Goal: Task Accomplishment & Management: Manage account settings

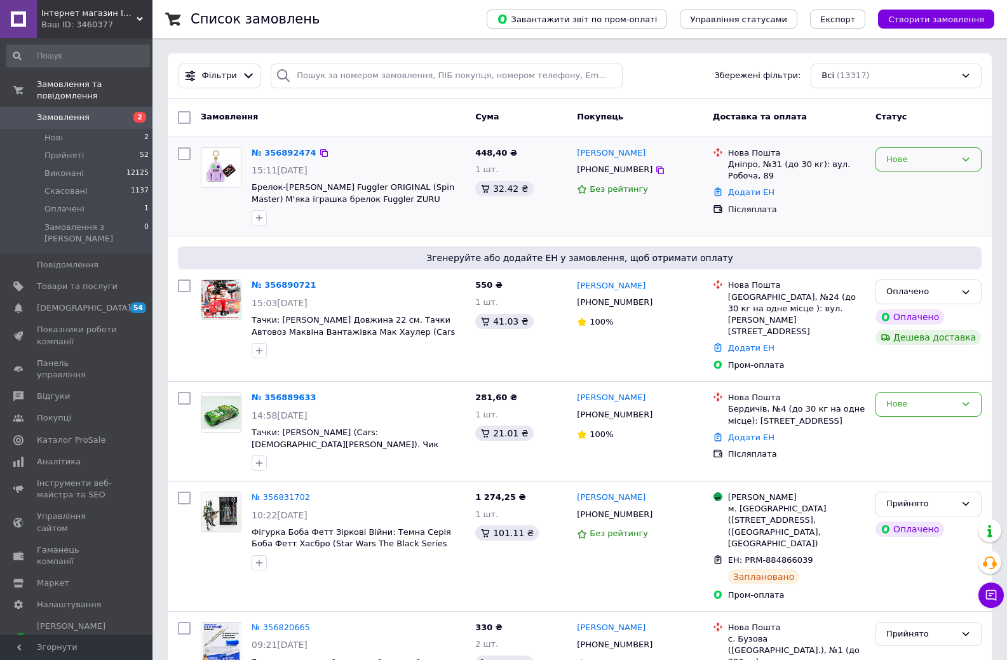
click at [905, 161] on div "Нове" at bounding box center [920, 159] width 69 height 13
click at [905, 181] on li "Прийнято" at bounding box center [928, 186] width 105 height 24
click at [920, 392] on div "Нове" at bounding box center [929, 404] width 106 height 25
click at [921, 419] on li "Прийнято" at bounding box center [928, 431] width 105 height 24
click at [911, 295] on div "Оплачено" at bounding box center [920, 291] width 69 height 13
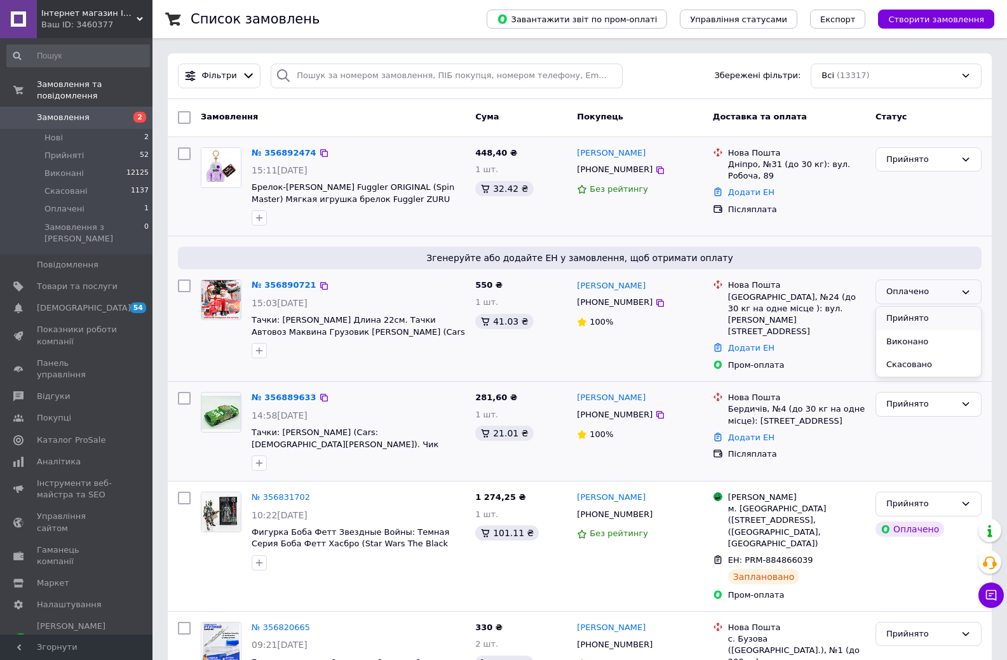
click at [907, 322] on li "Прийнято" at bounding box center [928, 319] width 105 height 24
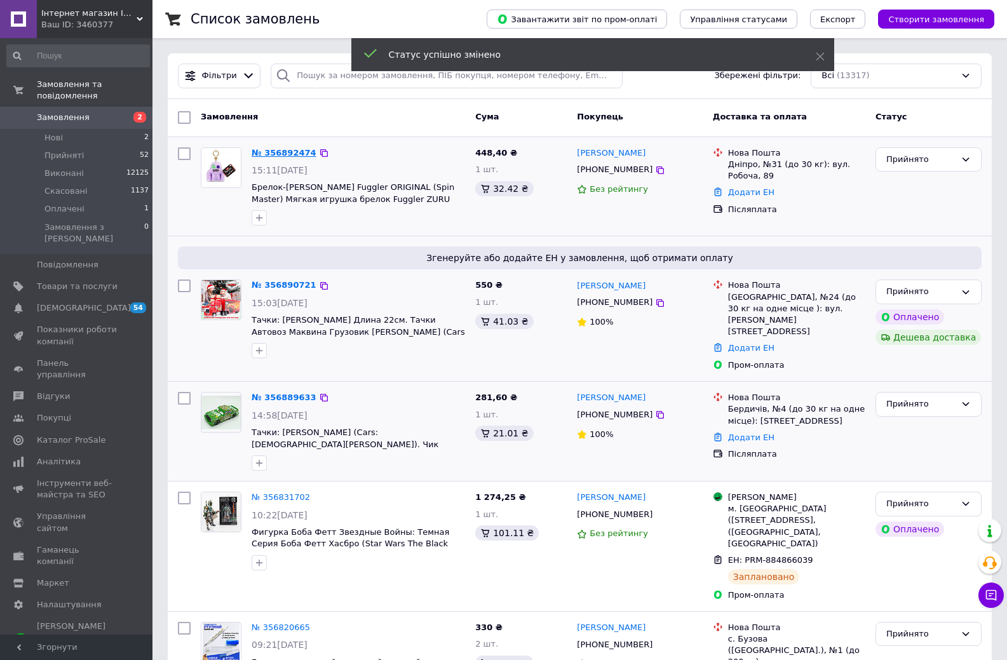
click at [291, 156] on link "№ 356892474" at bounding box center [284, 153] width 65 height 10
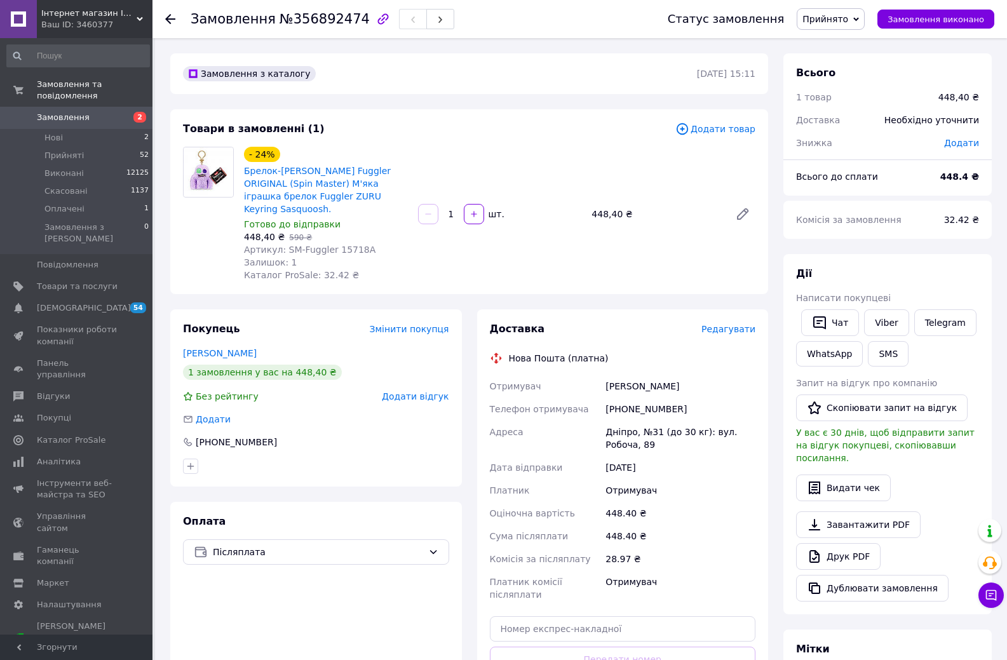
click at [746, 329] on span "Редагувати" at bounding box center [729, 329] width 54 height 10
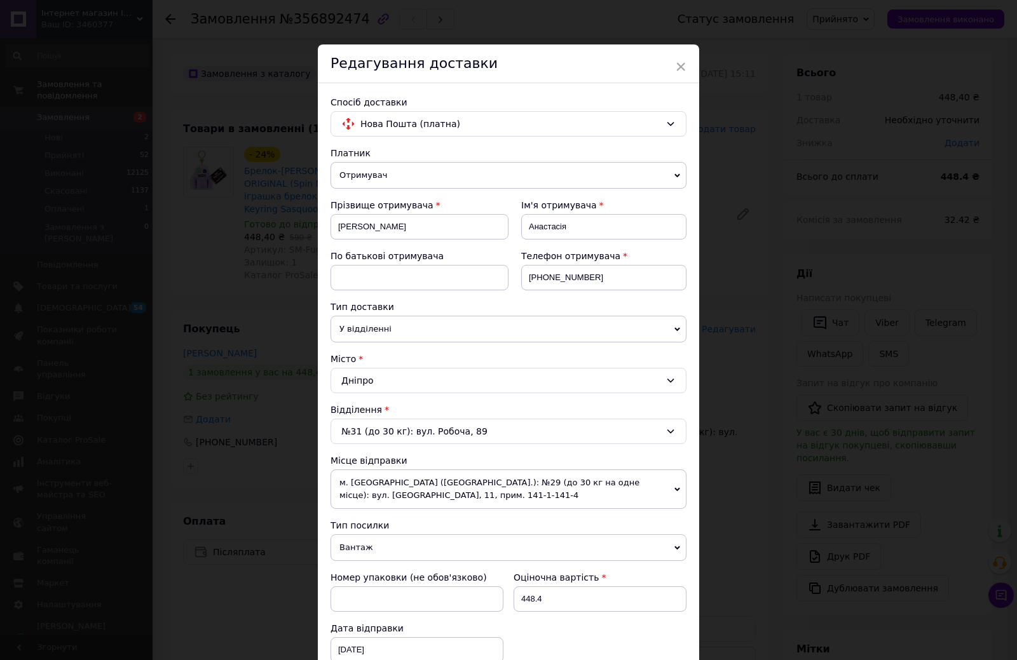
scroll to position [381, 0]
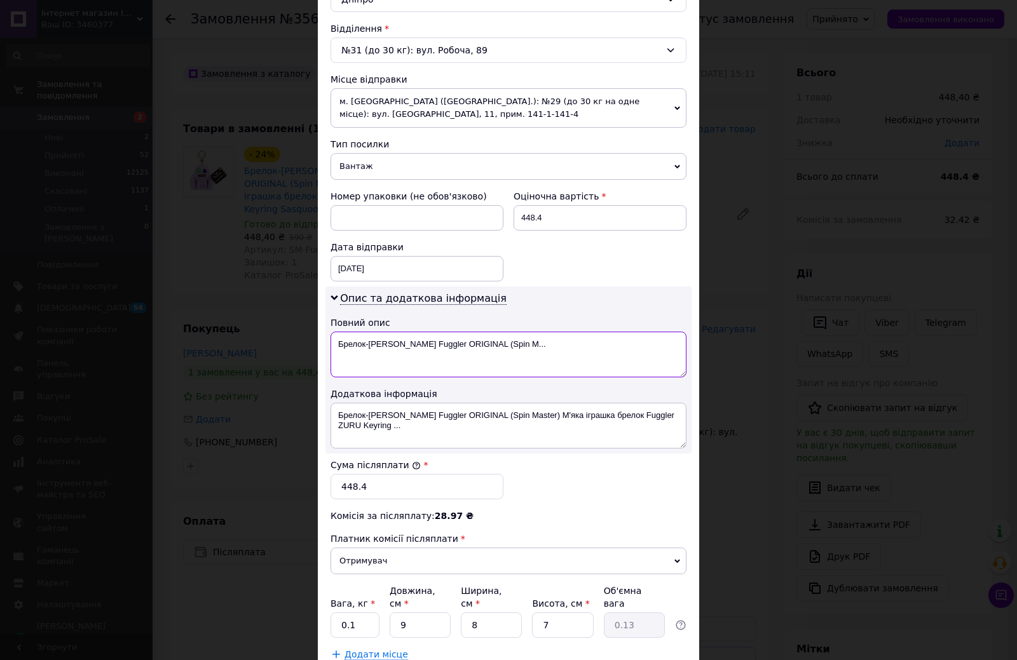
drag, startPoint x: 506, startPoint y: 343, endPoint x: 567, endPoint y: 346, distance: 61.1
click at [567, 346] on textarea "Брелок-[PERSON_NAME] Fuggler ORIGINAL (Spin M..." at bounding box center [508, 355] width 356 height 46
type textarea "Брелок-[PERSON_NAME] Fuggler ORIGINAL"
click at [415, 426] on textarea "Брелок-монстрик Фаглер Fuggler ORIGINAL (Spin Master) М'яка іграшка брелок Fugg…" at bounding box center [508, 426] width 356 height 46
type textarea "Брелок-монстрик Фаглер Fuggler ORIGINAL (Spin Master) М'яка іграшка брелок Fugg…"
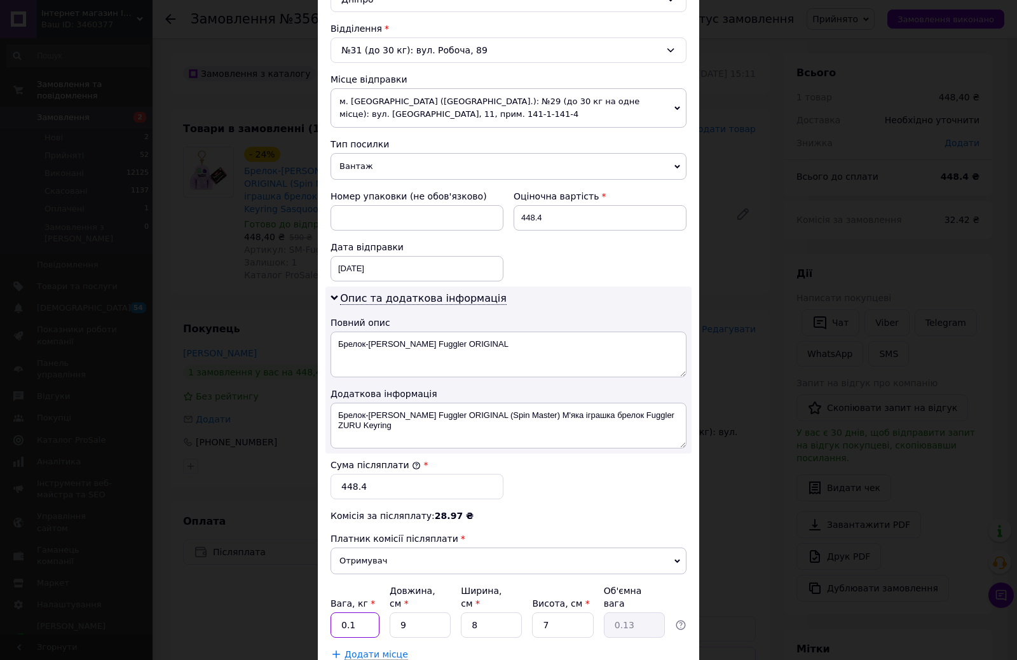
click at [358, 613] on input "0.1" at bounding box center [354, 625] width 49 height 25
type input "0.5"
click at [430, 613] on input "9" at bounding box center [420, 625] width 61 height 25
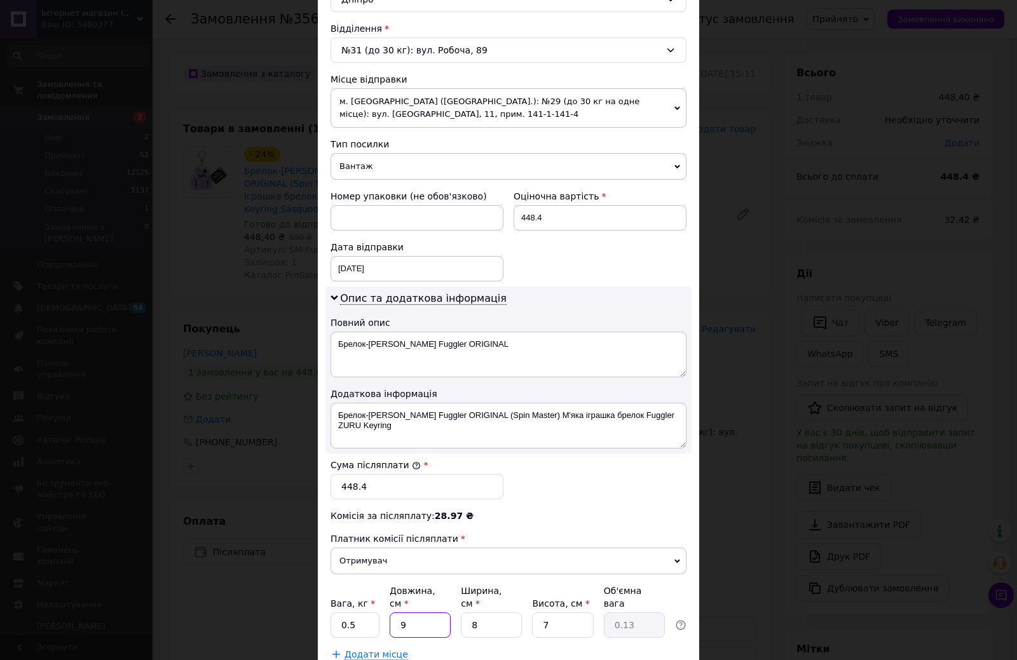
type input "1"
type input "0.1"
type input "18"
type input "0.25"
type input "18"
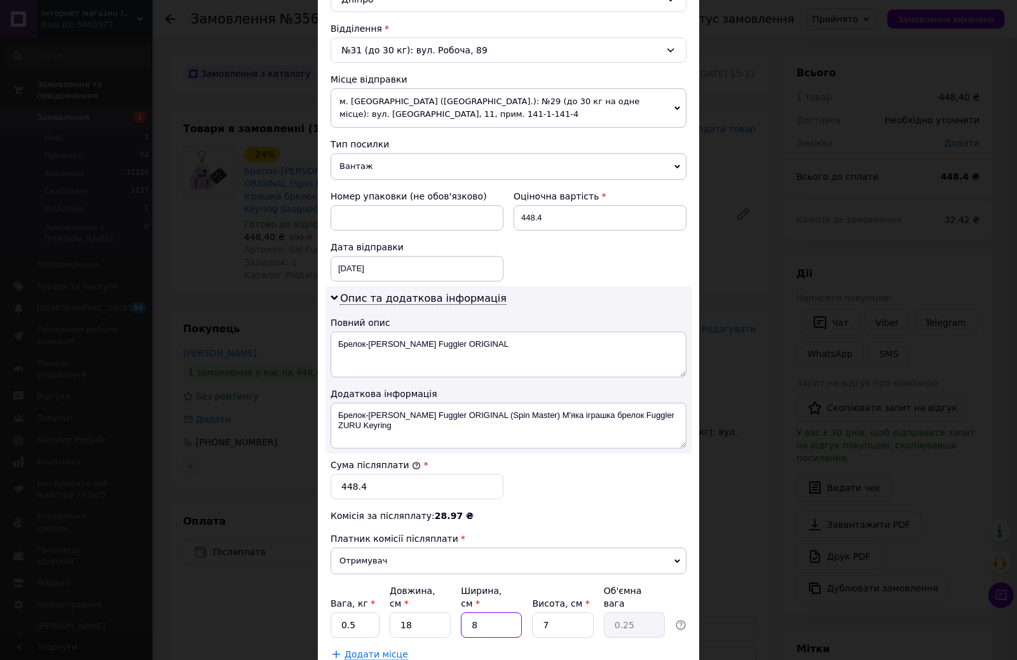
click at [465, 613] on input "8" at bounding box center [491, 625] width 61 height 25
type input "1"
type input "0.1"
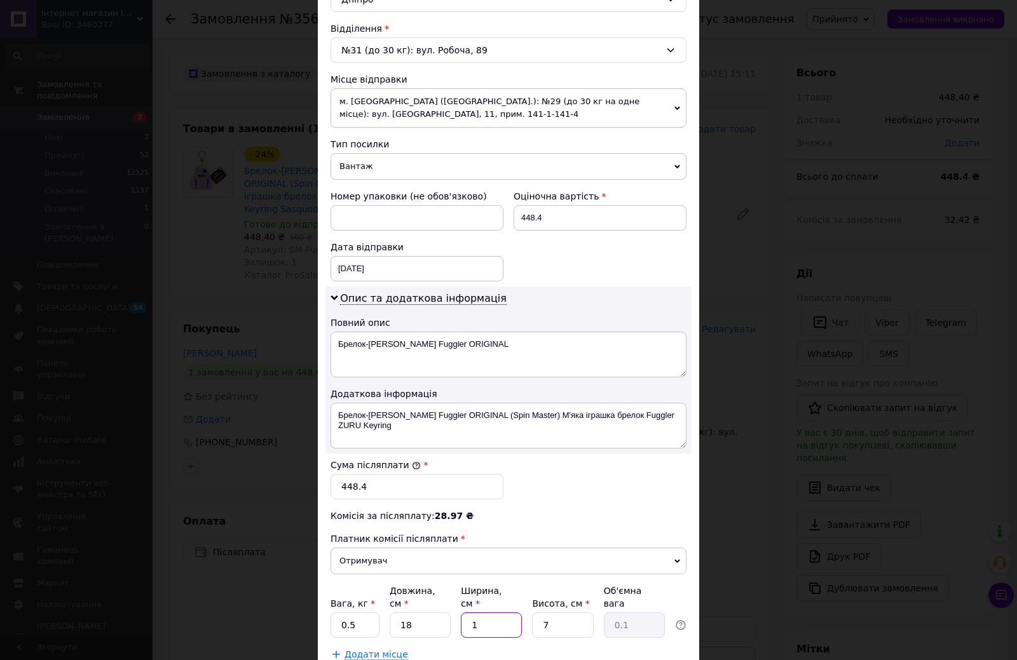
type input "18"
type input "0.57"
type input "18"
click at [554, 614] on input "7" at bounding box center [562, 625] width 61 height 25
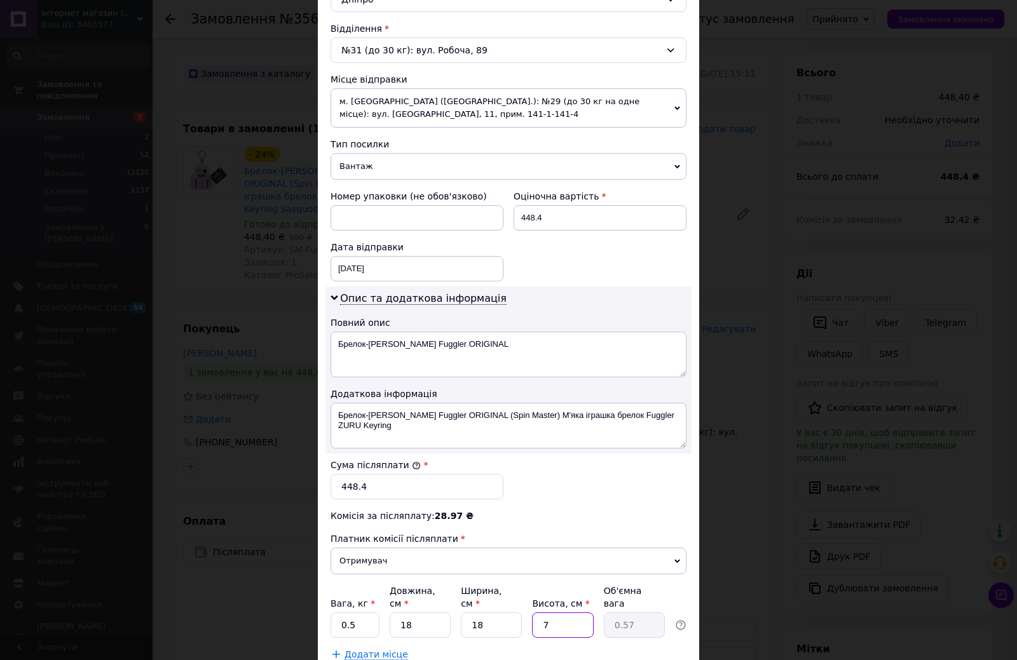
type input "5"
type input "0.41"
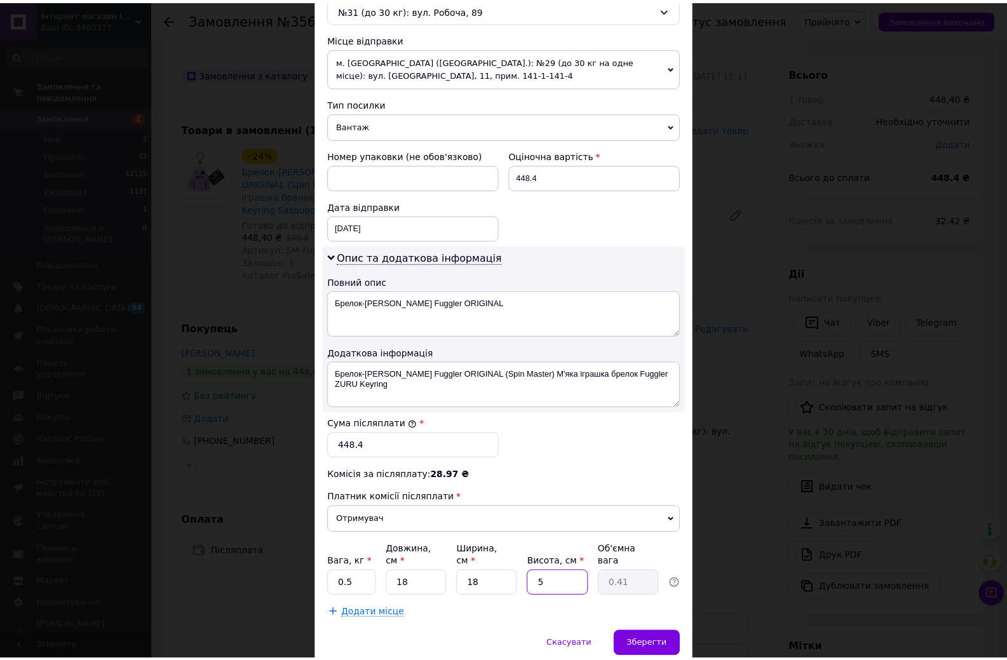
scroll to position [464, 0]
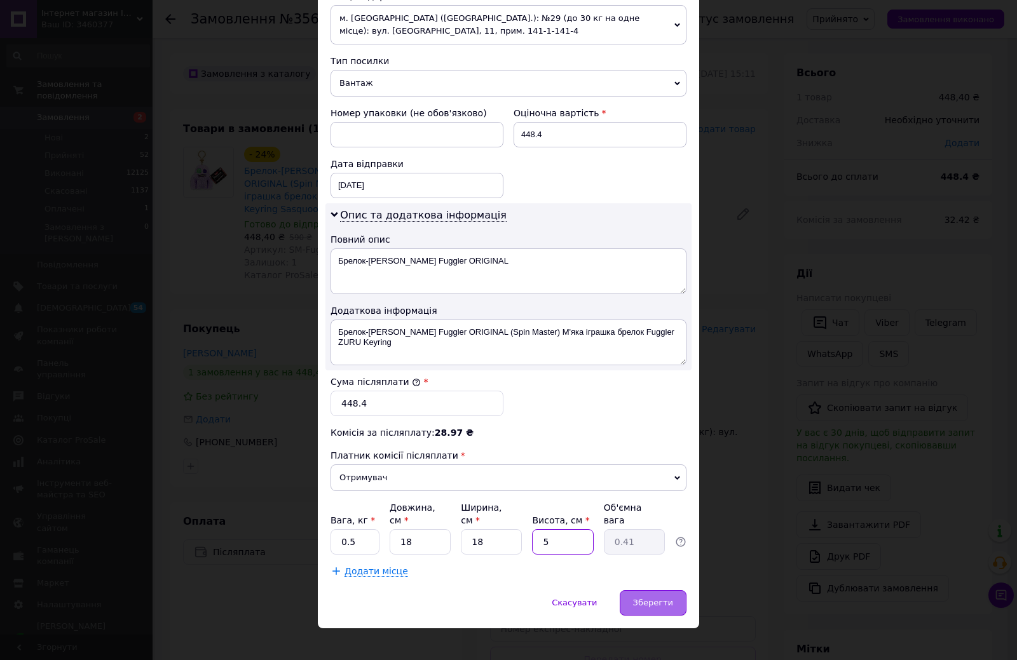
type input "5"
click at [665, 596] on div "Зберегти" at bounding box center [653, 602] width 67 height 25
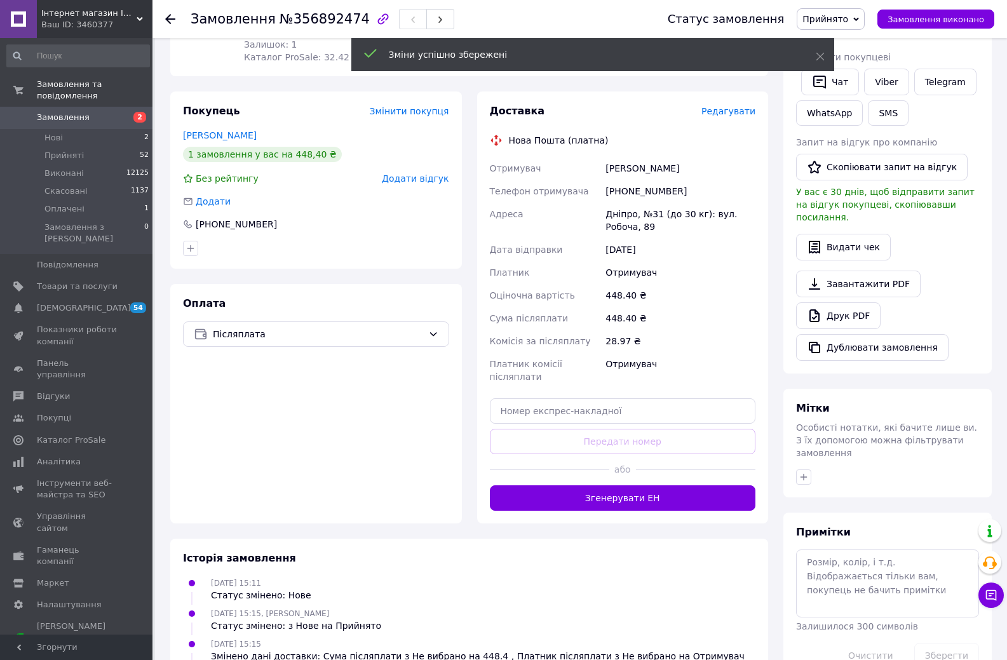
scroll to position [254, 0]
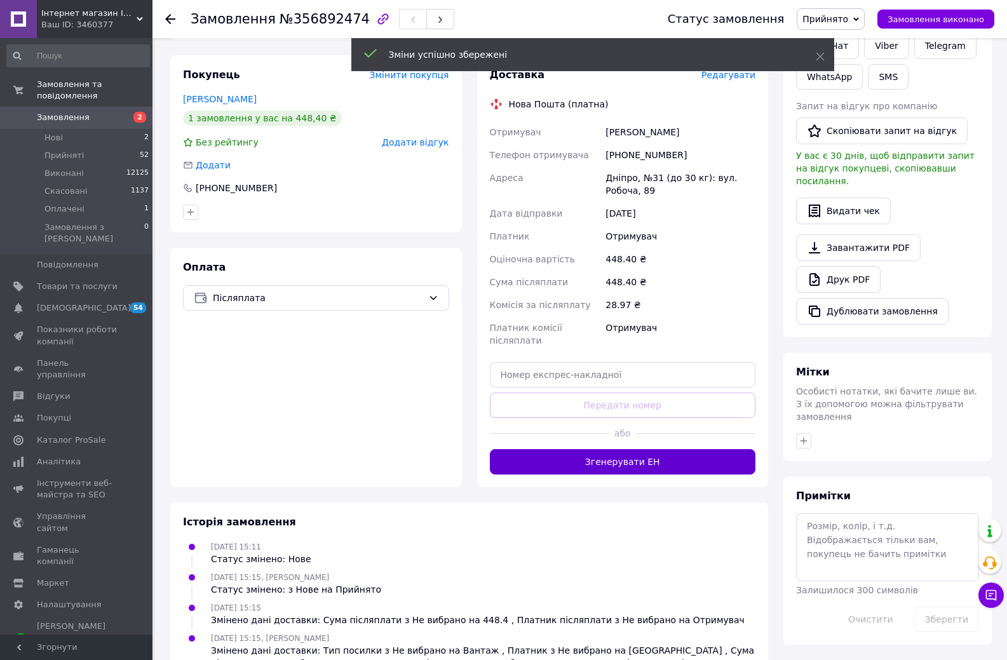
click at [654, 449] on button "Згенерувати ЕН" at bounding box center [623, 461] width 266 height 25
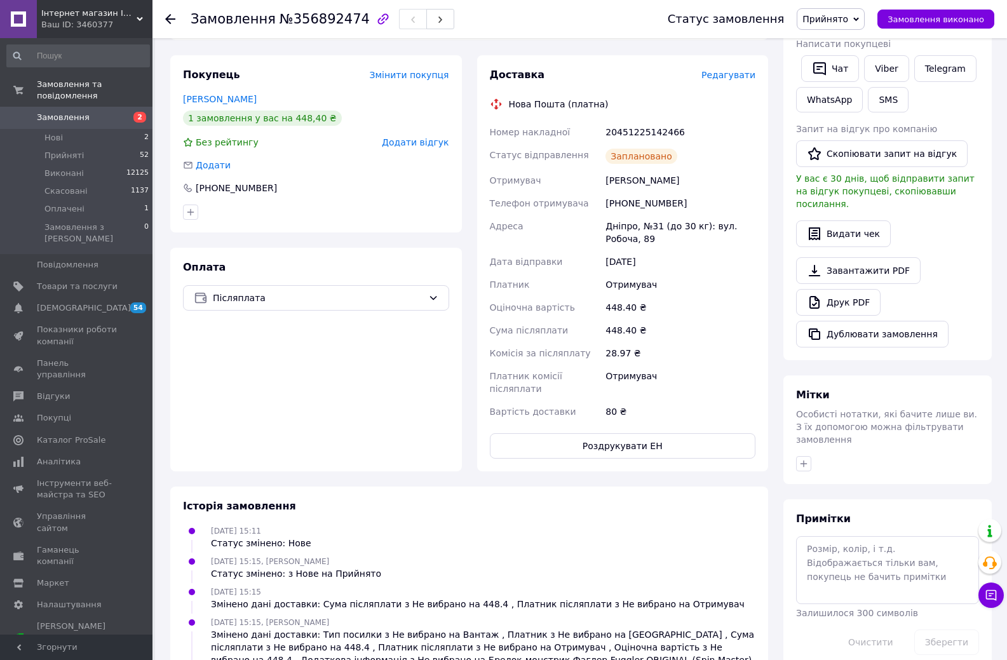
click at [70, 112] on span "Замовлення" at bounding box center [63, 117] width 53 height 11
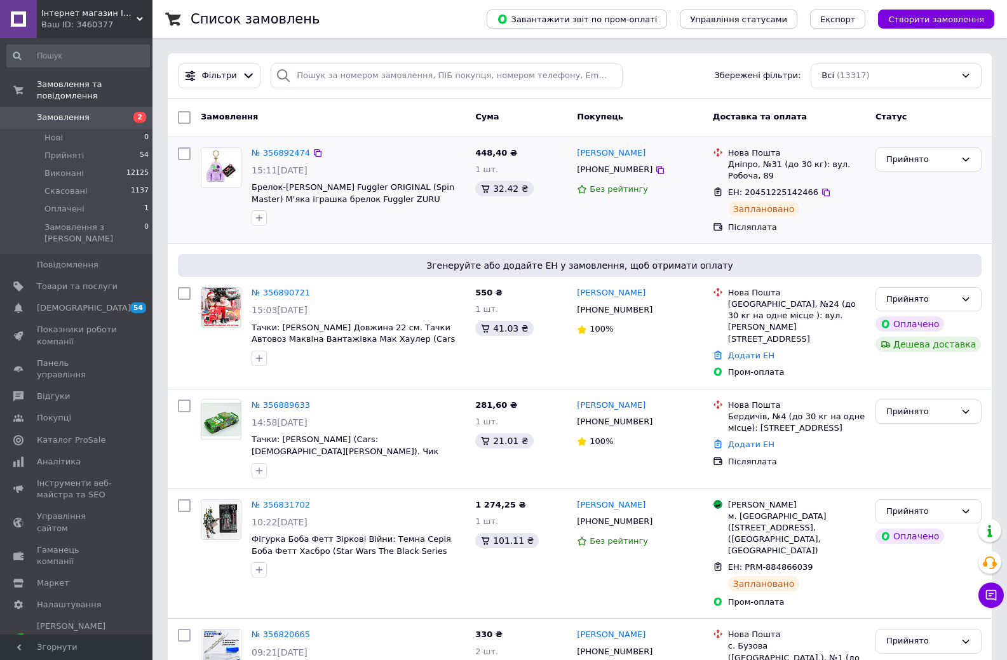
click at [294, 159] on div "№ 356892474" at bounding box center [280, 153] width 61 height 15
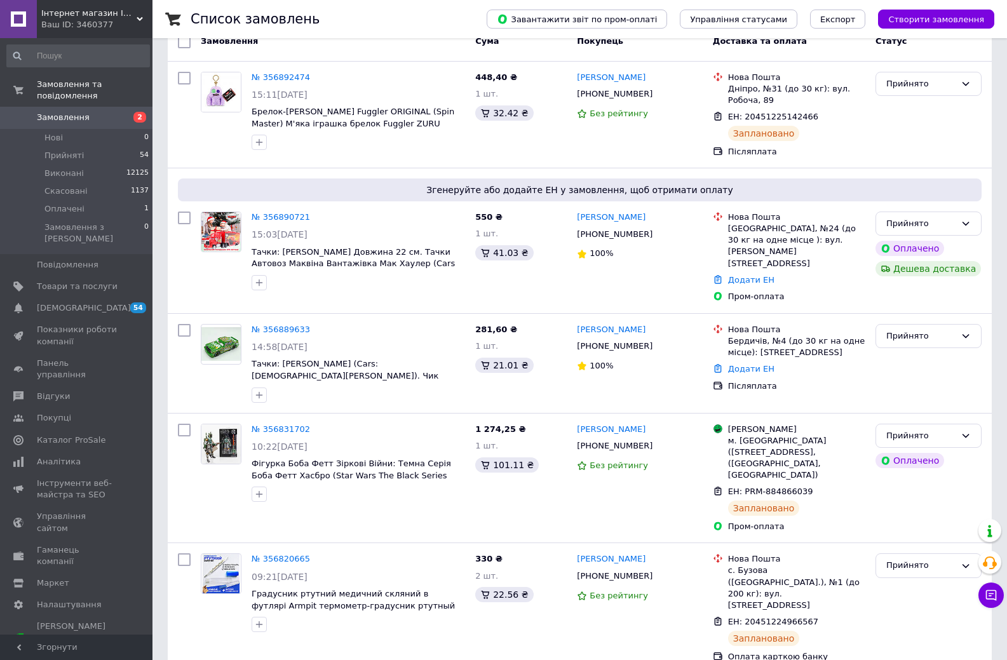
scroll to position [191, 0]
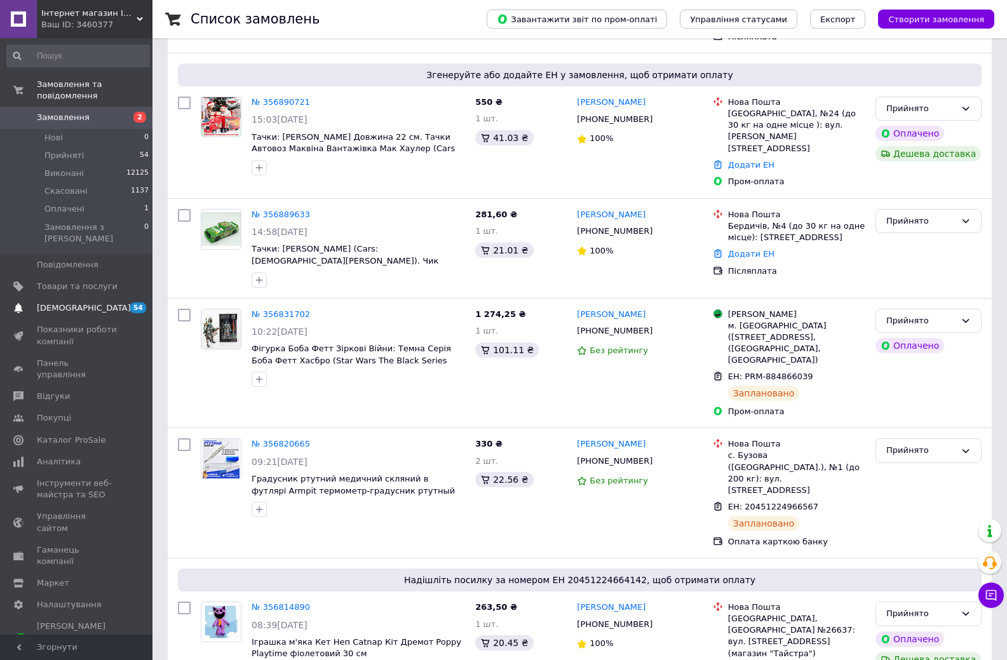
click at [70, 302] on span "[DEMOGRAPHIC_DATA]" at bounding box center [84, 307] width 94 height 11
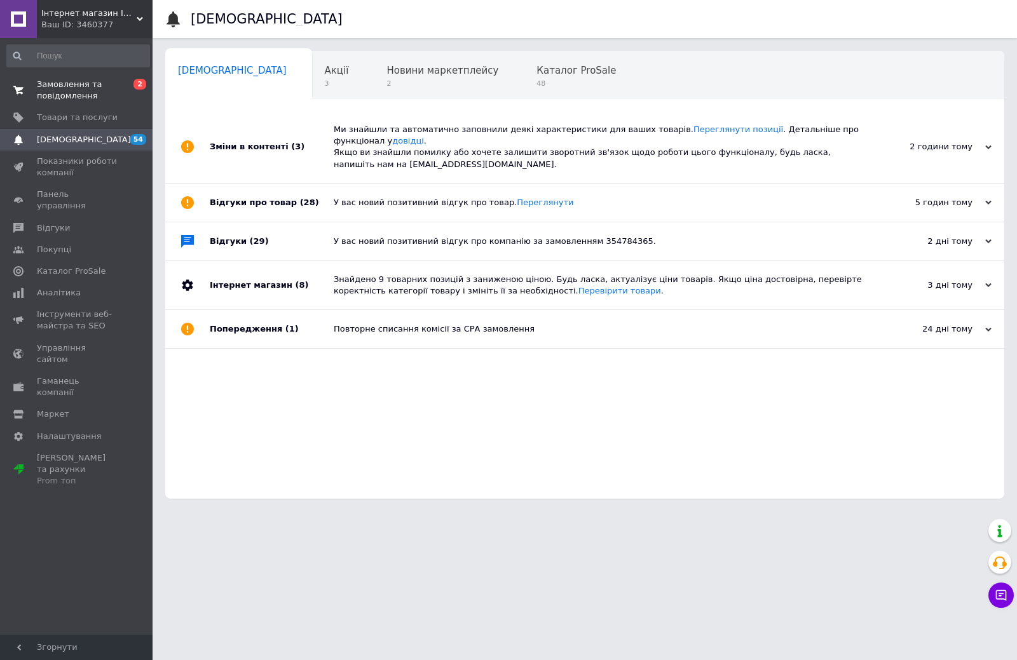
click at [67, 85] on span "Замовлення та повідомлення" at bounding box center [77, 90] width 81 height 23
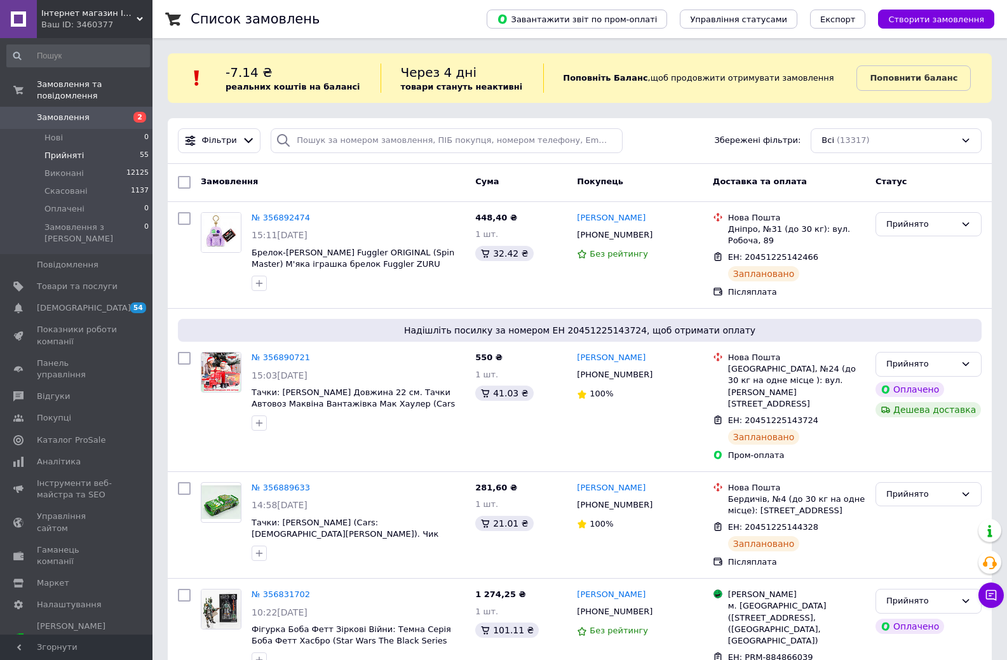
click at [68, 150] on span "Прийняті" at bounding box center [63, 155] width 39 height 11
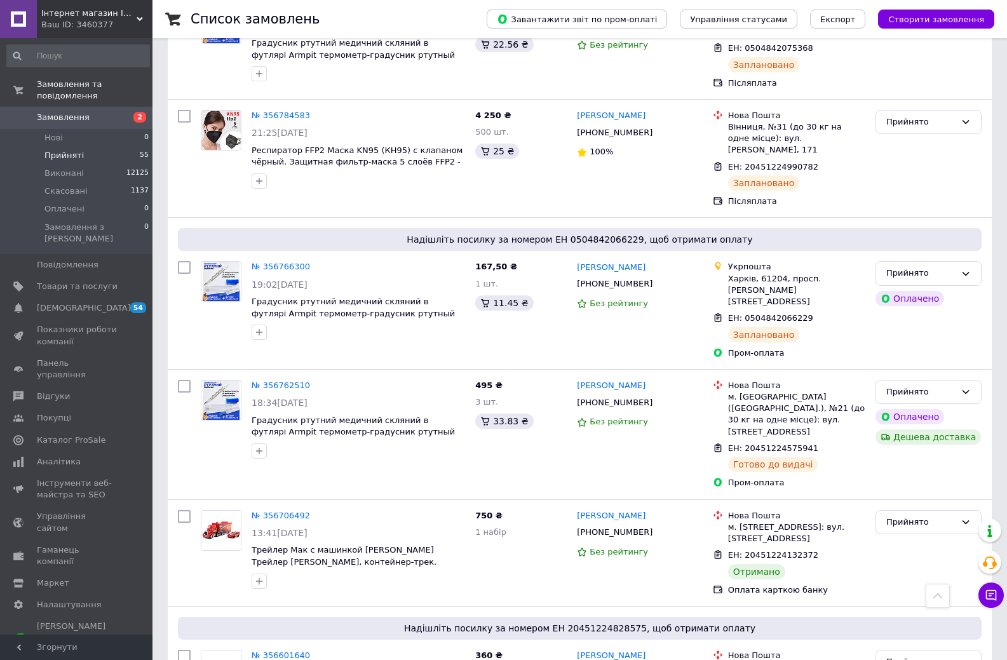
scroll to position [1461, 0]
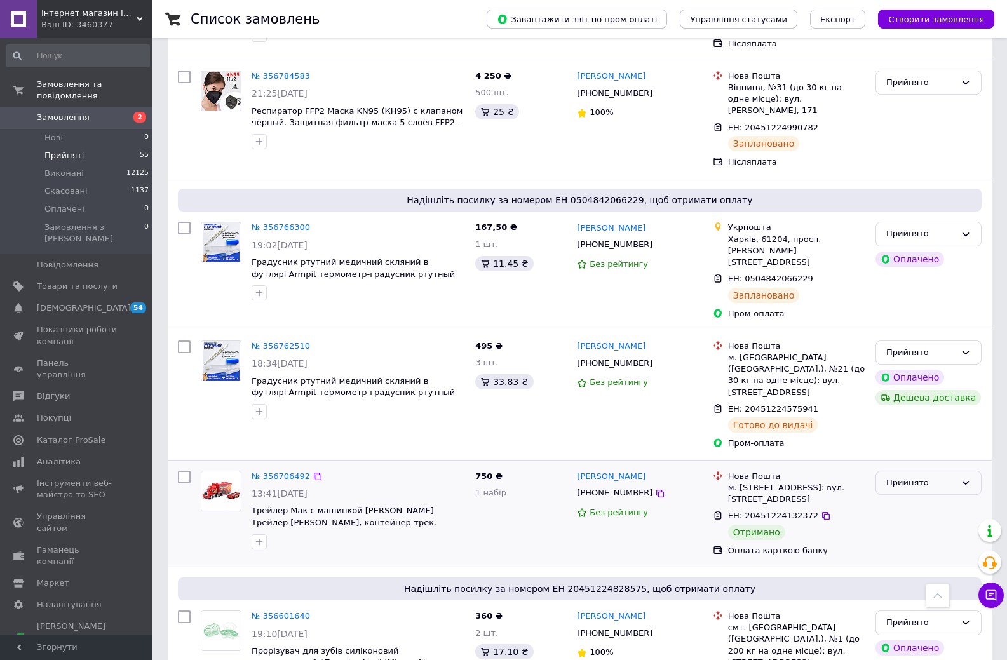
click at [902, 477] on div "Прийнято" at bounding box center [920, 483] width 69 height 13
click at [903, 498] on li "Виконано" at bounding box center [928, 510] width 105 height 24
click at [294, 471] on link "№ 356706492" at bounding box center [281, 476] width 58 height 10
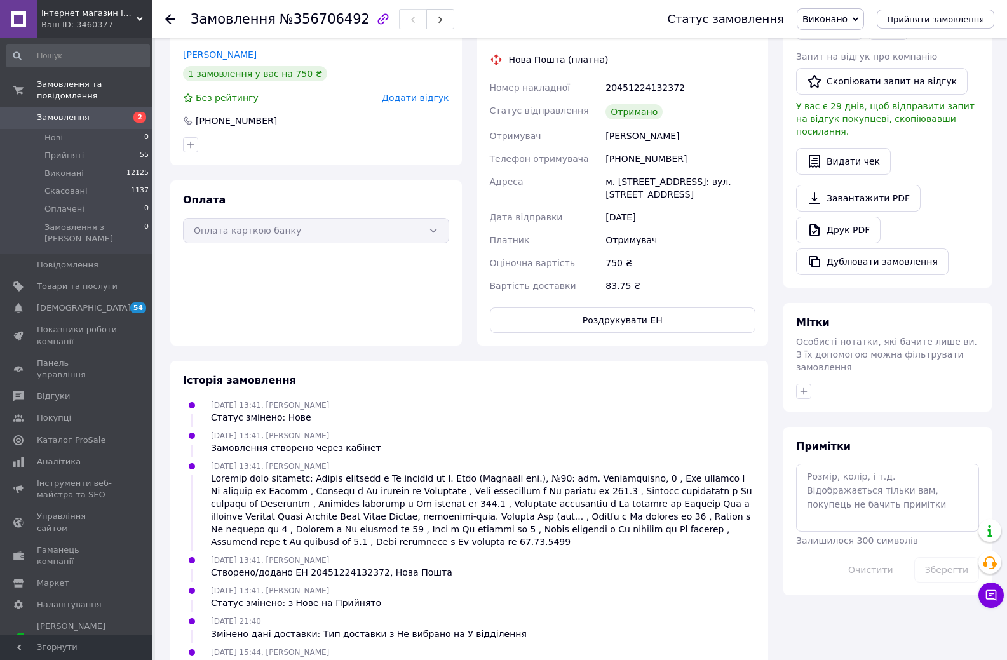
scroll to position [184, 0]
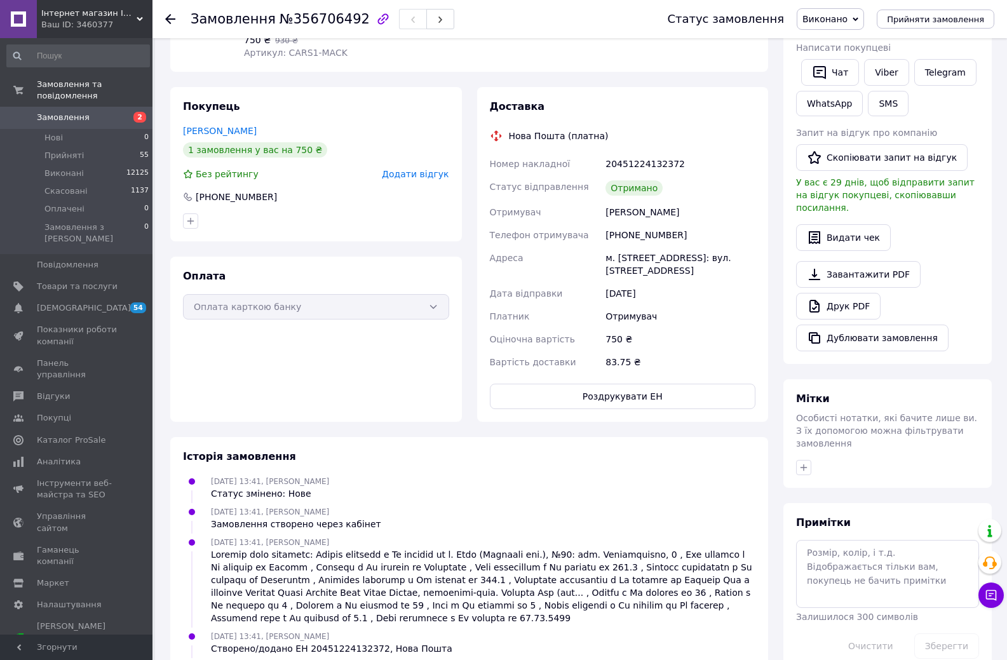
click at [56, 112] on span "Замовлення" at bounding box center [63, 117] width 53 height 11
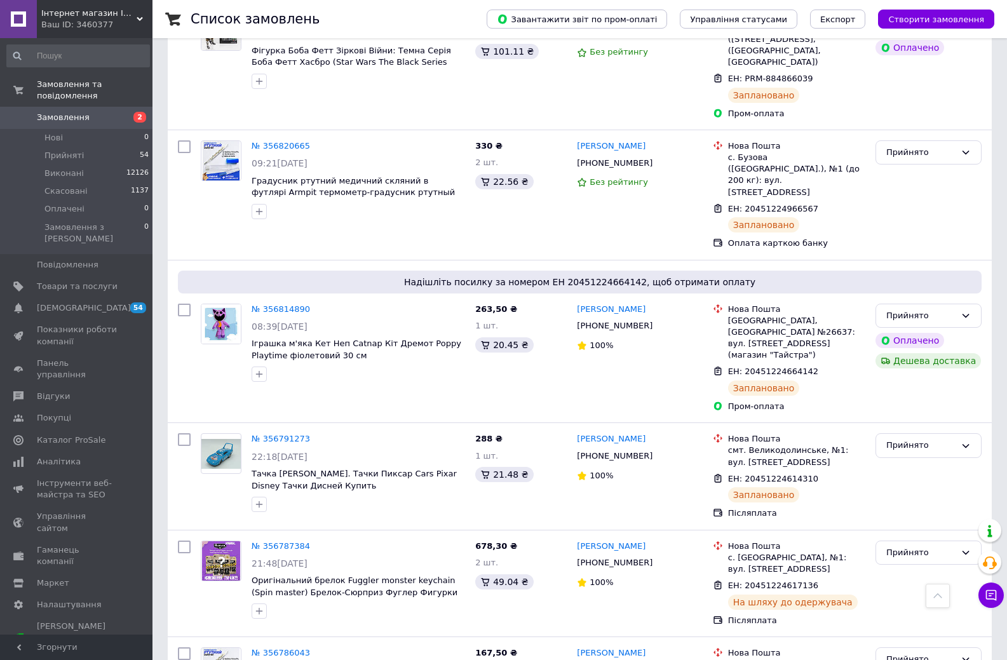
scroll to position [699, 0]
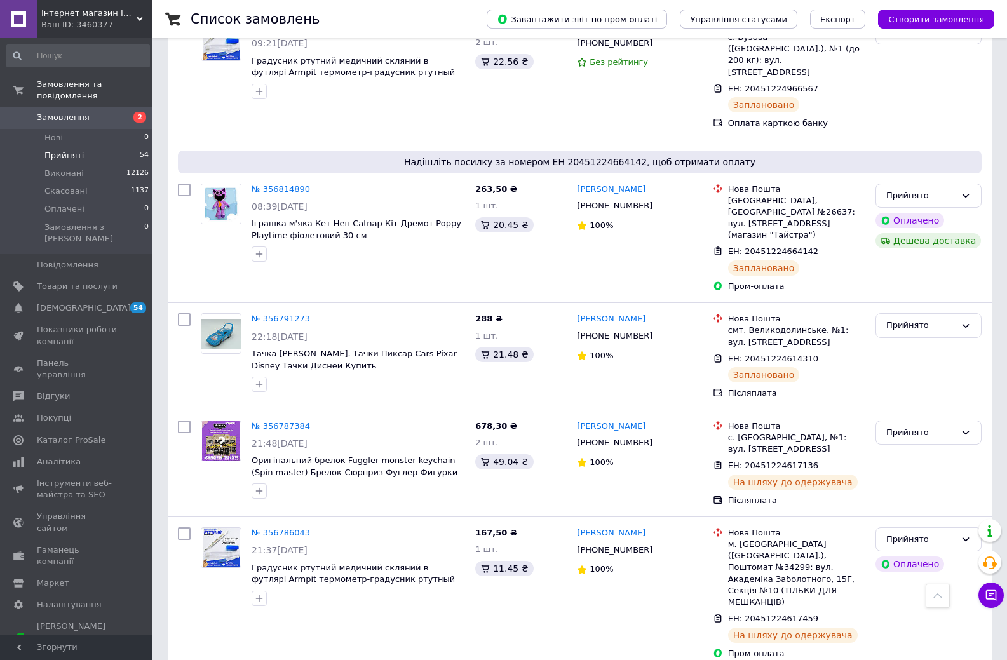
click at [58, 150] on span "Прийняті" at bounding box center [63, 155] width 39 height 11
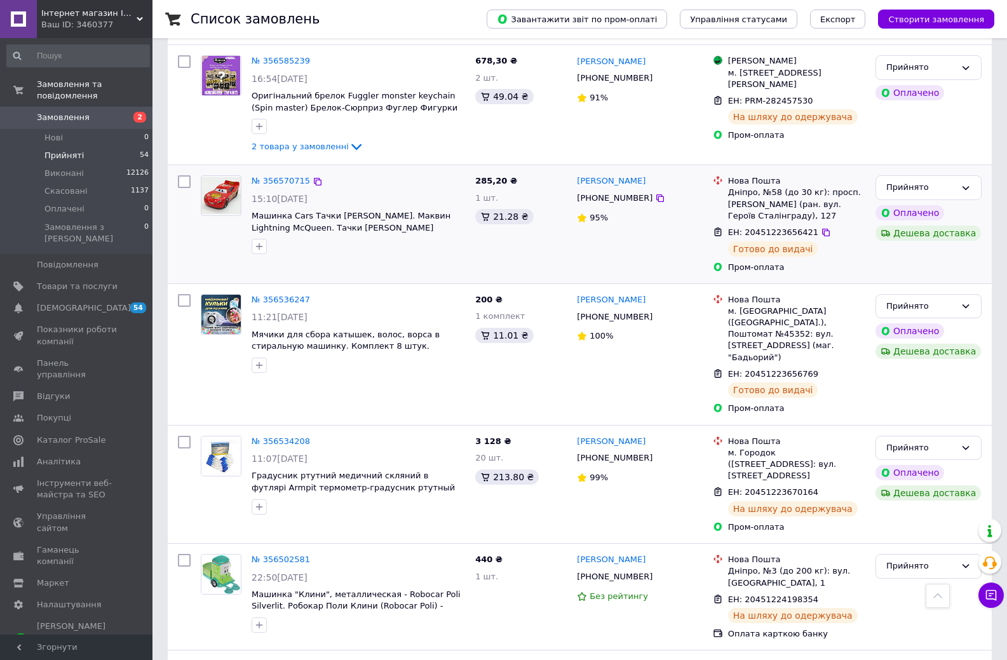
scroll to position [2043, 0]
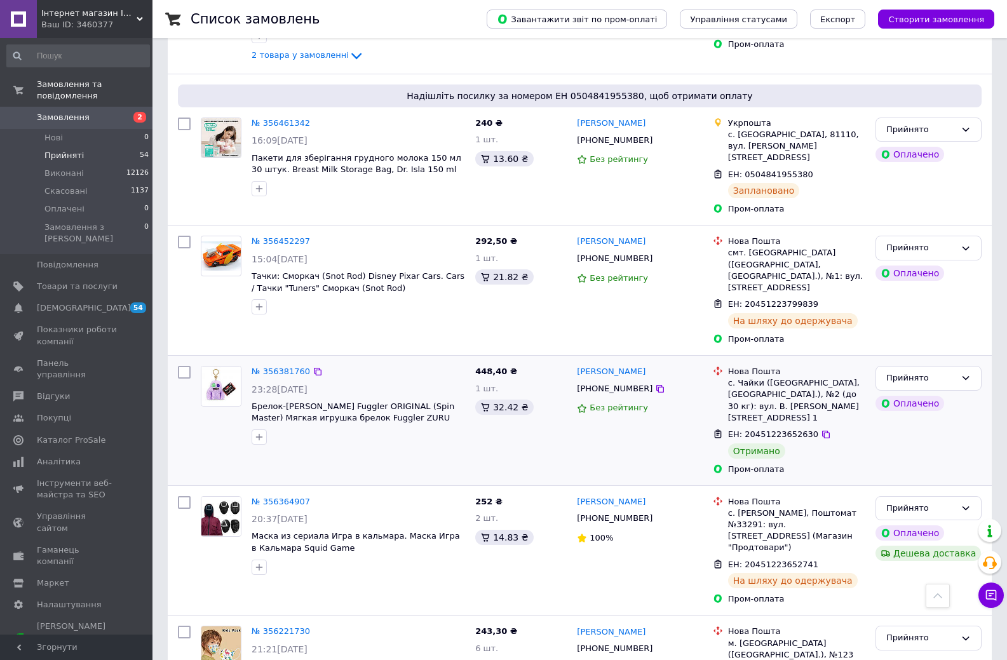
scroll to position [572, 0]
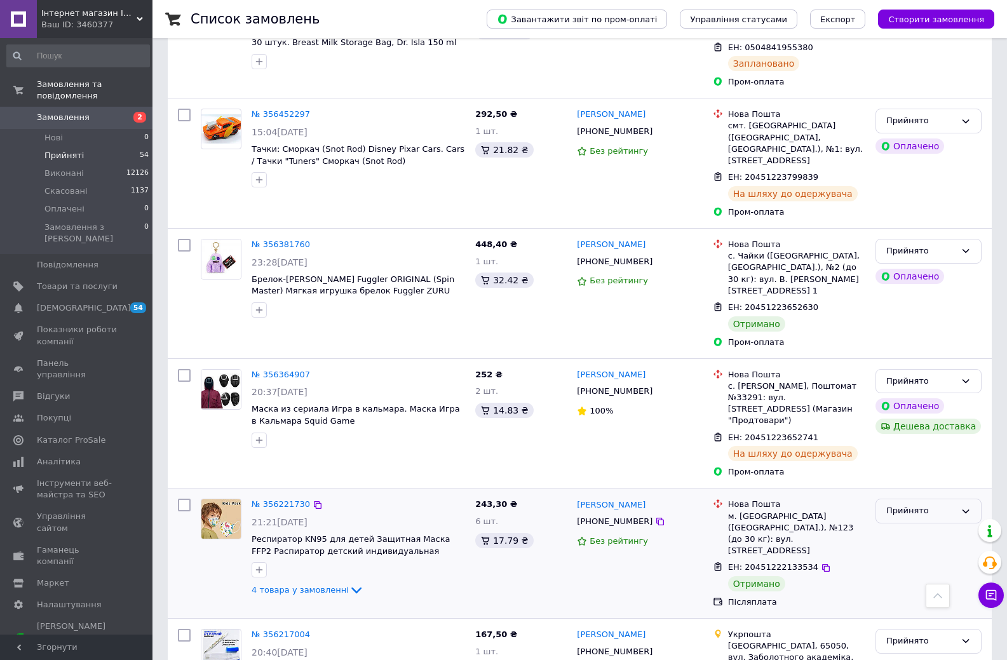
click at [907, 505] on div "Прийнято" at bounding box center [920, 511] width 69 height 13
click at [897, 526] on li "Виконано" at bounding box center [928, 538] width 105 height 24
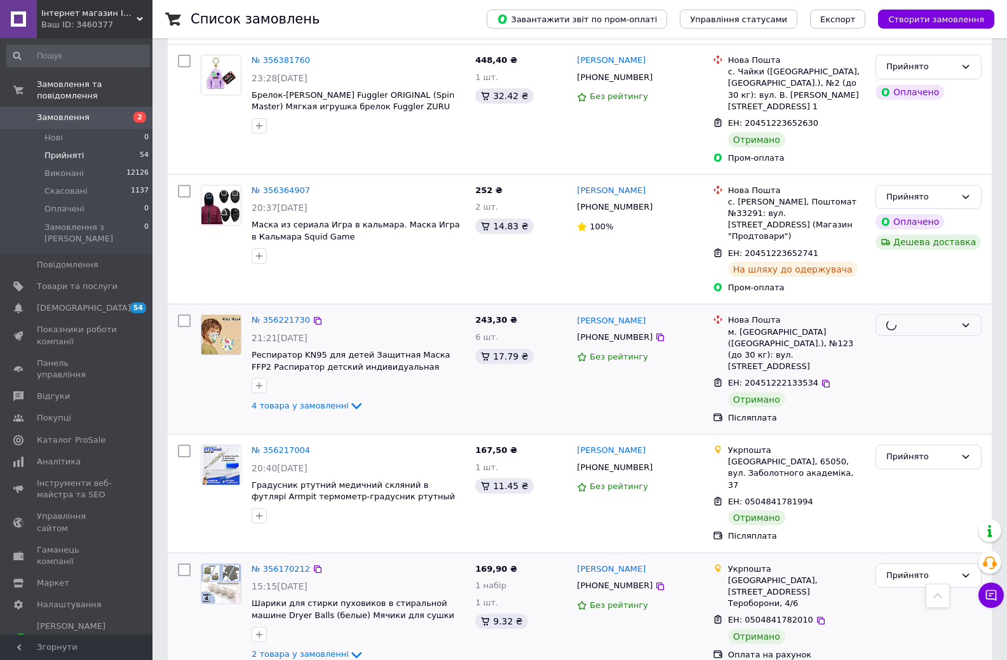
scroll to position [763, 0]
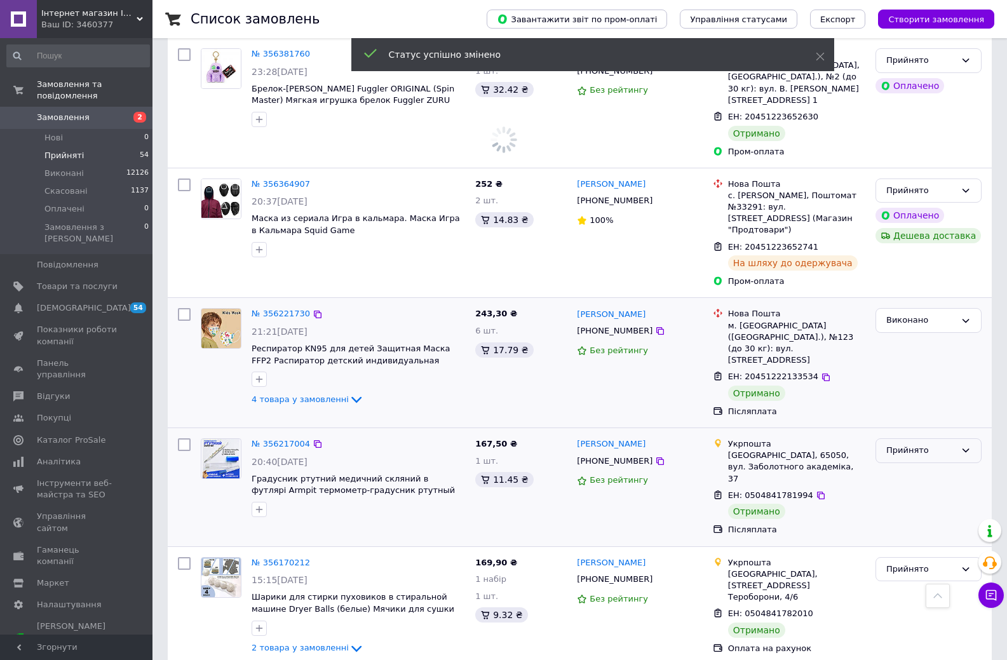
click at [924, 444] on div "Прийнято" at bounding box center [920, 450] width 69 height 13
click at [909, 466] on li "Виконано" at bounding box center [928, 478] width 105 height 24
click at [907, 563] on div "Прийнято" at bounding box center [920, 569] width 69 height 13
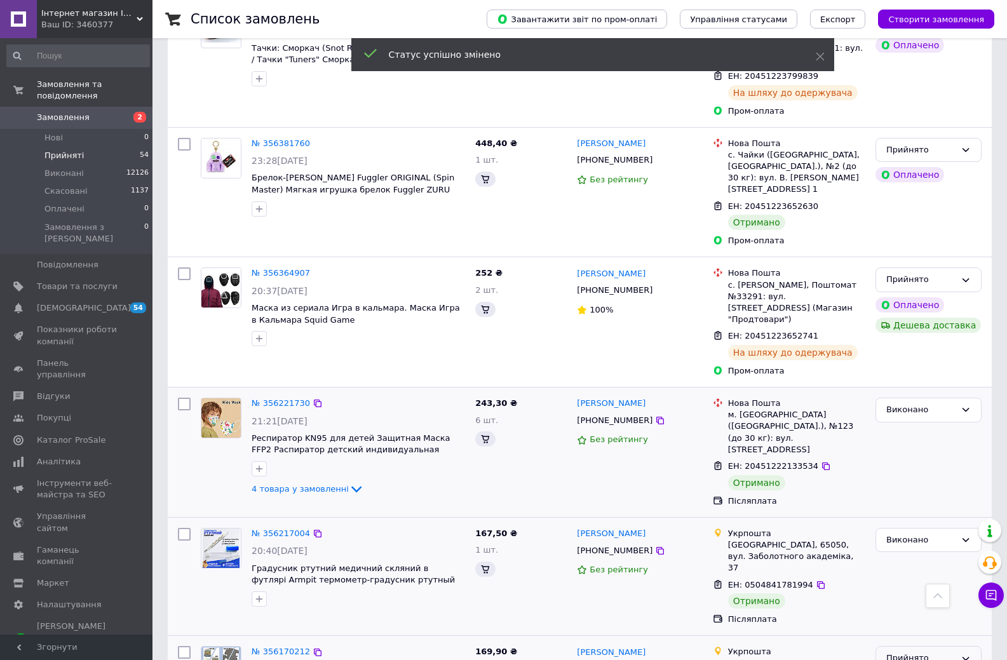
scroll to position [869, 0]
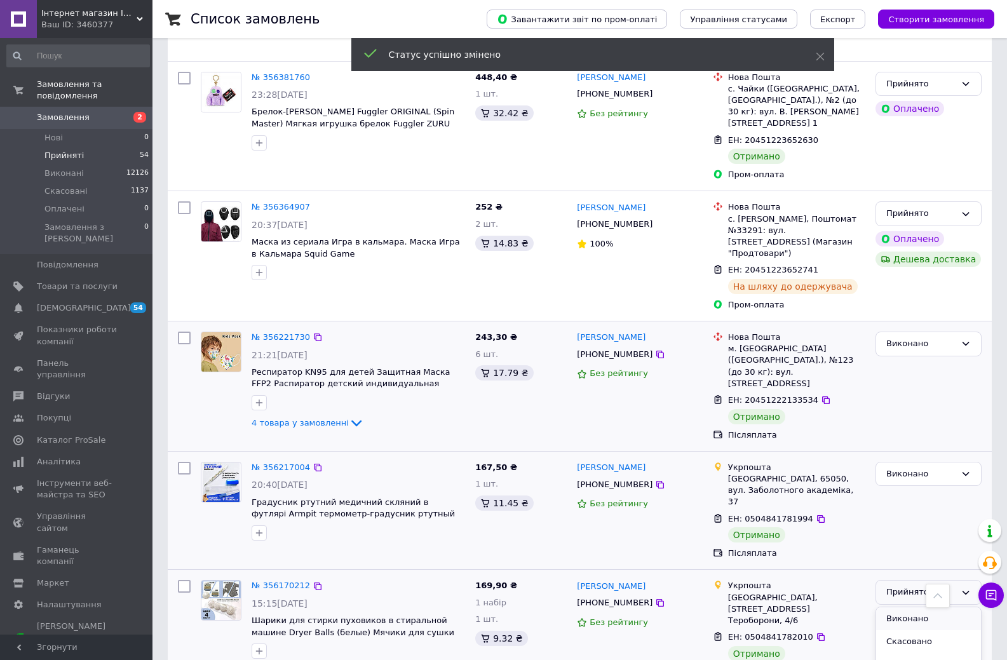
click at [897, 607] on li "Виконано" at bounding box center [928, 619] width 105 height 24
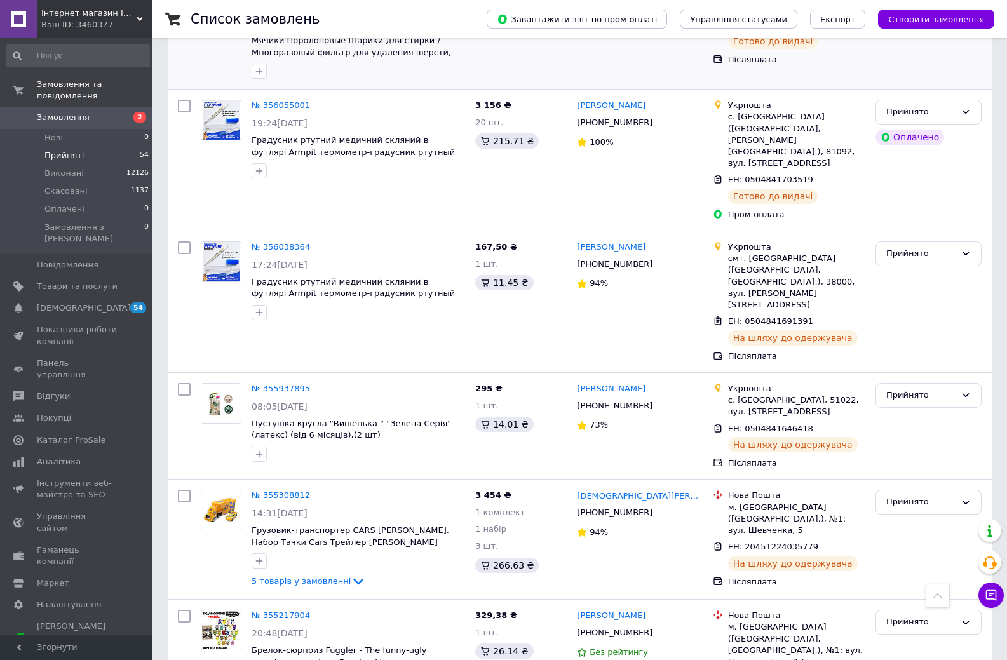
scroll to position [1234, 0]
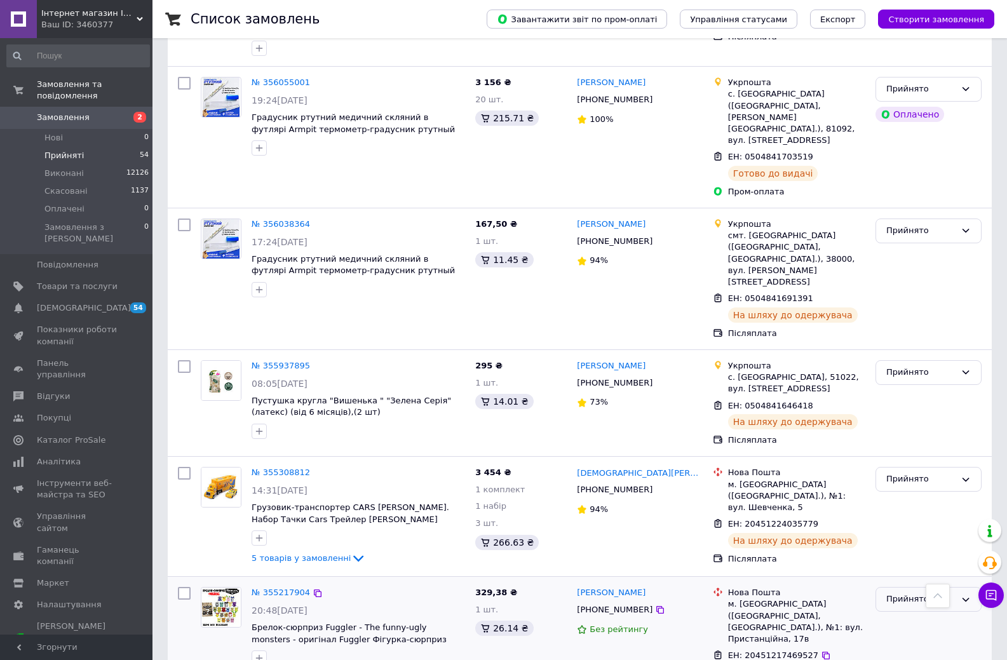
click at [899, 593] on div "Прийнято" at bounding box center [920, 599] width 69 height 13
click at [907, 614] on li "Виконано" at bounding box center [928, 626] width 105 height 24
click at [965, 20] on span "Створити замовлення" at bounding box center [936, 20] width 96 height 10
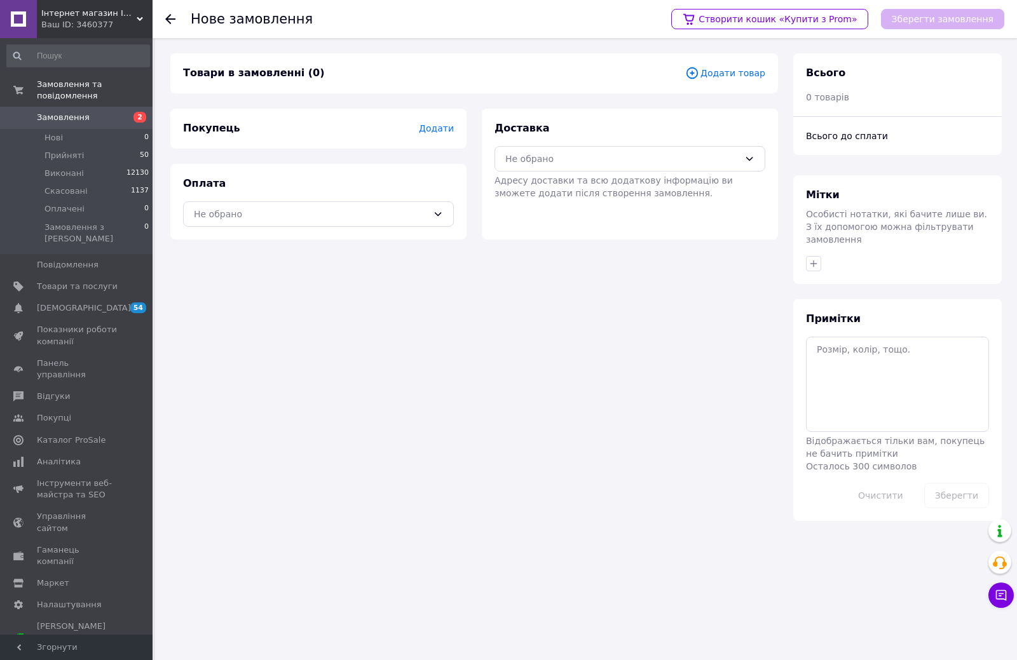
click at [52, 112] on span "Замовлення" at bounding box center [63, 117] width 53 height 11
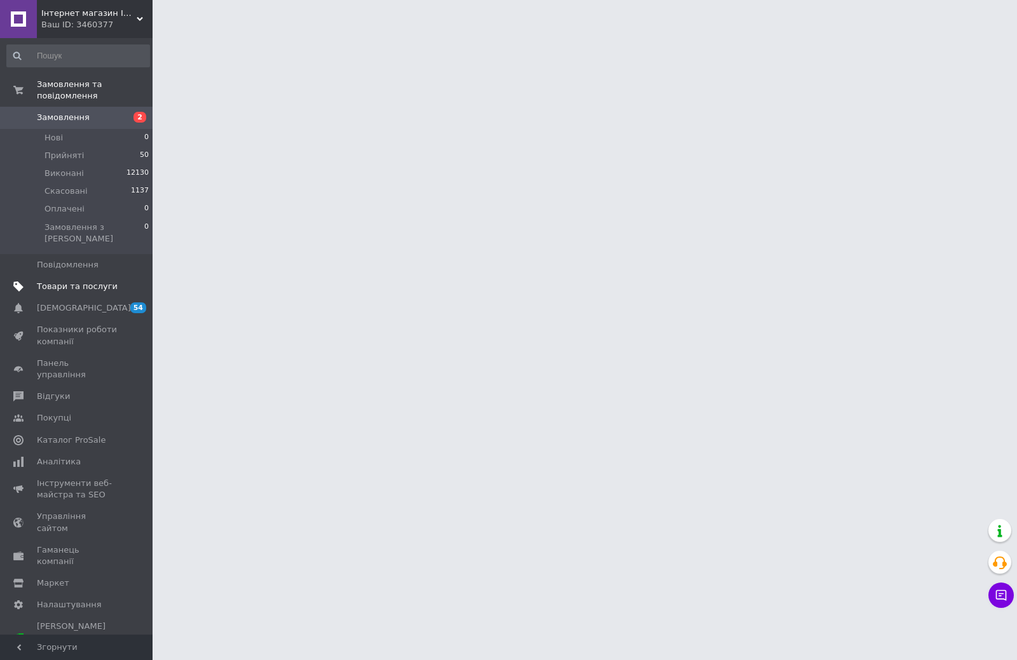
click at [67, 281] on span "Товари та послуги" at bounding box center [77, 286] width 81 height 11
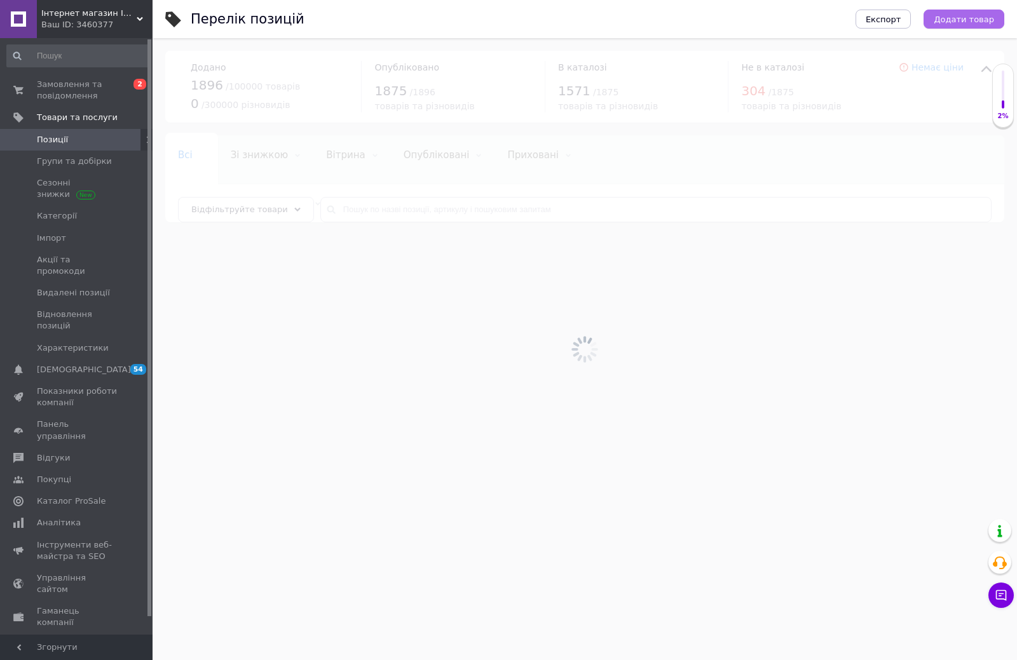
click at [955, 22] on span "Додати товар" at bounding box center [963, 20] width 60 height 10
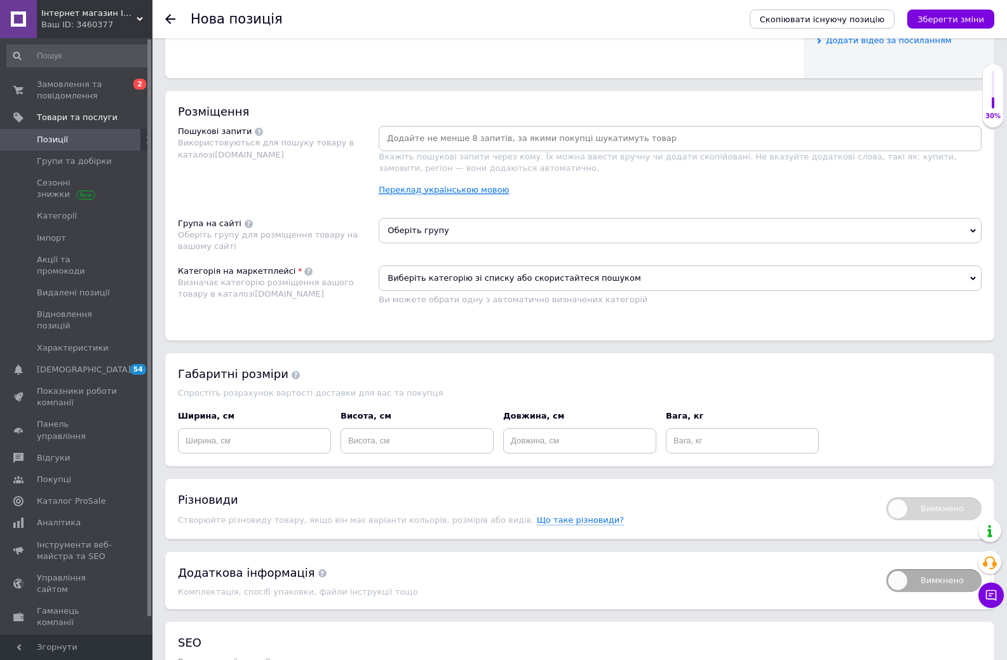
scroll to position [635, 0]
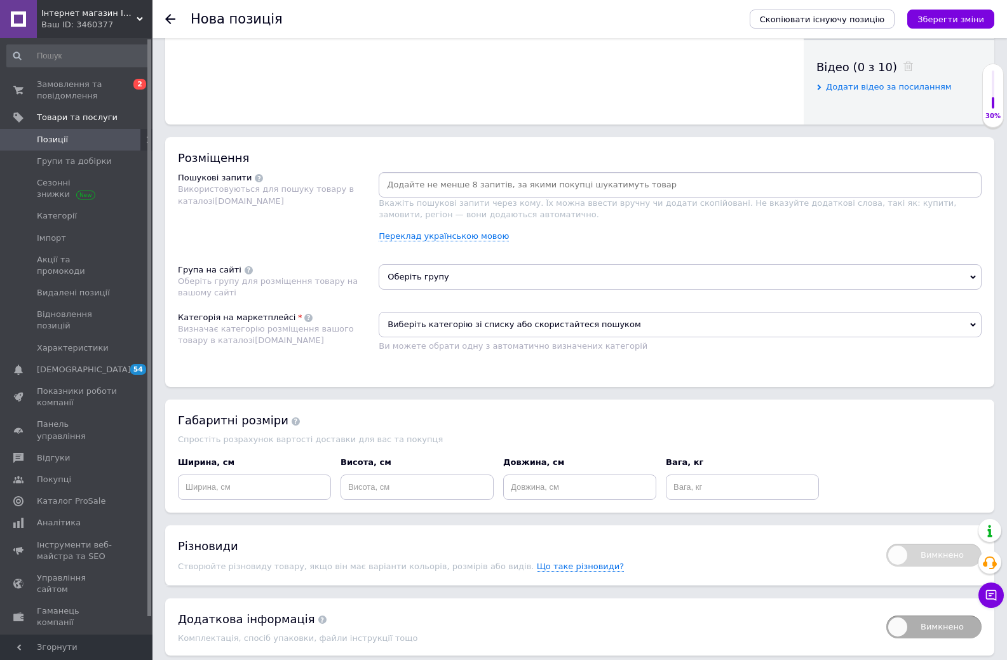
click at [448, 175] on input at bounding box center [680, 184] width 598 height 19
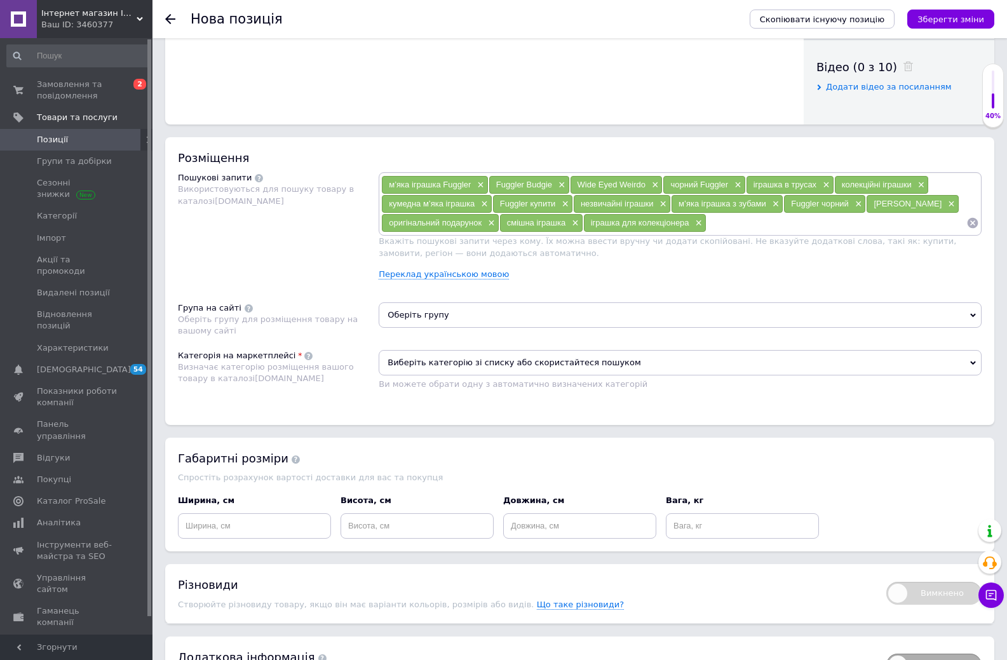
click at [442, 313] on span "Оберіть групу" at bounding box center [680, 314] width 603 height 25
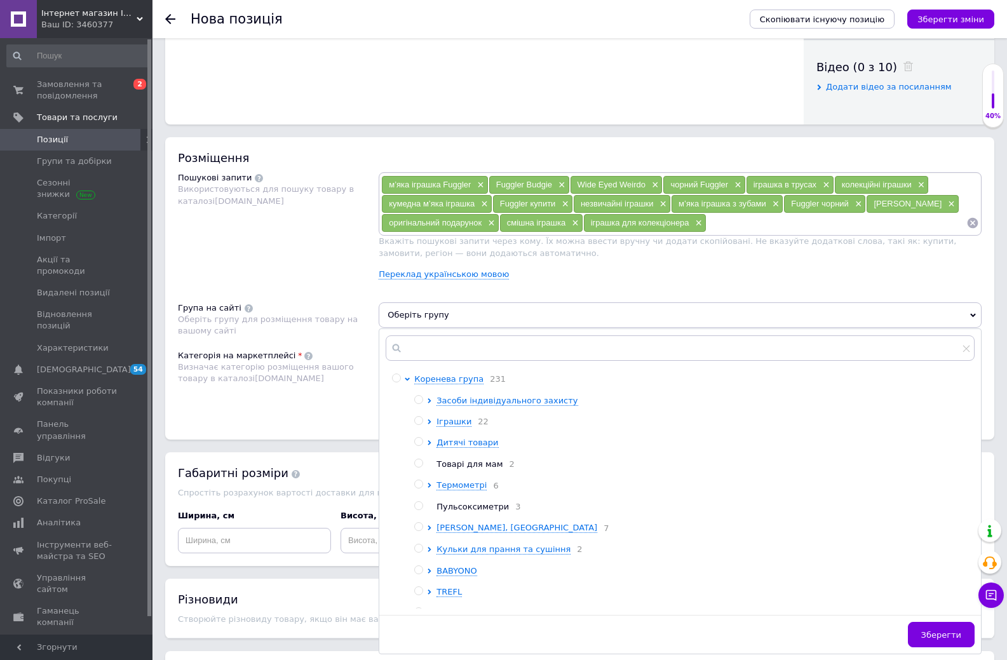
click at [418, 420] on input "radio" at bounding box center [418, 421] width 8 height 8
radio input "true"
click at [431, 422] on icon at bounding box center [429, 421] width 3 height 5
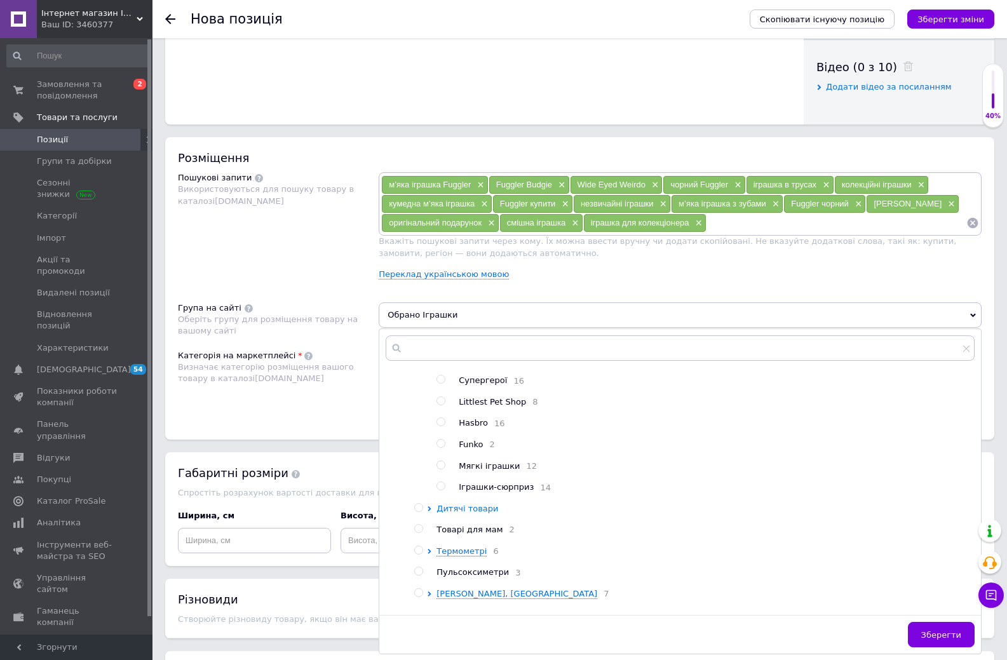
scroll to position [127, 0]
click at [440, 469] on input "radio" at bounding box center [441, 465] width 8 height 8
radio input "true"
radio input "false"
click at [950, 640] on span "Зберегти" at bounding box center [941, 635] width 40 height 10
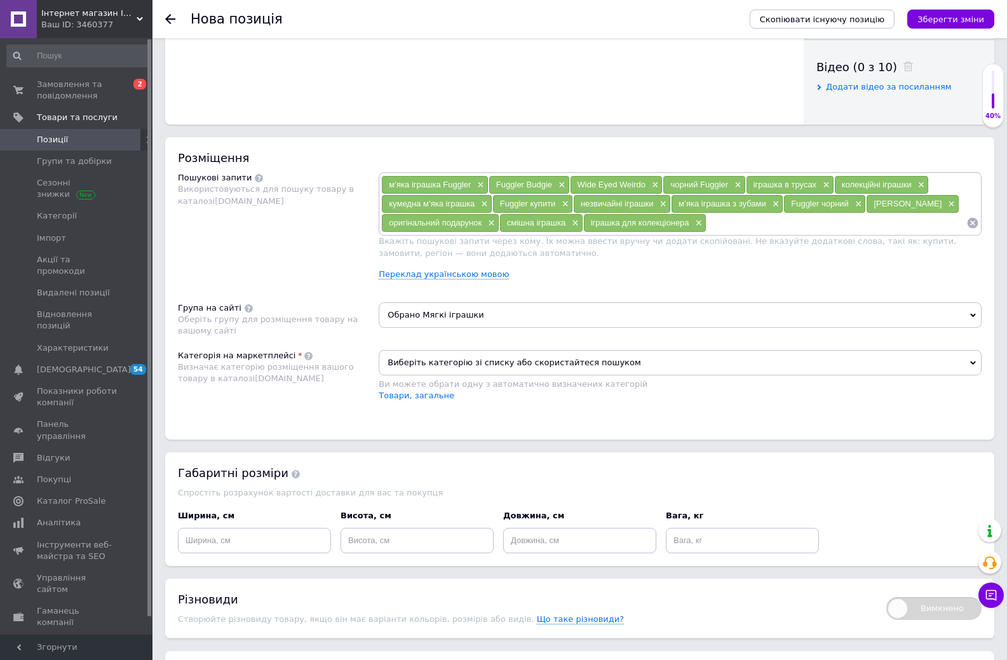
click at [510, 367] on span "Виберіть категорію зі списку або скористайтеся пошуком" at bounding box center [680, 362] width 603 height 25
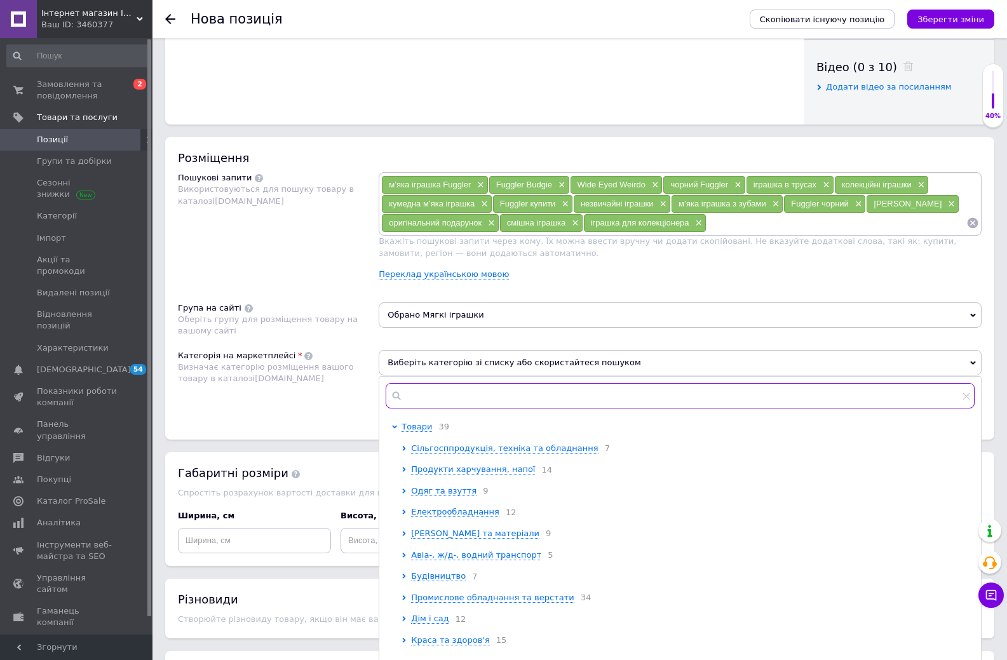
click at [488, 390] on input "text" at bounding box center [680, 395] width 589 height 25
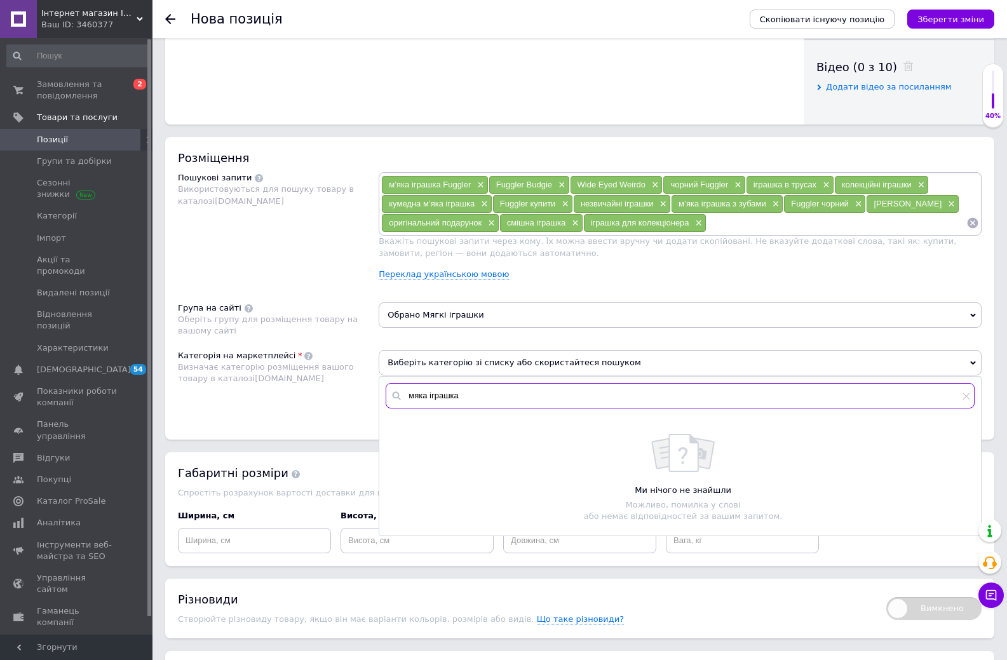
click at [414, 390] on input "мяка іграшка" at bounding box center [680, 395] width 589 height 25
click at [471, 396] on input "м'яка іграшка" at bounding box center [680, 395] width 589 height 25
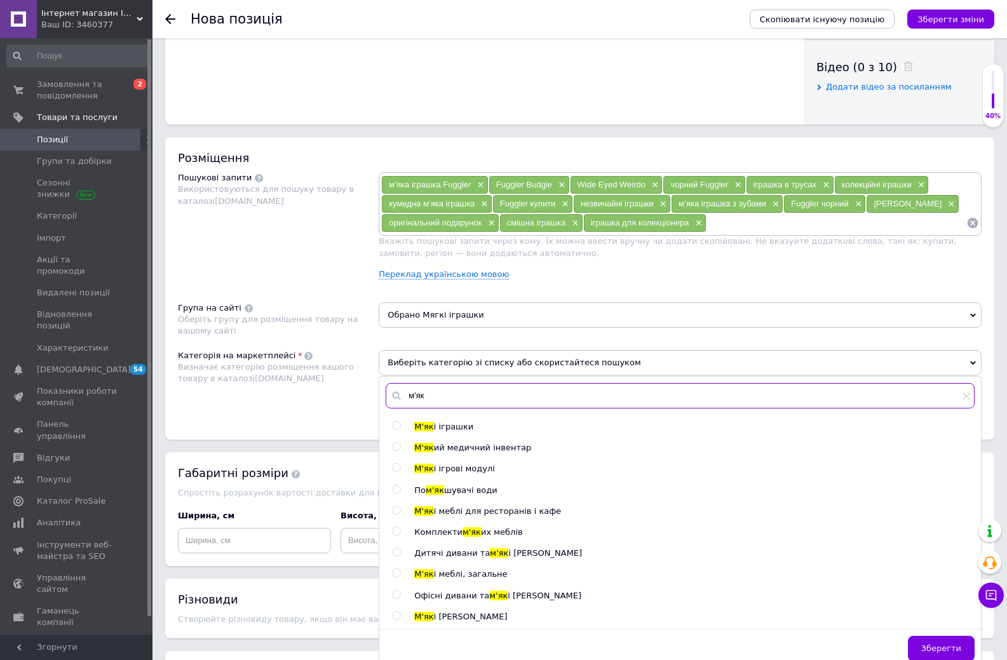
type input "м'як"
click at [393, 427] on input "radio" at bounding box center [396, 426] width 8 height 8
radio input "true"
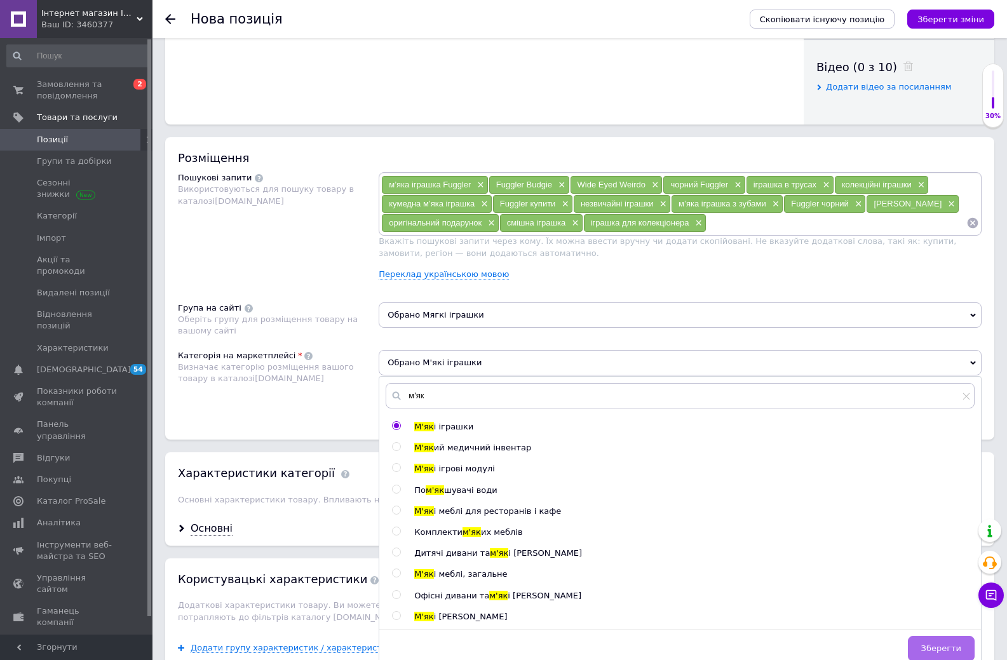
click at [965, 648] on button "Зберегти" at bounding box center [941, 648] width 67 height 25
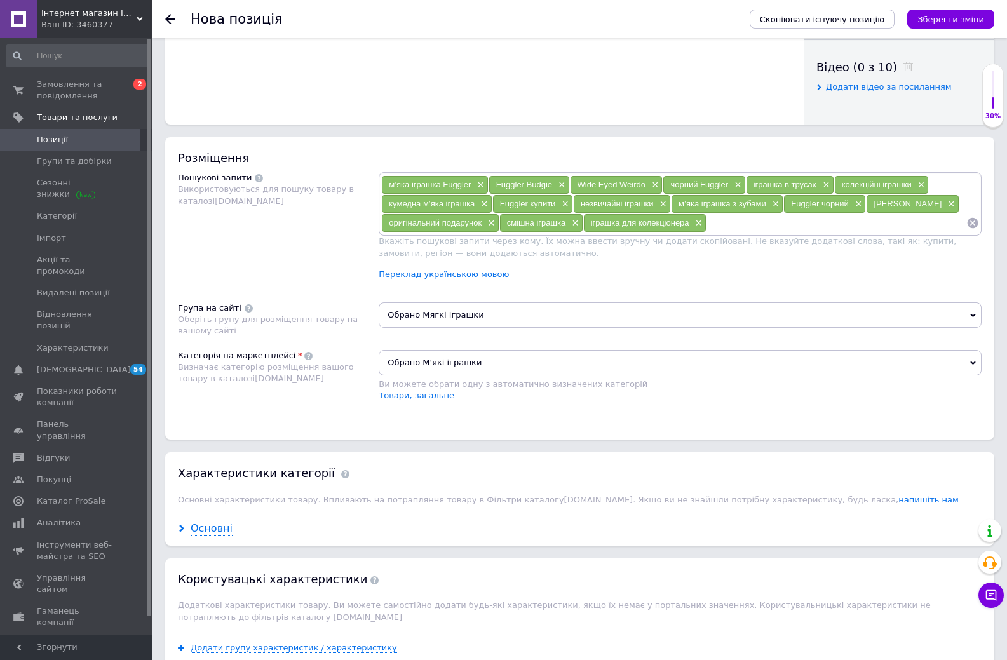
click at [211, 534] on div "Основні" at bounding box center [212, 529] width 42 height 15
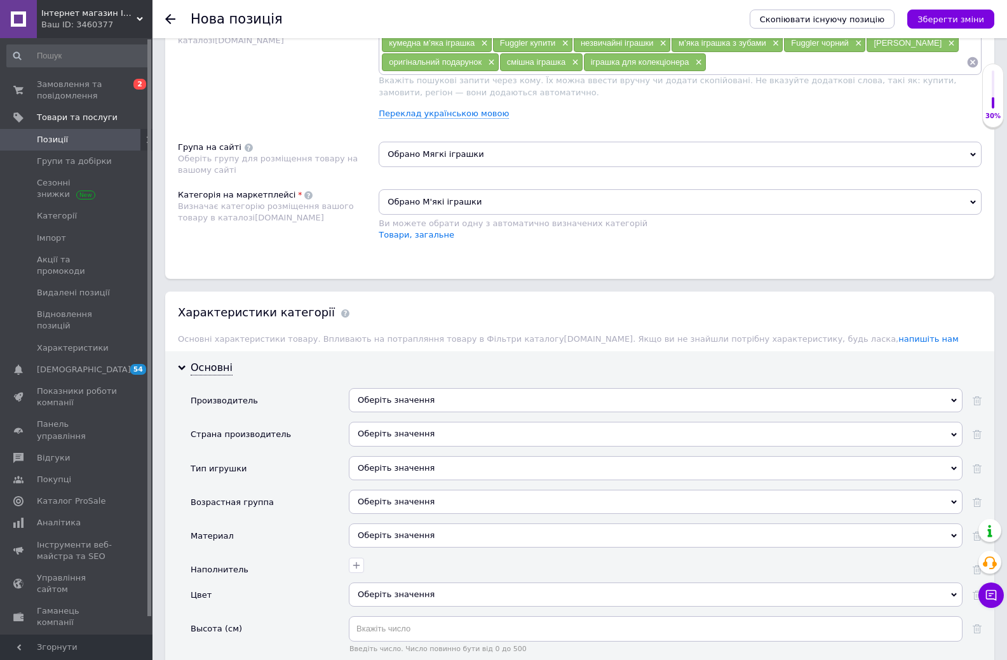
scroll to position [890, 0]
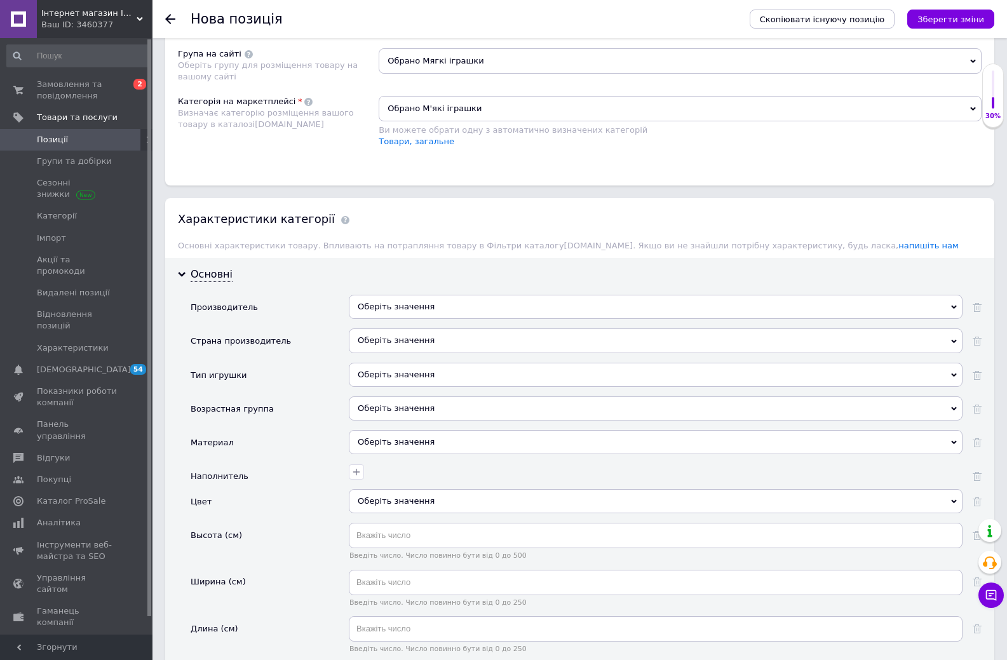
click at [398, 331] on div "Оберіть значення" at bounding box center [656, 341] width 614 height 24
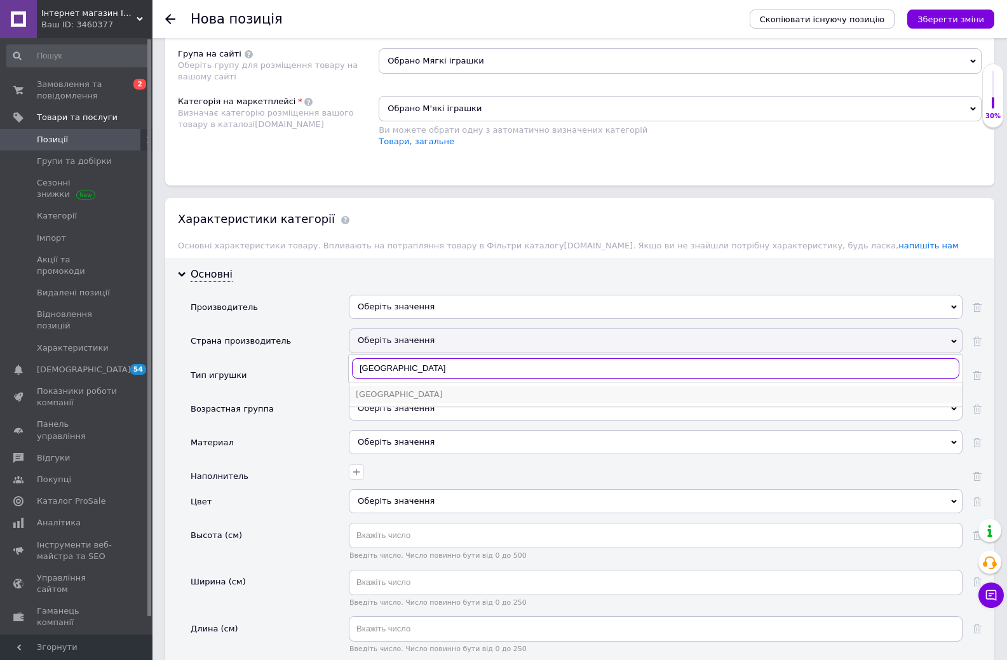
type input "Китай"
click at [375, 396] on div "Китай" at bounding box center [656, 394] width 600 height 11
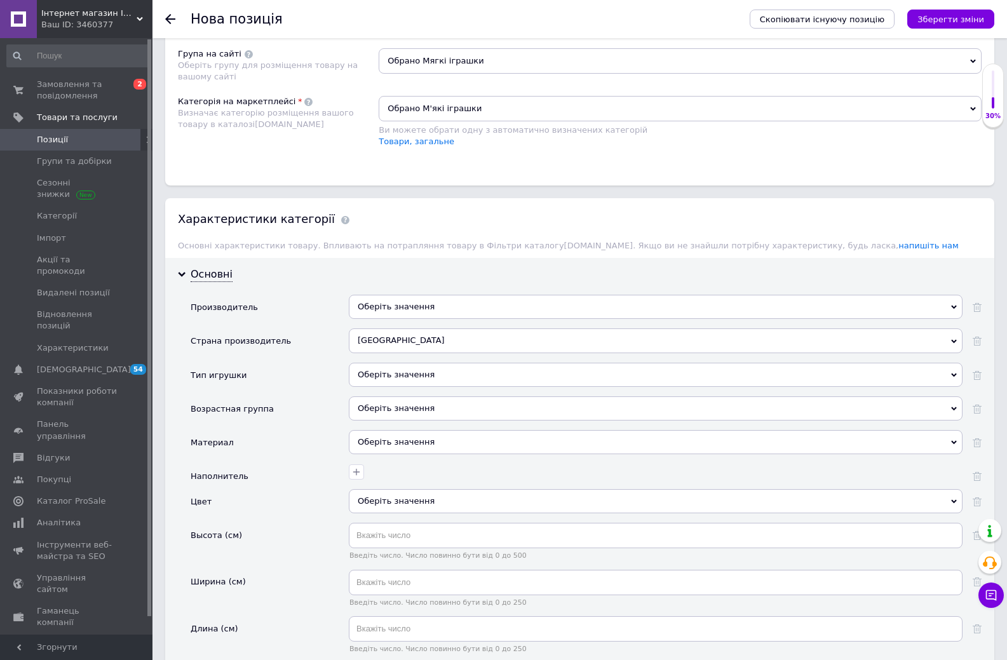
click at [381, 374] on div "Оберіть значення" at bounding box center [656, 375] width 614 height 24
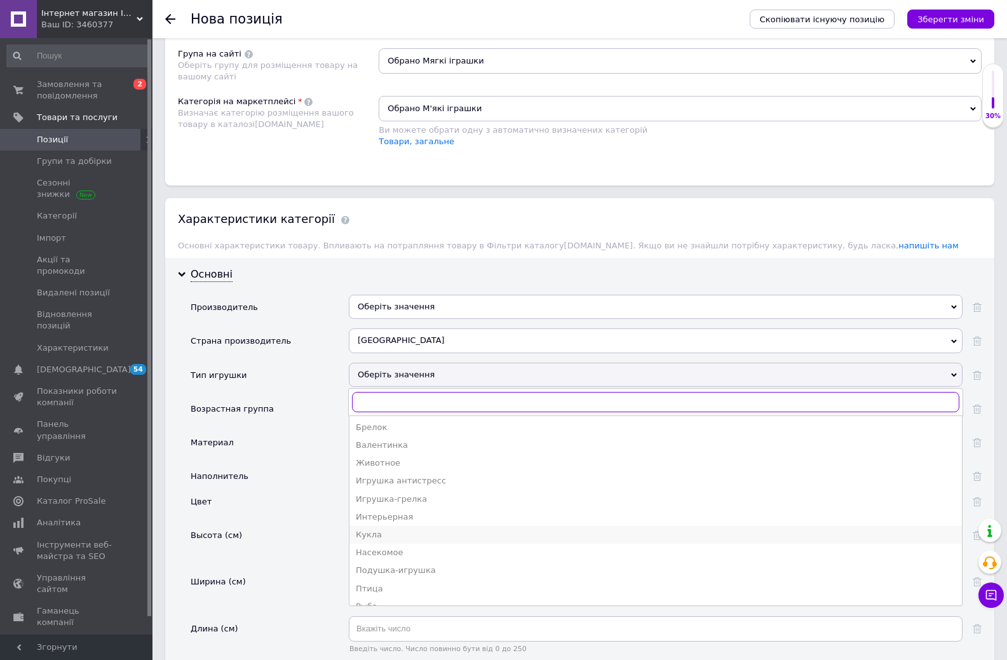
scroll to position [0, 0]
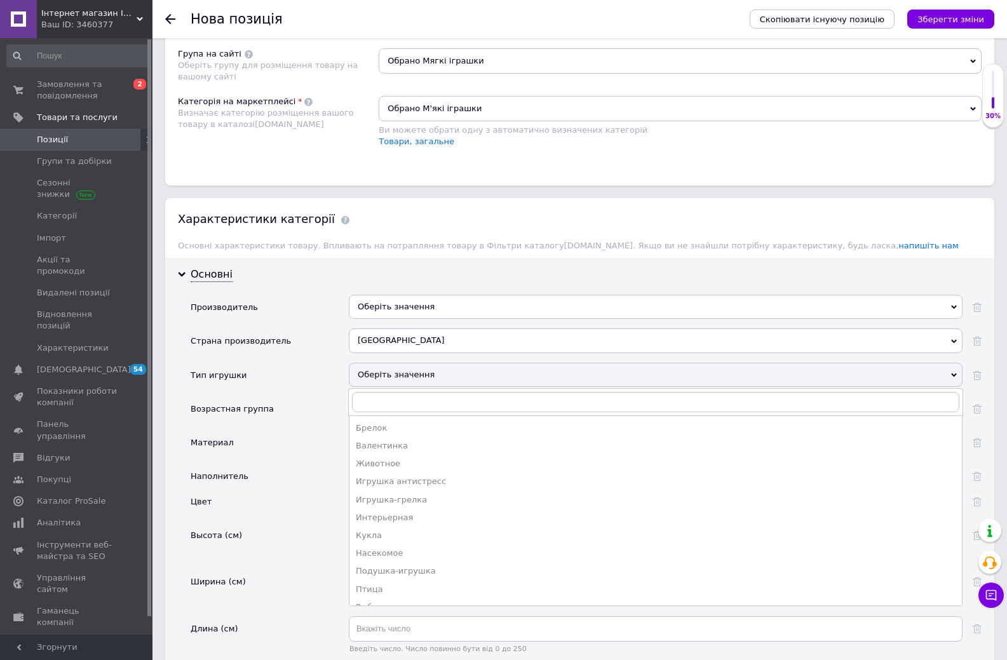
click at [304, 449] on div "Материал" at bounding box center [270, 447] width 158 height 34
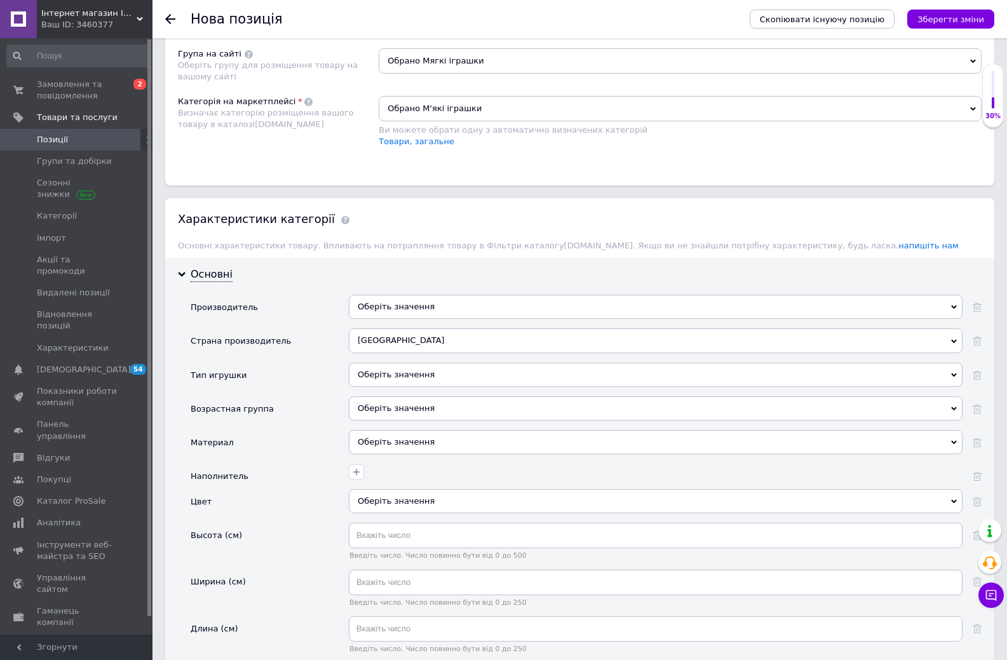
click at [393, 412] on div "Оберіть значення" at bounding box center [656, 409] width 614 height 24
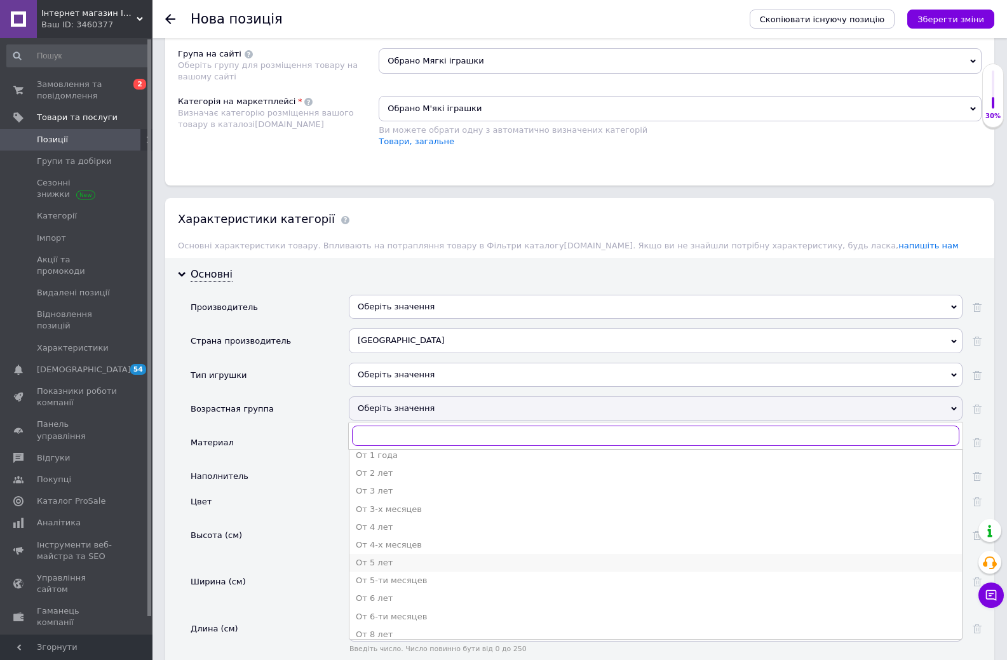
scroll to position [127, 0]
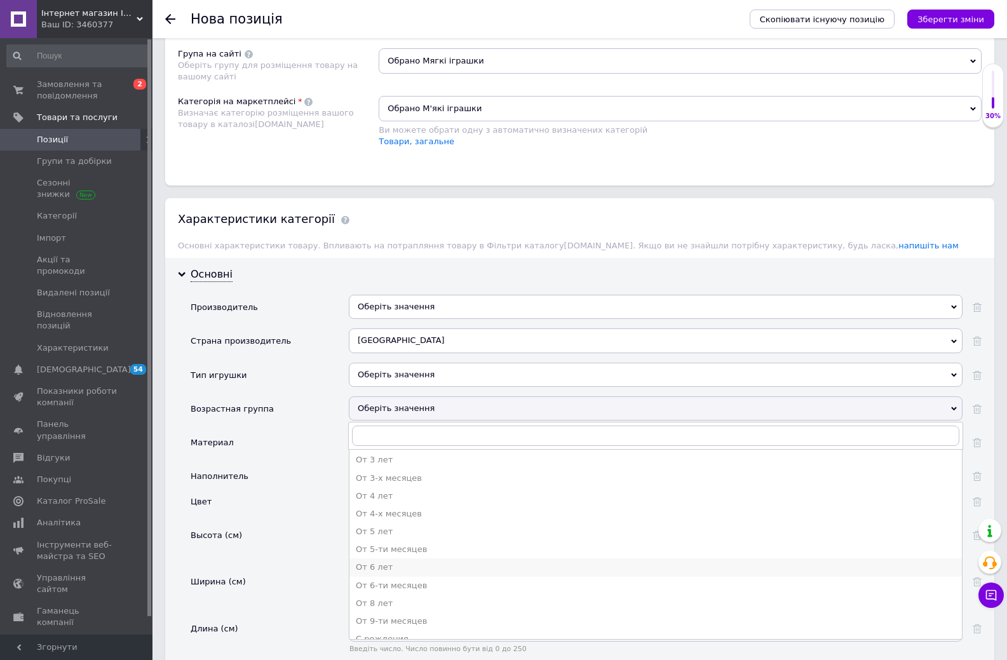
click at [378, 564] on div "От 6 лет" at bounding box center [656, 567] width 600 height 11
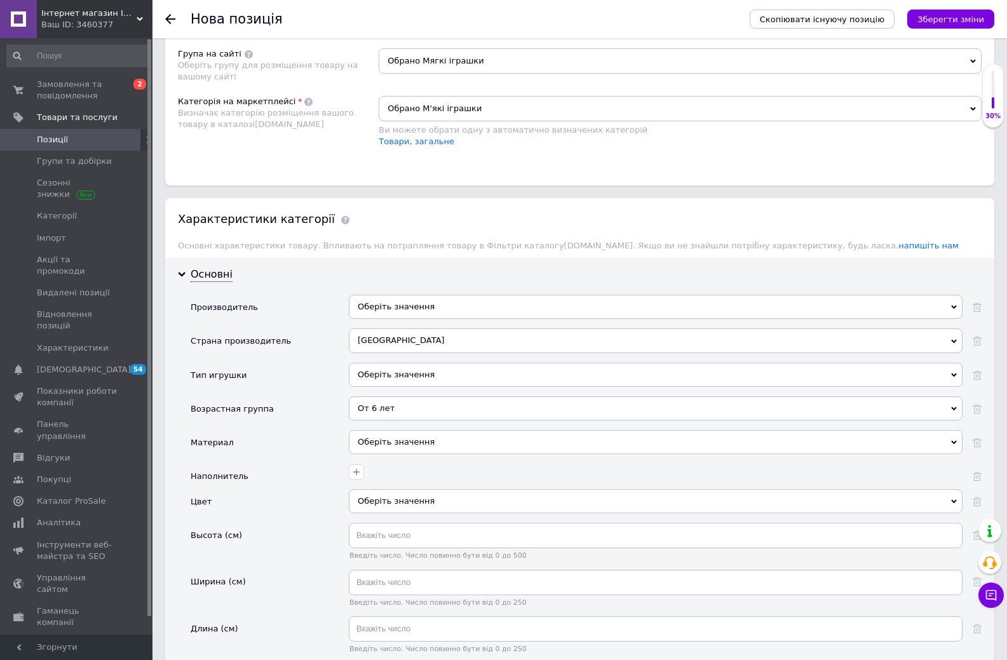
click at [364, 442] on div "Оберіть значення" at bounding box center [656, 442] width 614 height 24
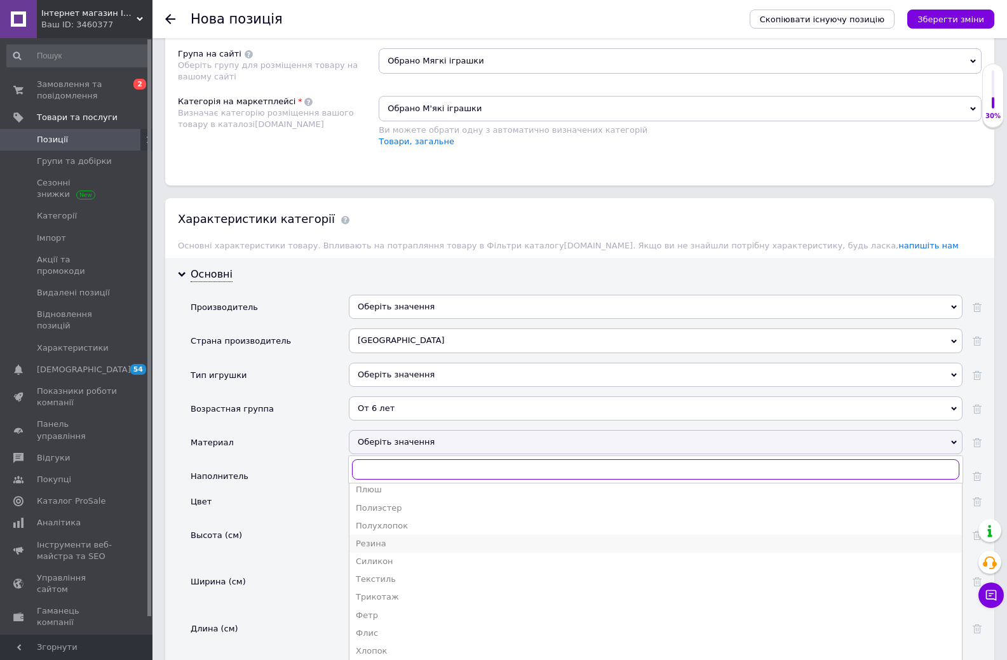
scroll to position [121, 0]
click at [383, 499] on div "Полиэстер" at bounding box center [656, 499] width 600 height 11
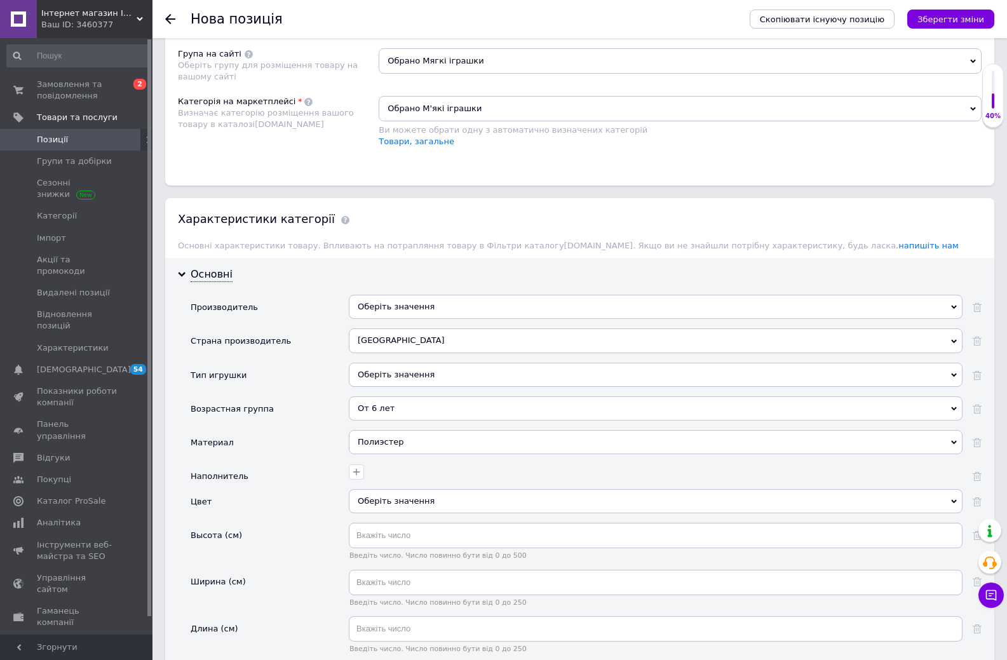
click at [383, 499] on div "Оберіть значення" at bounding box center [656, 501] width 614 height 24
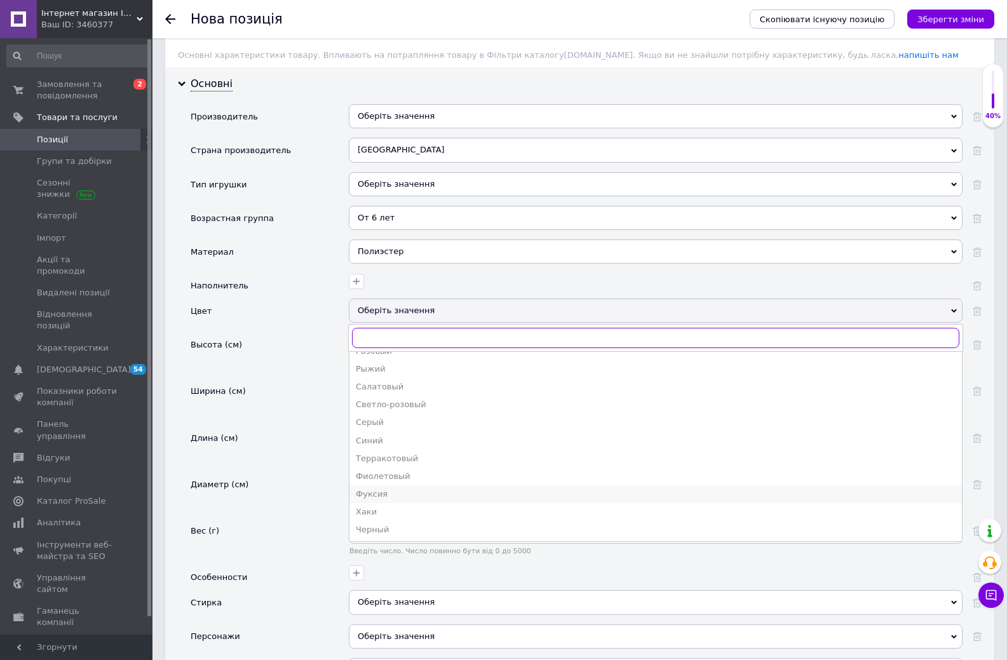
scroll to position [318, 0]
click at [376, 532] on div "Черный" at bounding box center [656, 529] width 600 height 11
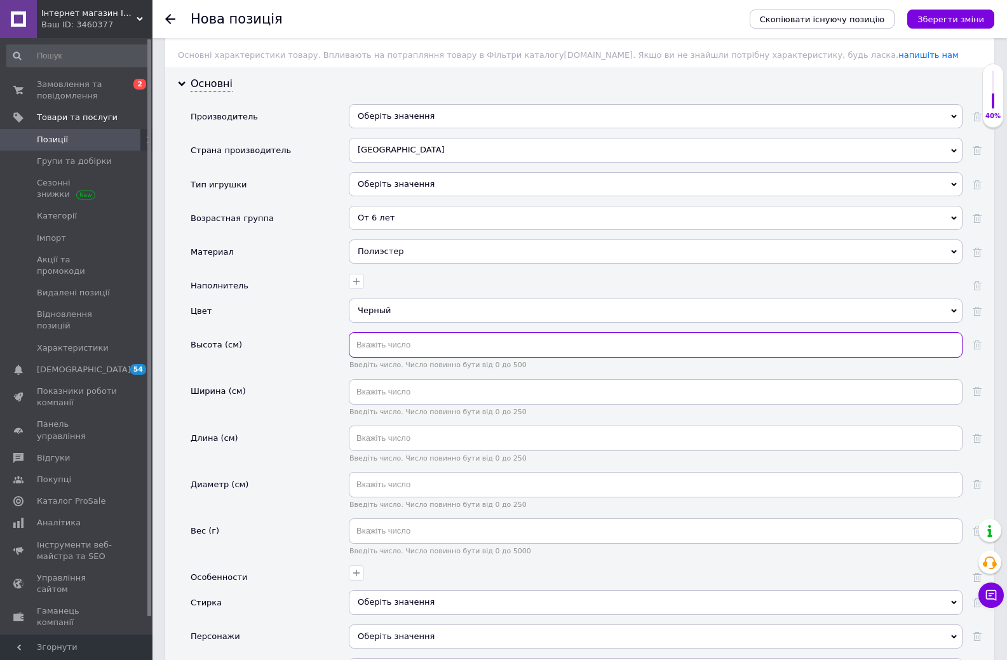
click at [387, 346] on input "text" at bounding box center [656, 344] width 614 height 25
type input "22"
click at [308, 438] on div "Длина (см)" at bounding box center [270, 449] width 158 height 46
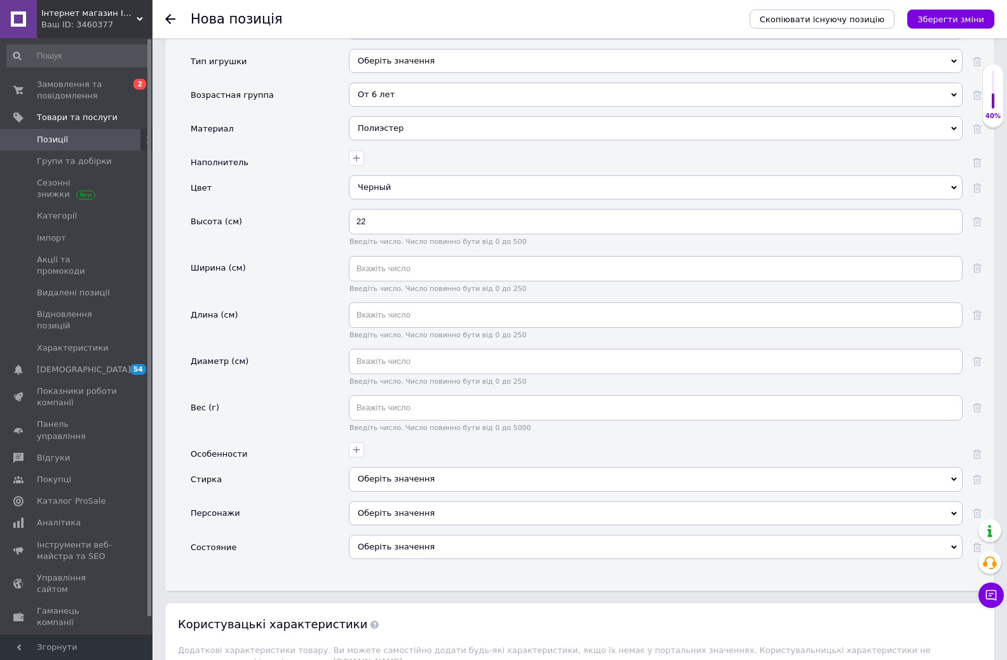
scroll to position [1207, 0]
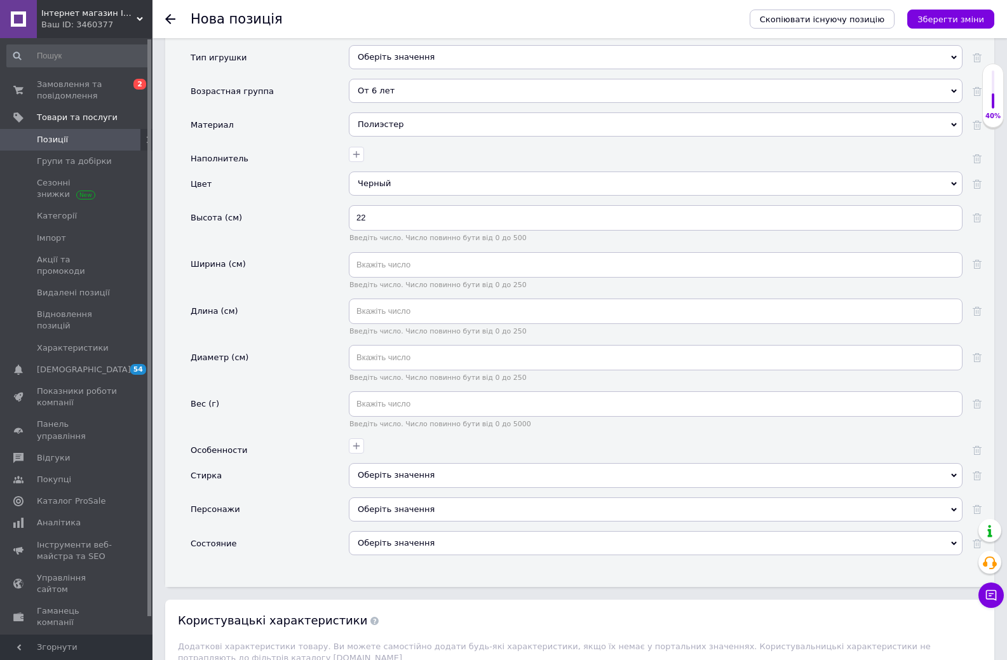
click at [369, 510] on div "Оберіть значення" at bounding box center [656, 510] width 614 height 24
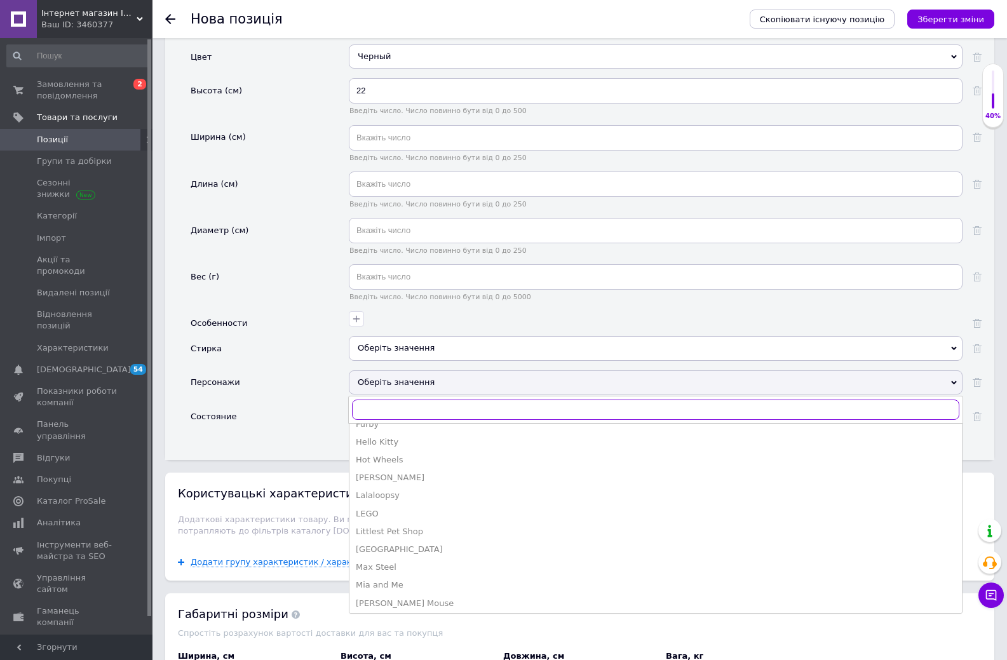
scroll to position [254, 0]
click at [325, 445] on div "Основні Производитель Оберіть значення Страна производитель Китай Австралия Авс…" at bounding box center [579, 136] width 829 height 647
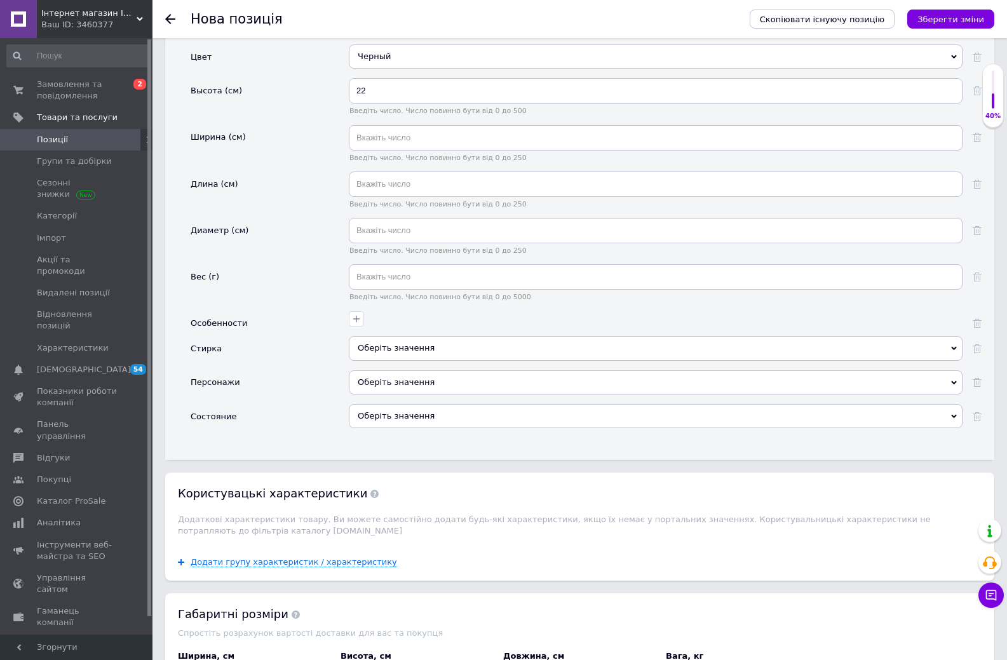
click at [378, 417] on div "Оберіть значення" at bounding box center [656, 416] width 614 height 24
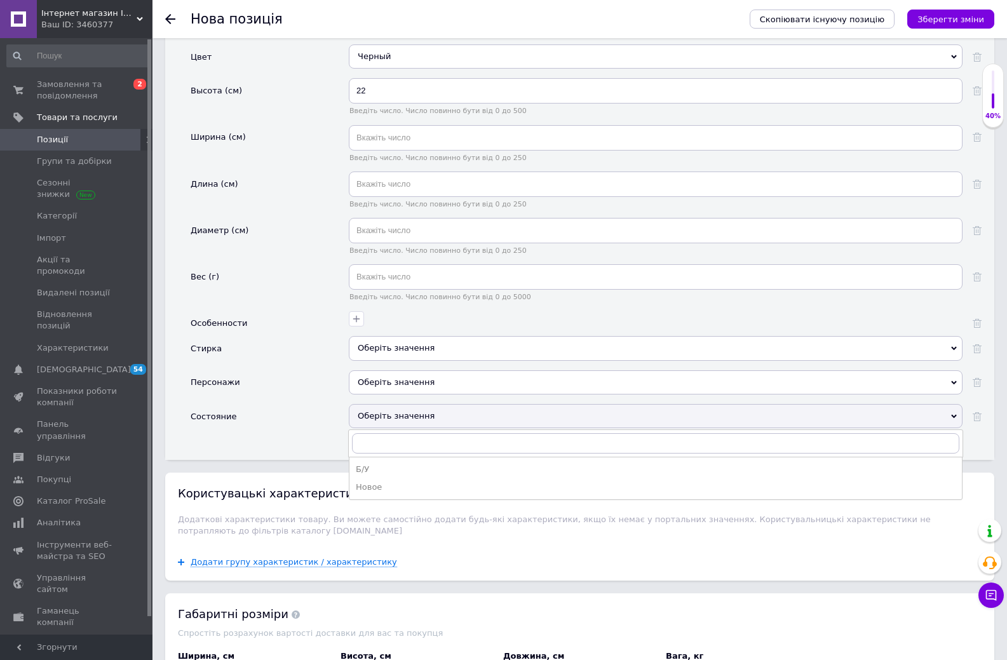
click at [380, 491] on div "Новое" at bounding box center [656, 487] width 600 height 11
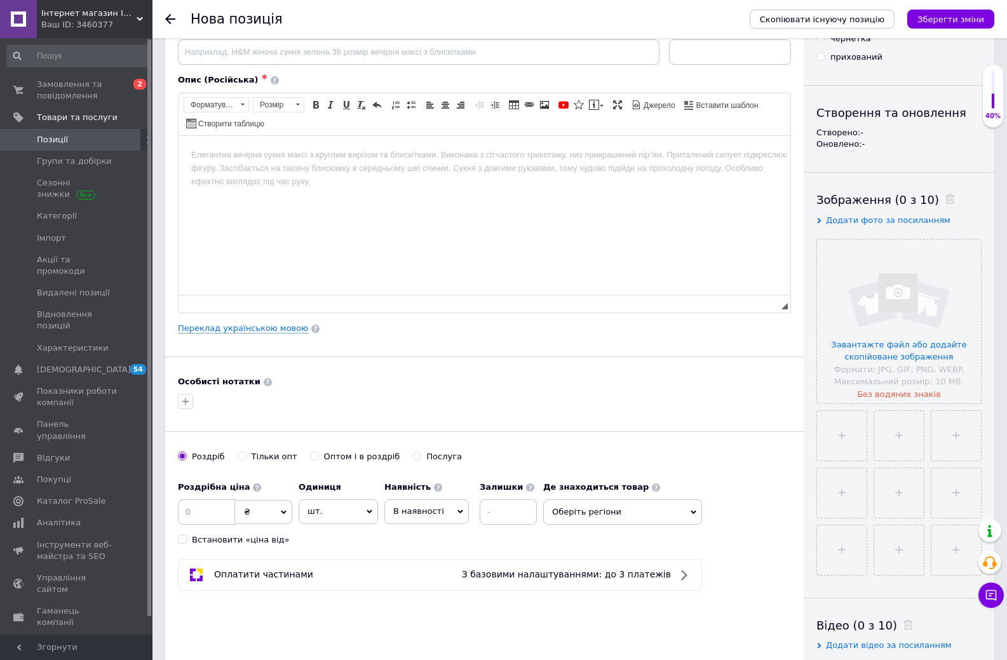
scroll to position [0, 0]
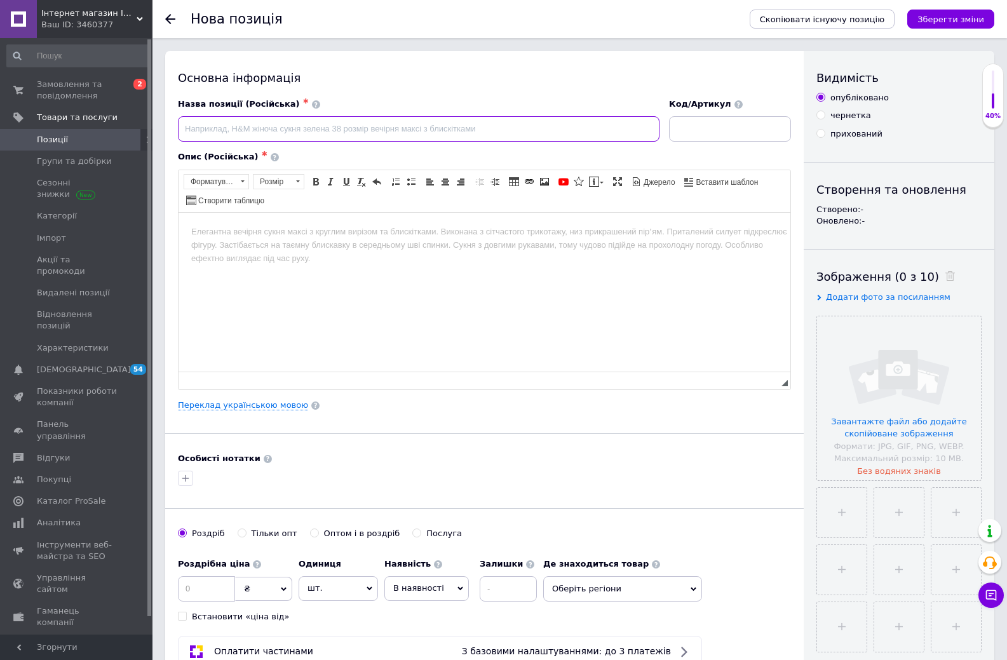
click at [378, 131] on input at bounding box center [419, 128] width 482 height 25
paste input "М'яка іграшка Fuggler Budgie — Чорний Wide Eyed Weirdo в трусах"
click at [306, 125] on input "М'яка іграшка Fuggler Budgie — Чорний Wide Eyed Weirdo в трусах" at bounding box center [419, 128] width 482 height 25
click at [295, 131] on input "М'яка іграшка Fuggler Budgie - Чорний Wide Eyed Weirdo в трусах" at bounding box center [419, 128] width 482 height 25
drag, startPoint x: 325, startPoint y: 128, endPoint x: 318, endPoint y: 129, distance: 7.0
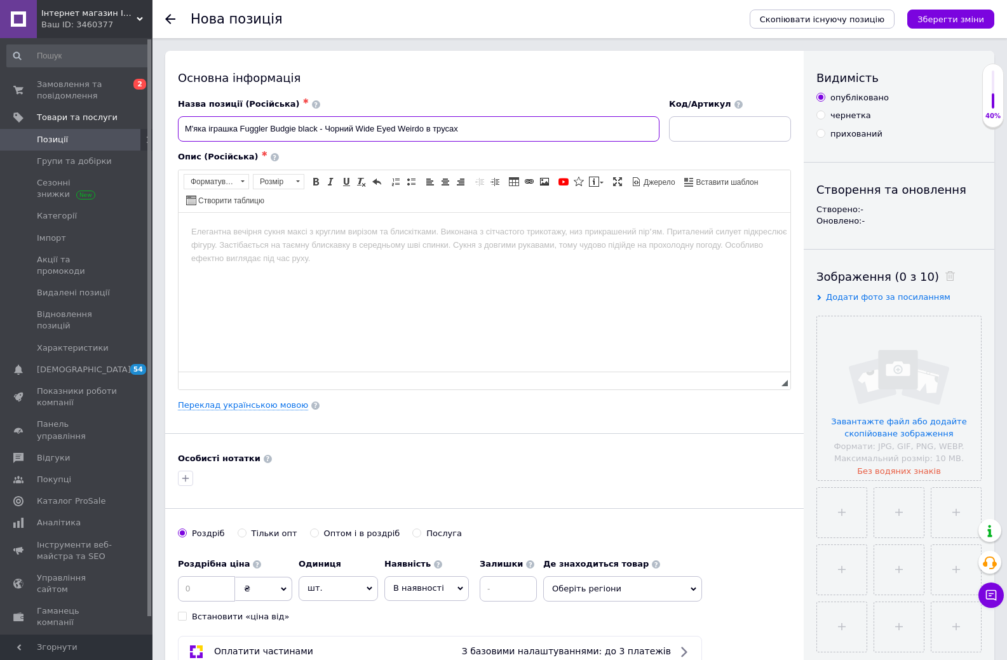
click at [318, 129] on input "М'яка іграшка Fuggler Budgie black - Чорний Wide Eyed Weirdo в трусах" at bounding box center [419, 128] width 482 height 25
drag, startPoint x: 416, startPoint y: 129, endPoint x: 486, endPoint y: 130, distance: 70.5
click at [486, 130] on input "М'яка іграшка Fuggler Budgie black. Фаглер, Фуглер Чорний Wide Eyed Weirdo в тр…" at bounding box center [419, 128] width 482 height 25
click at [456, 128] on input "М'яка іграшка Fuggler Budgie black. Фаглер, Фуглер Чорний в трусах" at bounding box center [419, 128] width 482 height 25
paste input "Wide Eyed Weirdo"
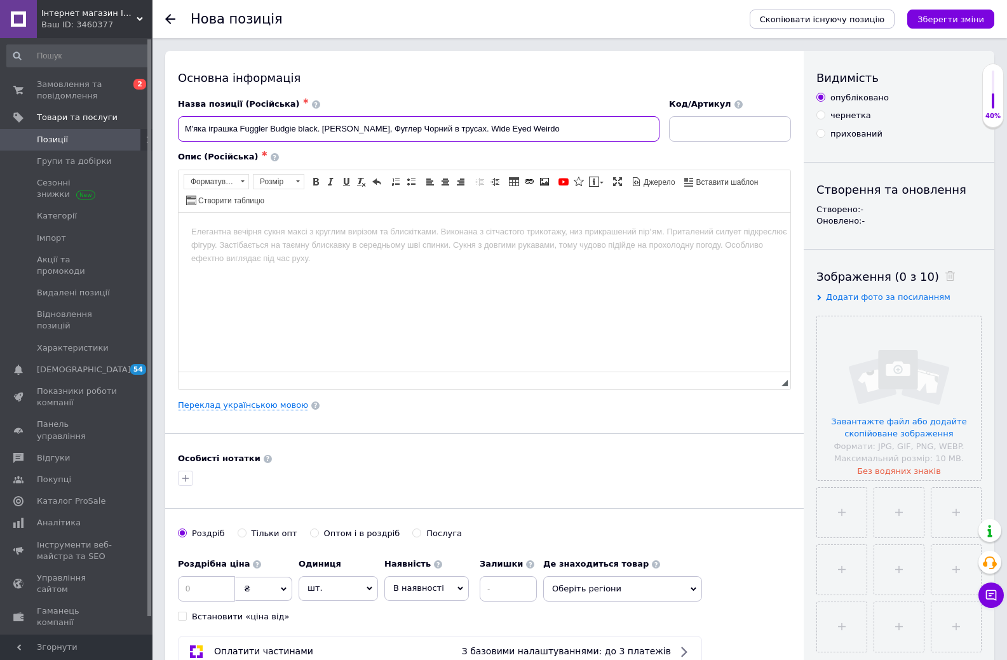
drag, startPoint x: 238, startPoint y: 129, endPoint x: 267, endPoint y: 129, distance: 28.6
click at [267, 129] on input "М'яка іграшка Fuggler Budgie black. Фаглер, Фуглер Чорний в трусах. Wide Eyed W…" at bounding box center [419, 128] width 482 height 25
click at [450, 126] on input "М'яка іграшка Fuggler Budgie black. Фаглер, Фуглер Чорний в трусах. Wide Eyed W…" at bounding box center [419, 128] width 482 height 25
paste input "Fuggler"
click at [454, 125] on input "М'яка іграшка Fuggler Budgie black. Фаглер, Фуглер Чорний в трусах. Fuggler Wid…" at bounding box center [419, 128] width 482 height 25
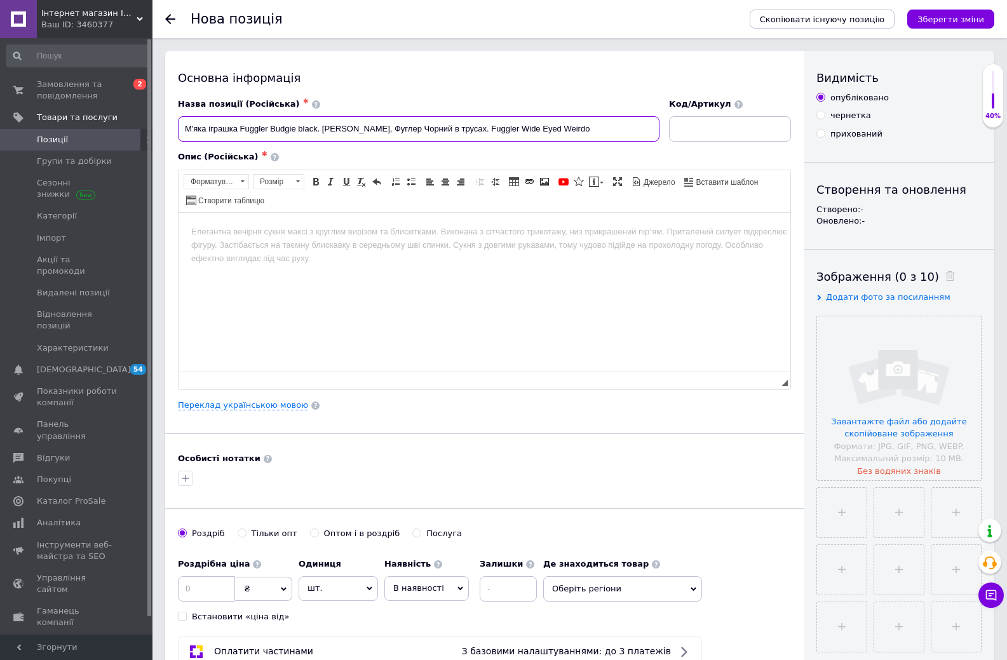
click at [323, 125] on input "М'яка іграшка Fuggler Budgie black. Фаглер, Фуглер Чорний в трусах. Fuggler Wid…" at bounding box center [419, 128] width 482 height 25
type input "М'яка іграшка Fuggler Budgie black. Фаглер, Фуглер Чорний в трусах. Fuggler Wid…"
drag, startPoint x: 563, startPoint y: 134, endPoint x: 158, endPoint y: 133, distance: 404.8
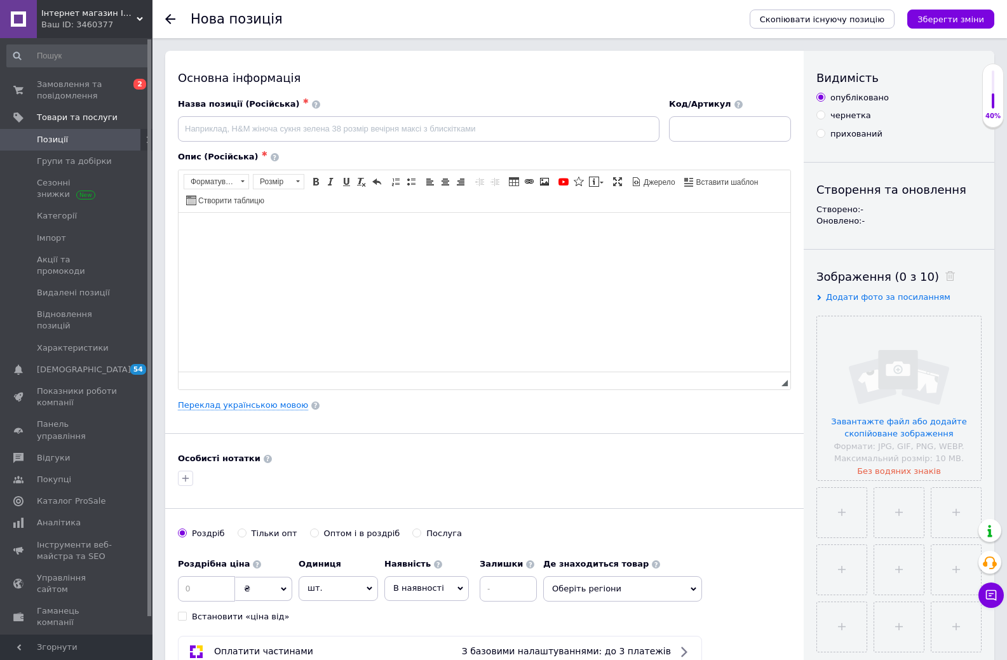
click at [405, 220] on html at bounding box center [485, 231] width 612 height 39
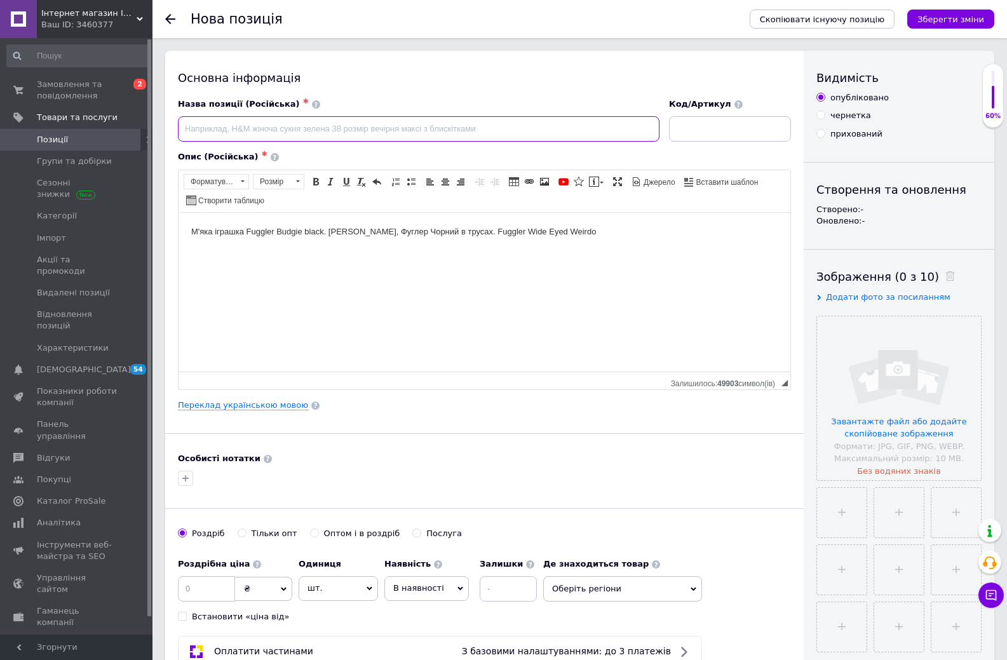
click at [315, 128] on input at bounding box center [419, 128] width 482 height 25
paste input "Мягкая игрушка Фаглер в трусах Черный Fuggler Funny Ugly Monster"
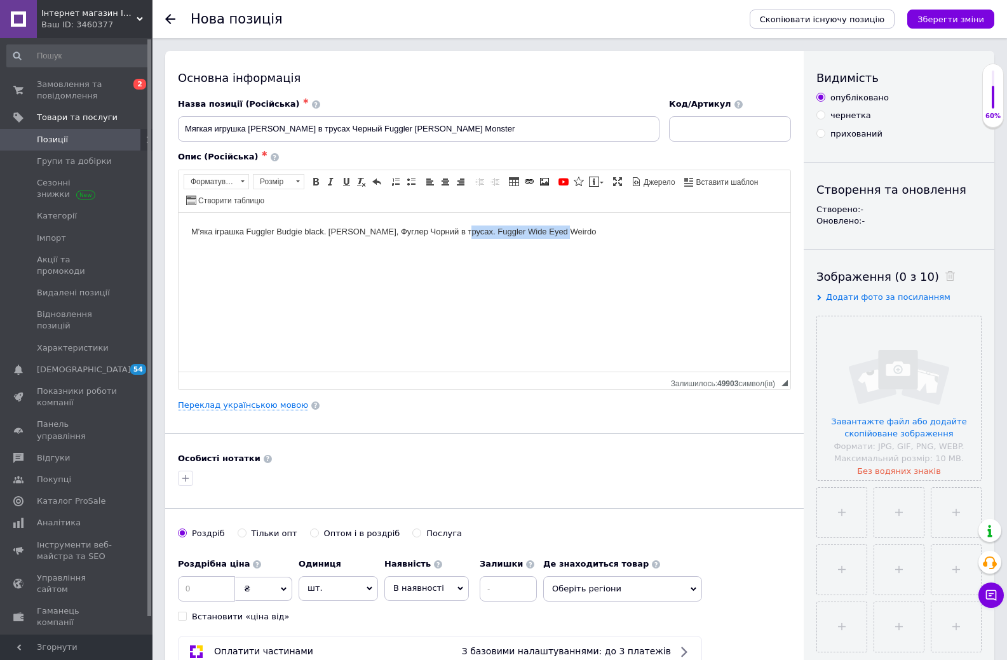
drag, startPoint x: 458, startPoint y: 230, endPoint x: 590, endPoint y: 234, distance: 132.2
click at [590, 234] on body "М'яка іграшка Fuggler Budgie black. Фаглер, Фуглер Чорний в трусах. Fuggler Wid…" at bounding box center [484, 231] width 586 height 13
drag, startPoint x: 345, startPoint y: 128, endPoint x: 468, endPoint y: 130, distance: 122.7
click at [468, 130] on input "Мягкая игрушка Фаглер в трусах Черный Fuggler Funny Ugly Monster" at bounding box center [419, 128] width 482 height 25
click at [248, 128] on input "Мягкая игрушка Фаглер в трусах Черный" at bounding box center [419, 128] width 482 height 25
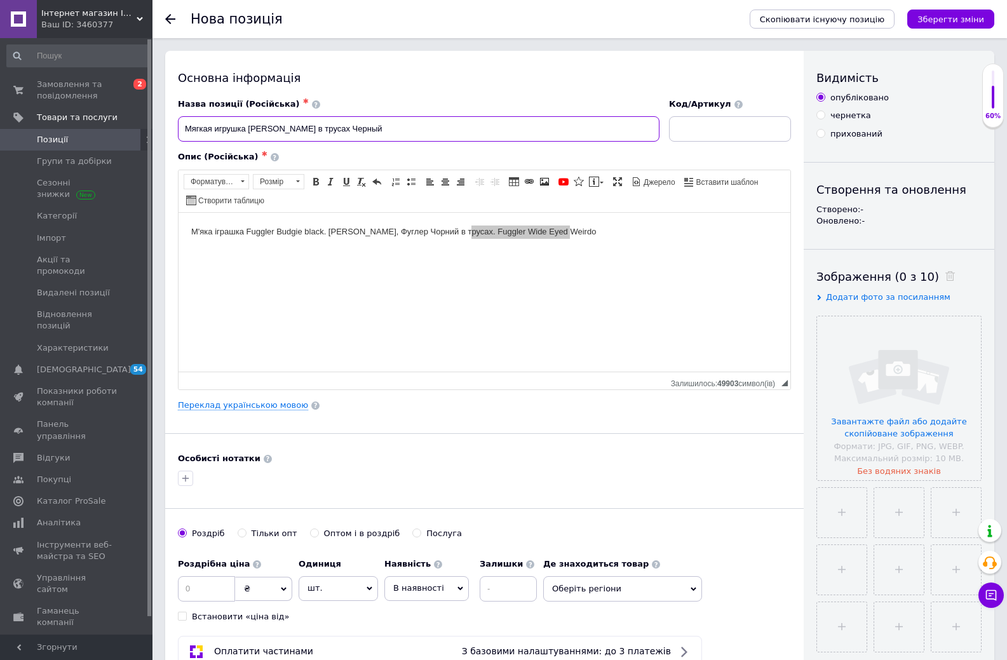
paste input "Fuggler Funny Ugly Monster"
type input "Мягкая игрушка Fuggler Funny Ugly MonsterФаглер в трусах Черный"
click at [443, 139] on input "Мягкая игрушка Fuggler Funny Ugly MonsterФаглер в трусах Черный" at bounding box center [419, 128] width 482 height 25
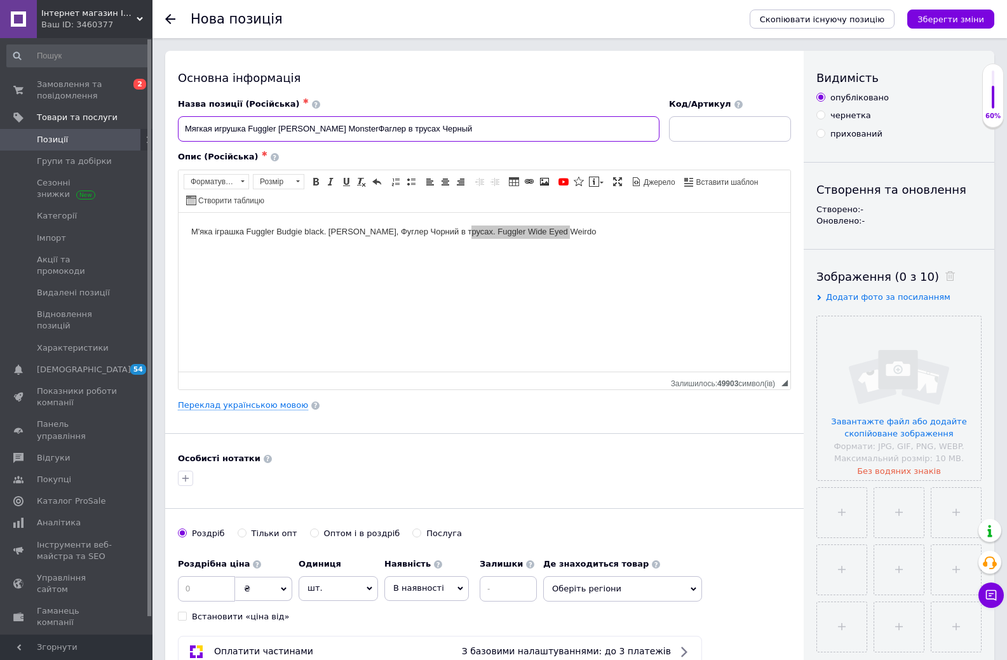
click at [443, 139] on input "Мягкая игрушка Fuggler Funny Ugly MonsterФаглер в трусах Черный" at bounding box center [419, 128] width 482 height 25
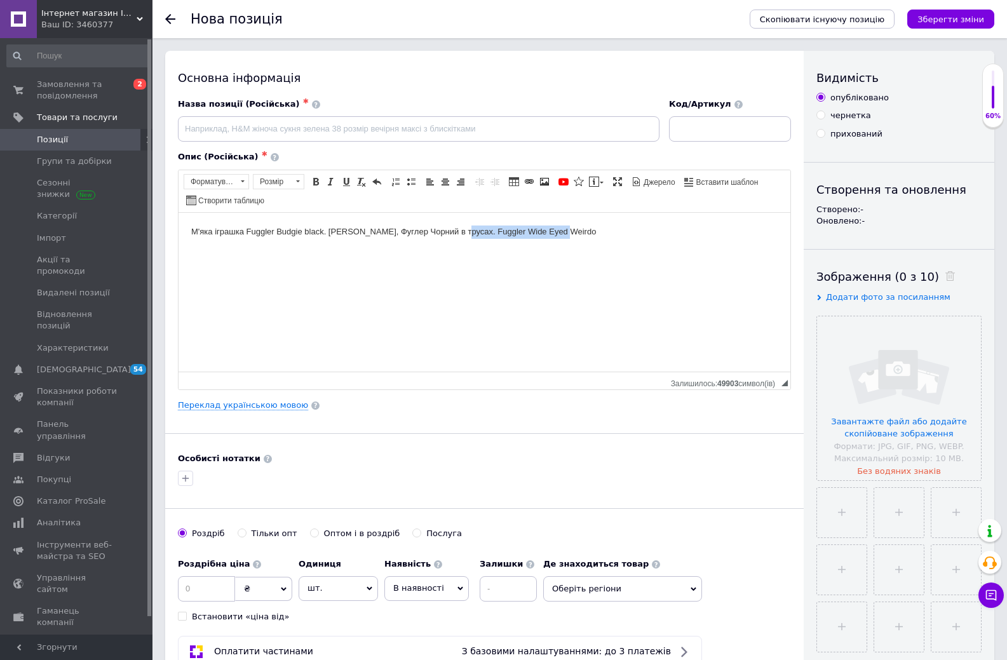
click at [431, 229] on body "М'яка іграшка Fuggler Budgie black. Фаглер, Фуглер Чорний в трусах. Fuggler Wid…" at bounding box center [484, 231] width 586 height 13
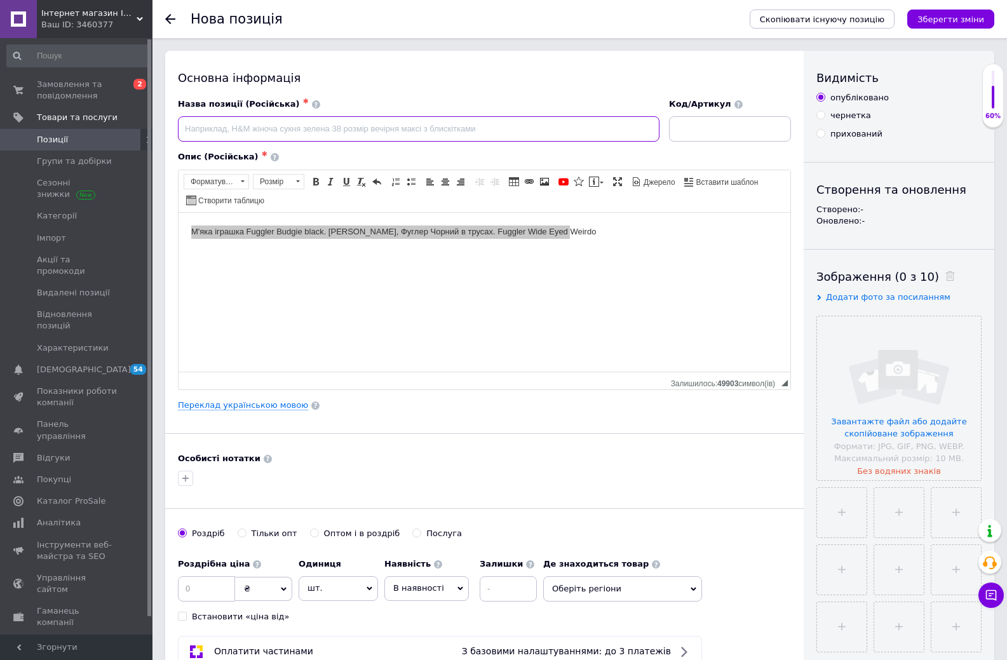
click at [241, 127] on input at bounding box center [419, 128] width 482 height 25
paste input "Fuggler рідкісна чорна іграшка монстр"
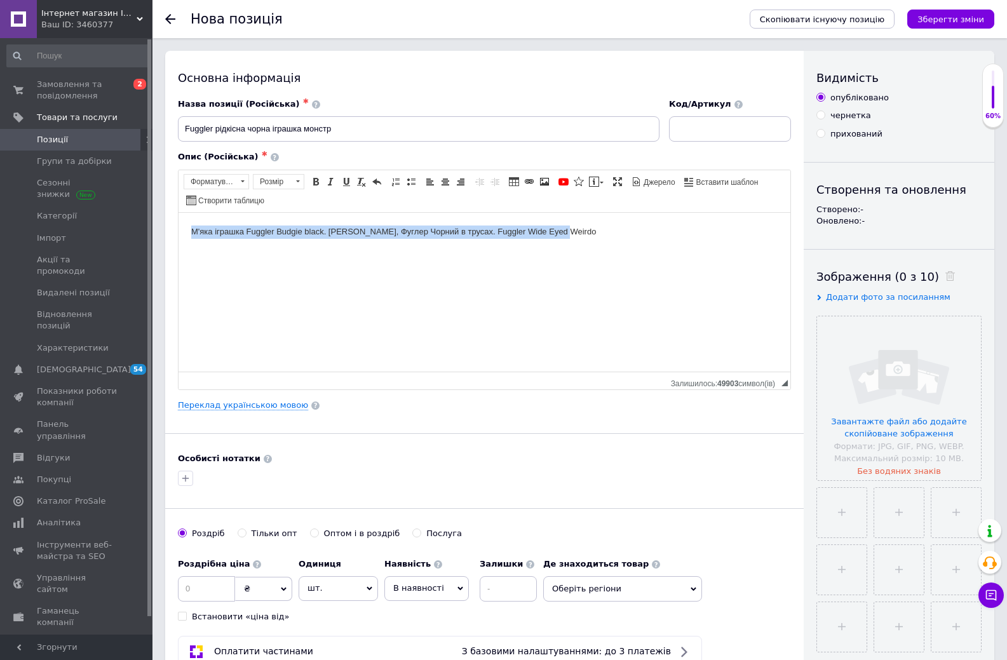
click at [200, 231] on body "М'яка іграшка Fuggler Budgie black. Фаглер, Фуглер Чорний в трусах. Fuggler Wid…" at bounding box center [484, 231] width 586 height 13
click at [240, 229] on body "М'яка іграшка Fuggler Budgie black. Фаглер, Фуглер Чорний в трусах. Fuggler Wid…" at bounding box center [484, 231] width 586 height 13
drag, startPoint x: 243, startPoint y: 231, endPoint x: 188, endPoint y: 229, distance: 54.7
click at [188, 229] on html "М'яка іграшка Fuggler Budgie black. Фаглер, Фуглер Чорний в трусах. Fuggler Wid…" at bounding box center [485, 231] width 612 height 39
copy body "М'яка іграшка"
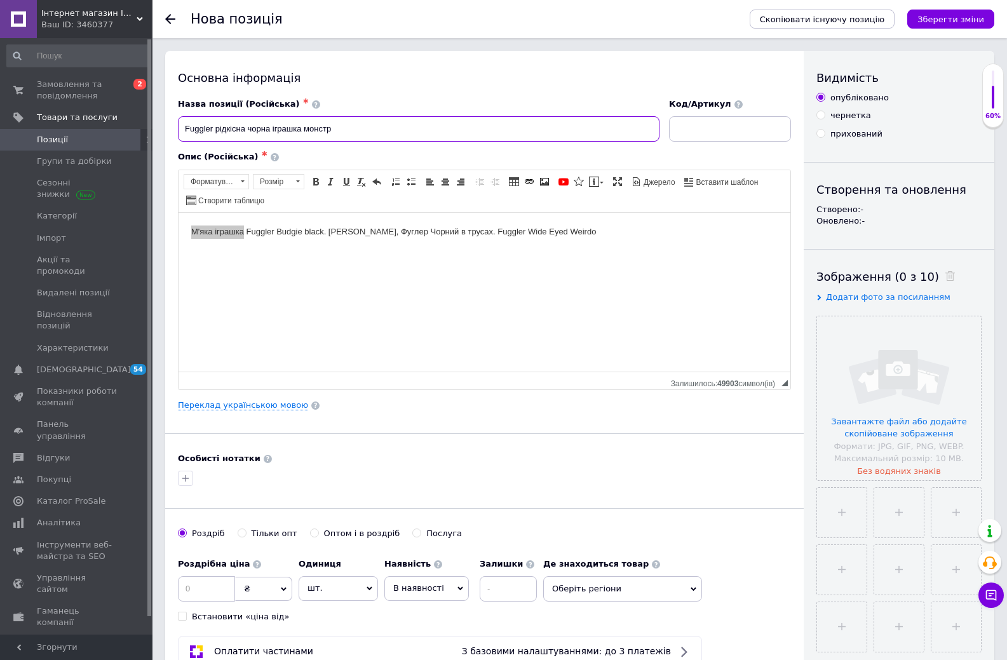
drag, startPoint x: 271, startPoint y: 125, endPoint x: 302, endPoint y: 132, distance: 31.3
click at [302, 132] on input "Fuggler рідкісна чорна іграшка монстр" at bounding box center [419, 128] width 482 height 25
paste input "М'яка"
drag, startPoint x: 248, startPoint y: 228, endPoint x: 325, endPoint y: 231, distance: 76.3
click at [325, 231] on body "М'яка іграшка Fuggler Budgie black. Фаглер, Фуглер Чорний в трусах. Fuggler Wid…" at bounding box center [484, 231] width 586 height 13
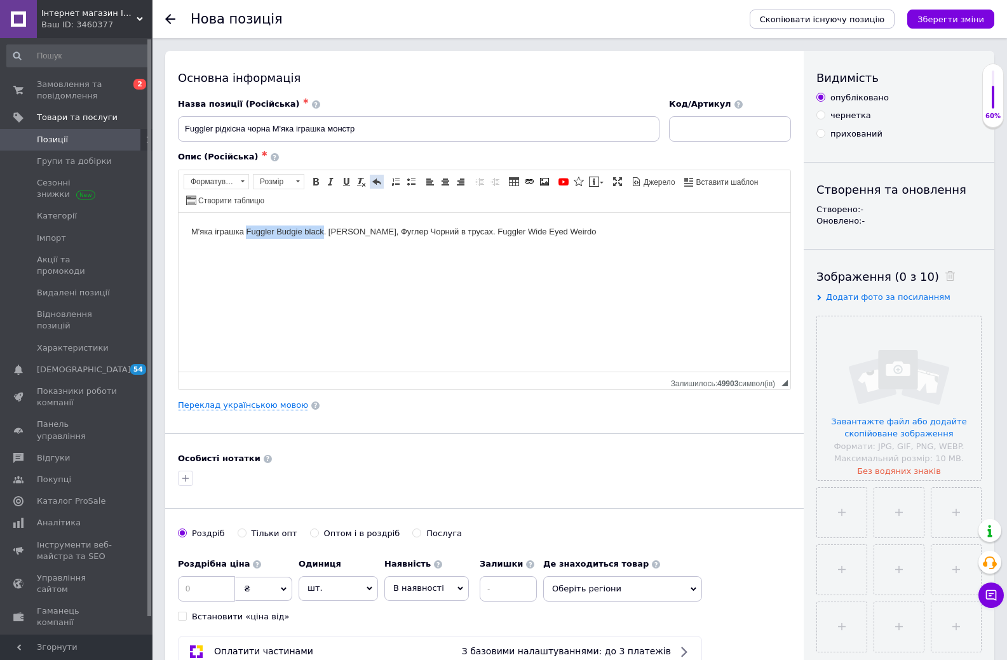
copy body "Fuggler Budgie black"
click at [366, 121] on input "Fuggler рідкісна чорна М'яка іграшка монстр" at bounding box center [419, 128] width 482 height 25
paste input "Fuggler Budgie black"
drag, startPoint x: 362, startPoint y: 230, endPoint x: 571, endPoint y: 233, distance: 209.1
click at [571, 233] on body "М'яка іграшка Fuggler Budgie black. Фаглер, Фуглер Чорний в трусах. Fuggler Wid…" at bounding box center [484, 231] width 586 height 13
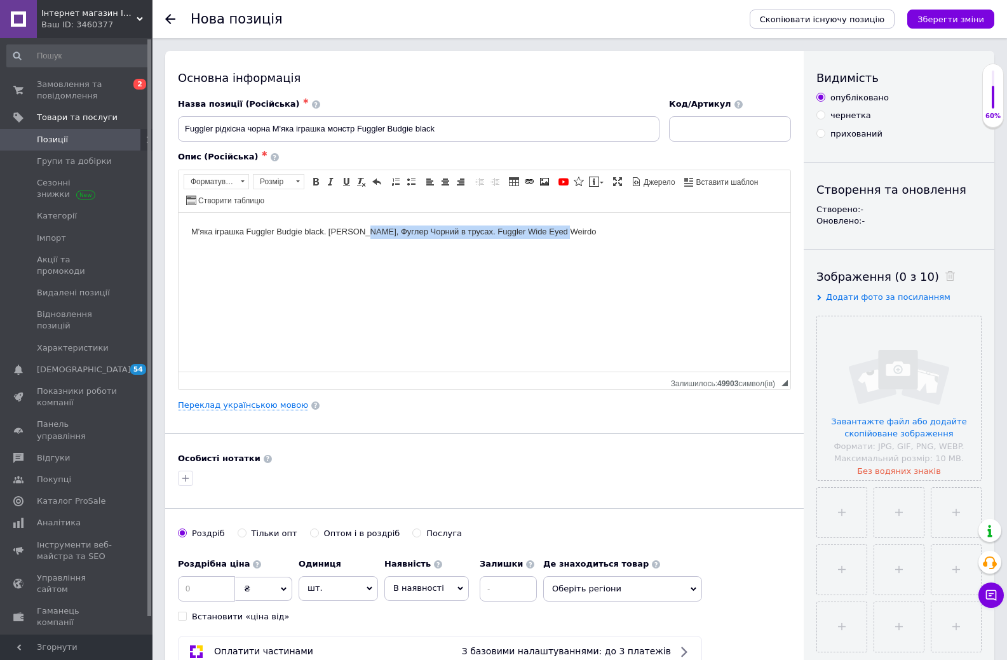
copy body "Фуглер Чорний в трусах. Fuggler Wide Eyed Weirdo"
click at [454, 122] on input "Fuggler рідкісна чорна М'яка іграшка монстр Fuggler Budgie black" at bounding box center [419, 128] width 482 height 25
paste input "Фуглер Чорний в трусах. Fuggler Wide Eyed We"
click at [437, 228] on body "М'яка іграшка Fuggler Budgie black. Фаглер, Фуглер Чорний в трусах. Fuggler Wid…" at bounding box center [484, 231] width 586 height 13
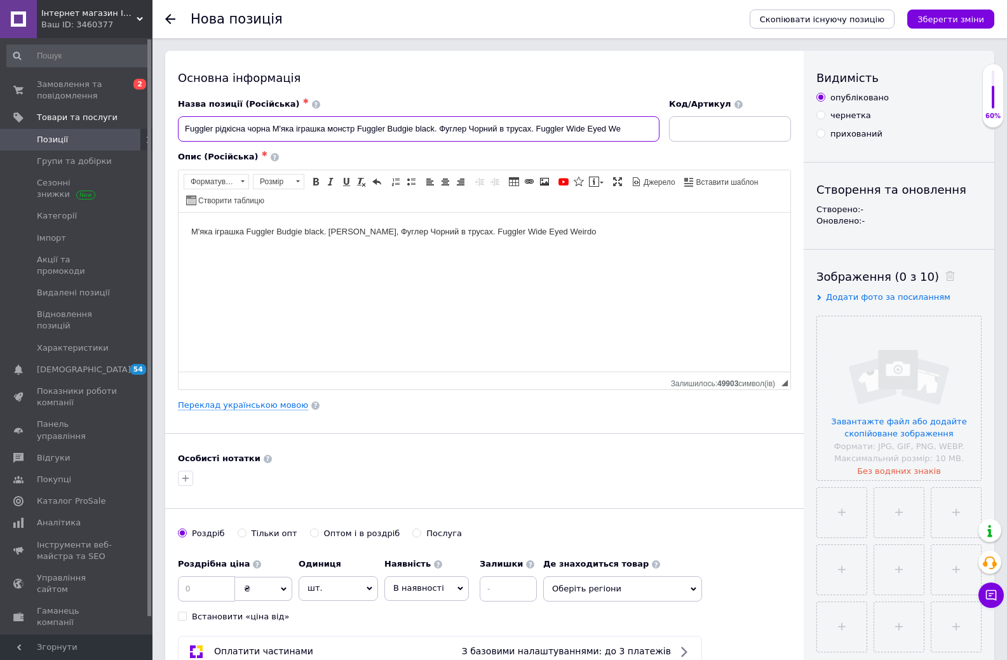
drag, startPoint x: 532, startPoint y: 125, endPoint x: 656, endPoint y: 113, distance: 124.4
click at [656, 113] on div "Назва позиції (Російська) ✱ Fuggler рідкісна чорна М'яка іграшка монстр Fuggler…" at bounding box center [419, 119] width 482 height 43
click at [349, 229] on body "М'яка іграшка Fuggler Budgie black. Фаглер, Фуглер Чорний в трусах. Fuggler Wid…" at bounding box center [484, 231] width 586 height 13
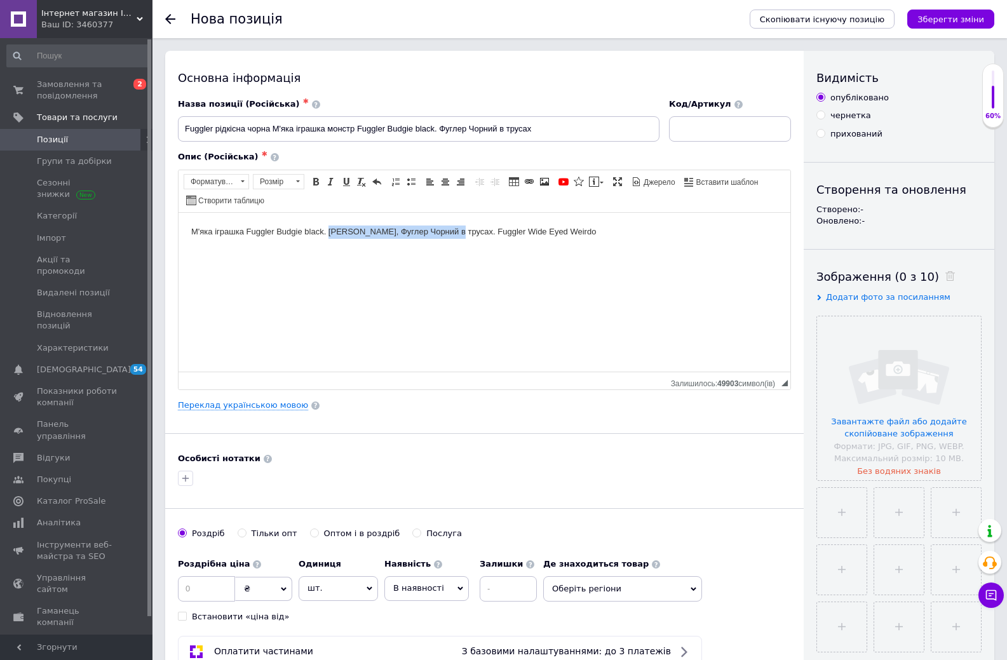
drag, startPoint x: 329, startPoint y: 229, endPoint x: 451, endPoint y: 231, distance: 122.0
click at [451, 231] on body "М'яка іграшка Fuggler Budgie black. Фаглер, Фуглер Чорний в трусах. Fuggler Wid…" at bounding box center [484, 231] width 586 height 13
copy body "Фаглер, Фуглер Чорний в трусах"
drag, startPoint x: 442, startPoint y: 126, endPoint x: 571, endPoint y: 130, distance: 129.7
click at [571, 130] on input "Fuggler рідкісна чорна М'яка іграшка монстр Fuggler Budgie black. Фуглер Чорний…" at bounding box center [419, 128] width 482 height 25
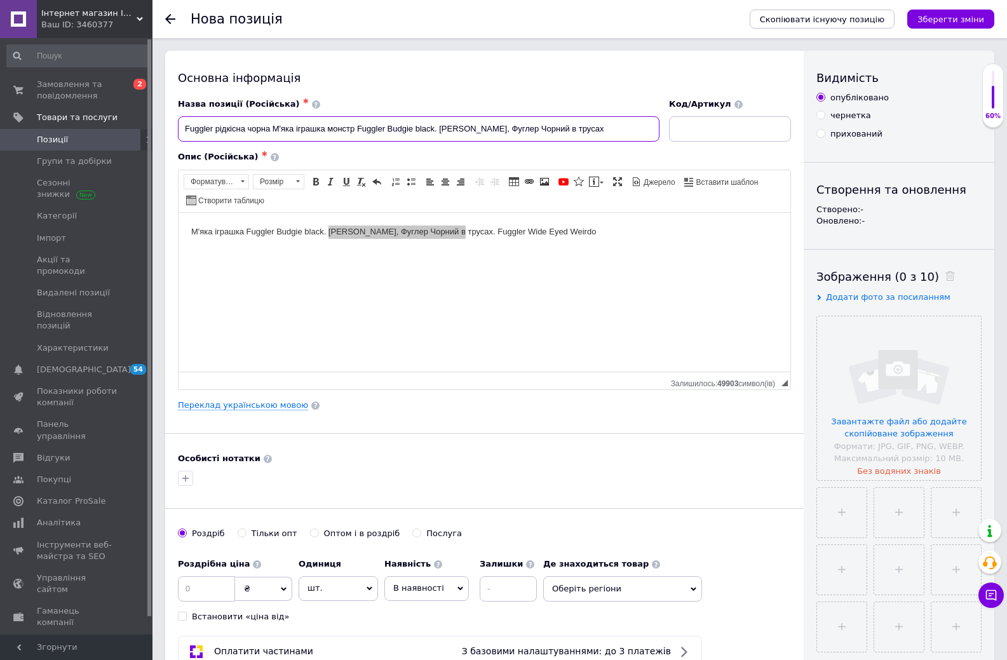
type input "Fuggler рідкісна чорна М'яка іграшка монстр Fuggler Budgie black. Фаглер, Фугле…"
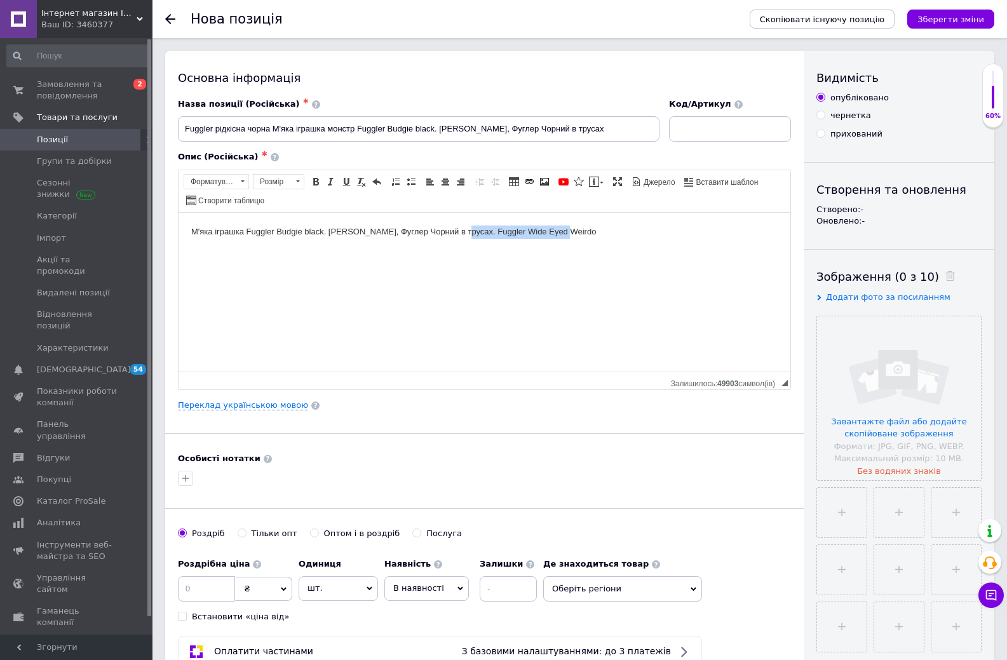
drag, startPoint x: 457, startPoint y: 229, endPoint x: 581, endPoint y: 231, distance: 124.6
click at [581, 231] on body "М'яка іграшка Fuggler Budgie black. Фаглер, Фуглер Чорний в трусах. Fuggler Wid…" at bounding box center [484, 231] width 586 height 13
copy body "Fuggler Wide Eyed Weirdo"
click at [681, 131] on input at bounding box center [730, 128] width 122 height 25
paste input "Fuggler Wide Eyed Weirdo"
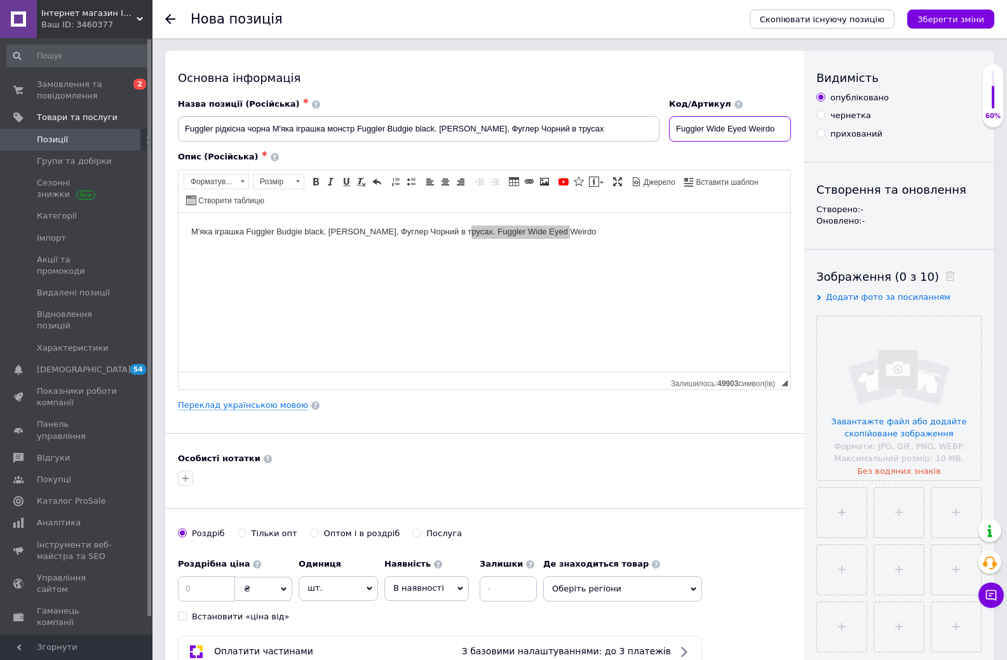
click at [729, 126] on input "Fuggler Wide Eyed Weirdo" at bounding box center [730, 128] width 122 height 25
click at [747, 130] on input "Fuggler WideEyed Weirdo" at bounding box center [730, 128] width 122 height 25
click at [708, 130] on input "Fuggler WideEyedWeirdo" at bounding box center [730, 128] width 122 height 25
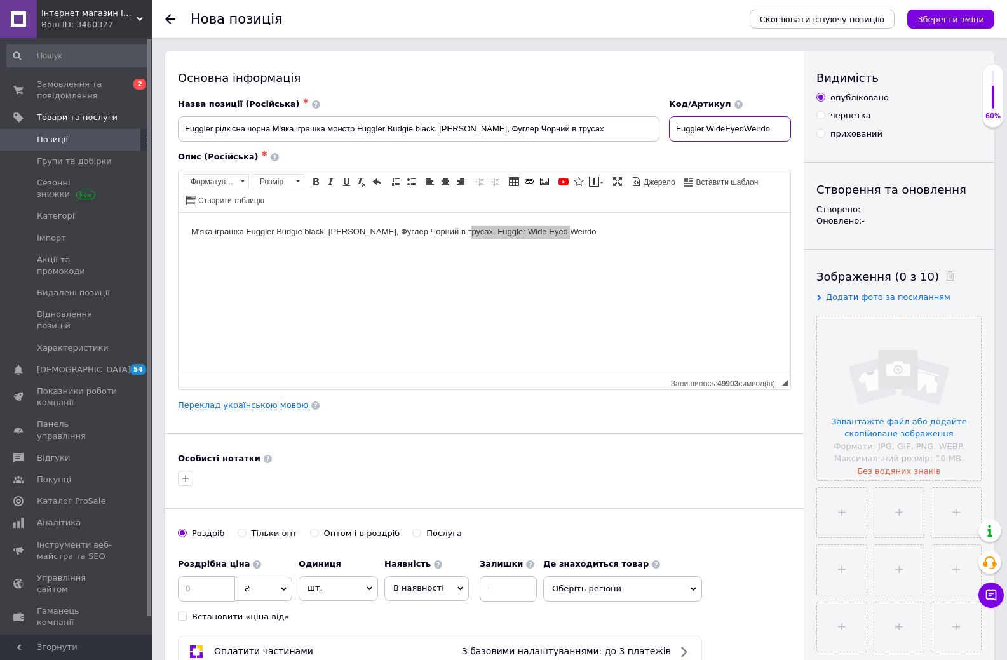
type input "Fuggler WideEyedWeirdo"
click at [501, 231] on body "М'яка іграшка Fuggler Budgie black. Фаглер, Фуглер Чорний в трусах. Fuggler Wid…" at bounding box center [484, 231] width 586 height 13
click at [499, 231] on body "М'яка іграшка Fuggler Budgie black. Фаглер, Фуглер Чорний в трусах. Fuggler Wid…" at bounding box center [484, 231] width 586 height 13
click at [454, 231] on body "М'яка іграшка Fuggler Budgie black. Фаглер, Фуглер Чорний в трусах. Fuggler Wid…" at bounding box center [484, 231] width 586 height 13
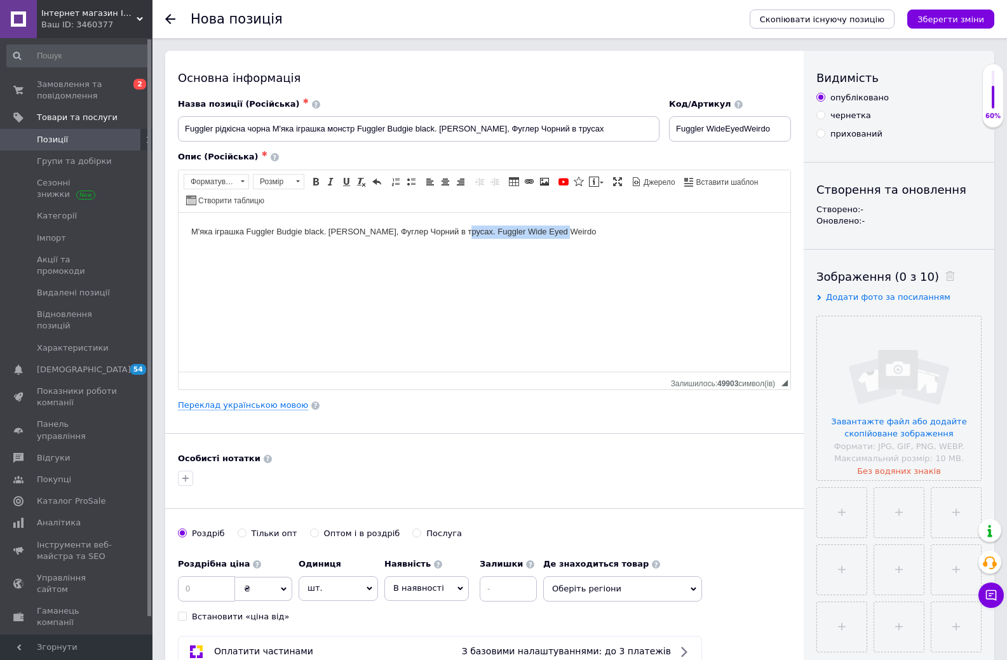
drag, startPoint x: 457, startPoint y: 228, endPoint x: 580, endPoint y: 228, distance: 123.3
click at [580, 228] on body "М'яка іграшка Fuggler Budgie black. Фаглер, Фуглер Чорний в трусах. Fuggler Wid…" at bounding box center [484, 231] width 586 height 13
copy body "Fuggler Wide Eyed Weirdo"
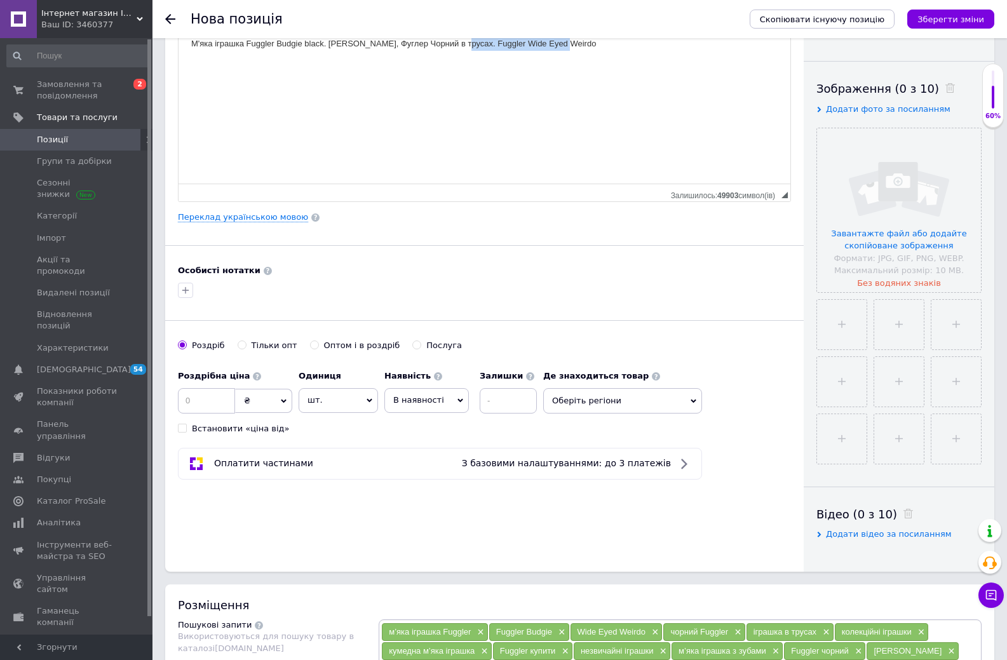
scroll to position [381, 0]
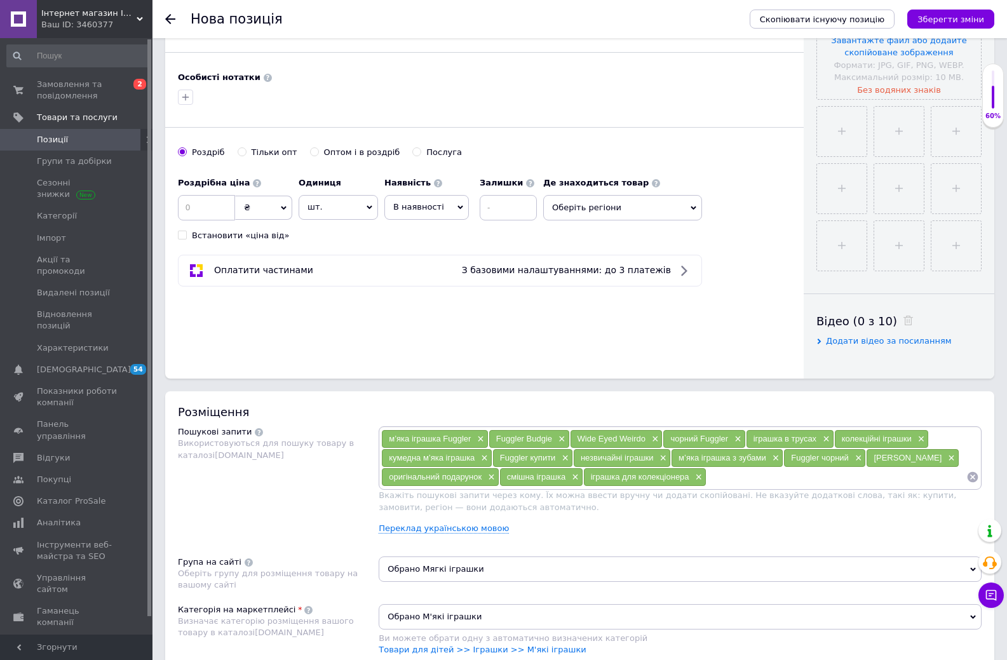
click at [743, 483] on input at bounding box center [837, 477] width 260 height 19
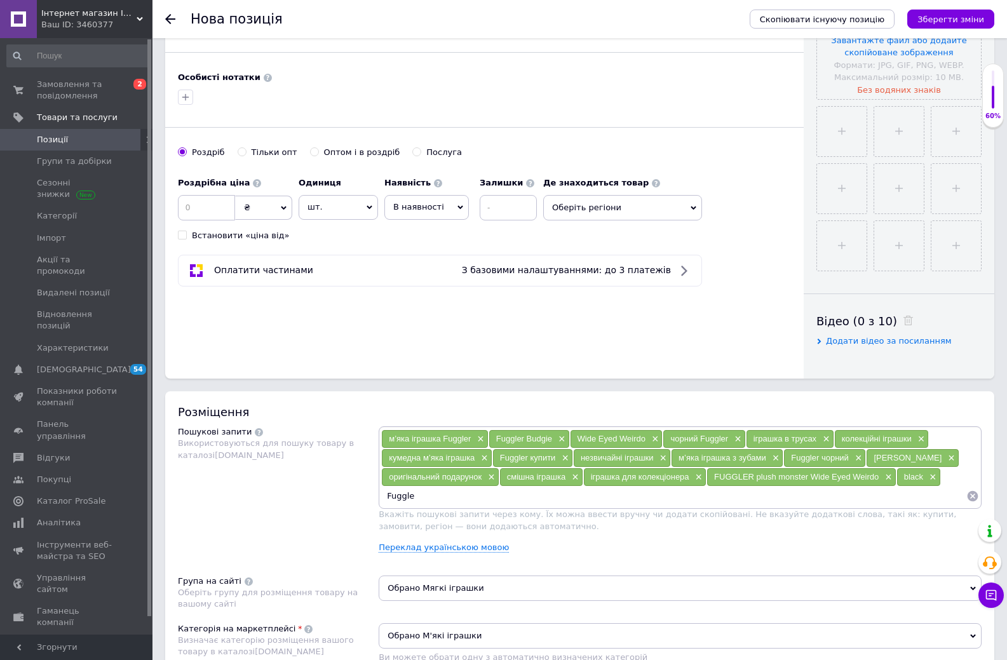
type input "Fuggler"
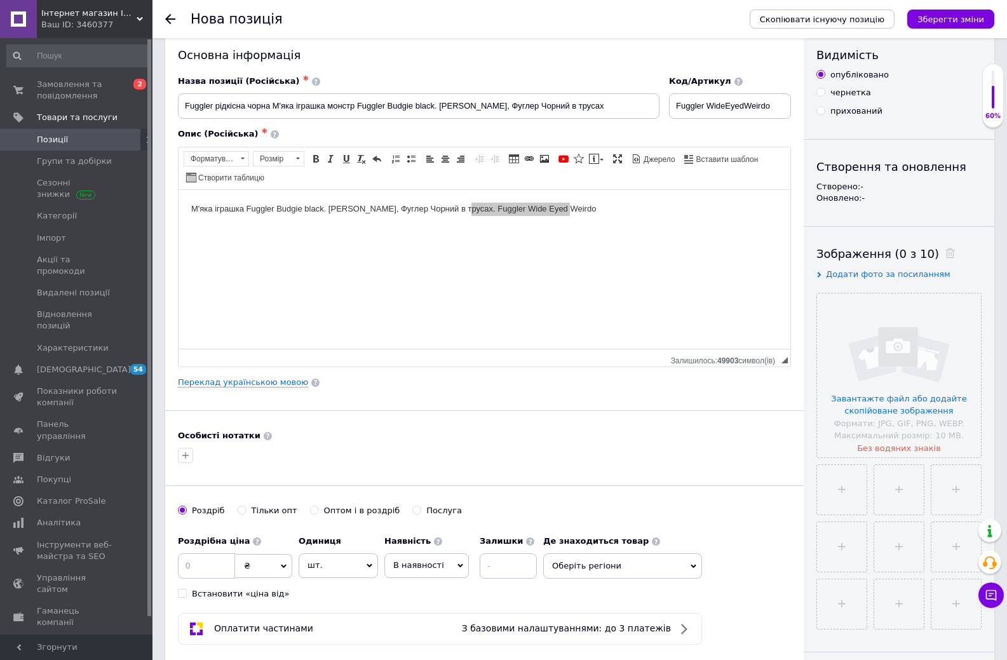
scroll to position [0, 0]
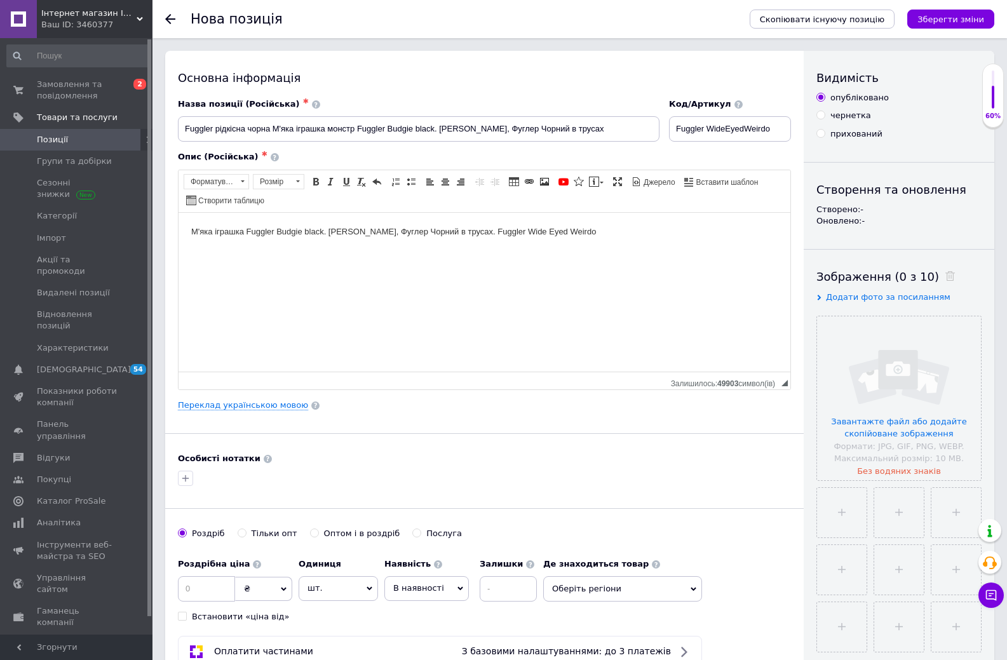
click at [193, 227] on body "М'яка іграшка Fuggler Budgie black. Фаглер, Фуглер Чорний в трусах. Fuggler Wid…" at bounding box center [484, 231] width 586 height 13
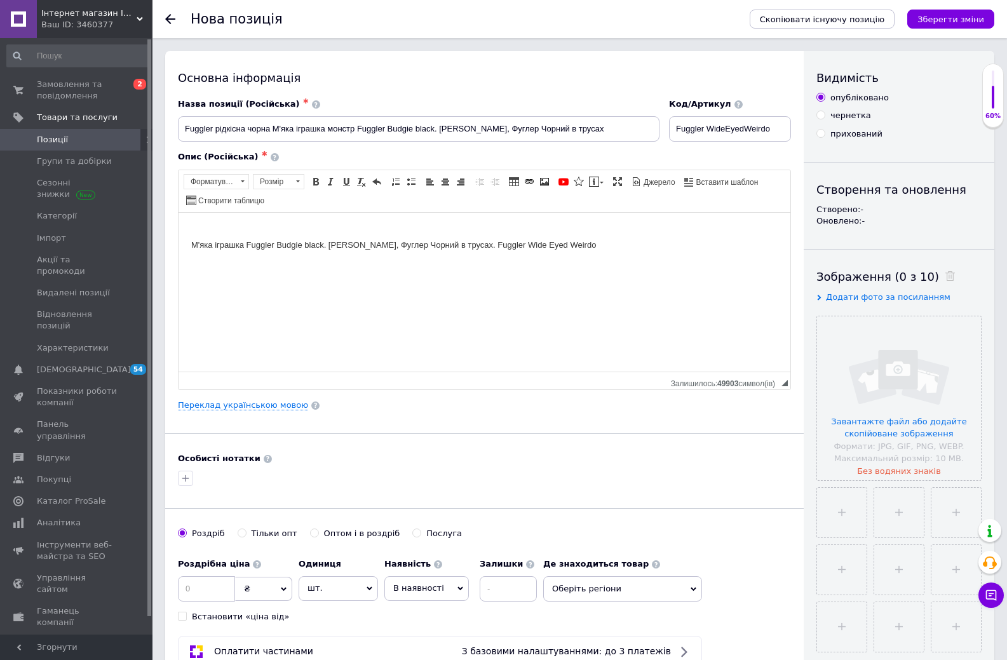
click at [369, 220] on html "​​​​​​​ М'яка іграшка Fuggler Budgie black. Фаглер, Фуглер Чорний в трусах. Fug…" at bounding box center [485, 238] width 612 height 52
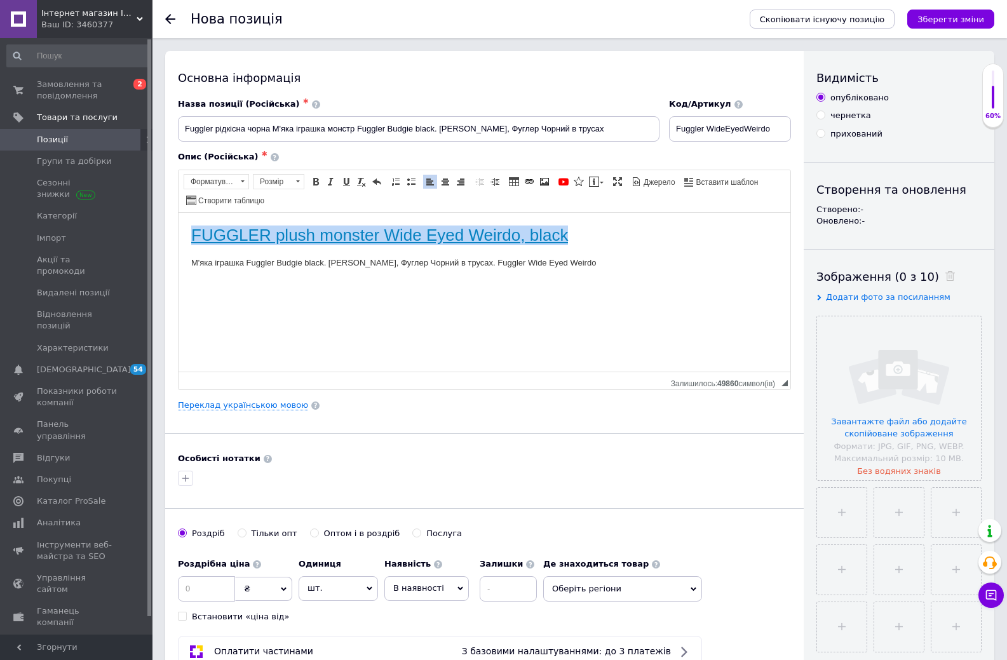
drag, startPoint x: 580, startPoint y: 237, endPoint x: 182, endPoint y: 224, distance: 397.4
click at [182, 224] on html "FUGGLER plush monster Wide Eyed Weirdo, black М'яка іграшка Fuggler Budgie blac…" at bounding box center [485, 246] width 612 height 69
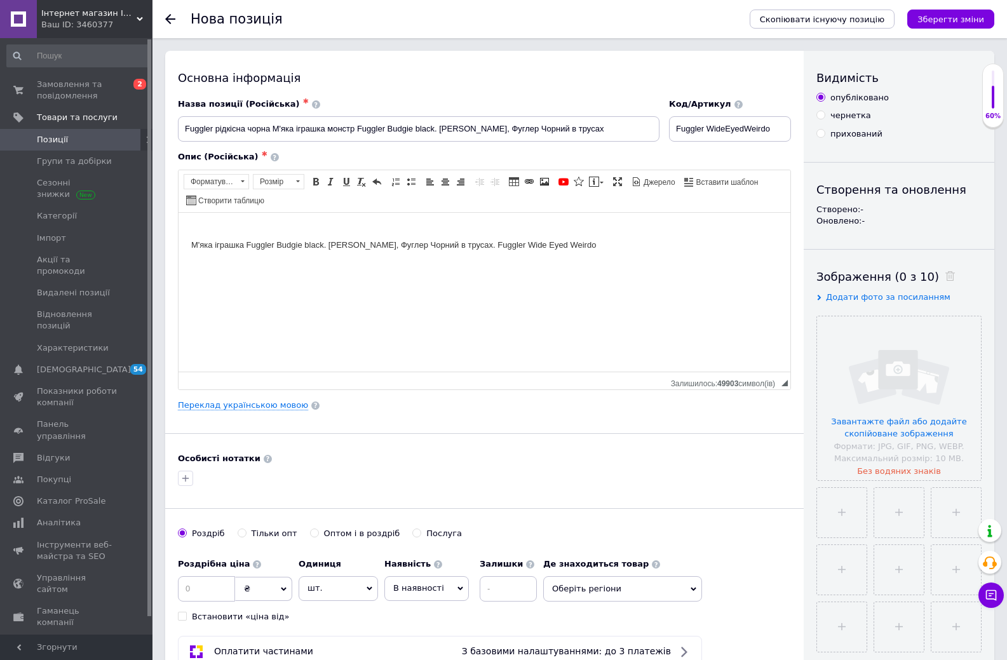
click at [186, 243] on html "М'яка іграшка Fuggler Budgie black. Фаглер, Фуглер Чорний в трусах. Fuggler Wid…" at bounding box center [485, 238] width 612 height 52
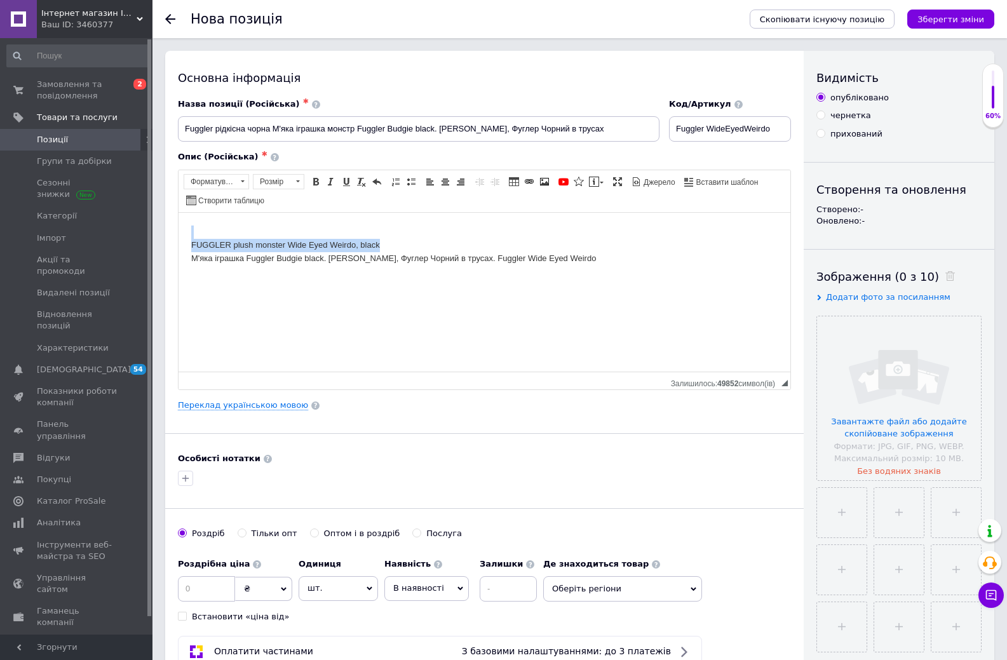
drag, startPoint x: 388, startPoint y: 241, endPoint x: 186, endPoint y: 236, distance: 202.8
click at [186, 236] on html "FUGGLER plush monster Wide Eyed Weirdo, black ​​​​​​​ М'яка іграшка Fuggler Bud…" at bounding box center [485, 244] width 612 height 65
click at [446, 179] on span at bounding box center [445, 182] width 10 height 10
click at [348, 275] on html "FUGGLER plush monster Wide Eyed Weirdo, black М'яка іграшка Fuggler Budgie blac…" at bounding box center [485, 244] width 612 height 65
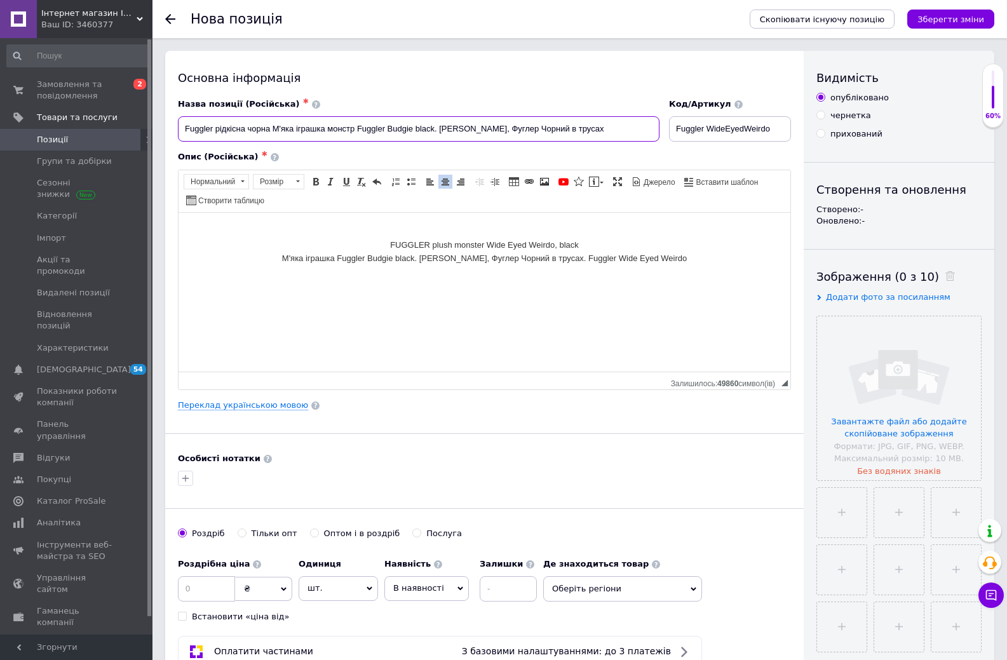
drag, startPoint x: 215, startPoint y: 128, endPoint x: 240, endPoint y: 128, distance: 24.8
click at [240, 128] on input "Fuggler рідкісна чорна М'яка іграшка монстр Fuggler Budgie black. Фаглер, Фугле…" at bounding box center [419, 128] width 482 height 25
click at [191, 128] on input "Fuggler рідкісна чорна М'яка іграшка монстр Fuggler Budgie black. Фаглер, Фугле…" at bounding box center [419, 128] width 482 height 25
drag, startPoint x: 184, startPoint y: 127, endPoint x: 325, endPoint y: 127, distance: 141.1
click at [325, 127] on input "Fuggler рідкісна чорна М'яка іграшка монстр Fuggler Budgie black. Фаглер, Фугле…" at bounding box center [419, 128] width 482 height 25
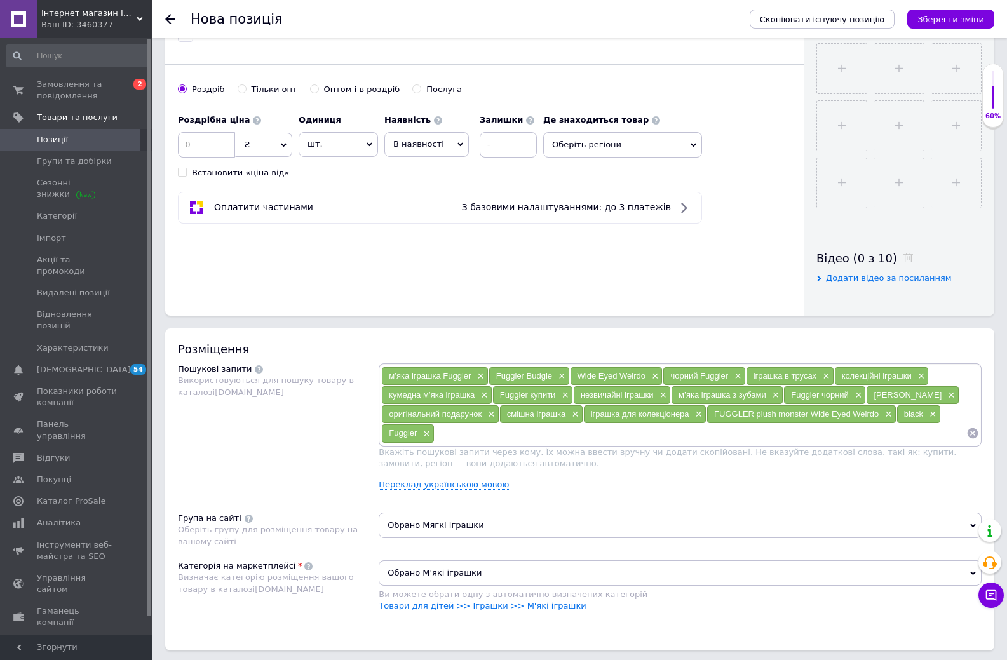
scroll to position [445, 0]
click at [499, 435] on input at bounding box center [701, 432] width 532 height 19
paste input "Fuggler рідкісна чорна М'яка іграшка"
drag, startPoint x: 505, startPoint y: 433, endPoint x: 534, endPoint y: 437, distance: 30.1
click at [534, 437] on input "Fuggler рідкісна чорна М'яка іграшка" at bounding box center [701, 432] width 532 height 19
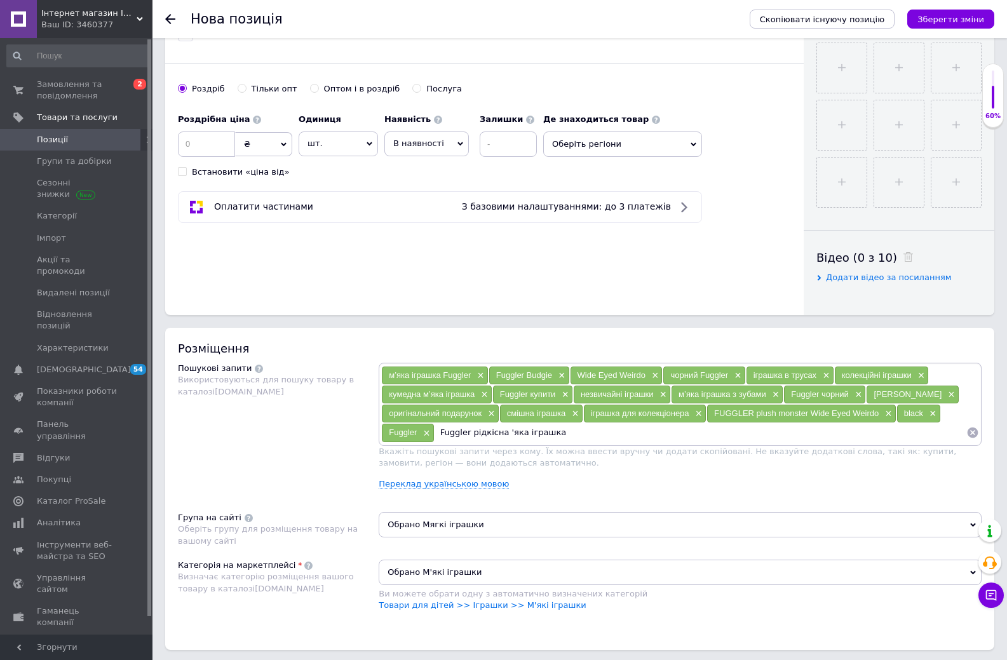
type input "Fuggler рідкісна м'яка іграшка"
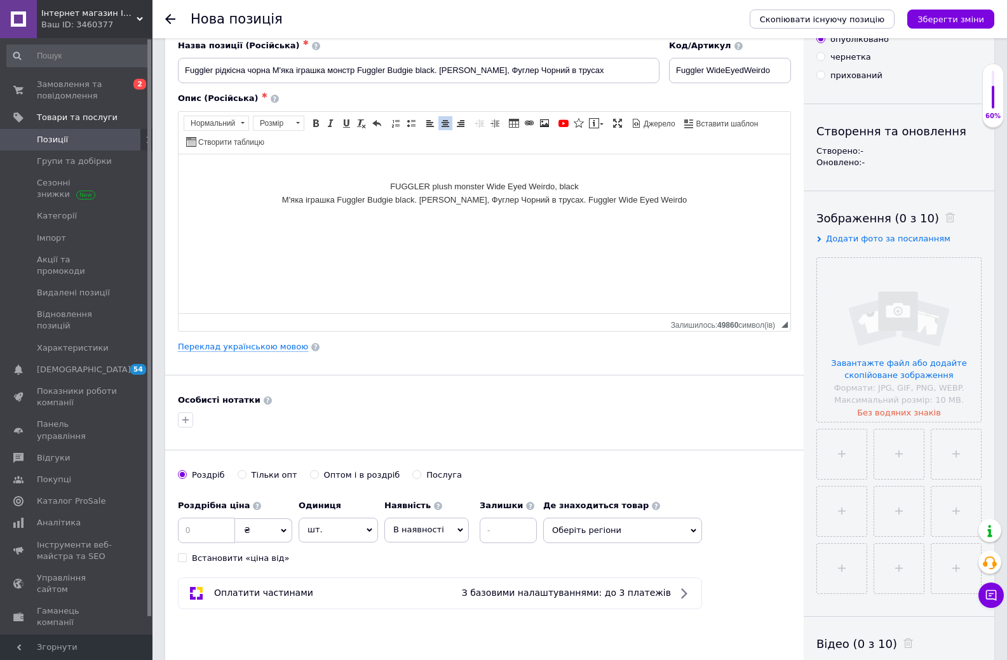
scroll to position [0, 0]
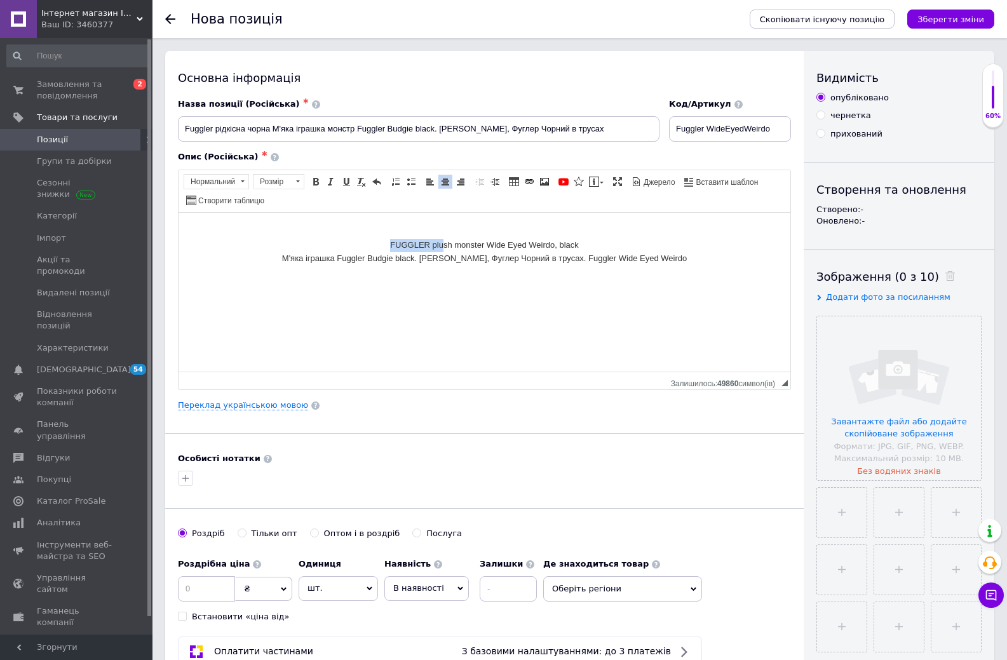
drag, startPoint x: 388, startPoint y: 243, endPoint x: 444, endPoint y: 245, distance: 55.9
click at [444, 245] on p "FUGGLER plush monster Wide Eyed Weirdo, black М'яка іграшка Fuggler Budgie blac…" at bounding box center [484, 244] width 586 height 39
drag, startPoint x: 487, startPoint y: 245, endPoint x: 555, endPoint y: 245, distance: 67.4
click at [555, 245] on p "FUGGLER plush monster Wide Eyed Weirdo, black М'яка іграшка Fuggler Budgie blac…" at bounding box center [484, 244] width 586 height 39
copy p "Wide Eyed Weirdo"
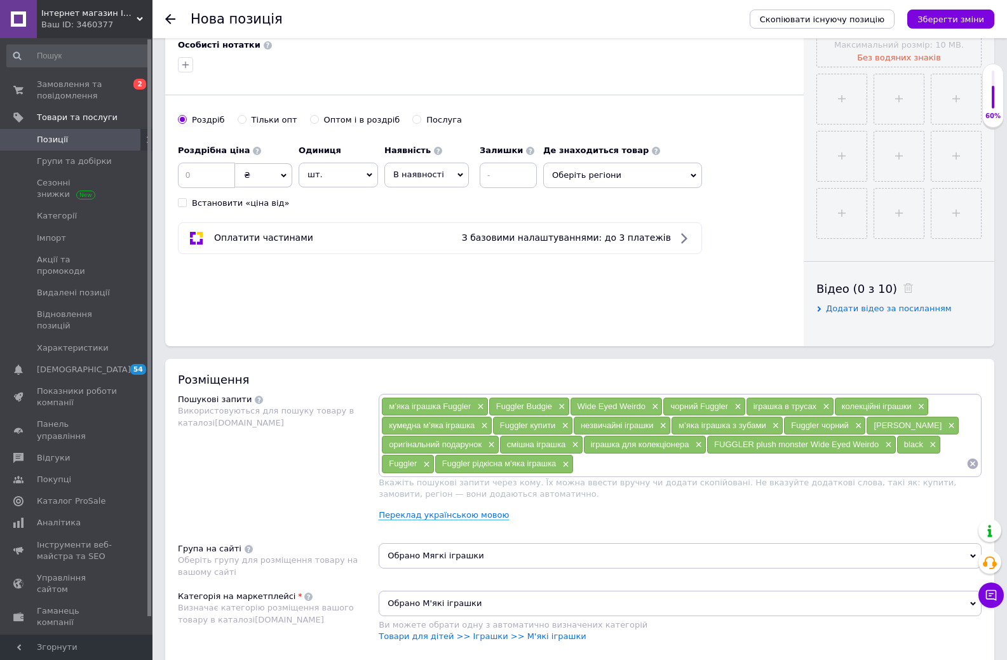
scroll to position [445, 0]
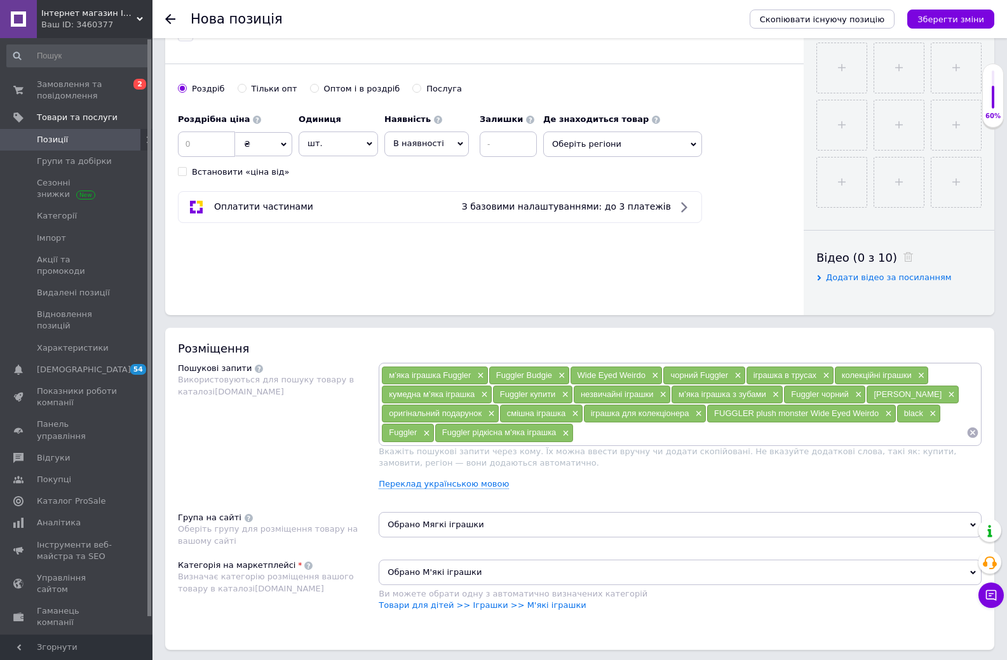
click at [610, 433] on input at bounding box center [770, 432] width 393 height 19
type input "Wide Eyed Weirdo black"
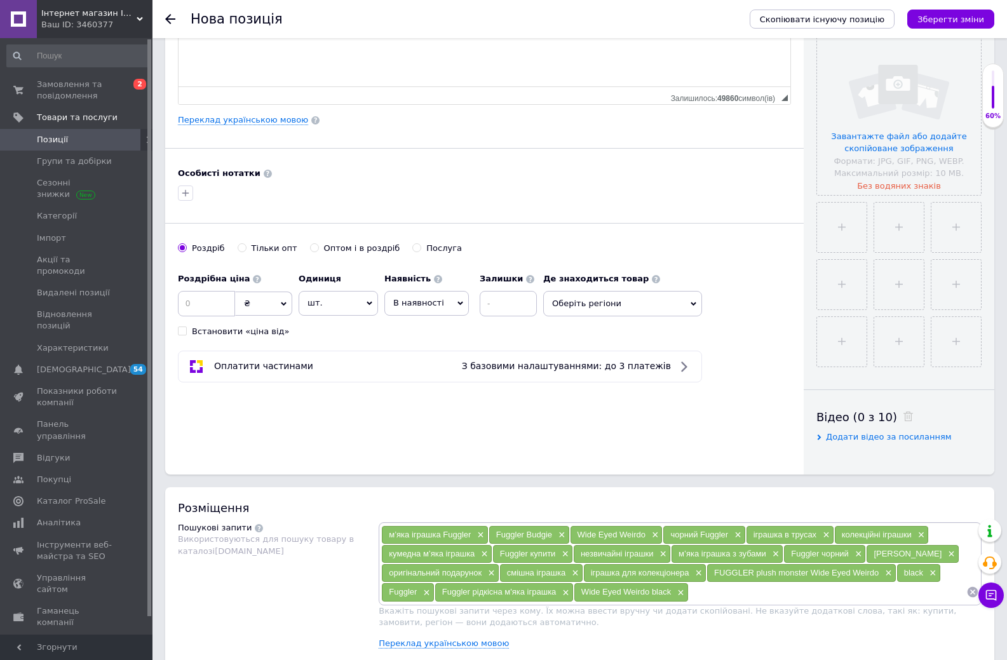
scroll to position [0, 0]
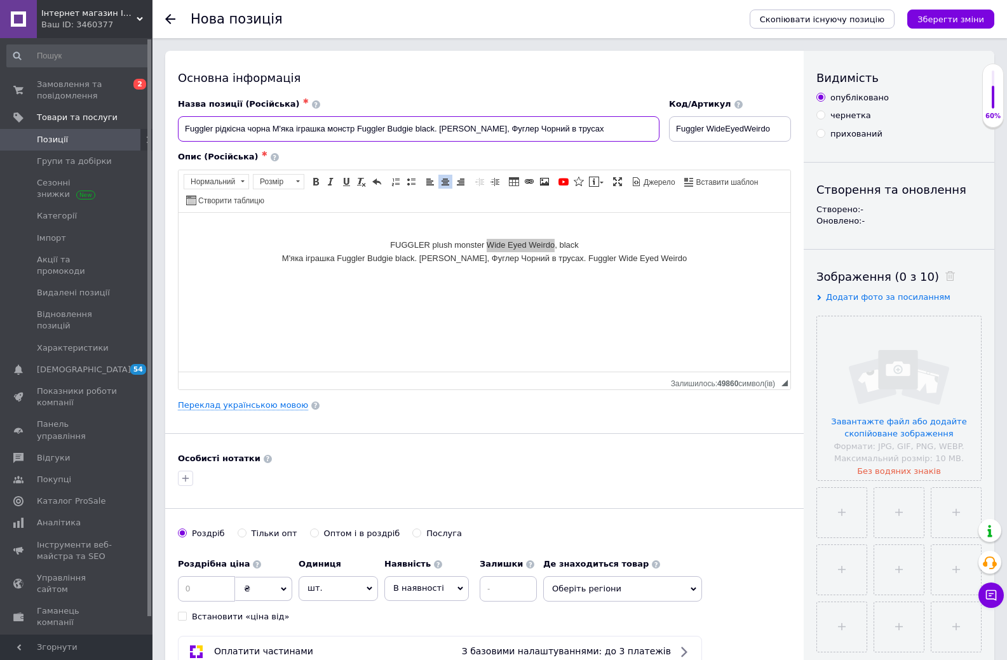
drag, startPoint x: 358, startPoint y: 128, endPoint x: 434, endPoint y: 130, distance: 75.6
click at [434, 130] on input "Fuggler рідкісна чорна М'яка іграшка монстр Fuggler Budgie black. Фаглер, Фугле…" at bounding box center [419, 128] width 482 height 25
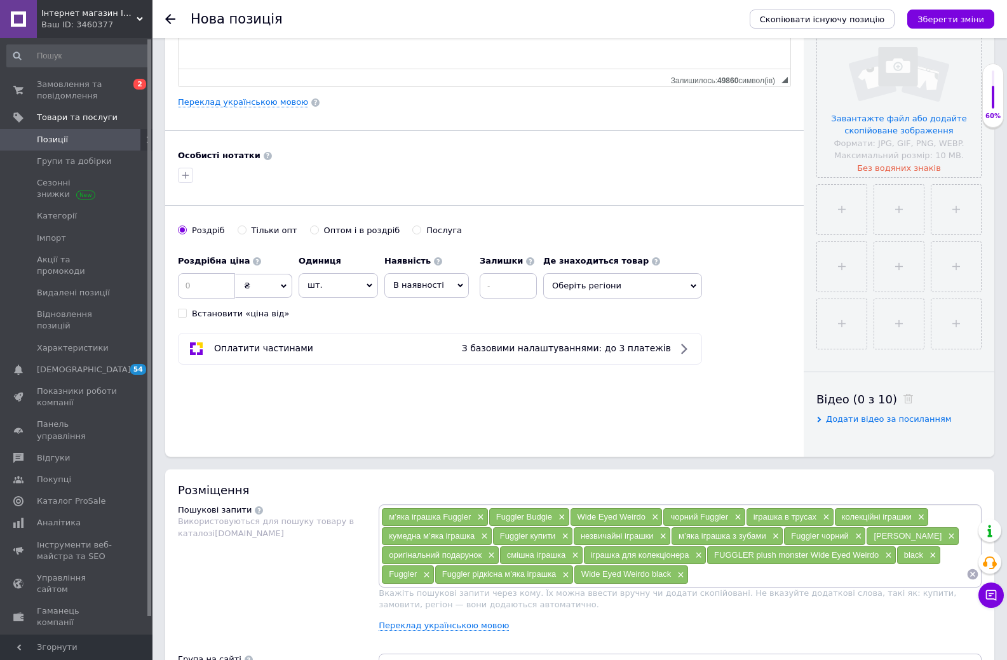
scroll to position [318, 0]
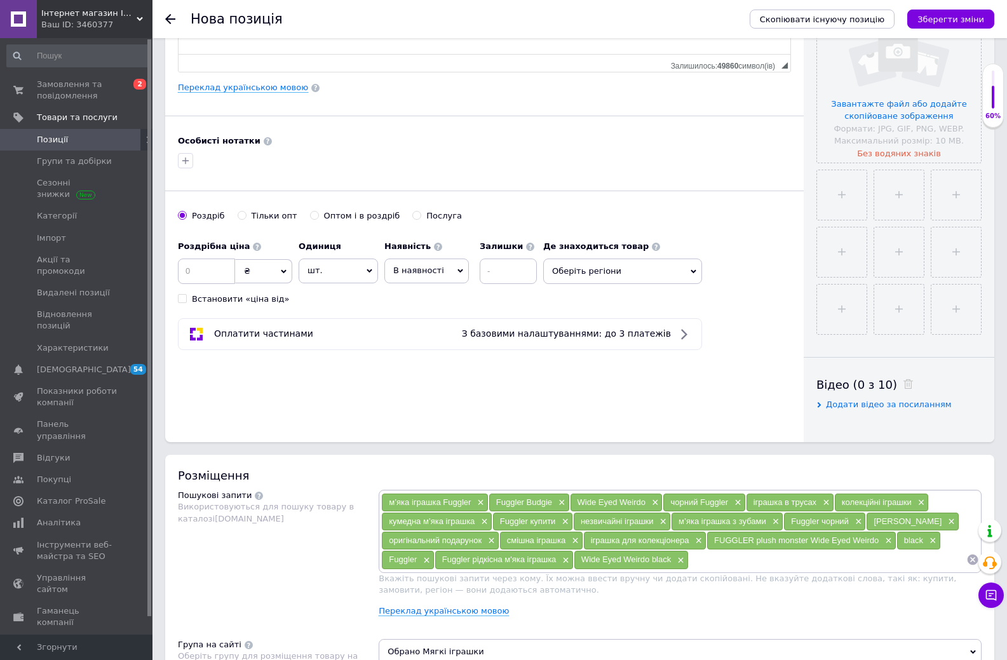
click at [711, 564] on input at bounding box center [828, 559] width 278 height 19
paste input "Fuggler Budgie black"
click at [696, 560] on input "Fuggler Budgie black" at bounding box center [828, 559] width 278 height 19
type input "Fuggler Budgie black"
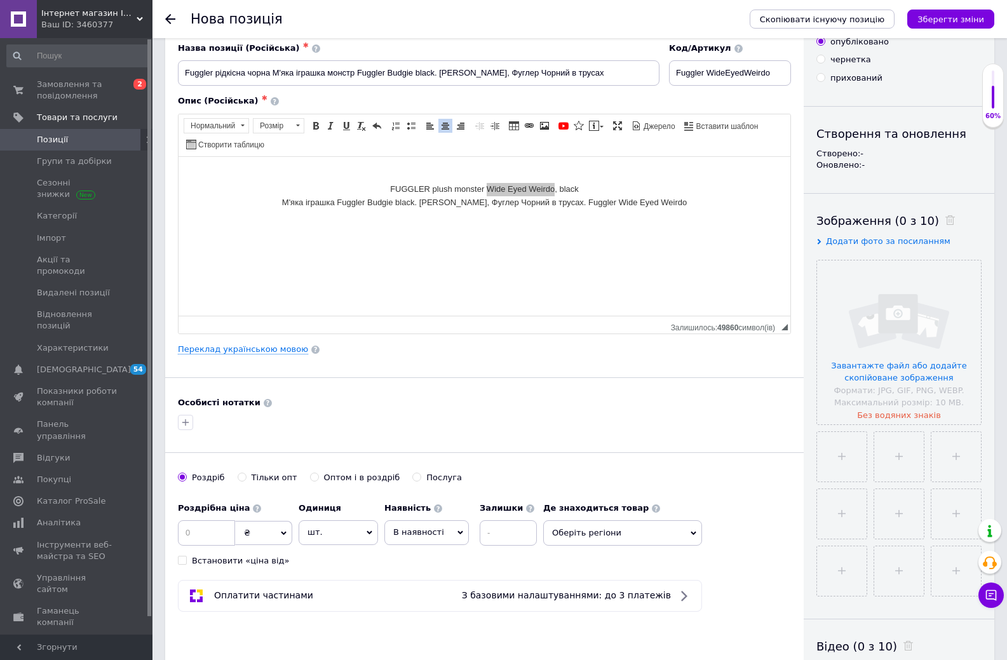
scroll to position [0, 0]
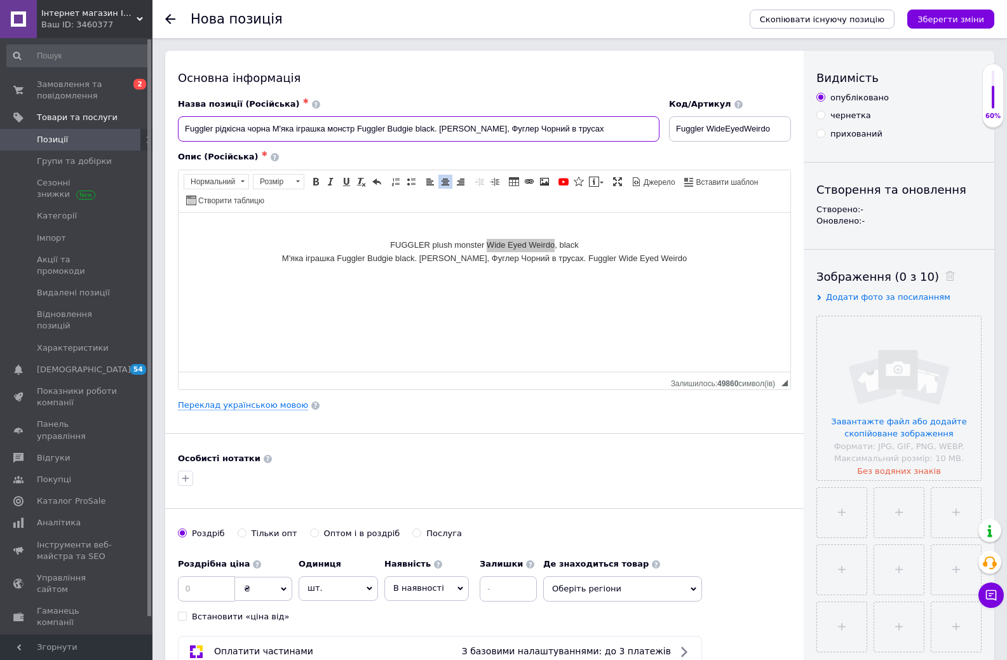
drag, startPoint x: 438, startPoint y: 131, endPoint x: 570, endPoint y: 136, distance: 132.3
click at [570, 136] on input "Fuggler рідкісна чорна М'яка іграшка монстр Fuggler Budgie black. Фаглер, Фугле…" at bounding box center [419, 128] width 482 height 25
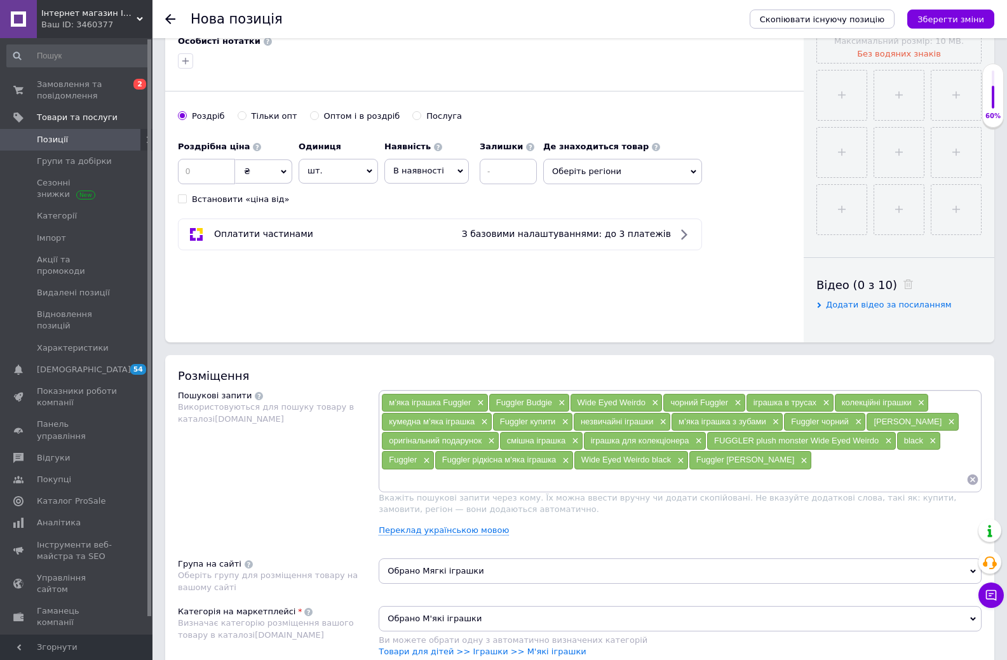
scroll to position [508, 0]
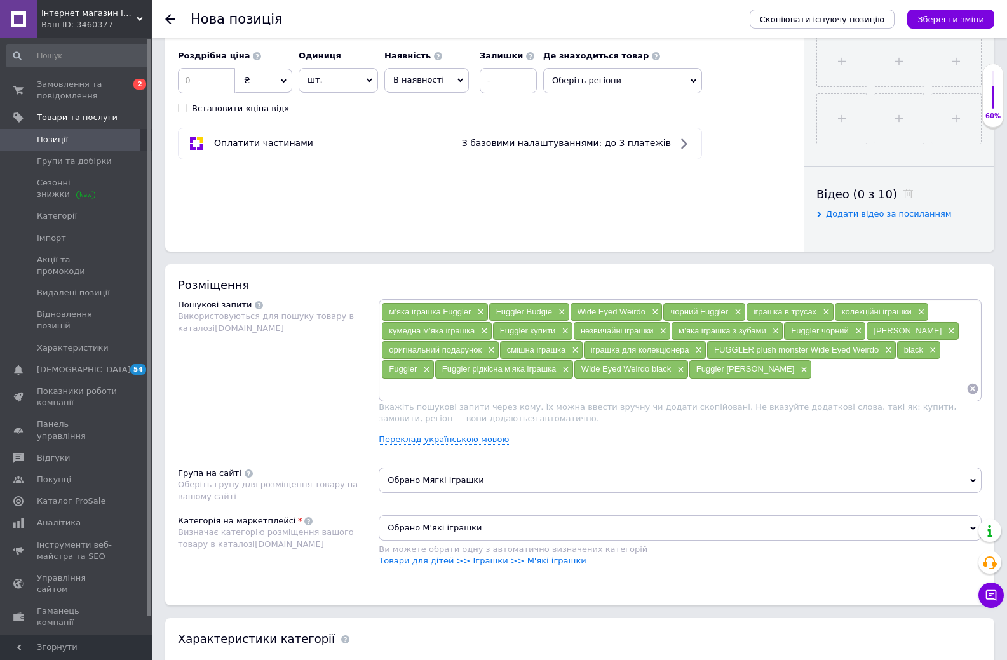
click at [616, 393] on input at bounding box center [673, 388] width 585 height 19
drag, startPoint x: 848, startPoint y: 368, endPoint x: 950, endPoint y: 372, distance: 102.4
click at [498, 380] on div "Фуглер Чорний в трусах ×" at bounding box center [440, 389] width 116 height 18
copy span "Фуглер Чорний в трусах"
click at [530, 393] on input at bounding box center [733, 388] width 468 height 19
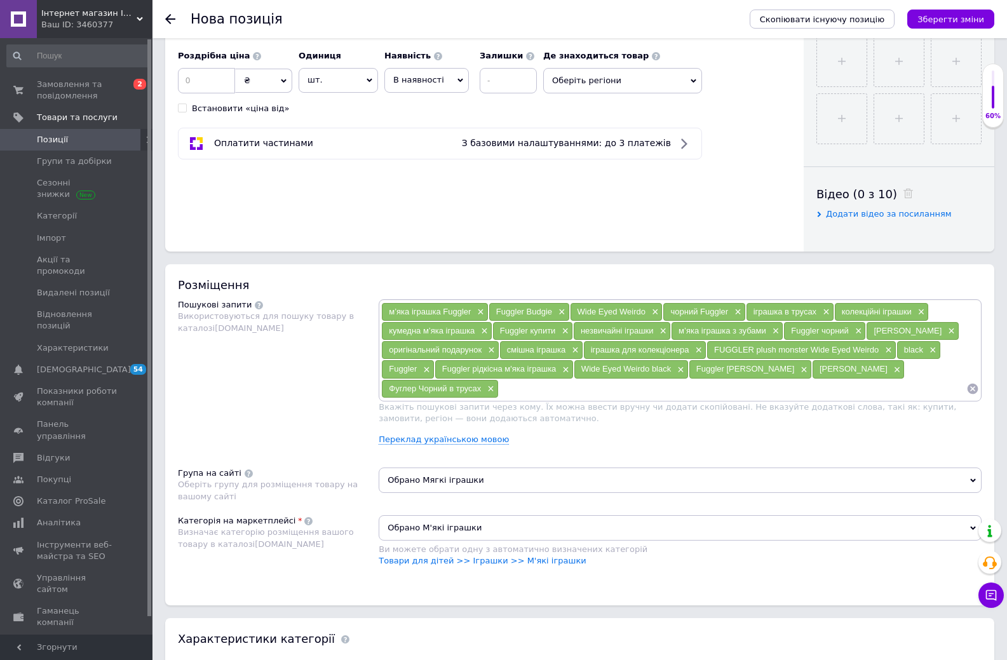
paste input "Фуглер Чорний в трусах"
click at [499, 388] on input "Фуглер Чорний в трусах" at bounding box center [733, 388] width 468 height 19
type input "Фаглер Чорний в трусах"
paste input "Фуглер Чорний в трусах"
drag, startPoint x: 531, startPoint y: 386, endPoint x: 505, endPoint y: 386, distance: 25.4
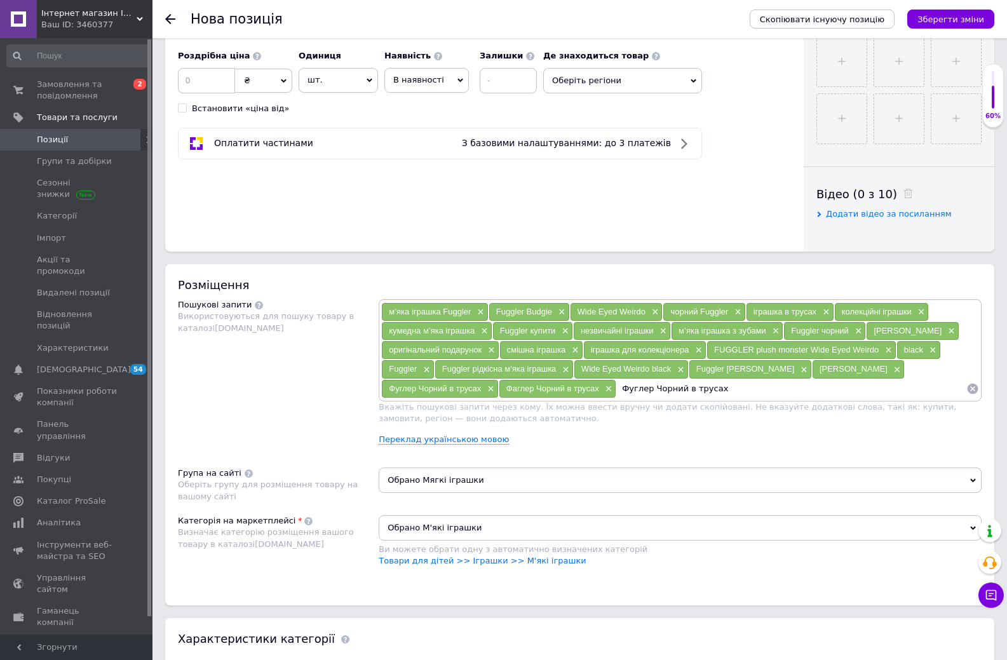
click at [616, 386] on input "Фуглер Чорний в трусах" at bounding box center [791, 388] width 350 height 19
type input "Fuggler Чорний в трусах"
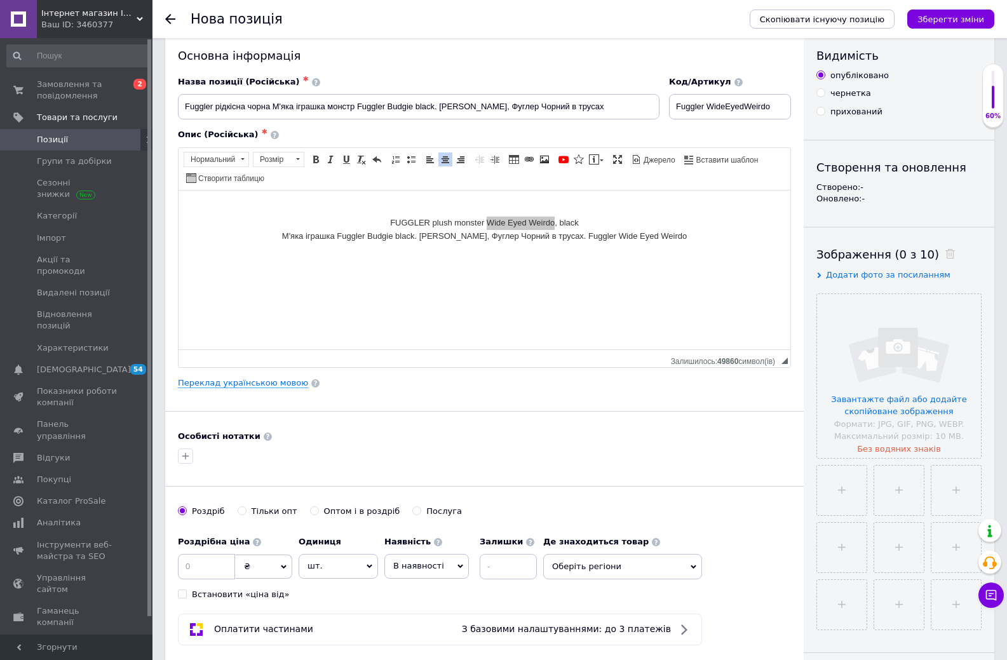
scroll to position [0, 0]
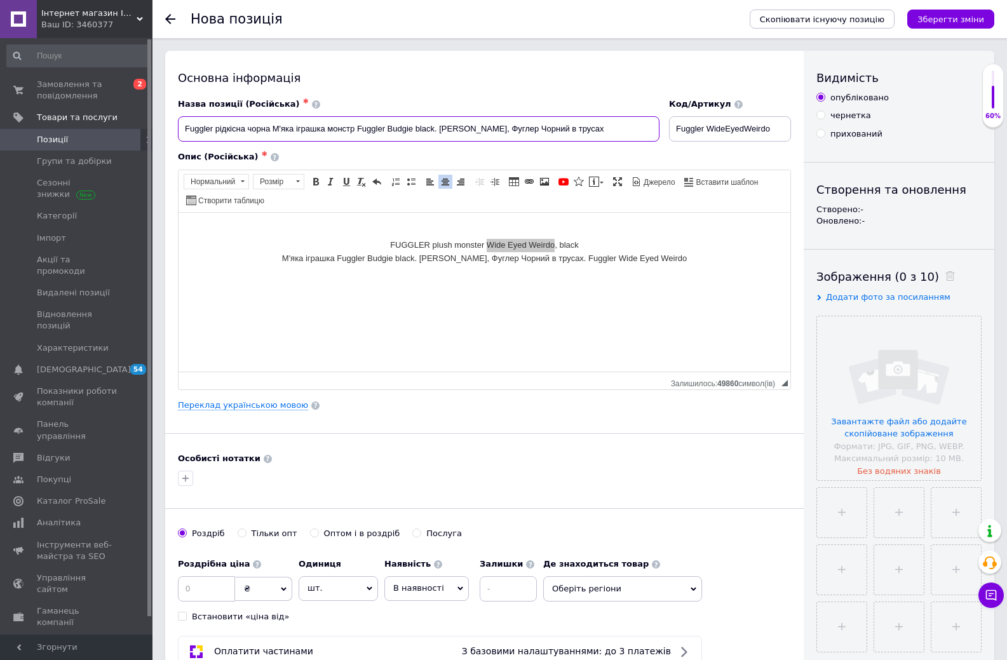
drag, startPoint x: 273, startPoint y: 128, endPoint x: 380, endPoint y: 135, distance: 107.7
click at [380, 135] on input "Fuggler рідкісна чорна М'яка іграшка монстр Fuggler Budgie black. Фаглер, Фугле…" at bounding box center [419, 128] width 482 height 25
click at [282, 130] on input "Fuggler рідкісна чорна М'яка іграшка монстр Fuggler Budgie black. Фаглер, Фугле…" at bounding box center [419, 128] width 482 height 25
drag, startPoint x: 356, startPoint y: 257, endPoint x: 433, endPoint y: 264, distance: 77.8
click at [433, 264] on p "FUGGLER plush monster Wide Eyed Weirdo, black М'яка іграшка Fuggler Budgie blac…" at bounding box center [484, 244] width 586 height 39
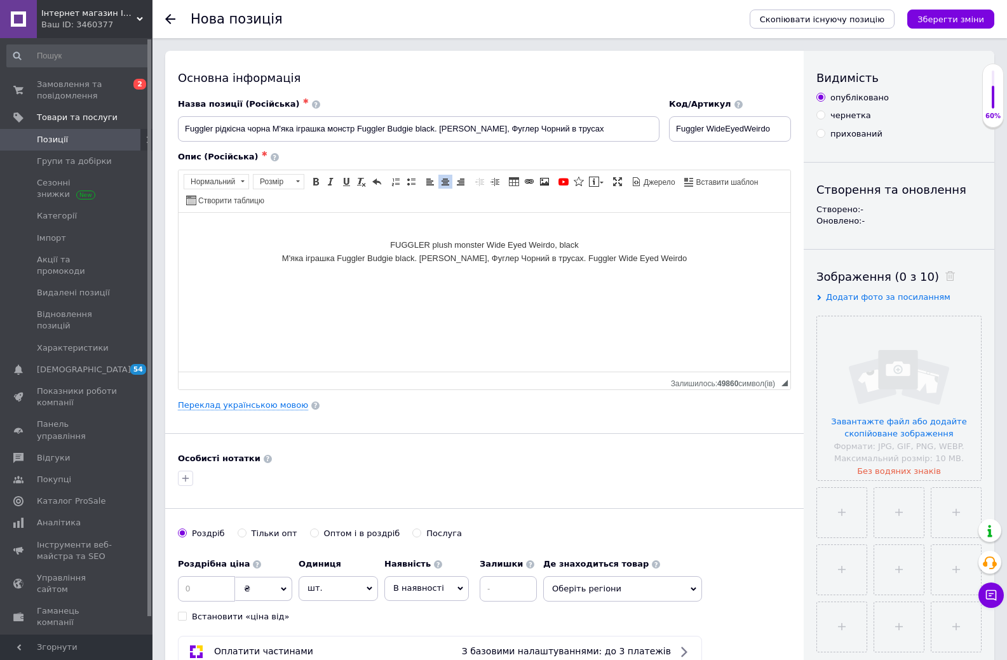
click at [684, 268] on html "FUGGLER plush monster Wide Eyed Weirdo, black М'яка іграшка Fuggler Budgie blac…" at bounding box center [485, 244] width 612 height 65
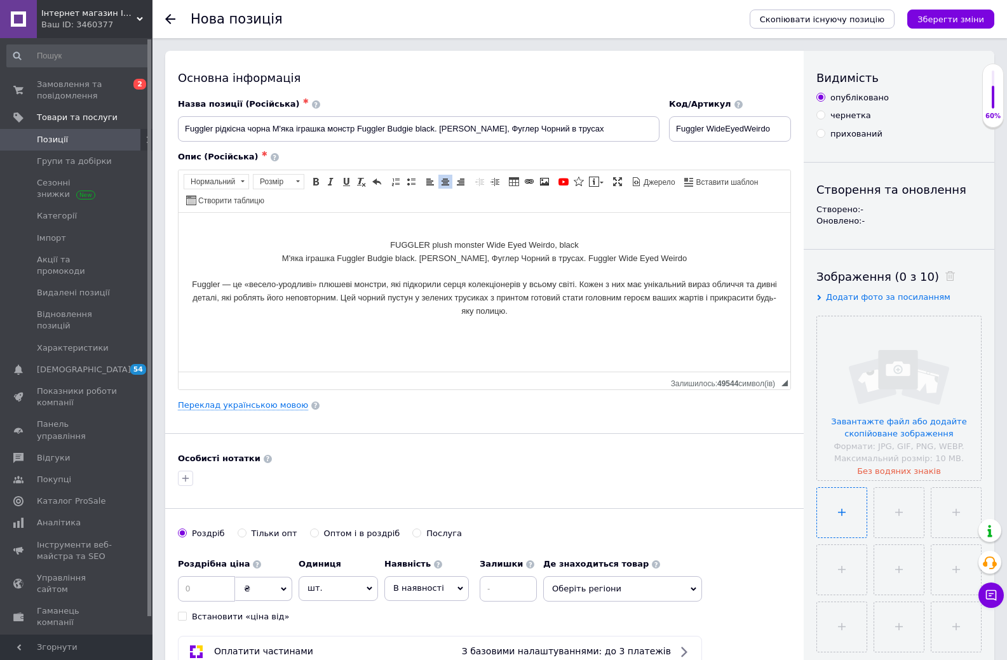
click at [846, 496] on input "file" at bounding box center [842, 513] width 50 height 50
drag, startPoint x: 483, startPoint y: 243, endPoint x: 586, endPoint y: 245, distance: 103.6
click at [586, 245] on p "FUGGLER plush monster Wide Eyed Weirdo, black М'яка іграшка Fuggler Budgie blac…" at bounding box center [484, 277] width 586 height 105
copy br "Редактор, 65E2CCE8-2C55-4987-9FDD-3B866760CDFA"
click at [844, 508] on input "file" at bounding box center [842, 513] width 50 height 50
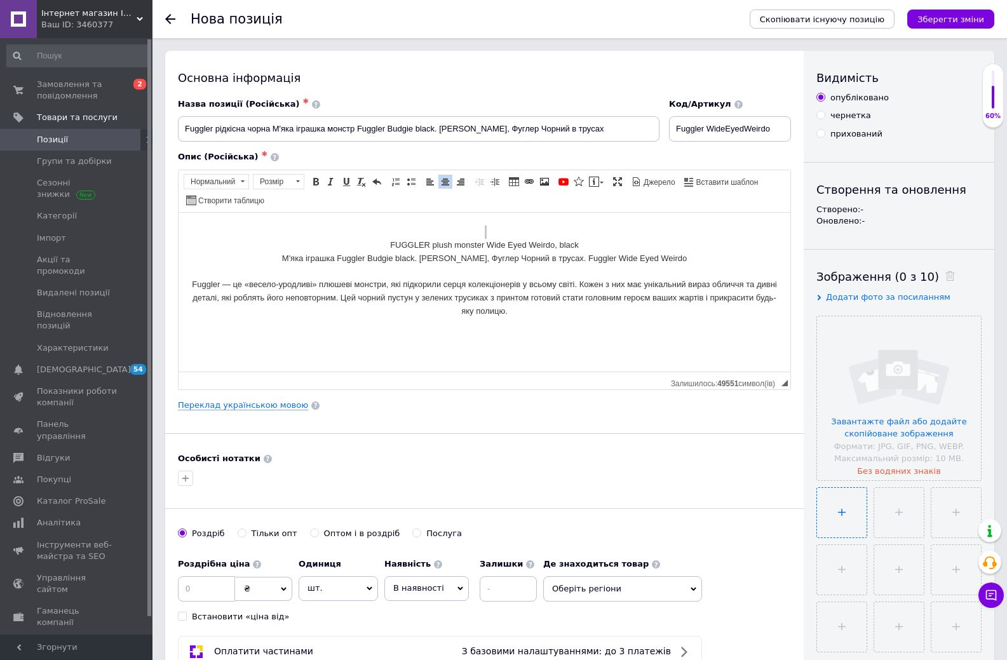
type input "C:\fakepath\мяка іграка FUGGLER plush monster Wide Eyed Weirdo, black чорний фу…"
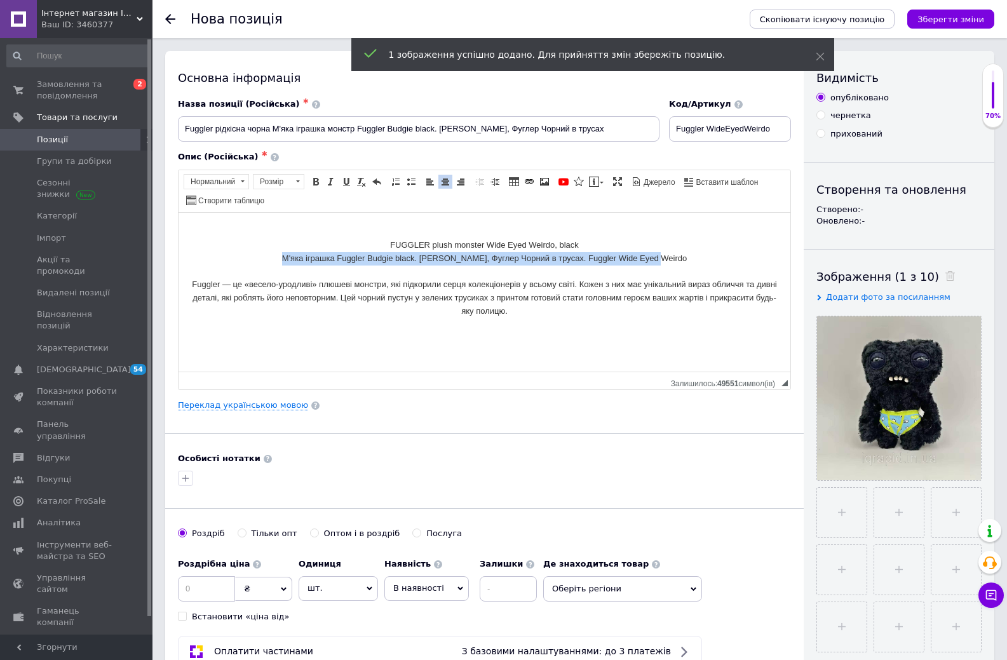
drag, startPoint x: 302, startPoint y: 257, endPoint x: 688, endPoint y: 261, distance: 386.4
click at [688, 261] on p "FUGGLER plush monster Wide Eyed Weirdo, black М'яка іграшка Fuggler Budgie blac…" at bounding box center [484, 277] width 586 height 105
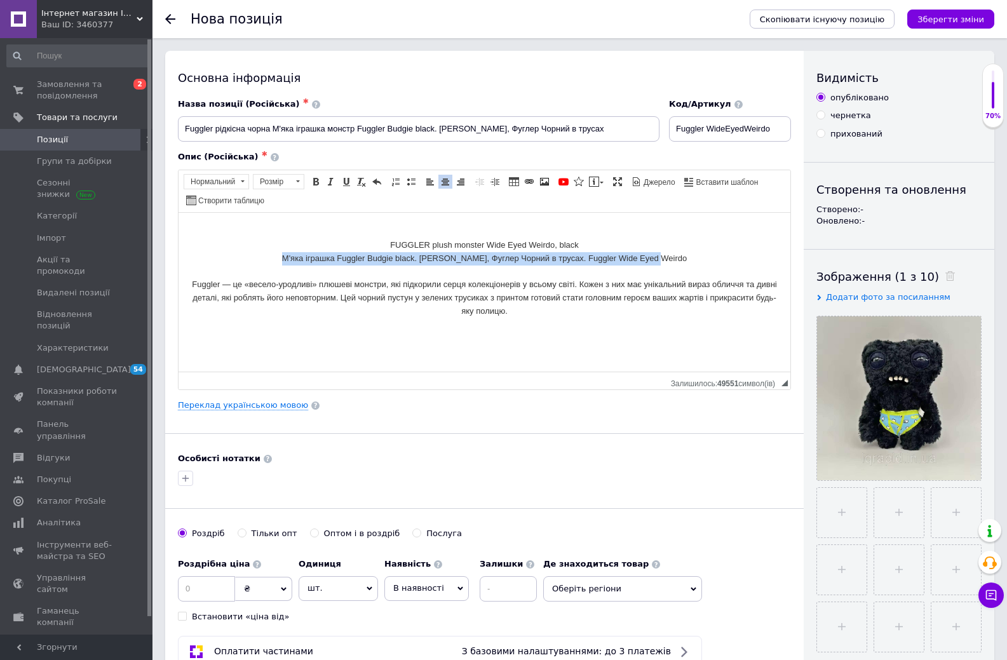
copy p "М'яка іграшка Fuggler Budgie black. Фаглер, Фуглер Чорний в трусах. Fuggler Wid…"
click at [824, 529] on input "file" at bounding box center [842, 513] width 50 height 50
type input "C:\fakepath\М'яка іграшка Fuggler Budgie black. Фаглер, Фуглер Чорний в трусах.…"
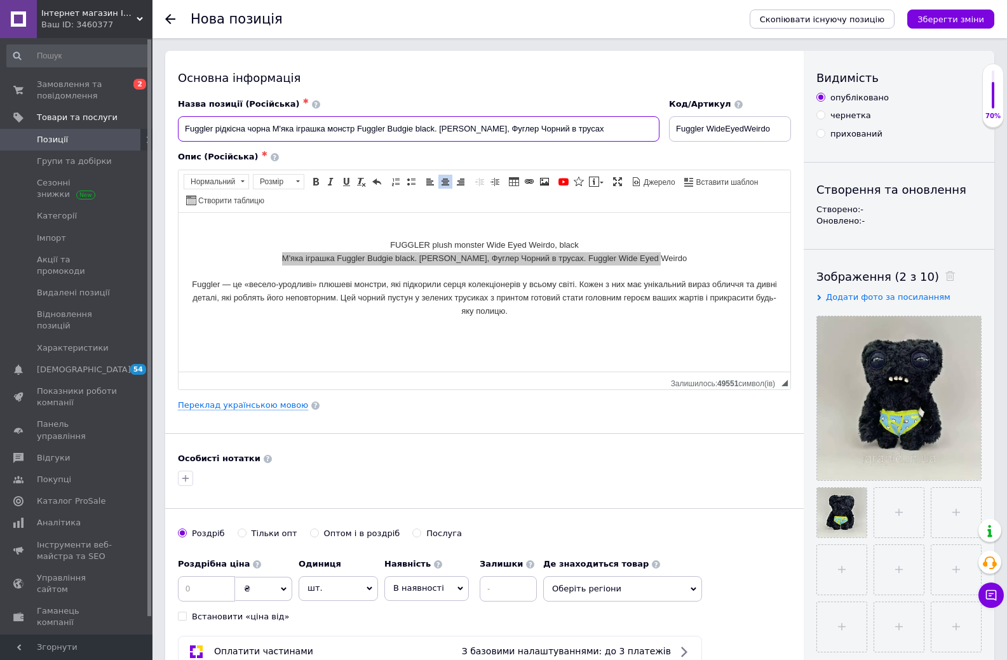
drag, startPoint x: 273, startPoint y: 126, endPoint x: 183, endPoint y: 128, distance: 90.2
click at [183, 128] on input "Fuggler рідкісна чорна М'яка іграшка монстр Fuggler Budgie black. Фаглер, Фугле…" at bounding box center [419, 128] width 482 height 25
click at [267, 130] on input "М'яка іграшка монстр Fuggler Budgie black. Фаглер, Фуглер Чорний в трусах" at bounding box center [419, 128] width 482 height 25
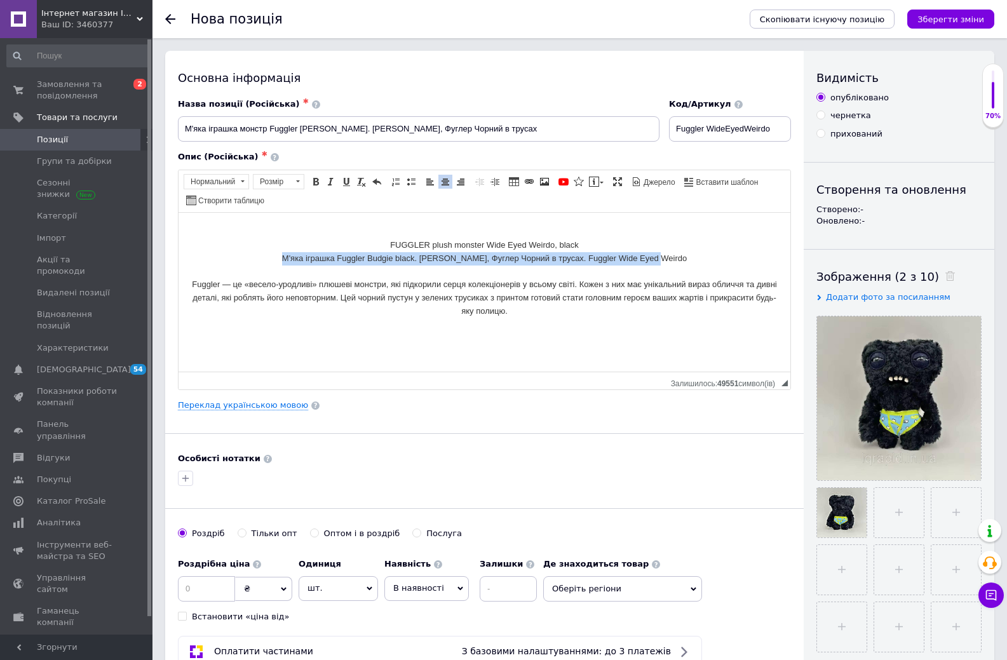
click at [607, 252] on p "FUGGLER plush monster Wide Eyed Weirdo, black М'яка іграшка Fuggler Budgie blac…" at bounding box center [484, 277] width 586 height 105
drag, startPoint x: 598, startPoint y: 256, endPoint x: 695, endPoint y: 256, distance: 97.2
click at [695, 256] on p "FUGGLER plush monster Wide Eyed Weirdo, black М'яка іграшка Fuggler Budgie blac…" at bounding box center [484, 277] width 586 height 105
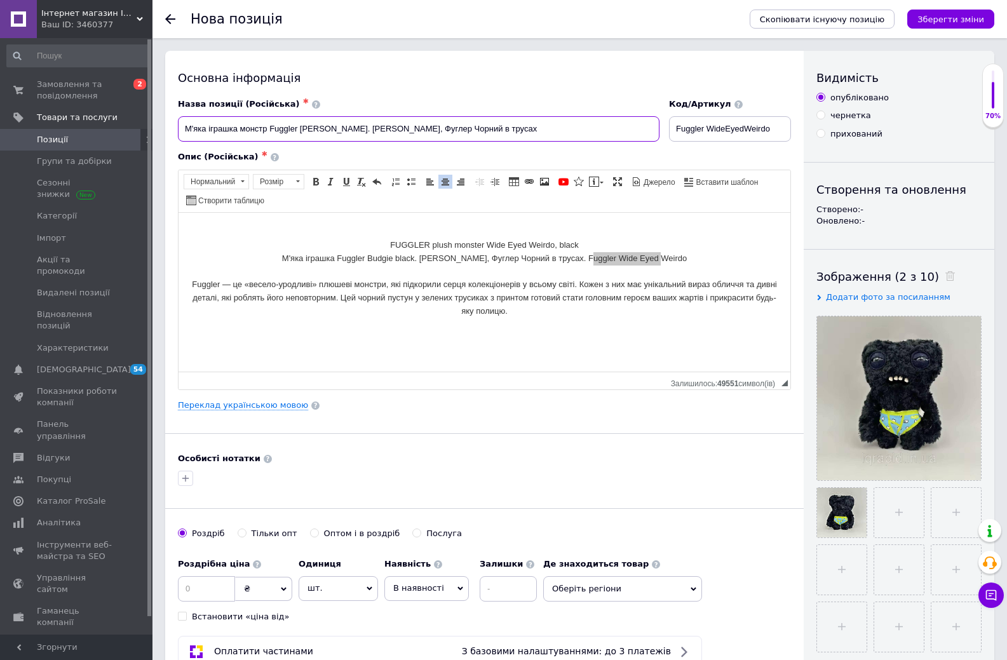
click at [492, 128] on input "М'яка іграшка монстр Fuggler Budgie black. Фаглер, Фуглер Чорний в трусах" at bounding box center [419, 128] width 482 height 25
paste input "Wide Eyed Weirdo"
drag, startPoint x: 270, startPoint y: 129, endPoint x: 297, endPoint y: 130, distance: 26.7
click at [297, 130] on input "М'яка іграшка монстр Fuggler Budgie black. Фаглер, Фуглер Чорний в трусах Wide …" at bounding box center [419, 128] width 482 height 25
click at [480, 125] on input "М'яка іграшка монстр Fuggler Budgie black. Фаглер, Фуглер Чорний в трусах Wide …" at bounding box center [419, 128] width 482 height 25
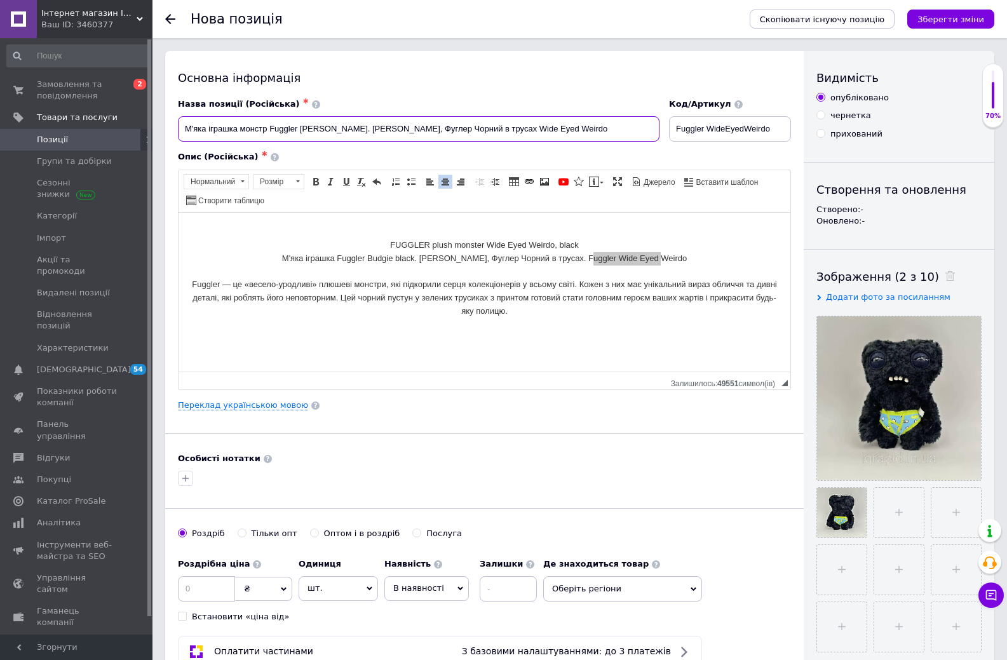
paste input "Fuggler"
click at [477, 126] on input "М'яка іграшка монстр Fuggler Budgie black. Фаглер, Фуглер Чорний в трусах Fuggl…" at bounding box center [419, 128] width 482 height 25
click at [379, 128] on input "М'яка іграшка монстр Fuggler Budgie black. Фаглер, Фуглер Чорний в трусах Fuggl…" at bounding box center [419, 128] width 482 height 25
click at [473, 129] on input "М'яка іграшка монстр Fuggler Budgie black. Фаглер чорний) Фуглер Чорний в труса…" at bounding box center [419, 128] width 482 height 25
click at [381, 128] on input "М'яка іграшка монстр Fuggler Budgie black. Фаглер чорний) Фуглер в трусах Fuggl…" at bounding box center [419, 128] width 482 height 25
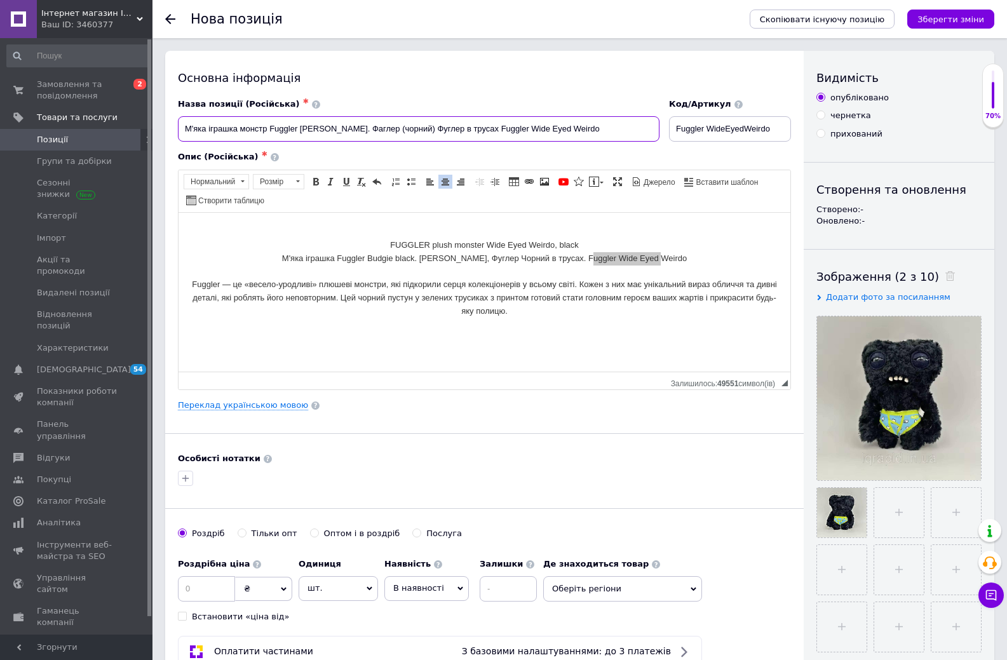
drag, startPoint x: 351, startPoint y: 127, endPoint x: 433, endPoint y: 36, distance: 121.9
click at [477, 130] on input "М'яка іграшка монстр Fuggler Budgie black. Фаглер (чорний) Фуглер в трусах Fugg…" at bounding box center [419, 128] width 482 height 25
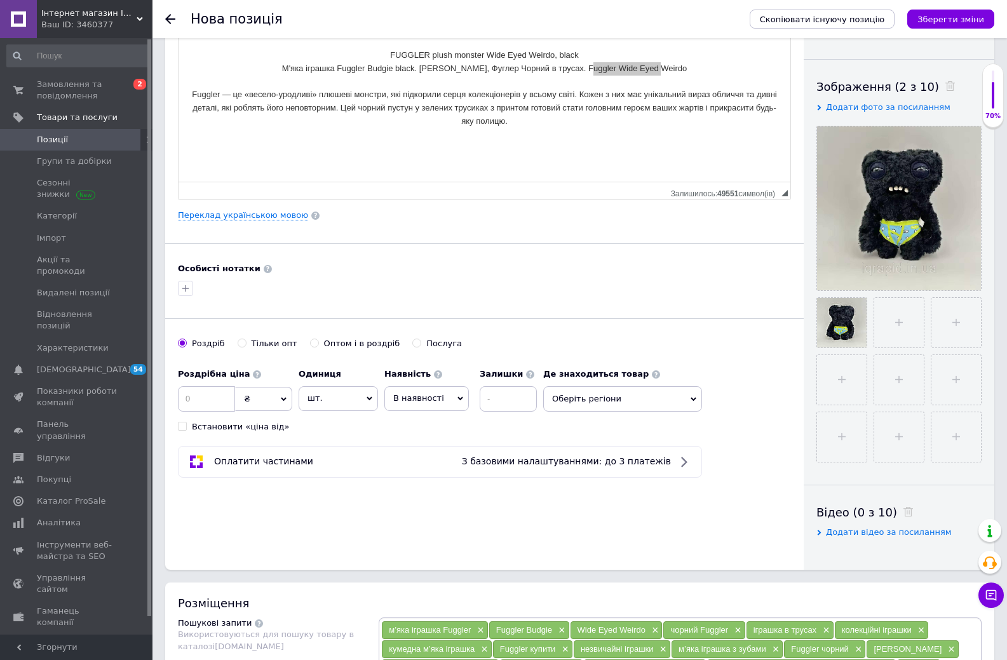
scroll to position [445, 0]
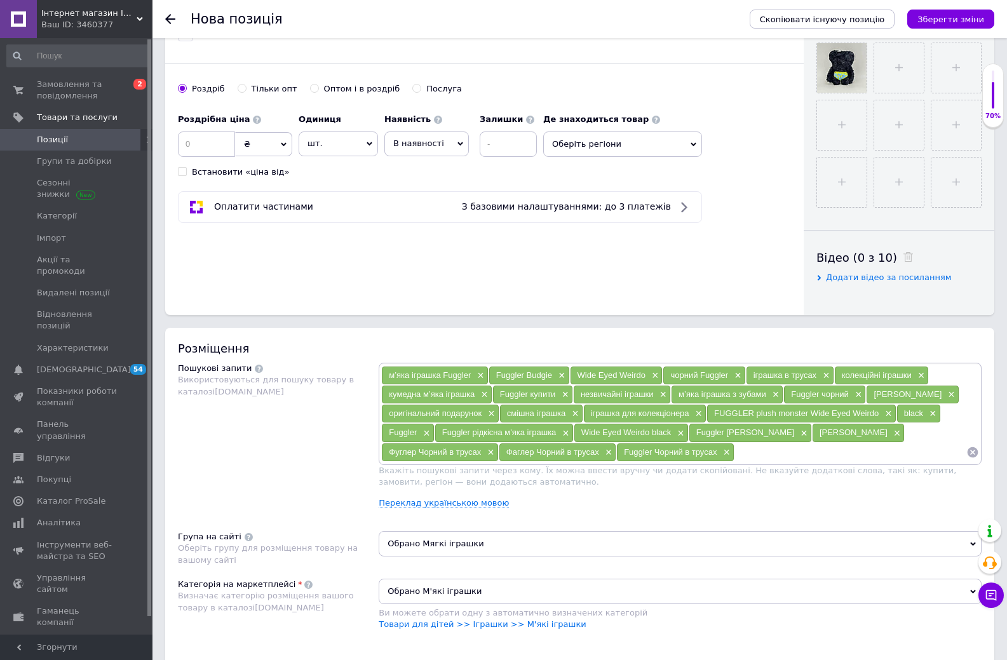
type input "М'яка іграшка монстр Fuggler Budgie black. Фаглер (чорний) Фуглер в трусах Fugg…"
click at [735, 455] on input at bounding box center [851, 452] width 232 height 19
paste input "Фаглер (чорний) Фуглер в трусах"
click at [735, 452] on input "Фаглер (чорний) Фуглер в трусах" at bounding box center [851, 452] width 232 height 19
click at [735, 454] on input "Фаглер чорний) Фуглер в трусах" at bounding box center [851, 452] width 232 height 19
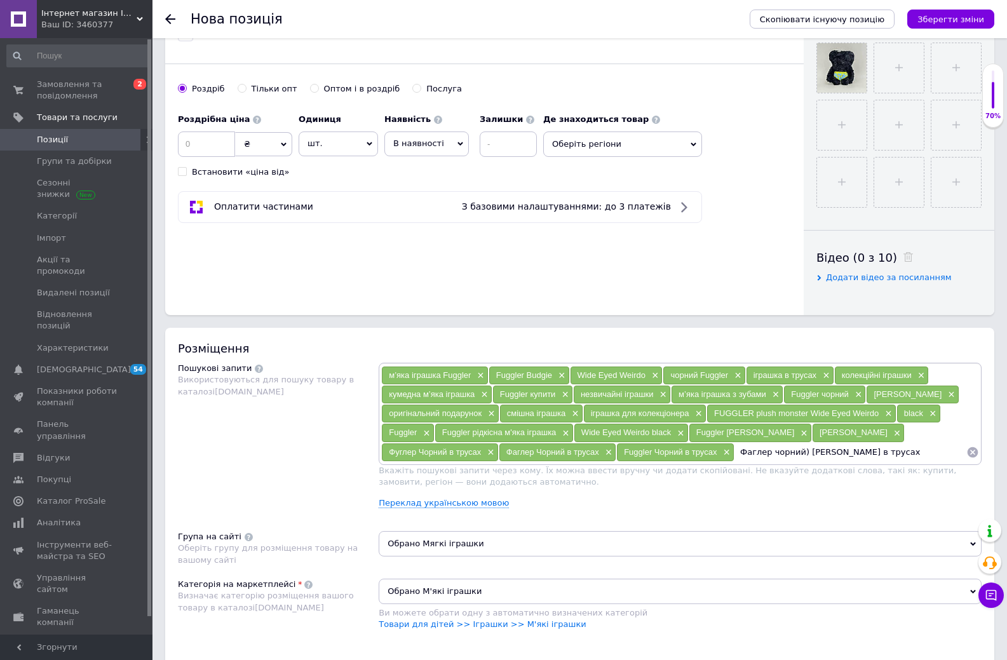
type input "Фаглер чорний Фуглер в трусах"
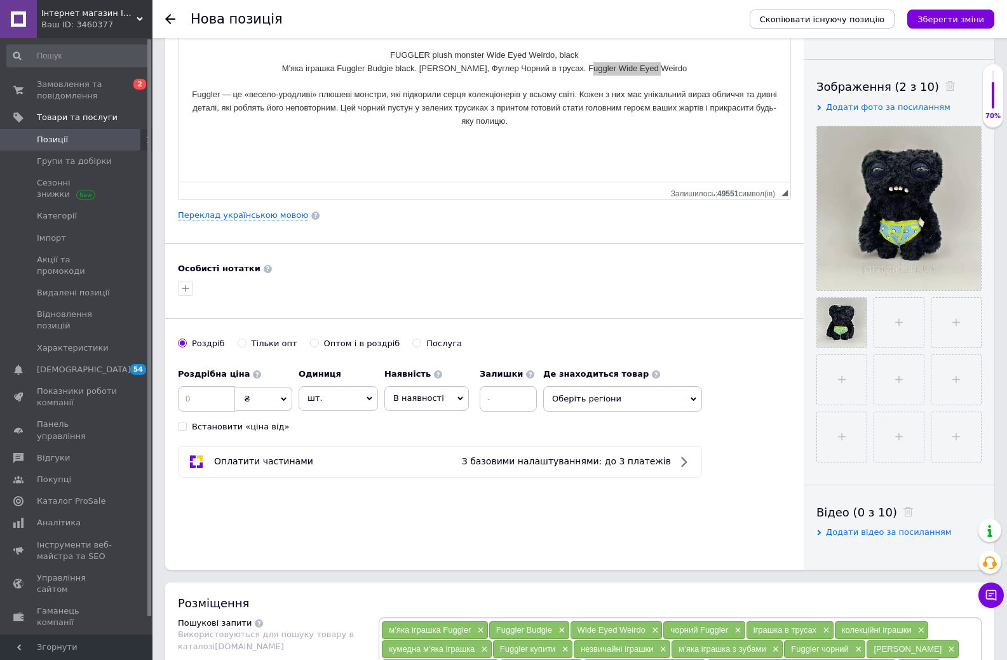
scroll to position [0, 0]
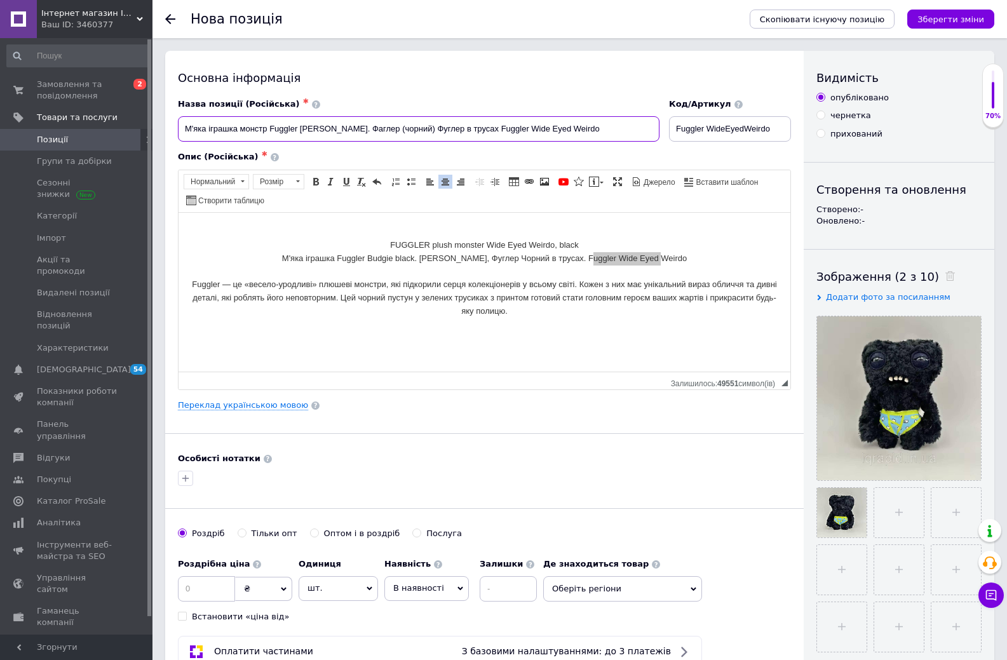
click at [482, 128] on input "М'яка іграшка монстр Fuggler Budgie black. Фаглер (чорний) Фуглер в трусах Fugg…" at bounding box center [419, 128] width 482 height 25
click at [273, 130] on input "М'яка іграшка монстр Fuggler Budgie black. Фаглер (чорний) Фуглер в трусах Fugg…" at bounding box center [419, 128] width 482 height 25
drag, startPoint x: 189, startPoint y: 128, endPoint x: 344, endPoint y: 130, distance: 155.0
click at [344, 130] on input "М'яка іграшка монстр Fuggler Budgie black. Фаглер (чорний) Фуглер в трусах Fugg…" at bounding box center [419, 128] width 482 height 25
drag, startPoint x: 347, startPoint y: 130, endPoint x: 179, endPoint y: 121, distance: 168.0
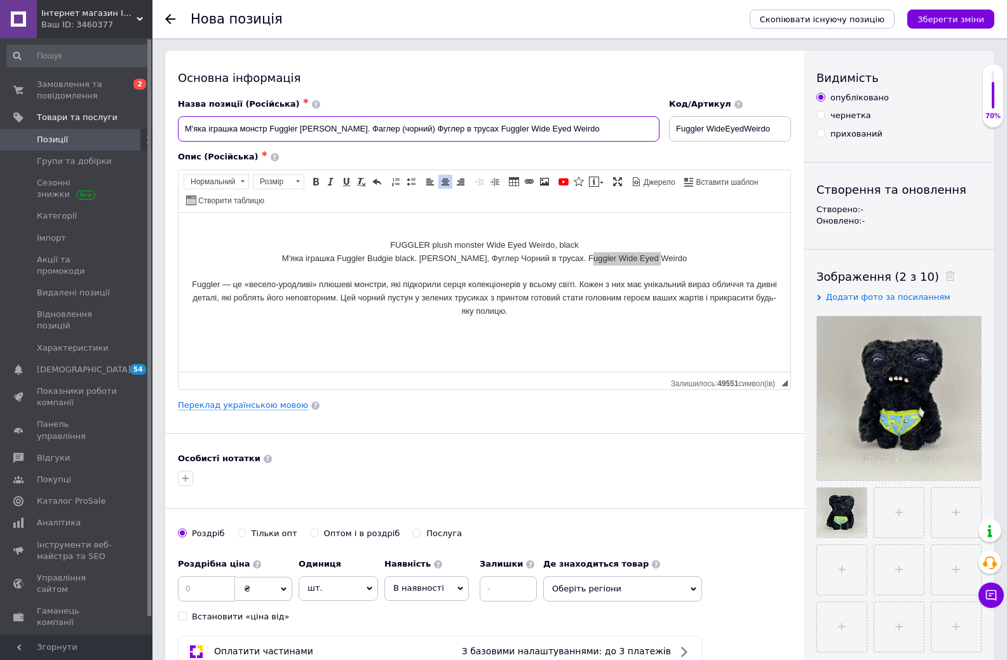
click at [179, 121] on input "М'яка іграшка монстр Fuggler Budgie black. Фаглер (чорний) Фуглер в трусах Fugg…" at bounding box center [419, 128] width 482 height 25
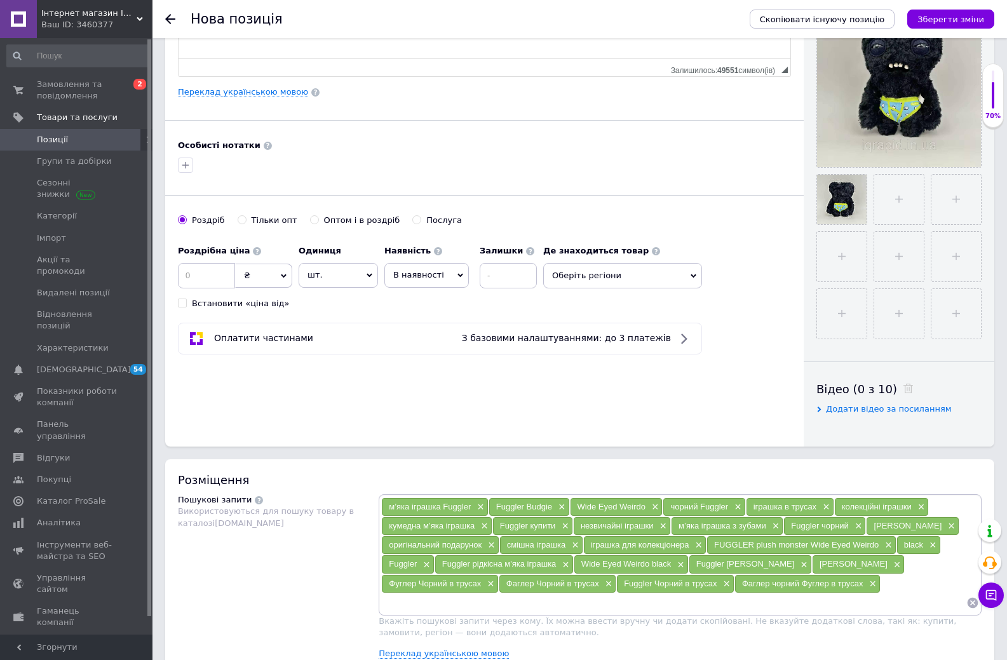
scroll to position [318, 0]
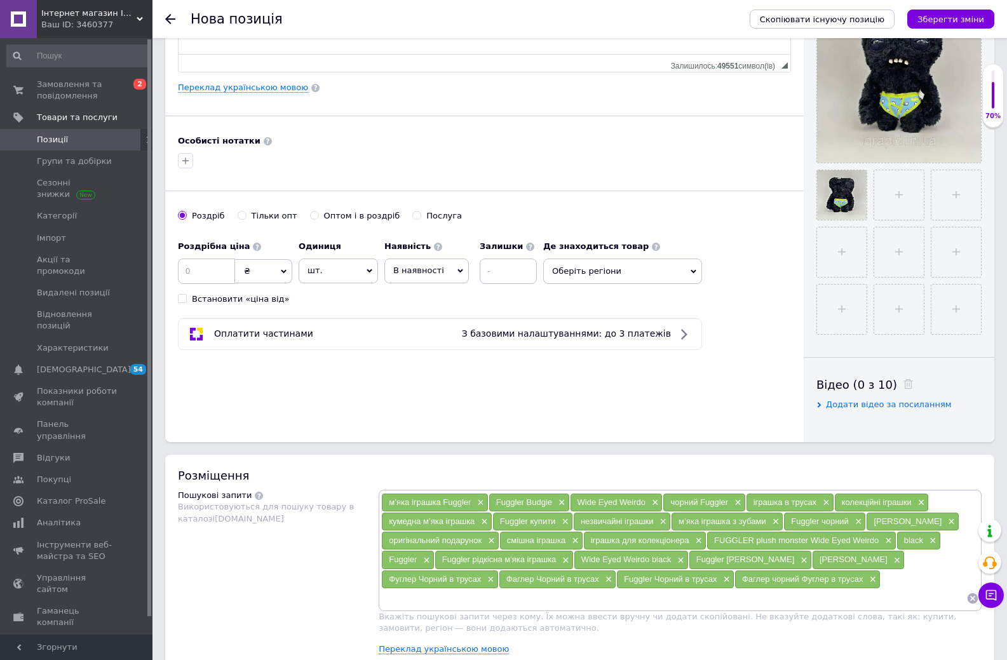
click at [794, 589] on input at bounding box center [673, 598] width 585 height 19
paste input "М'яка іграшка монстр Fuggler Budgie black"
type input "М'яка іграшка монстр Fuggler Budgie black"
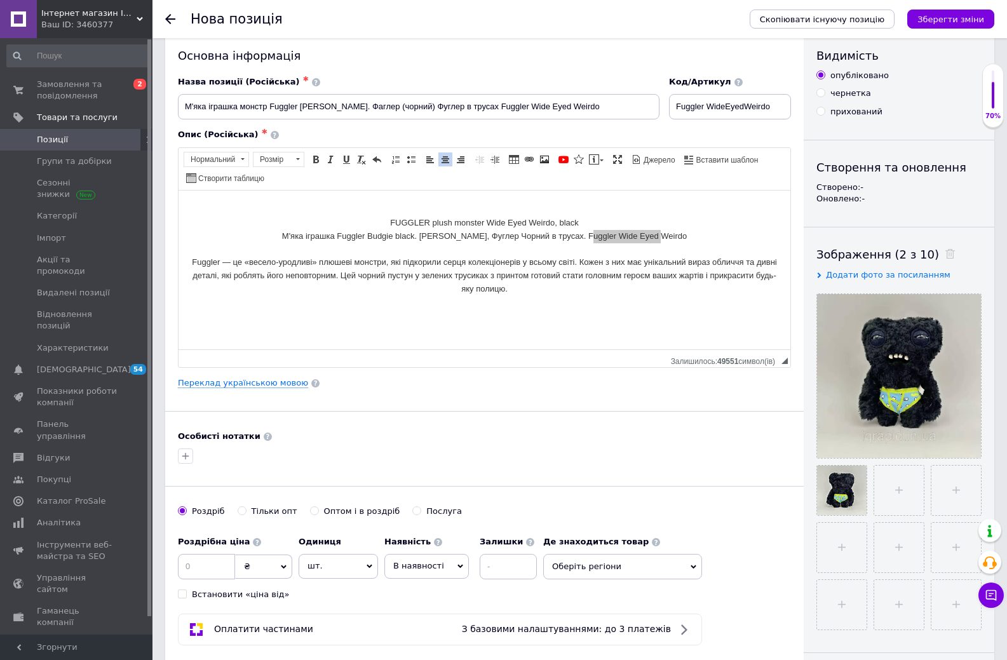
scroll to position [0, 0]
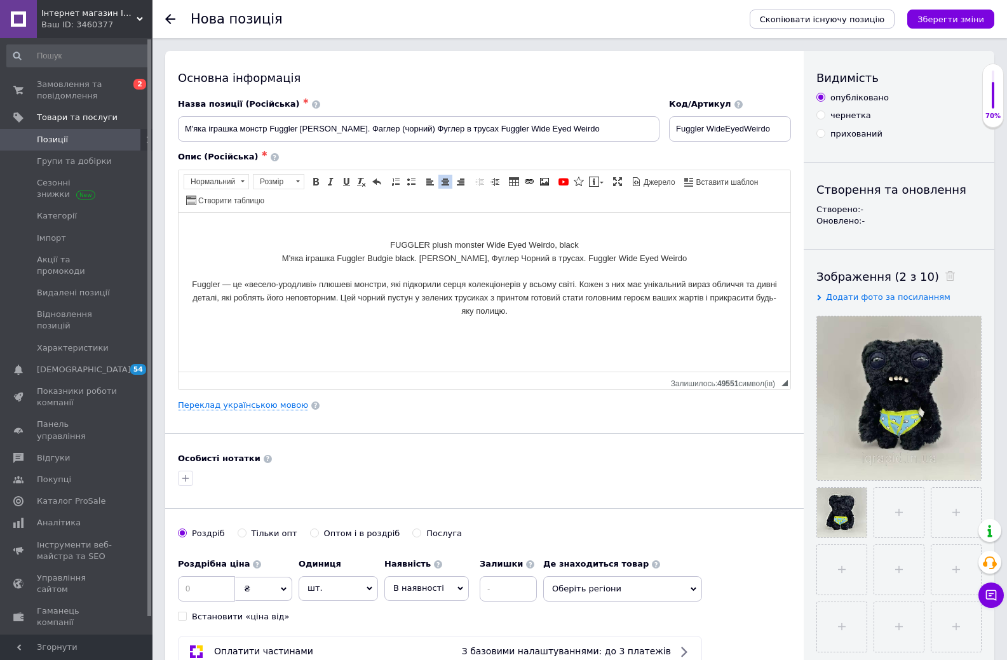
click at [427, 222] on html "FUGGLER plush monster Wide Eyed Weirdo, black М'яка іграшка Fuggler Budgie blac…" at bounding box center [485, 277] width 612 height 131
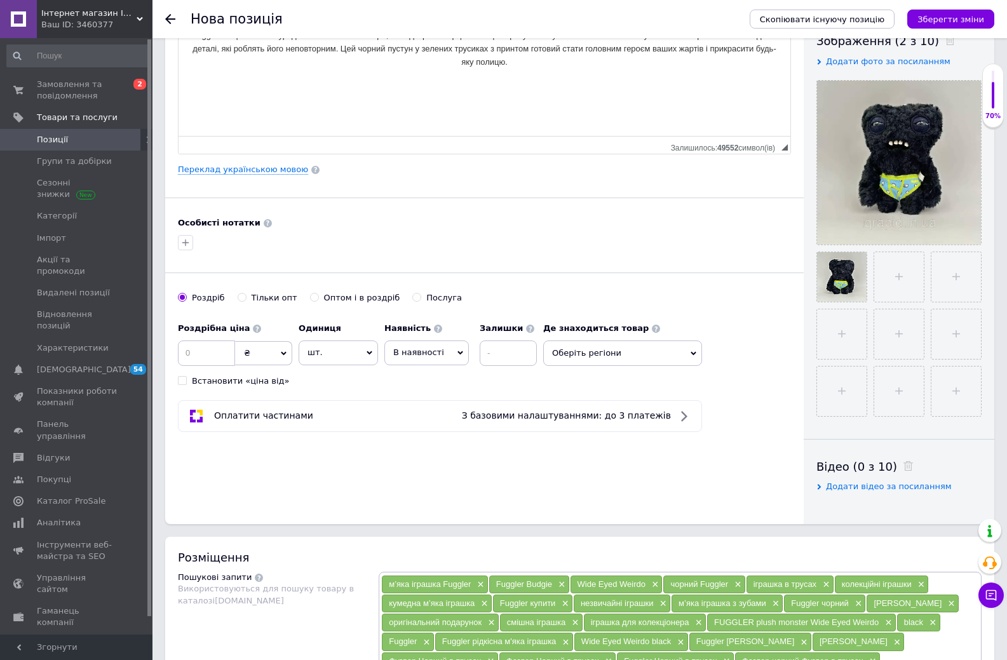
scroll to position [381, 0]
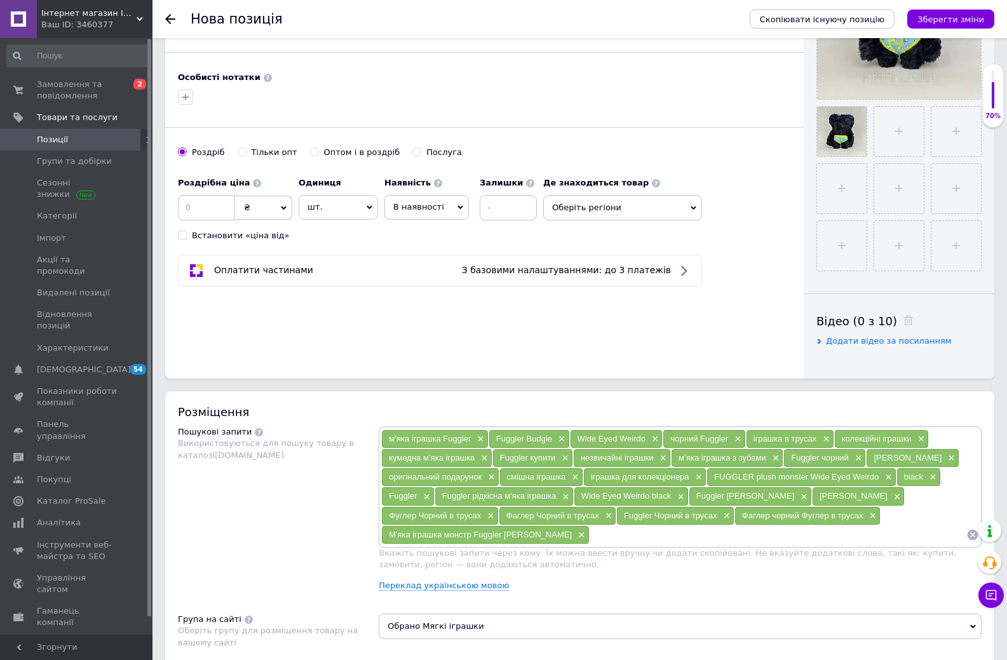
click at [590, 534] on input at bounding box center [778, 534] width 377 height 19
paste input "Великий Fuggler Wide Eyed Weirdo (22 см)"
click at [590, 531] on input "Великий Fuggler Wide Eyed Weirdo (22 см" at bounding box center [778, 534] width 377 height 19
type input "Великий Fuggler Wide Eyed Weirdo 22 см"
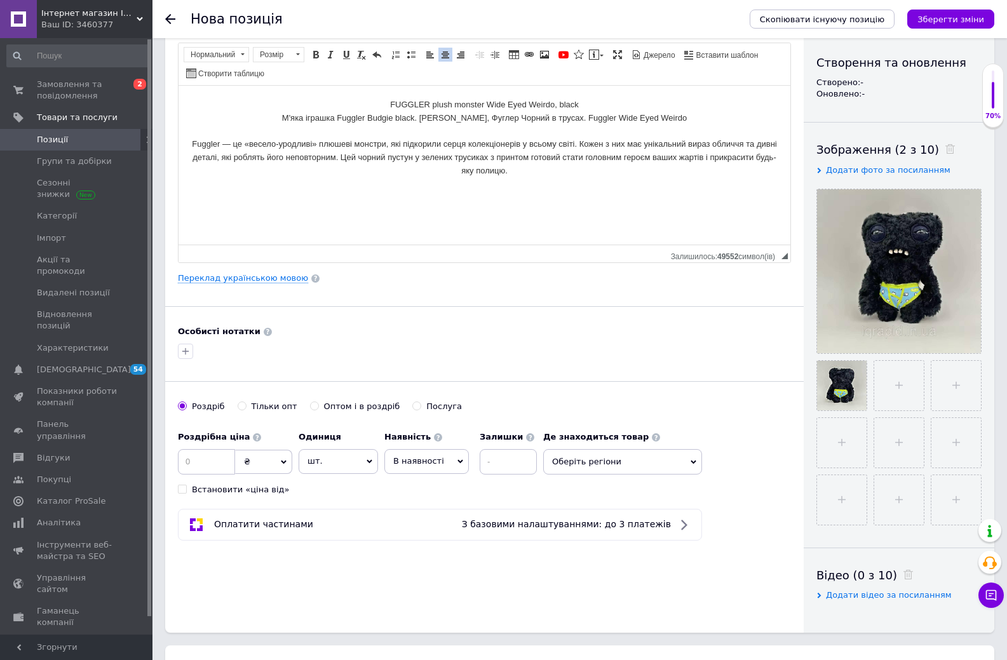
scroll to position [508, 0]
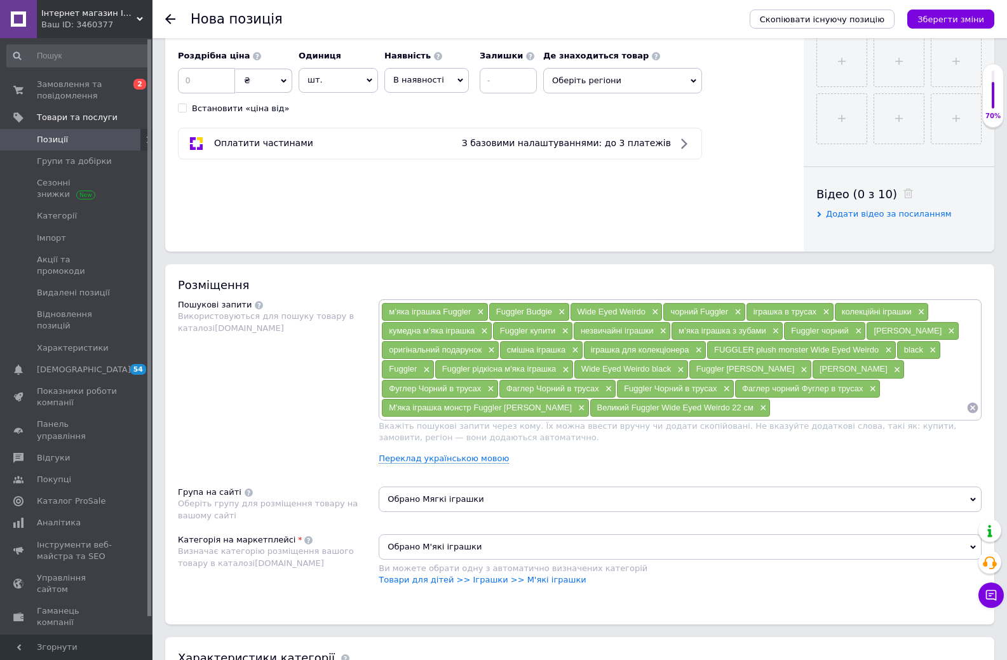
click at [771, 407] on input at bounding box center [869, 407] width 196 height 19
paste input "Мягкая игрушка Фуглер с зубами Wide Eyed Weirdo Fuggler"
type input "Мягкая игрушка Фуглер с зубами Wide Eyed Weirdo Fuggler"
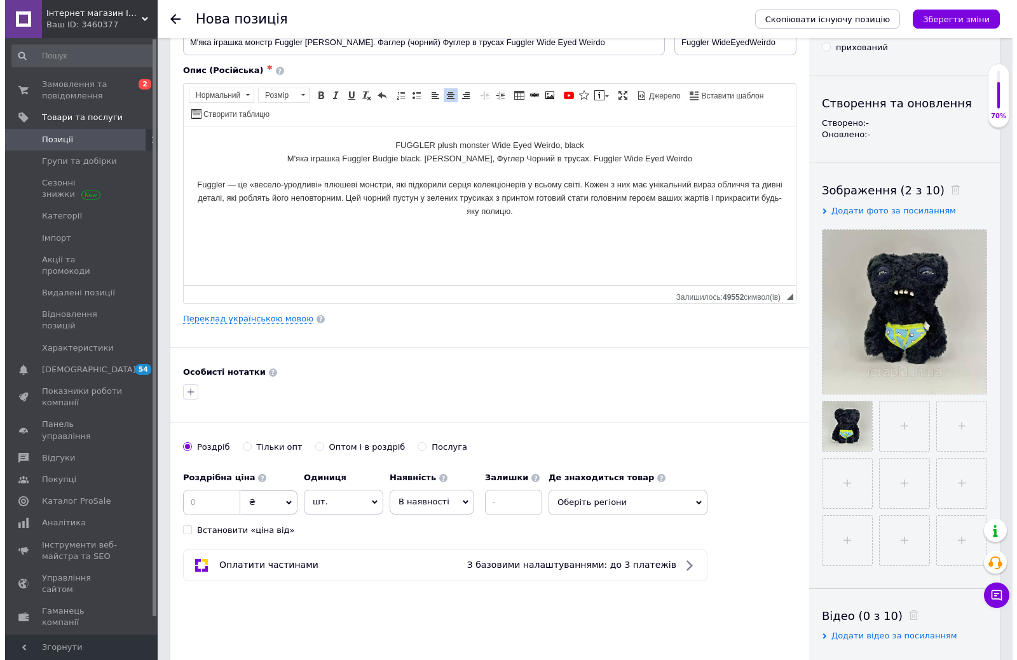
scroll to position [0, 0]
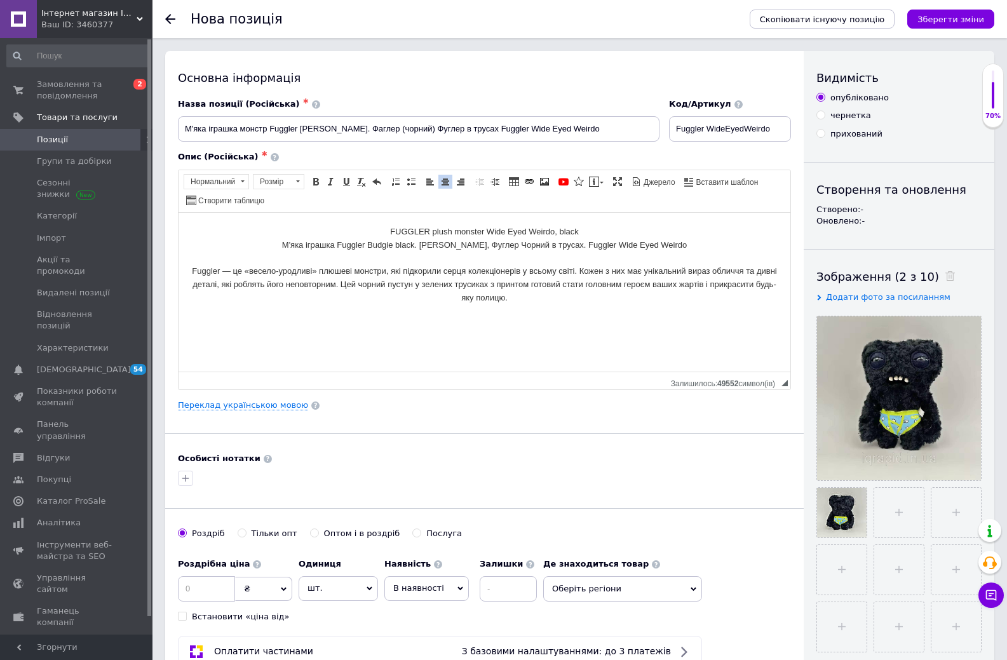
click at [388, 232] on p "FUGGLER plush monster Wide Eyed Weirdo, black М'яка іграшка Fuggler Budgie blac…" at bounding box center [484, 271] width 586 height 93
drag, startPoint x: 505, startPoint y: 228, endPoint x: 543, endPoint y: 229, distance: 38.8
click at [543, 229] on p "Мягкая игрушка Фуглер с зубами Wide Eyed Weirdo Fuggler FUGGLER plush monster W…" at bounding box center [484, 264] width 586 height 79
drag, startPoint x: 581, startPoint y: 229, endPoint x: 654, endPoint y: 235, distance: 73.3
click at [654, 235] on p "Мягкая игрушка Фуглер с зубами Wide Eyed Weirdo Fuggler plush monster Wide Eyed…" at bounding box center [484, 264] width 586 height 79
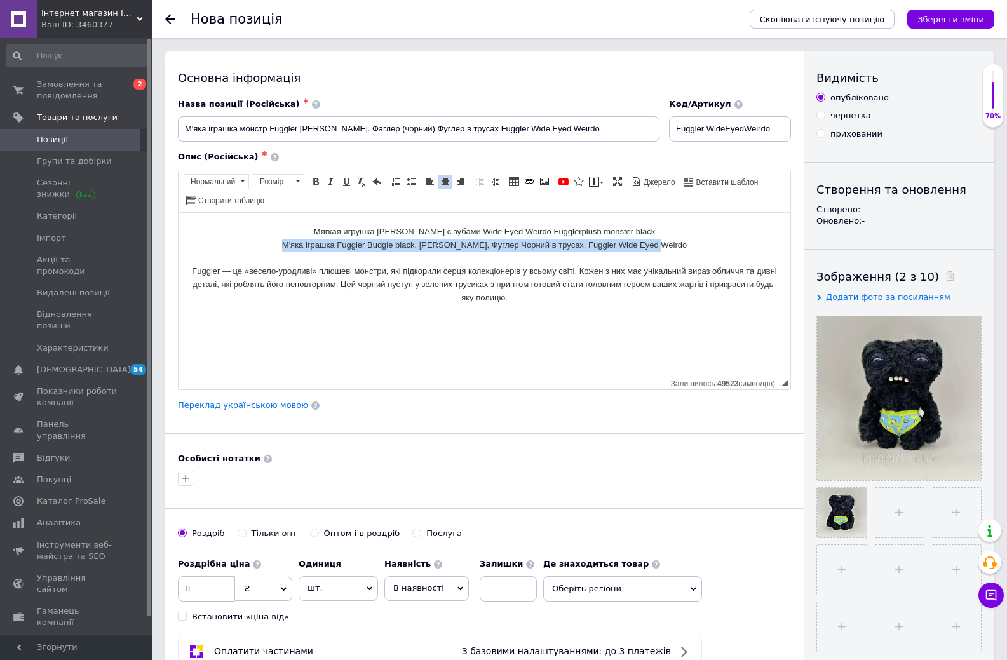
drag, startPoint x: 304, startPoint y: 244, endPoint x: 719, endPoint y: 250, distance: 415.6
click at [719, 250] on p "Мягкая игрушка Фуглер с зубами Wide Eyed Weirdo Fuggler plush monster black М'я…" at bounding box center [484, 264] width 586 height 79
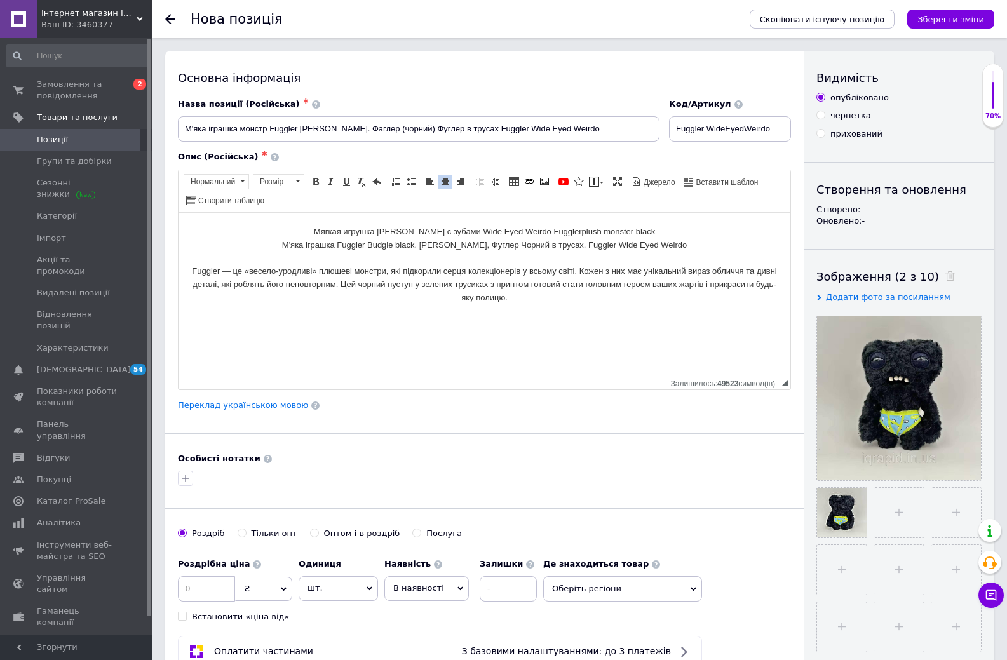
click at [458, 227] on p "Мягкая игрушка Фуглер с зубами Wide Eyed Weirdo Fuggler plush monster black М'я…" at bounding box center [484, 264] width 586 height 79
drag, startPoint x: 568, startPoint y: 247, endPoint x: 595, endPoint y: 249, distance: 26.8
click at [595, 249] on p "Мягкая игрушка Фуглер с зубами чорний в трусах Wide Eyed Weirdo Fuggler plush m…" at bounding box center [484, 264] width 586 height 79
click at [495, 233] on p "Мягкая игрушка Фуглер с зубами чорний в трусах Wide Eyed Weirdo Fuggler plush m…" at bounding box center [484, 264] width 586 height 79
click at [475, 229] on p "Мягкая игрушка Фуглер с зубами чорний в трусах Fuggler Wide Eyed Weirdo Fuggler…" at bounding box center [484, 264] width 586 height 79
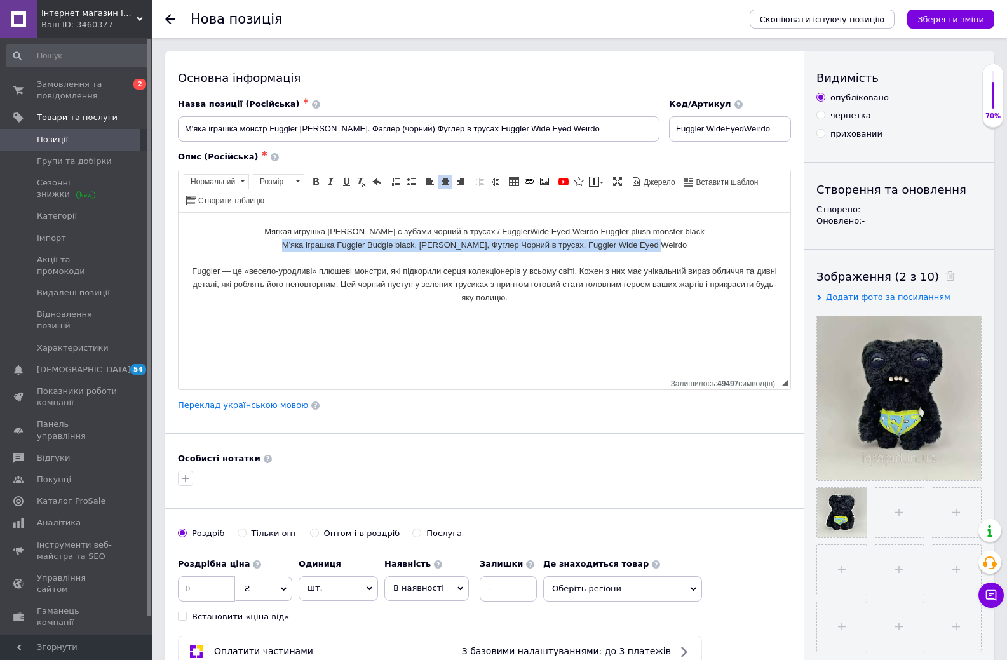
drag, startPoint x: 294, startPoint y: 245, endPoint x: 691, endPoint y: 248, distance: 397.1
click at [691, 248] on p "Мягкая игрушка Фуглер с зубами чорний в трусах / Fuggler Wide Eyed Weirdo Fuggl…" at bounding box center [484, 264] width 586 height 79
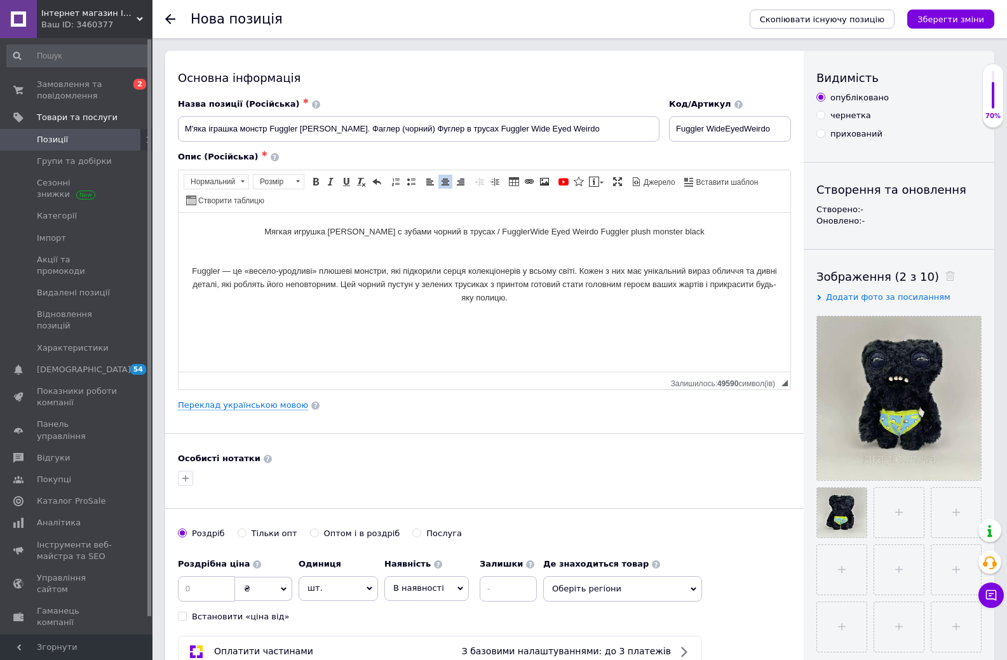
click at [474, 245] on p "Мягкая игрушка Фуглер с зубами чорний в трусах / Fuggler Wide Eyed Weirdo Fuggl…" at bounding box center [484, 264] width 586 height 79
click at [705, 224] on html "Мягкая игрушка Фуглер с зубами чорний в трусах / Fuggler Wide Eyed Weirdo Fuggl…" at bounding box center [485, 264] width 612 height 105
click at [693, 229] on p "Мягкая игрушка Фуглер с зубами чорний в трусах / Fuggler Wide Eyed Weirdo Fuggl…" at bounding box center [484, 264] width 586 height 79
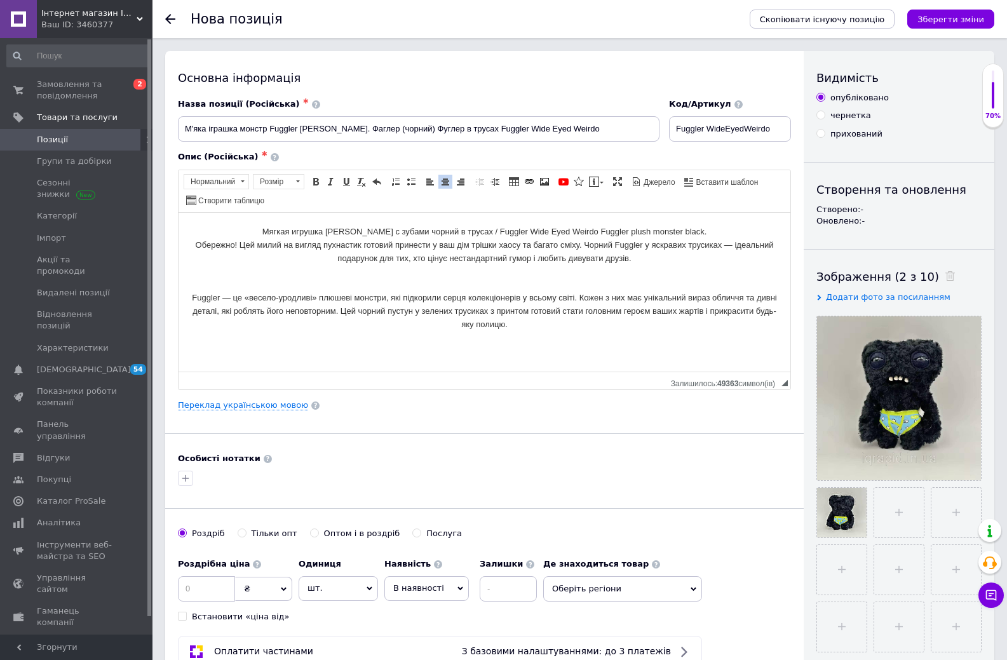
click at [703, 225] on p "Мягкая игрушка Фуглер с зубами чорний в трусах / Fuggler Wide Eyed Weirdo Fuggl…" at bounding box center [484, 277] width 586 height 105
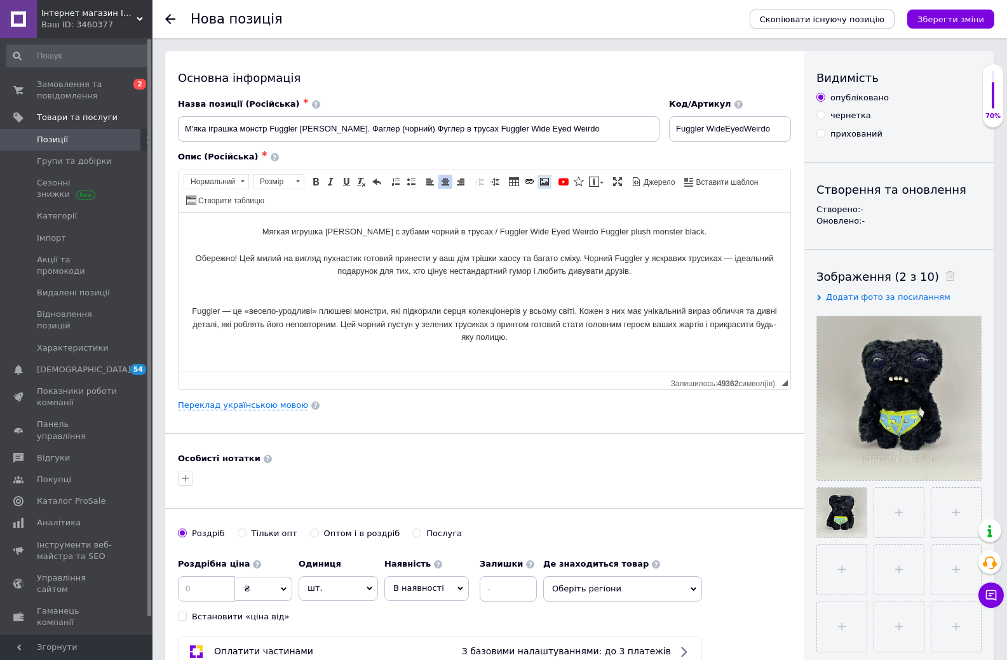
click at [540, 179] on span at bounding box center [544, 182] width 10 height 10
select select
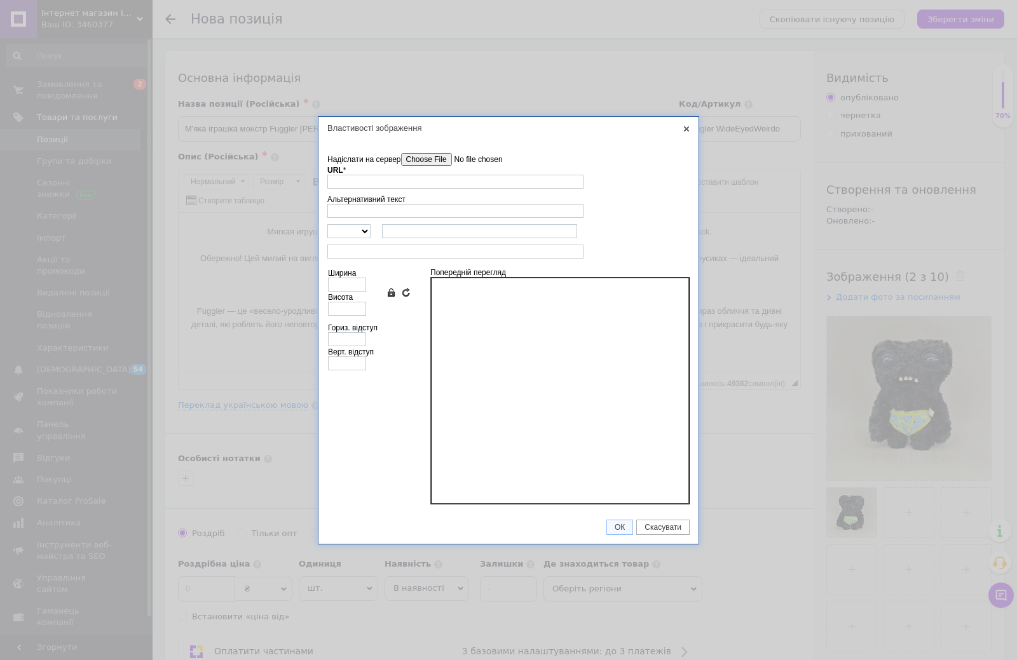
click at [449, 160] on input"] "Надіслати на сервер" at bounding box center [473, 159] width 144 height 13
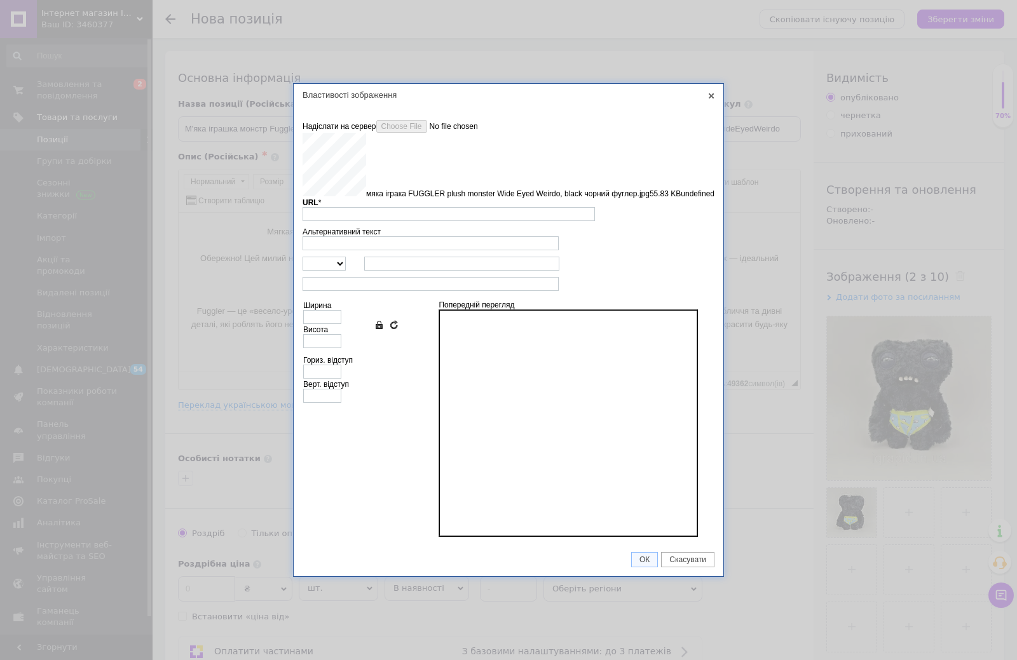
type input "https://images.prom.ua/6789500055_w640_h2048_myaka_igraka_fuggler_plus___black_…"
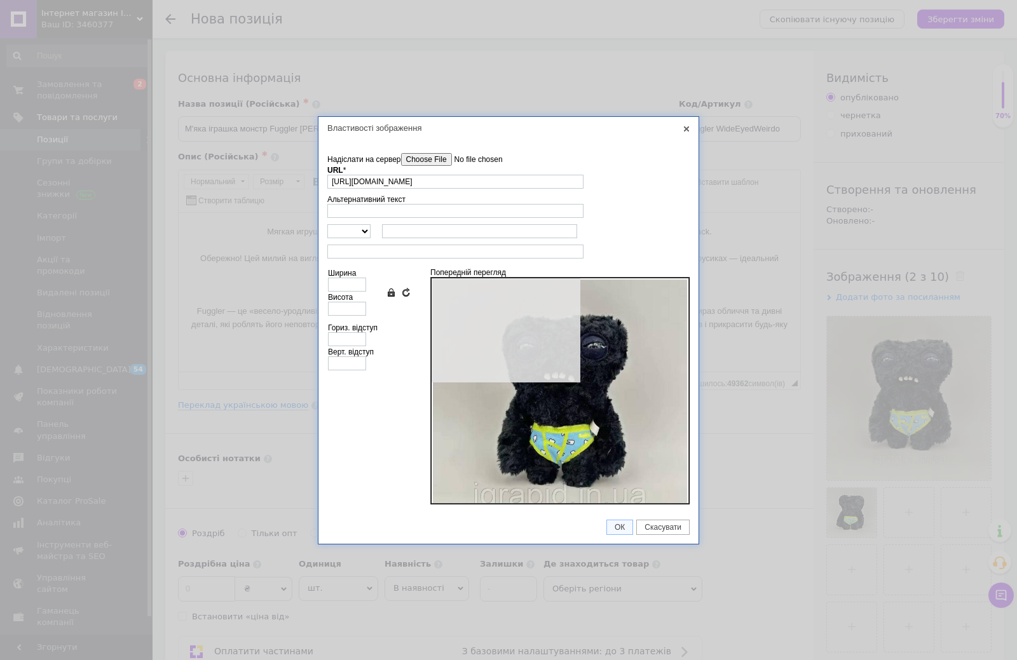
type input "640"
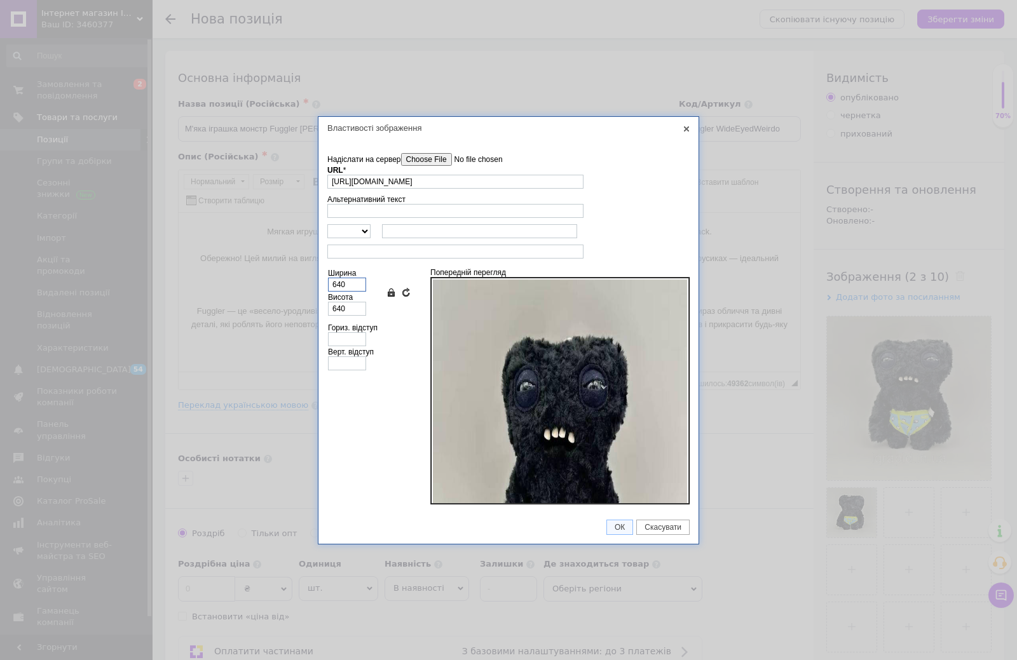
drag, startPoint x: 356, startPoint y: 286, endPoint x: 314, endPoint y: 283, distance: 42.1
click at [314, 283] on div "Властивості зображення X Інформація про зображення Надіслати на сервер undefine…" at bounding box center [508, 330] width 1017 height 660
type input "4"
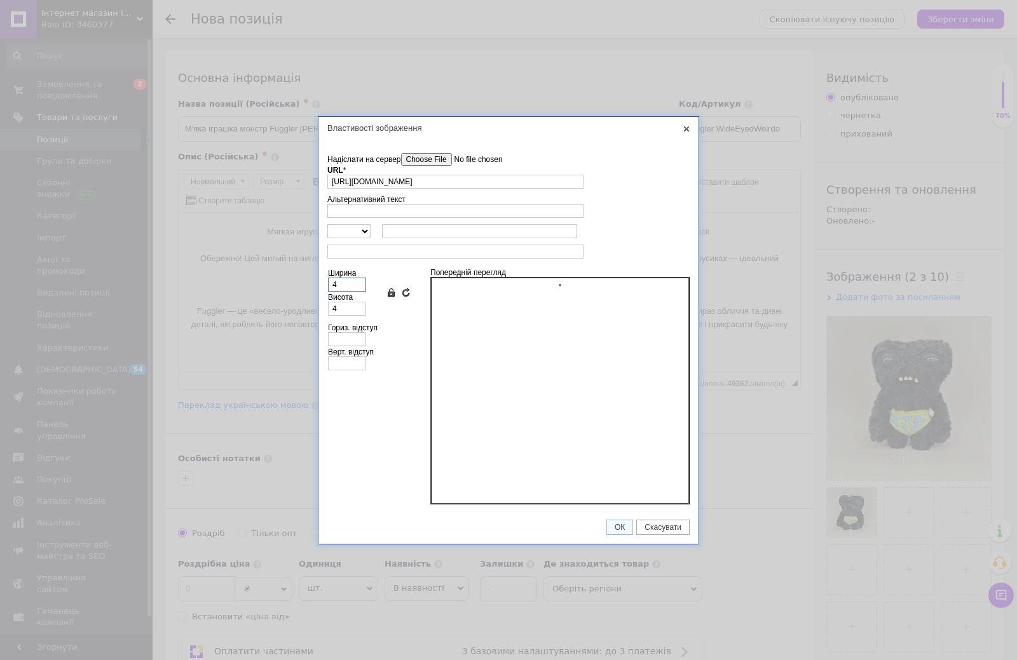
type input "45"
type input "450"
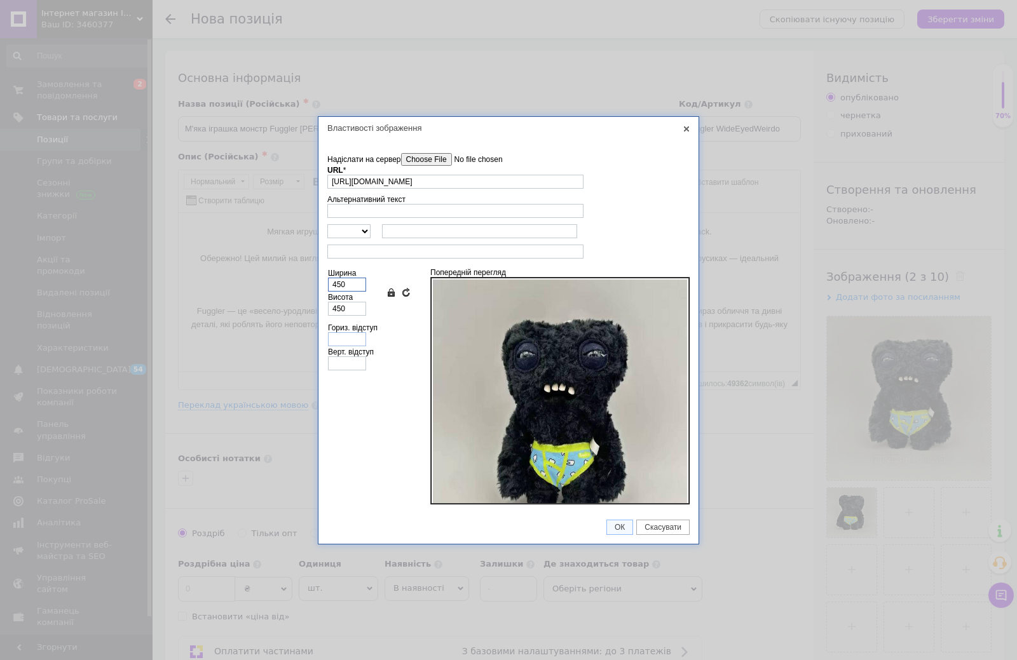
type input "450"
click at [344, 338] on input "Гориз. відступ" at bounding box center [347, 339] width 38 height 14
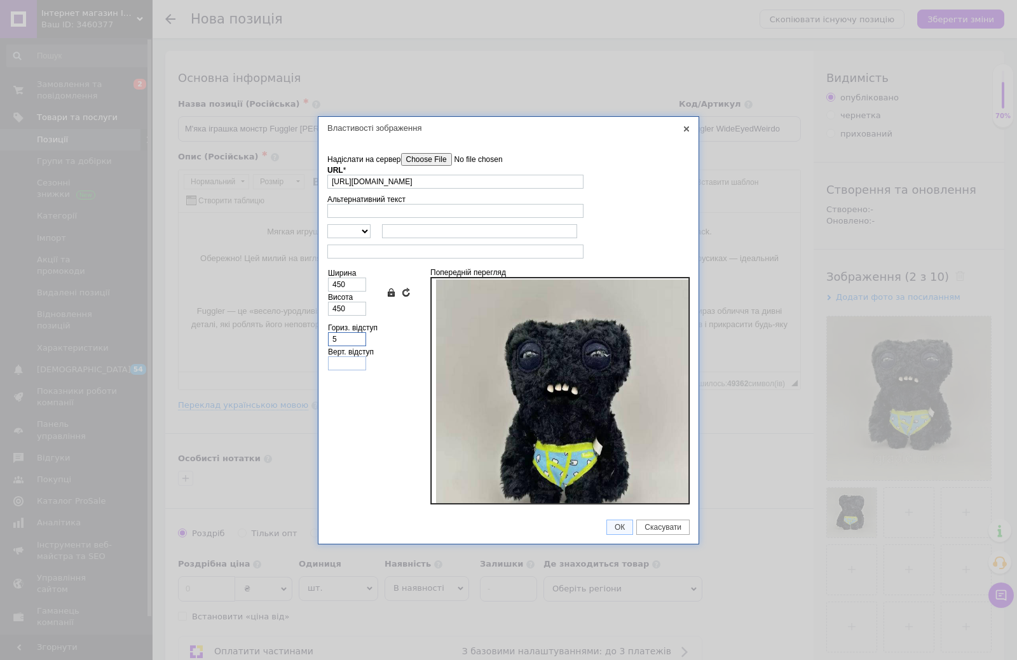
type input "5"
click at [349, 362] on input "Верт. відступ" at bounding box center [347, 363] width 38 height 14
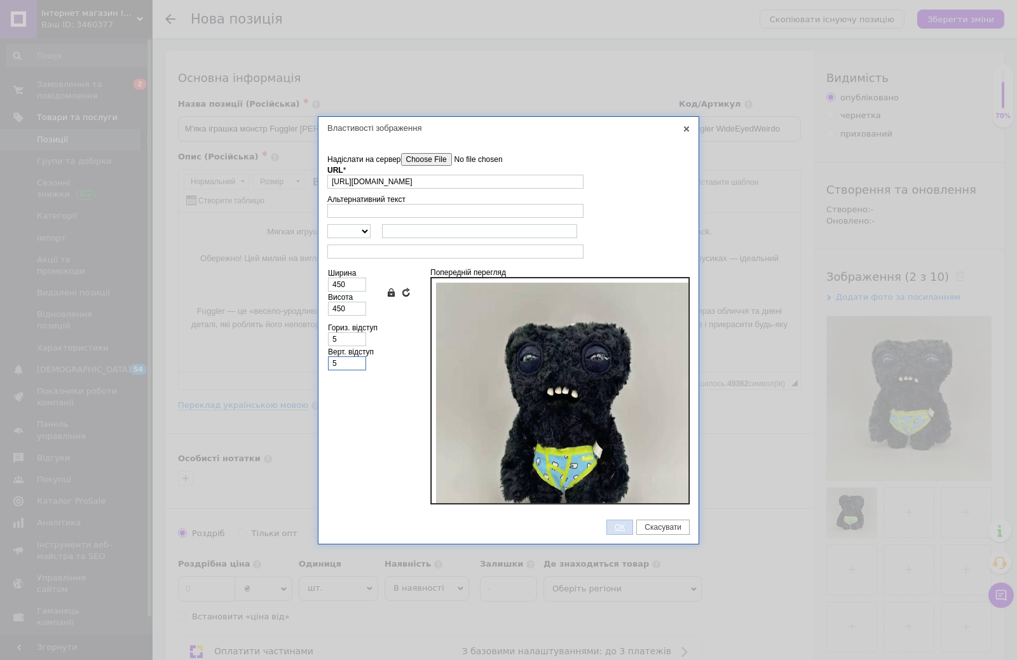
type input "5"
click at [616, 527] on span "ОК" at bounding box center [619, 527] width 25 height 9
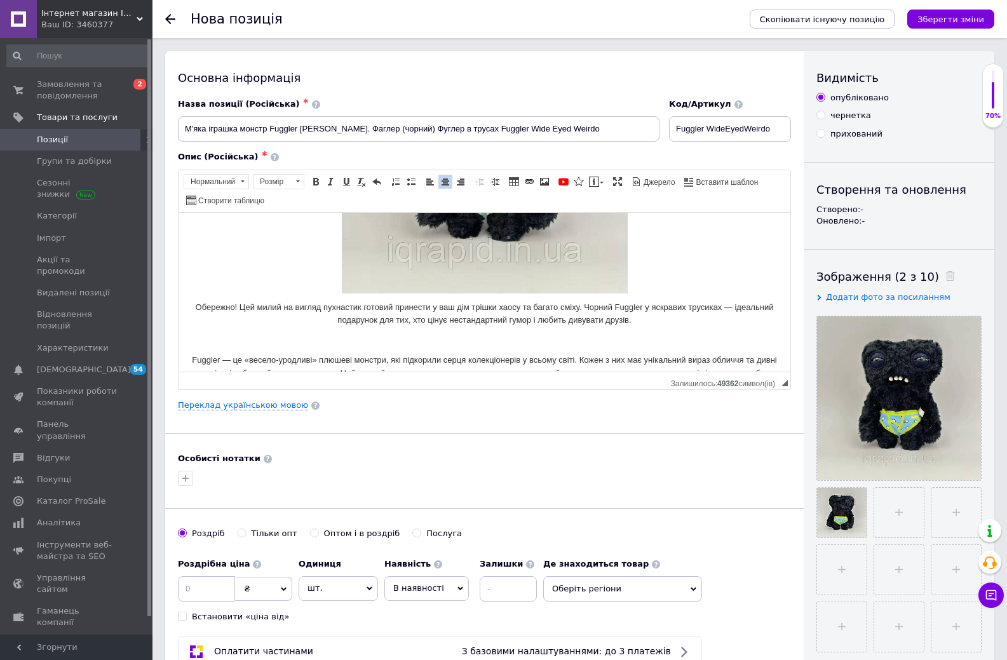
scroll to position [254, 0]
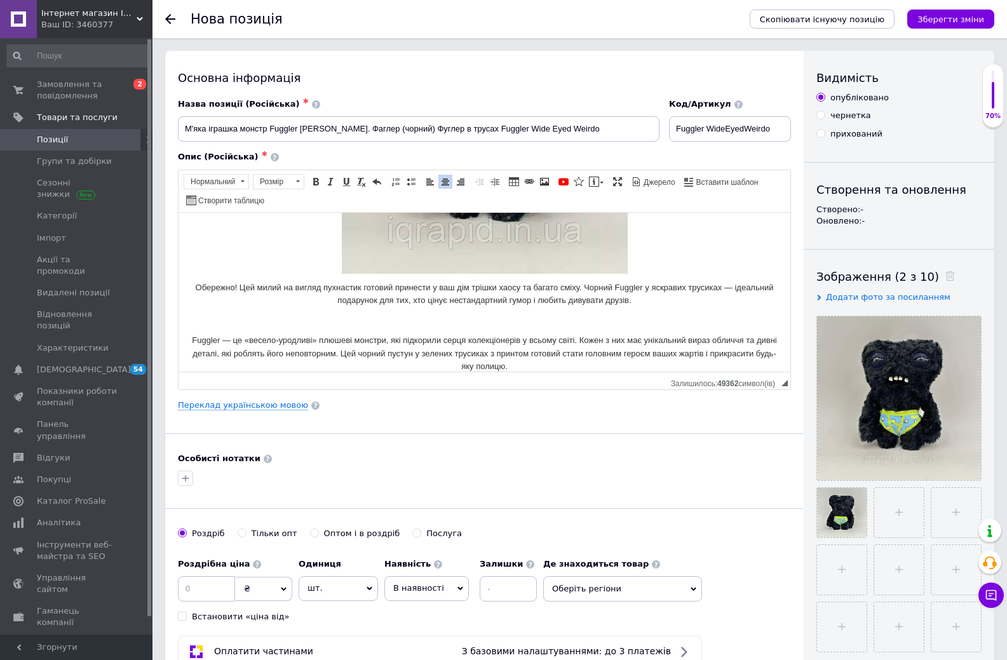
click at [502, 319] on p "Мягкая игрушка Фуглер с зубами чорний в трусах / Fuggler Wide Eyed Weirdo Fuggl…" at bounding box center [484, 172] width 586 height 402
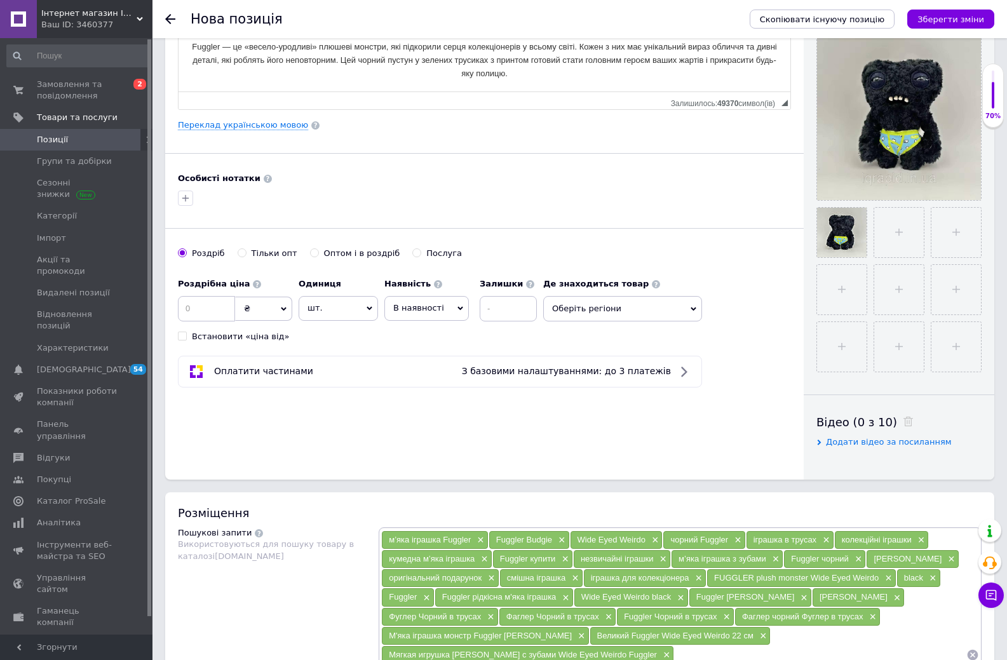
scroll to position [445, 0]
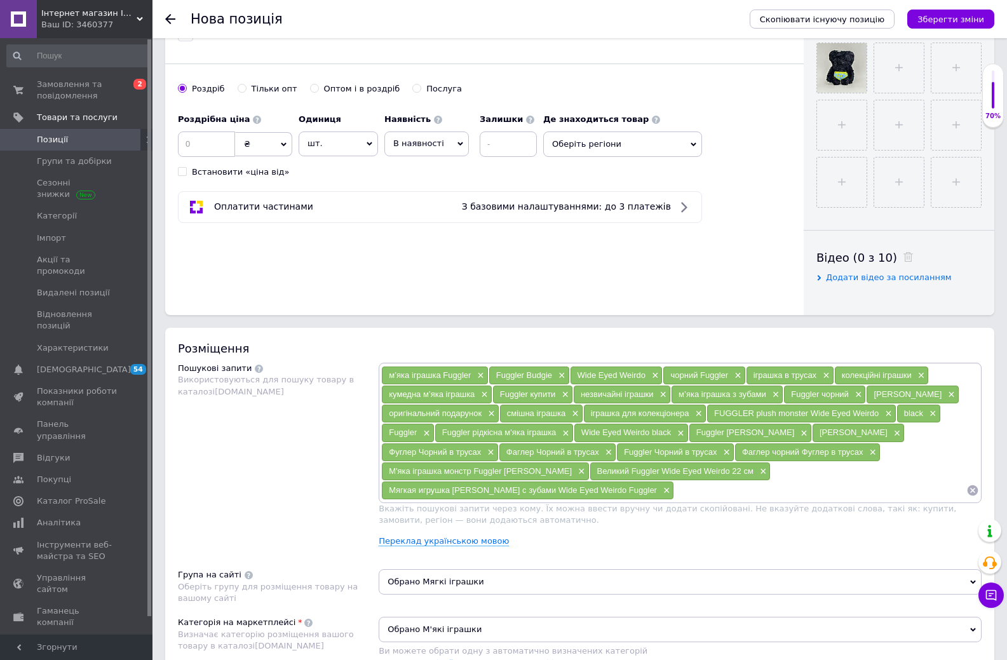
click at [770, 487] on input at bounding box center [820, 490] width 292 height 19
paste input "Fuggler Ugly Monsters Plush Toys"
type input "Fuggler Ugly Monsters Plush Toys"
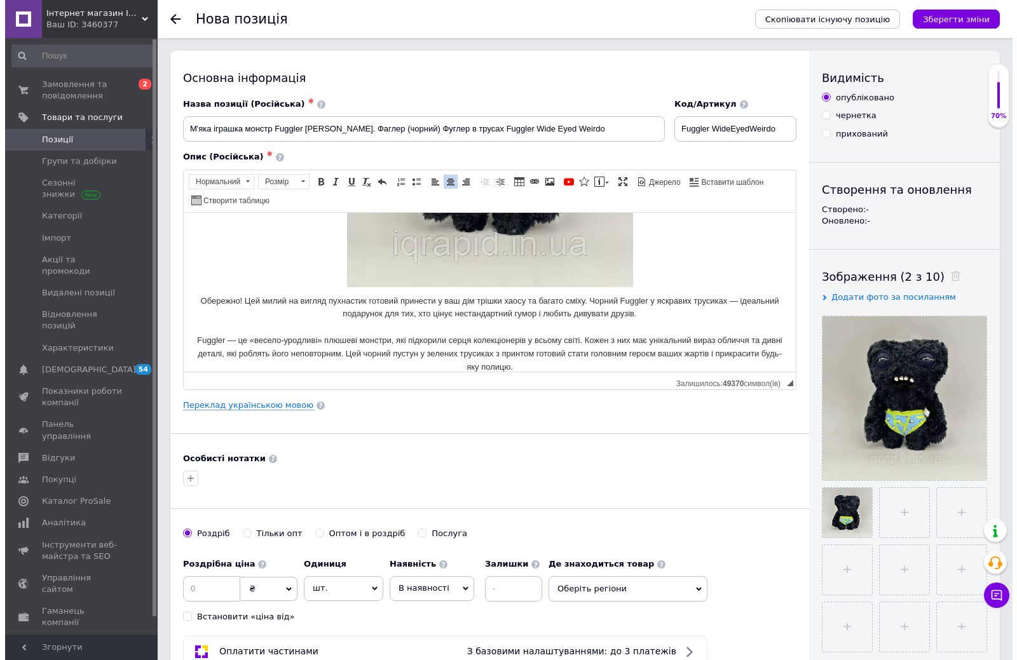
scroll to position [255, 0]
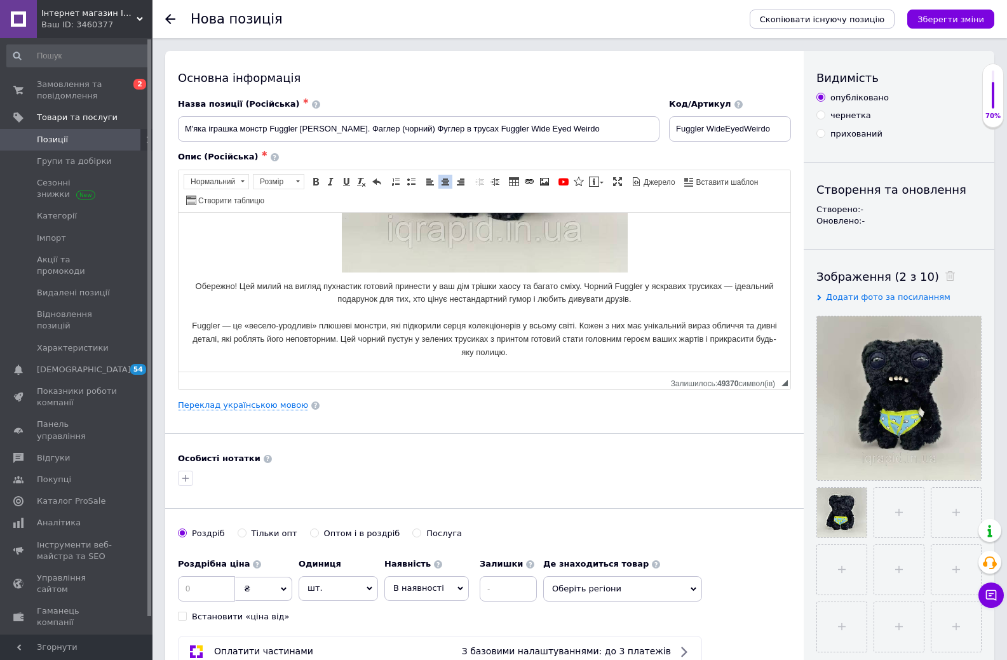
click at [500, 314] on p "Мягкая игрушка Фуглер с зубами чорний в трусах / Fuggler Wide Eyed Weirdo Fuggl…" at bounding box center [484, 163] width 586 height 389
click at [543, 182] on span at bounding box center [544, 182] width 10 height 10
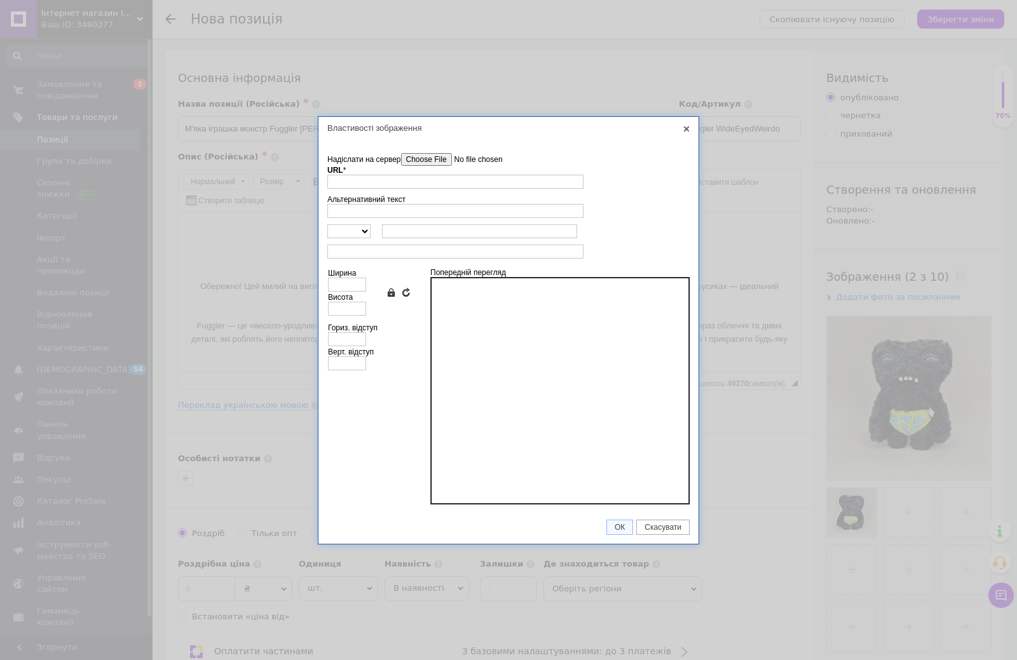
click at [438, 156] on input"] "Надіслати на сервер" at bounding box center [473, 159] width 144 height 13
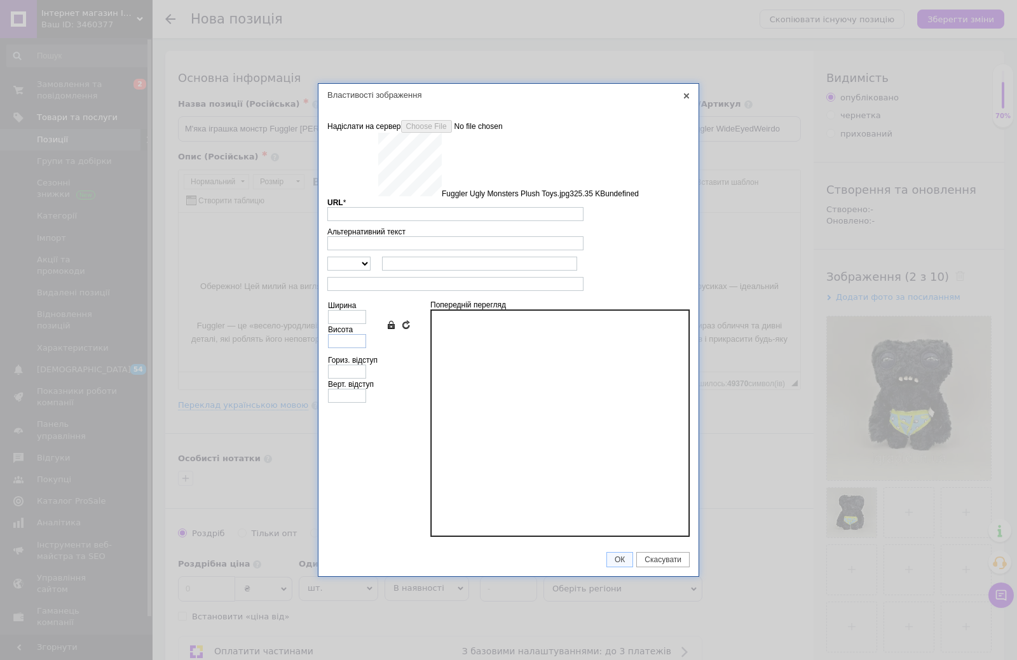
type input "https://images.prom.ua/6789502803_w640_h2048_fuggler_ugly_monsters_plush_toys.j…"
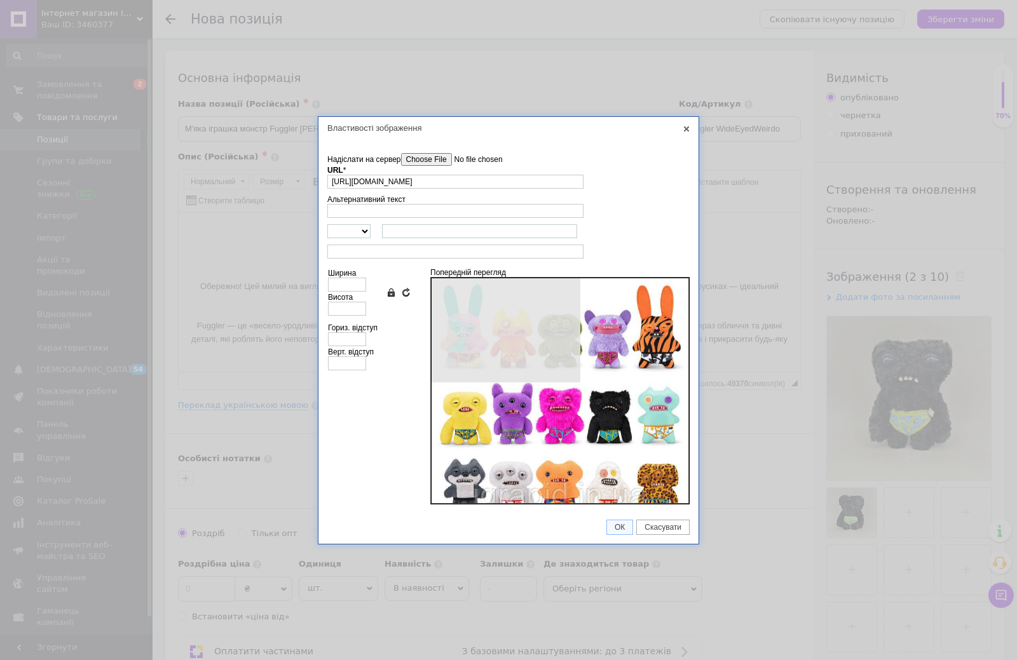
type input "640"
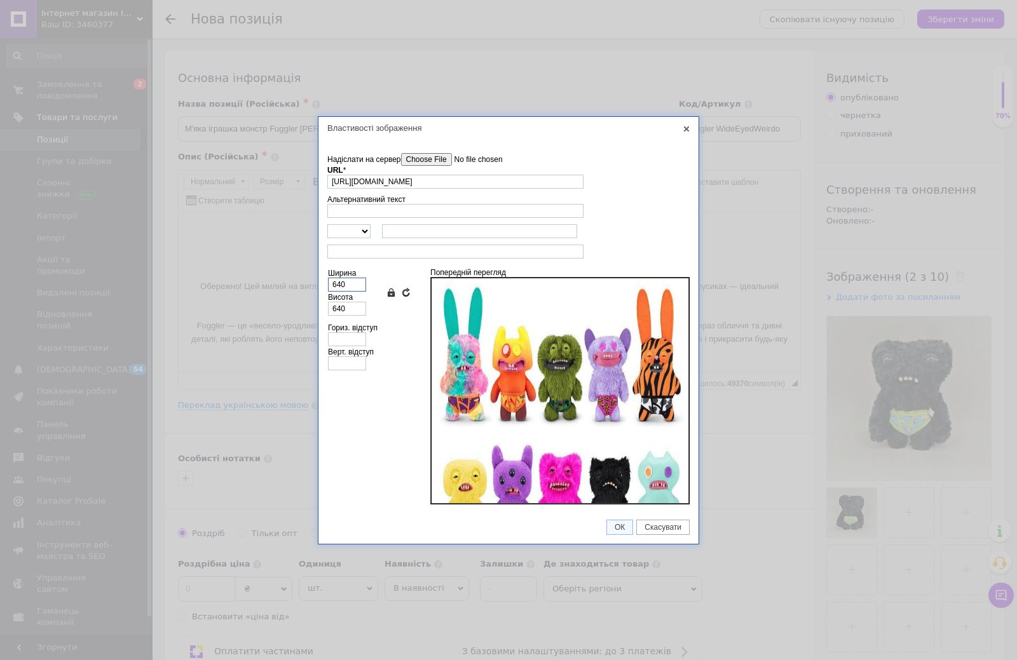
drag, startPoint x: 358, startPoint y: 288, endPoint x: 318, endPoint y: 285, distance: 39.5
click at [318, 285] on td "Надіслати на сервер undefined URL * https://images.prom.ua/6789502803_w640_h204…" at bounding box center [508, 325] width 380 height 372
type input "4"
type input "45"
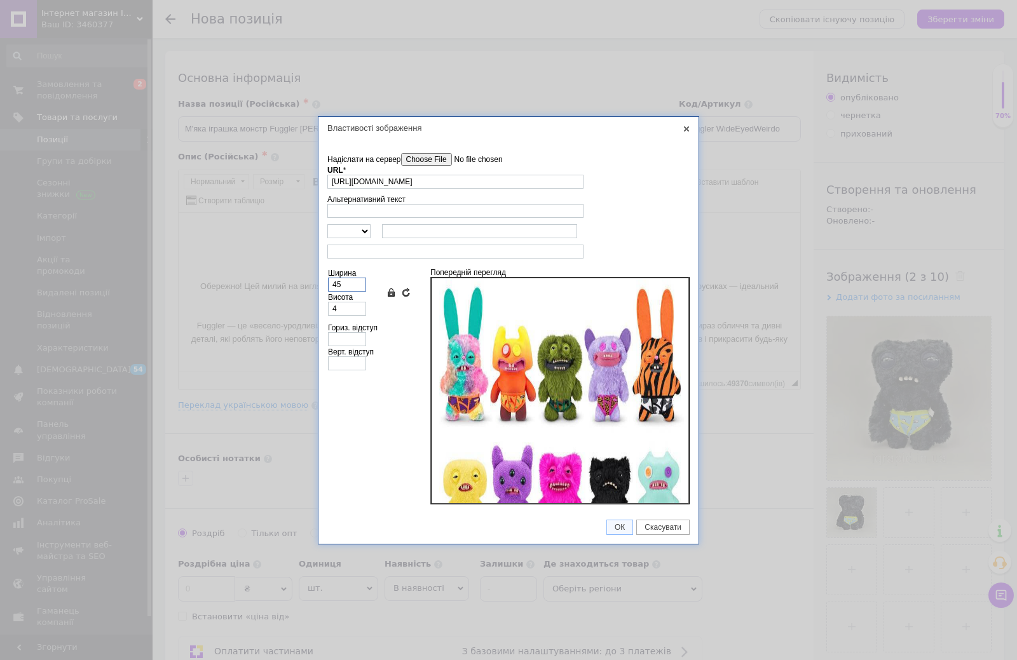
type input "45"
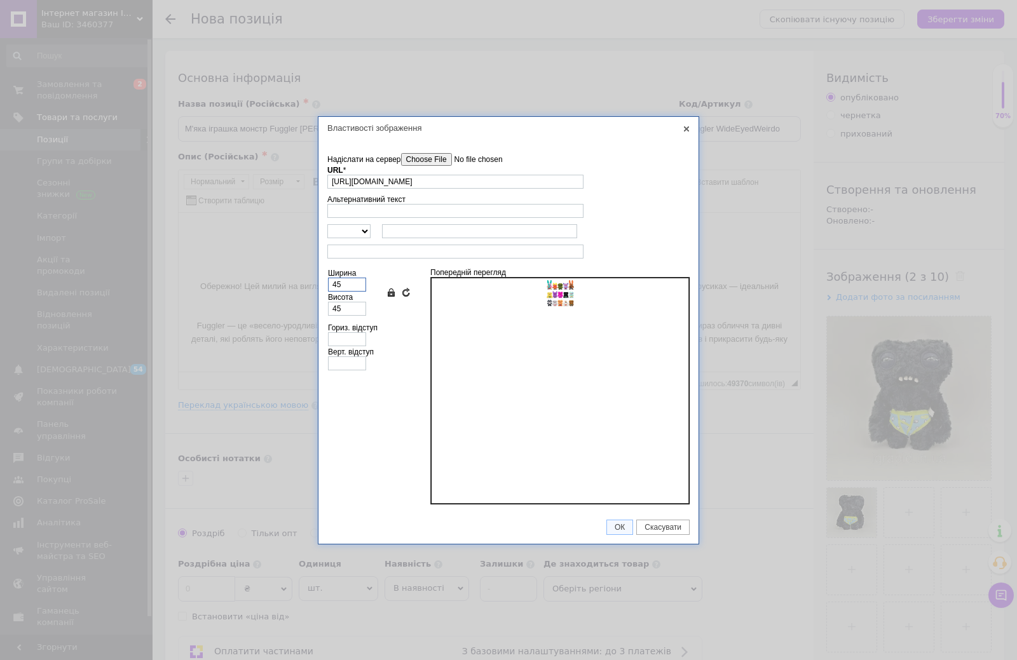
type input "450"
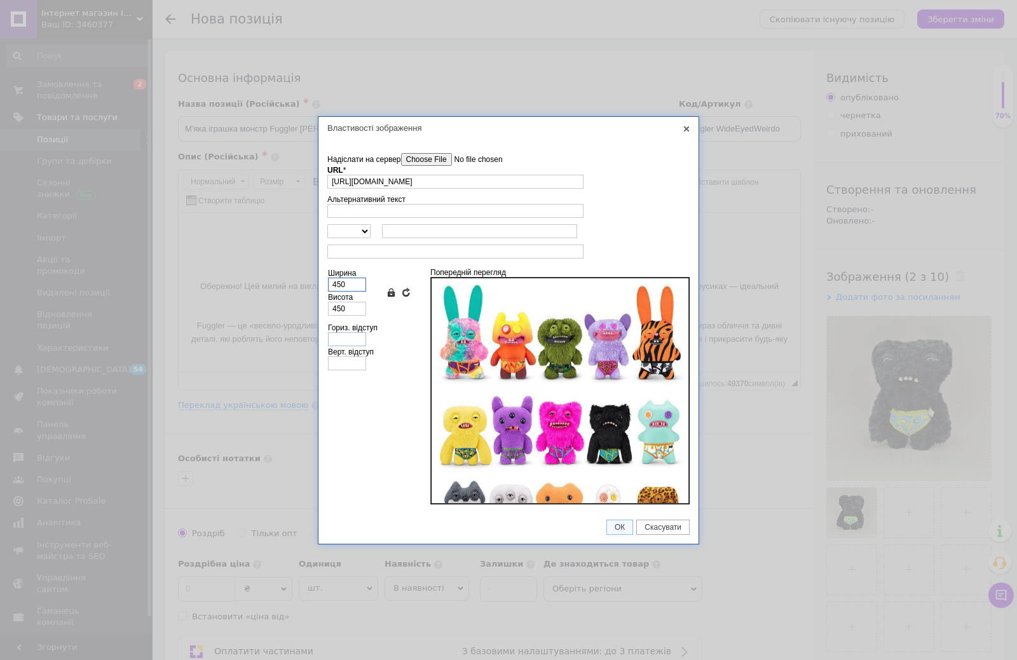
type input "450"
click at [355, 336] on input "Гориз. відступ" at bounding box center [347, 339] width 38 height 14
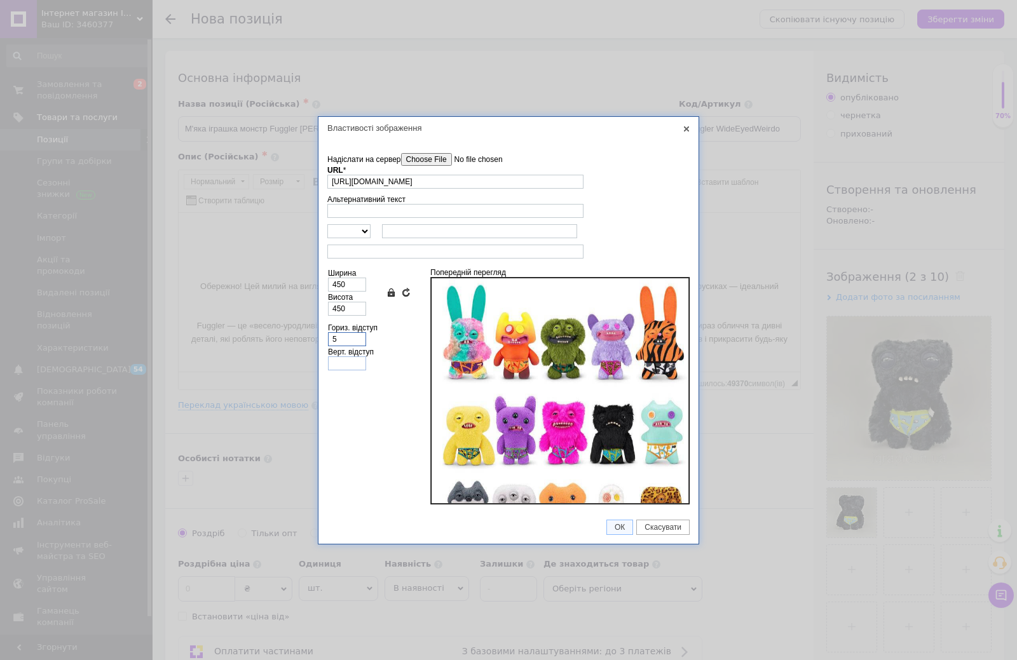
type input "5"
drag, startPoint x: 347, startPoint y: 367, endPoint x: 356, endPoint y: 369, distance: 9.7
click at [347, 367] on input "Верт. відступ" at bounding box center [347, 363] width 38 height 14
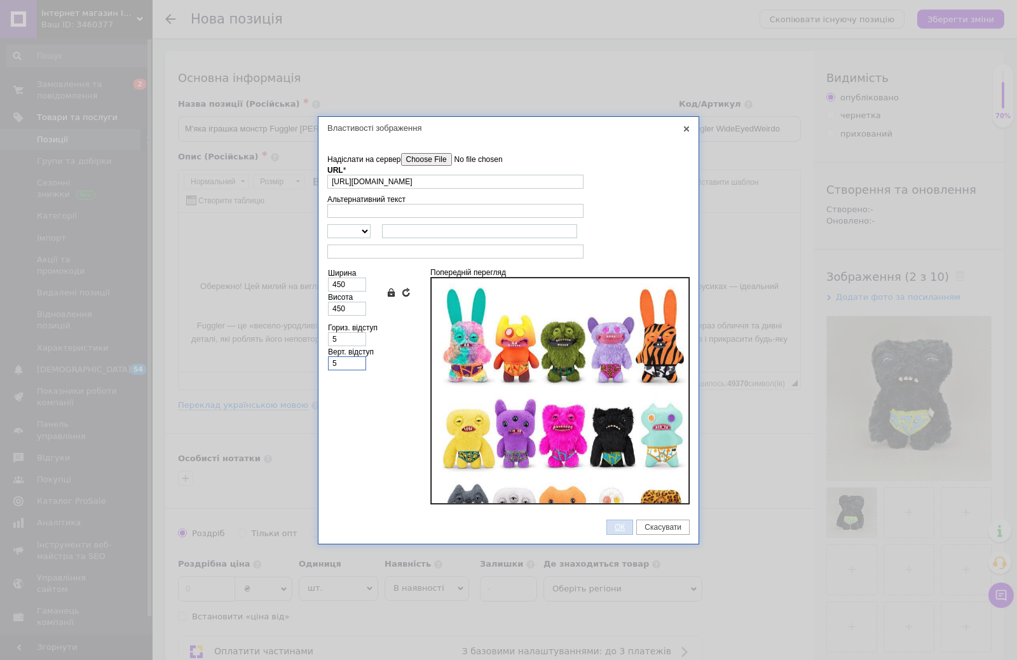
type input "5"
click at [620, 528] on span "ОК" at bounding box center [619, 527] width 25 height 9
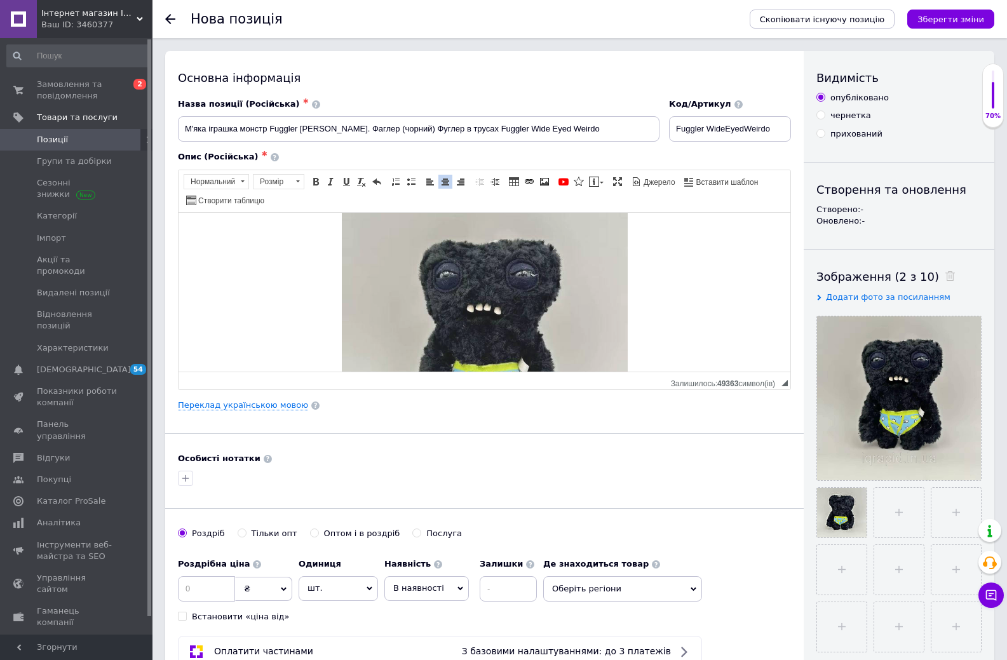
scroll to position [0, 0]
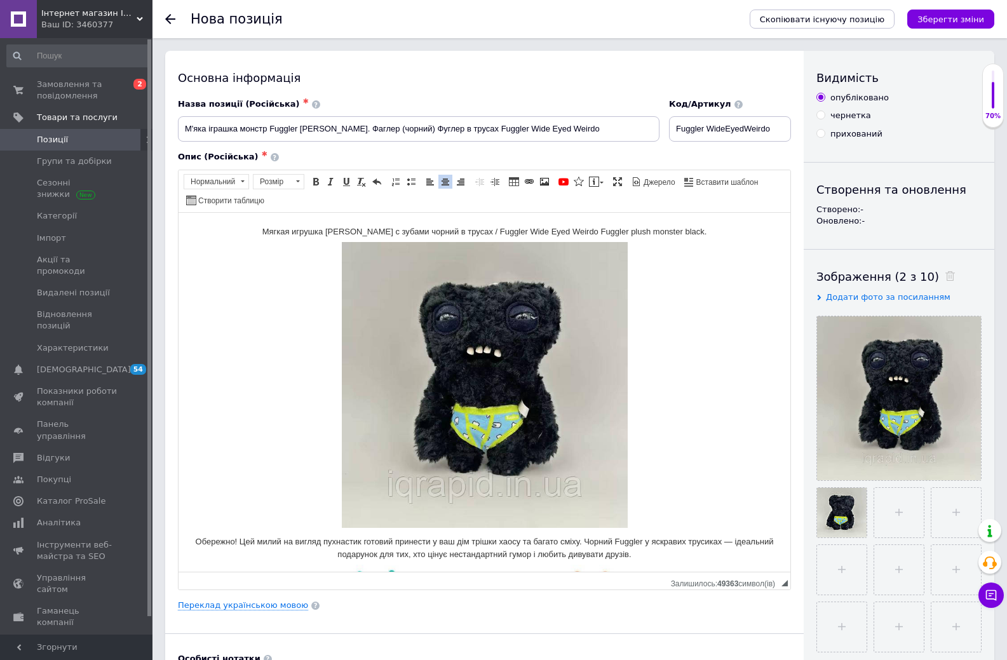
drag, startPoint x: 785, startPoint y: 384, endPoint x: 778, endPoint y: 574, distance: 189.5
click at [789, 586] on span "◢ Залишилось: 49363 символ(iв)" at bounding box center [485, 581] width 612 height 18
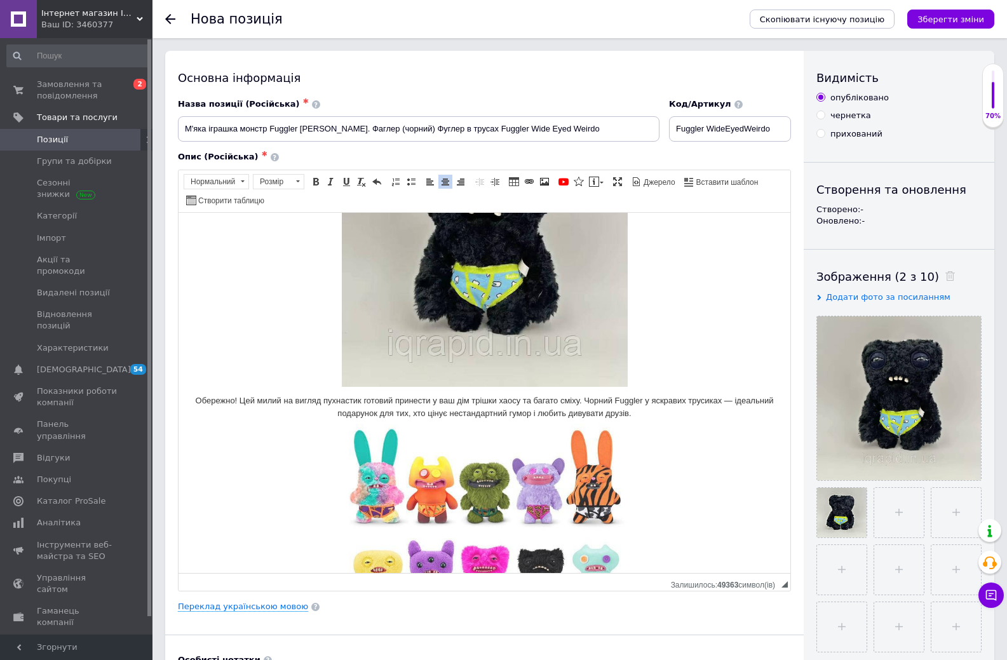
scroll to position [127, 0]
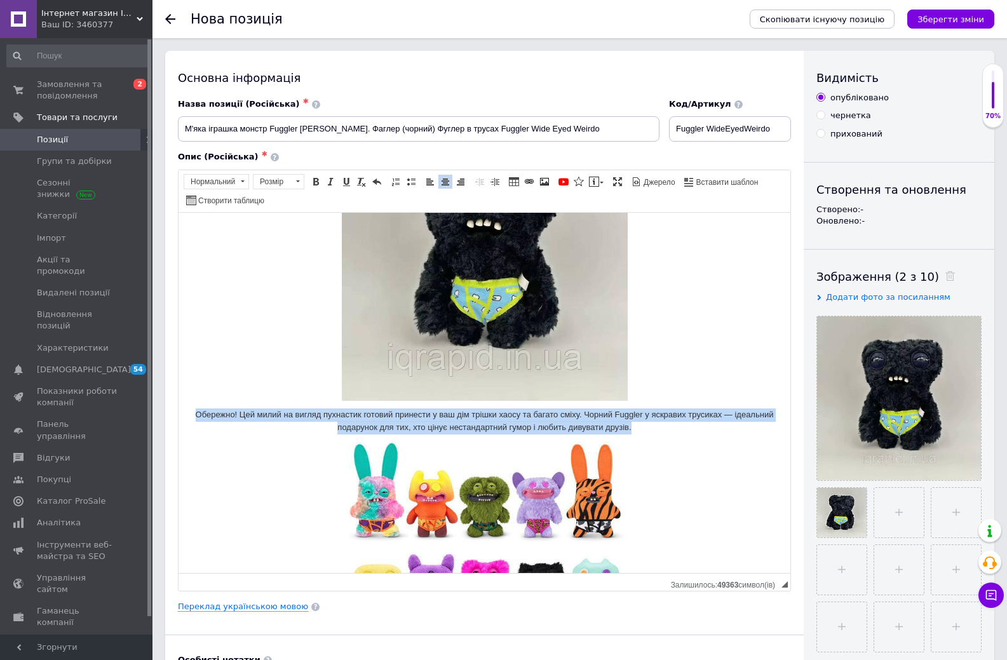
drag, startPoint x: 653, startPoint y: 433, endPoint x: 207, endPoint y: 409, distance: 447.4
click at [207, 409] on p "Мягкая игрушка Фуглер с зубами чорний в трусах / Fuggler Wide Eyed Weirdo Fuggl…" at bounding box center [484, 434] width 586 height 672
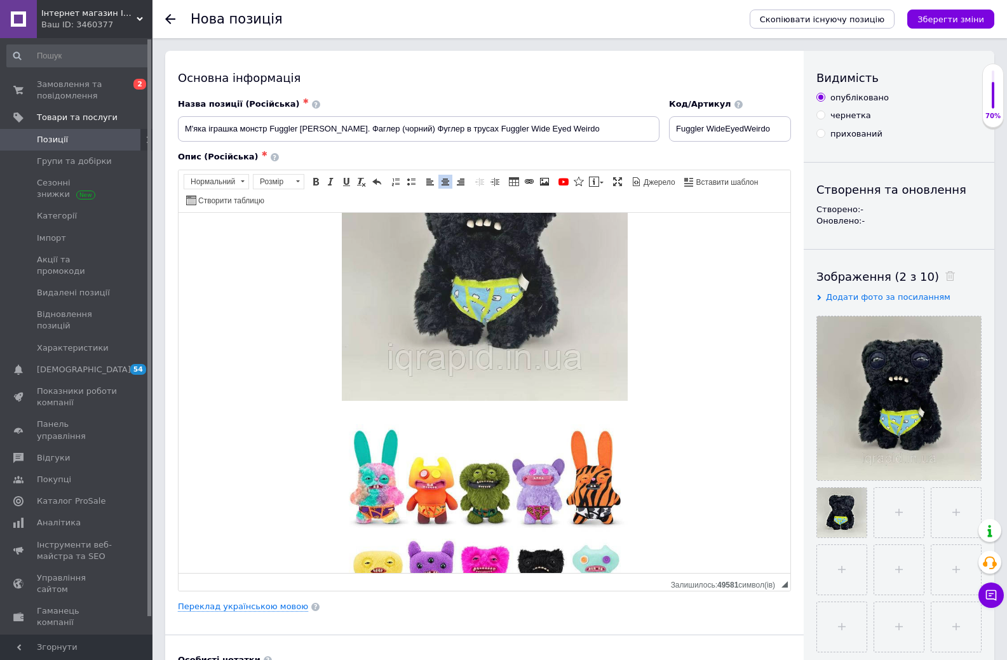
scroll to position [0, 0]
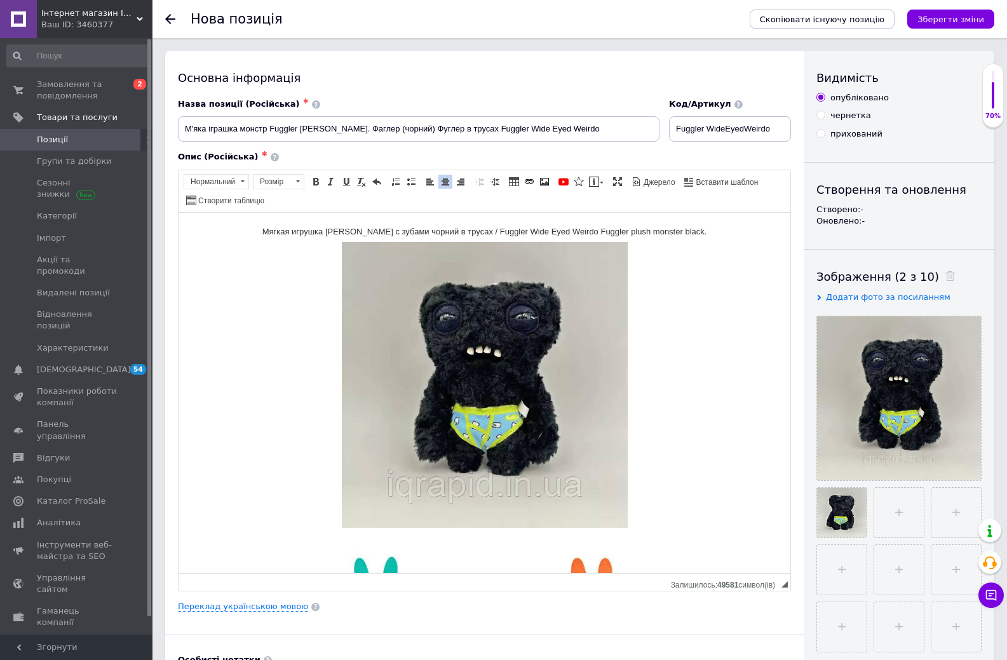
click at [693, 236] on p "Мягкая игрушка Фуглер с зубами чорний в трусах / Fuggler Wide Eyed Weirdo Fuggl…" at bounding box center [484, 555] width 586 height 660
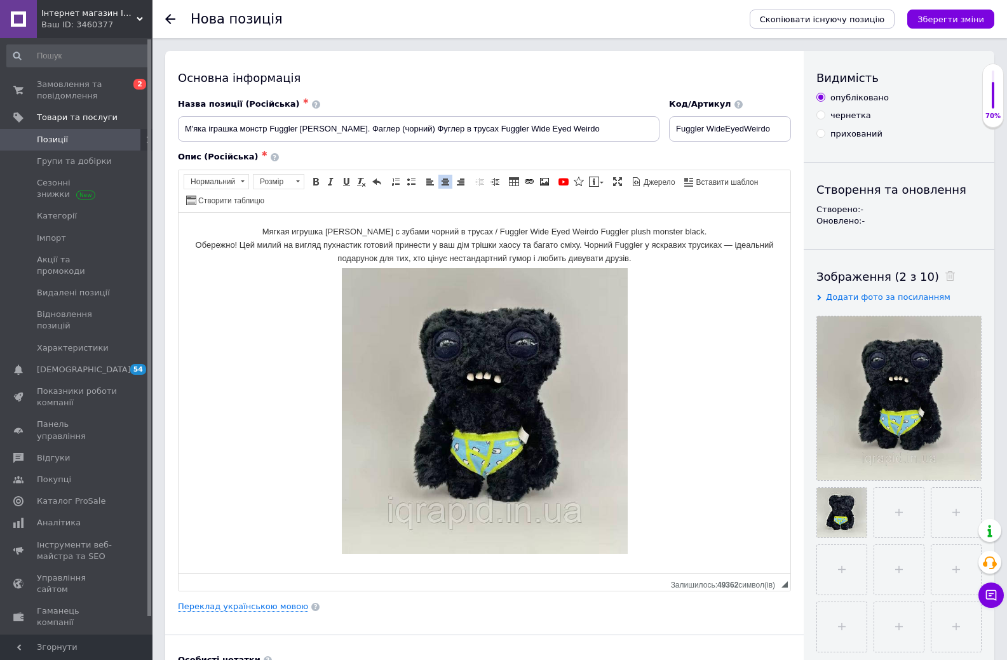
click at [254, 244] on p "Мягкая игрушка Фуглер с зубами чорний в трусах / Fuggler Wide Eyed Weirdo Fuggl…" at bounding box center [484, 568] width 586 height 686
click at [255, 243] on p "Мягкая игрушка Фуглер с зубами чорний в трусах / Fuggler Wide Eyed Weirdo Fuggl…" at bounding box center [484, 568] width 586 height 686
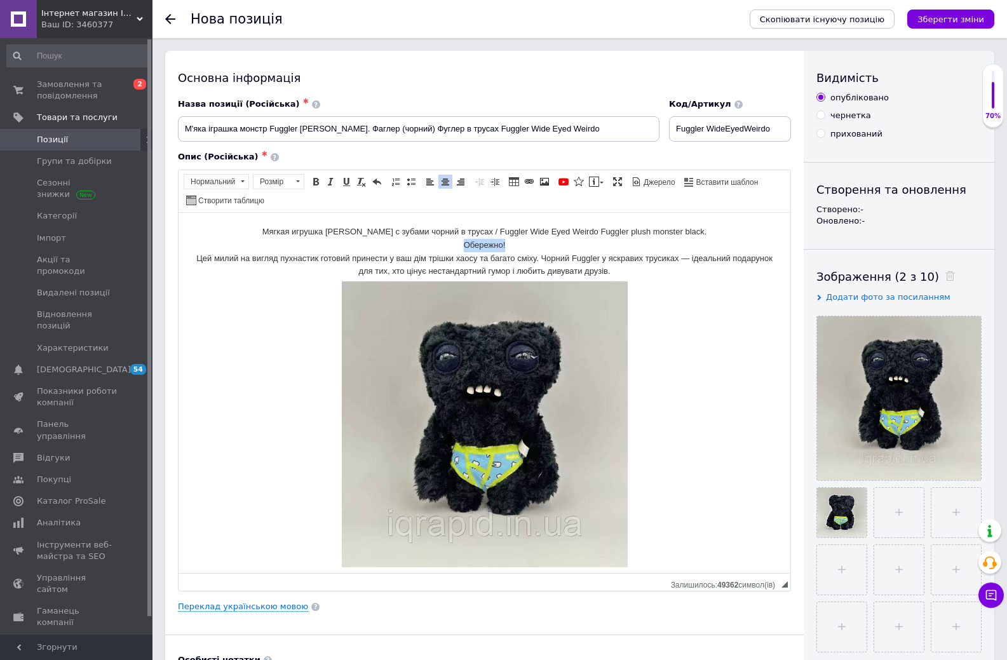
drag, startPoint x: 456, startPoint y: 243, endPoint x: 531, endPoint y: 247, distance: 74.4
click at [531, 247] on p "Мягкая игрушка Фуглер с зубами чорний в трусах / Fuggler Wide Eyed Weirdo Fuggl…" at bounding box center [484, 574] width 586 height 699
click at [313, 178] on span at bounding box center [316, 182] width 10 height 10
drag, startPoint x: 730, startPoint y: 304, endPoint x: 705, endPoint y: 316, distance: 27.8
click at [730, 304] on p "Мягкая игрушка Фуглер с зубами чорний в трусах / Fuggler Wide Eyed Weirdo Fuggl…" at bounding box center [484, 574] width 586 height 699
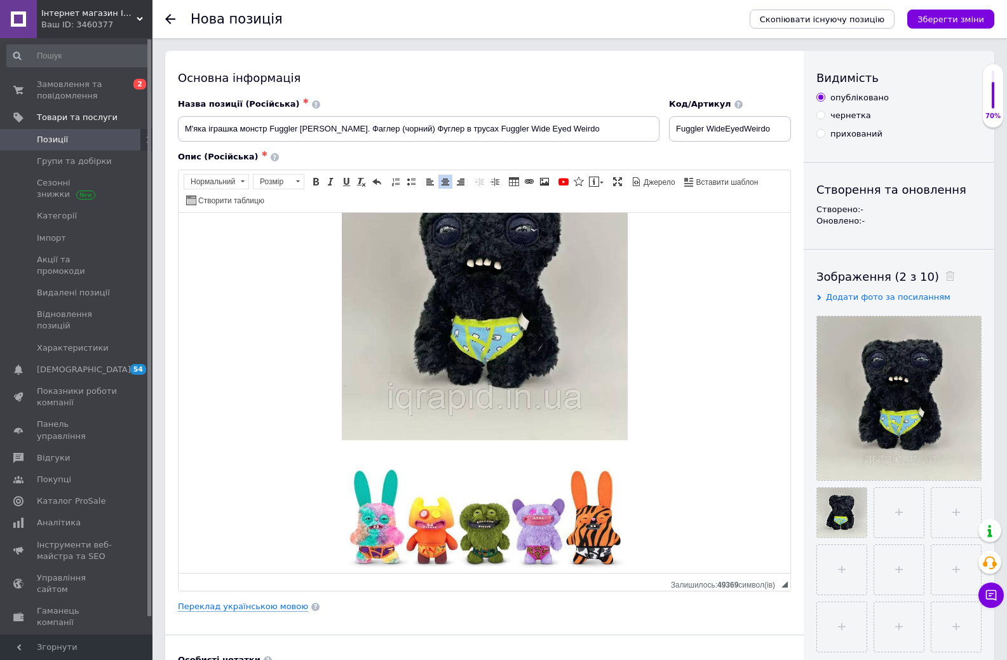
scroll to position [318, 0]
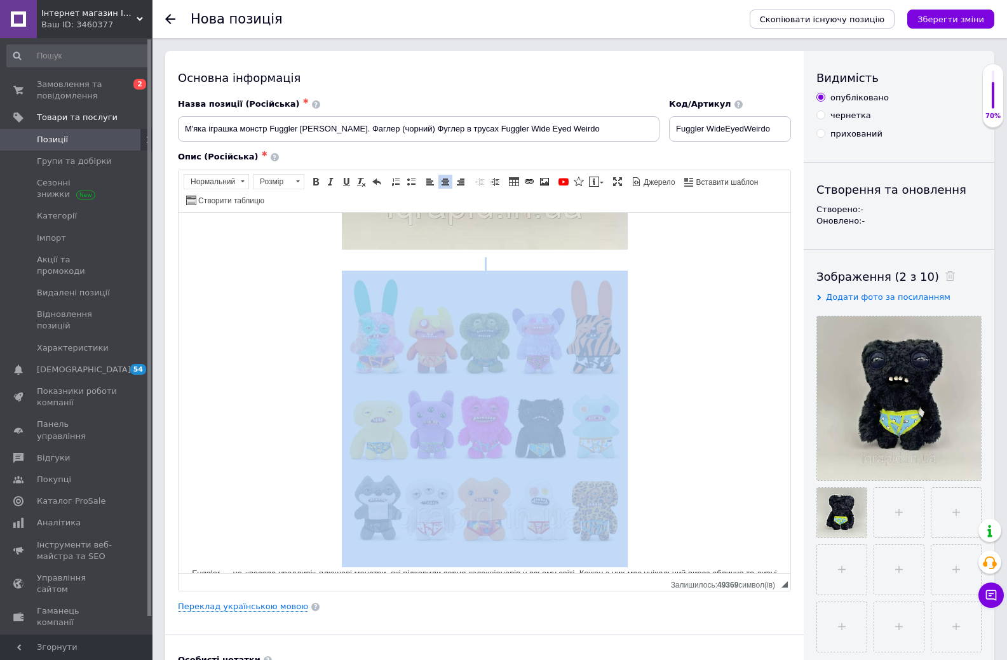
click img "Редактор, 65E2CCE8-2C55-4987-9FDD-3B866760CDFA"
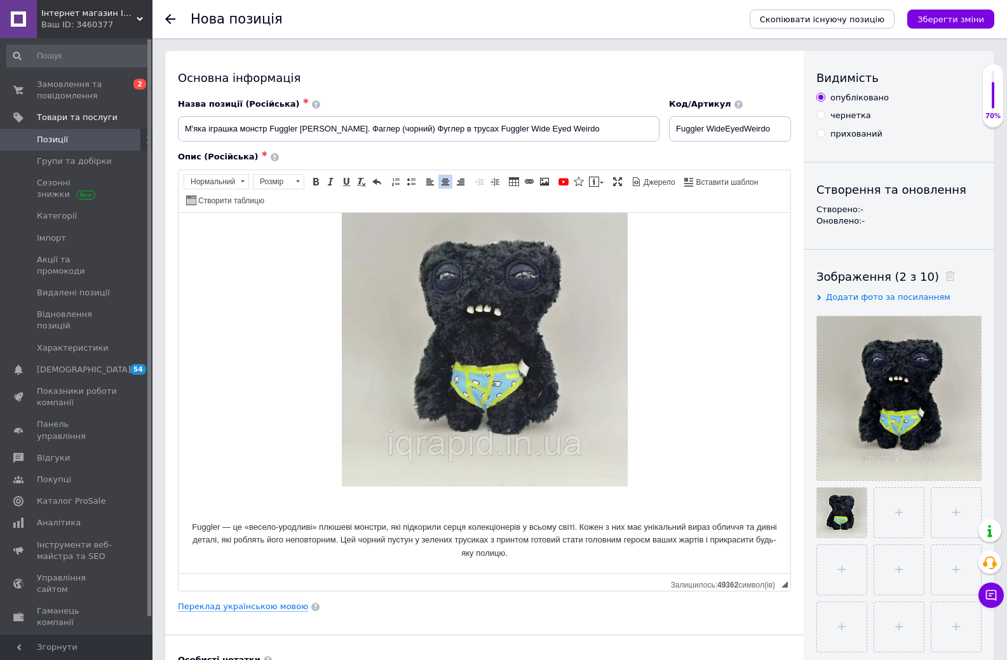
scroll to position [67, 0]
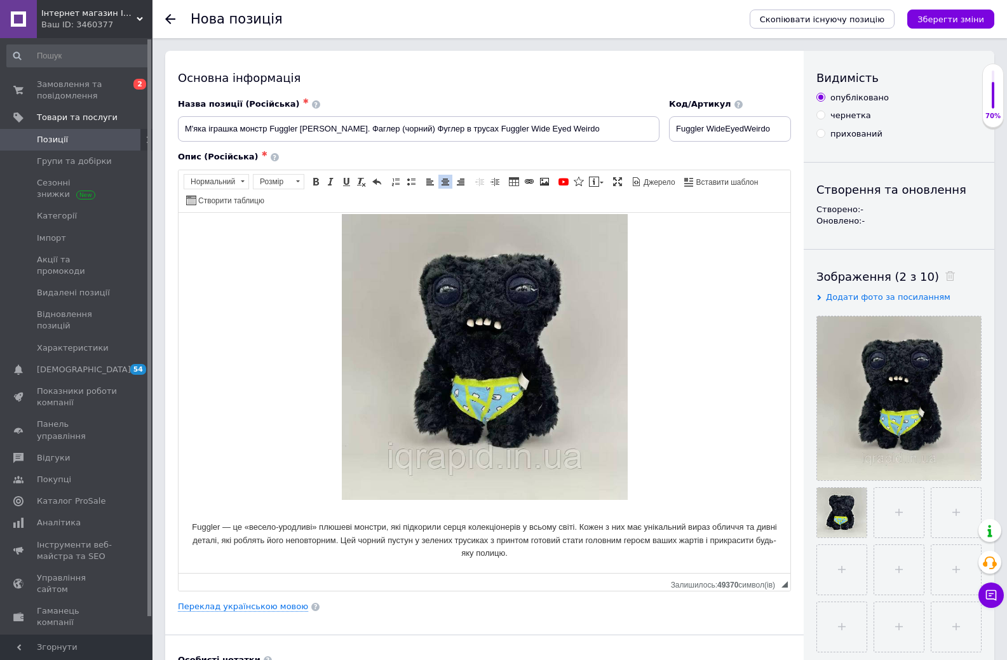
click at [520, 508] on p "Мягкая игрушка Фуглер с зубами чорний в трусах / Fuggler Wide Eyed Weirdo Fuggl…" at bounding box center [484, 359] width 586 height 402
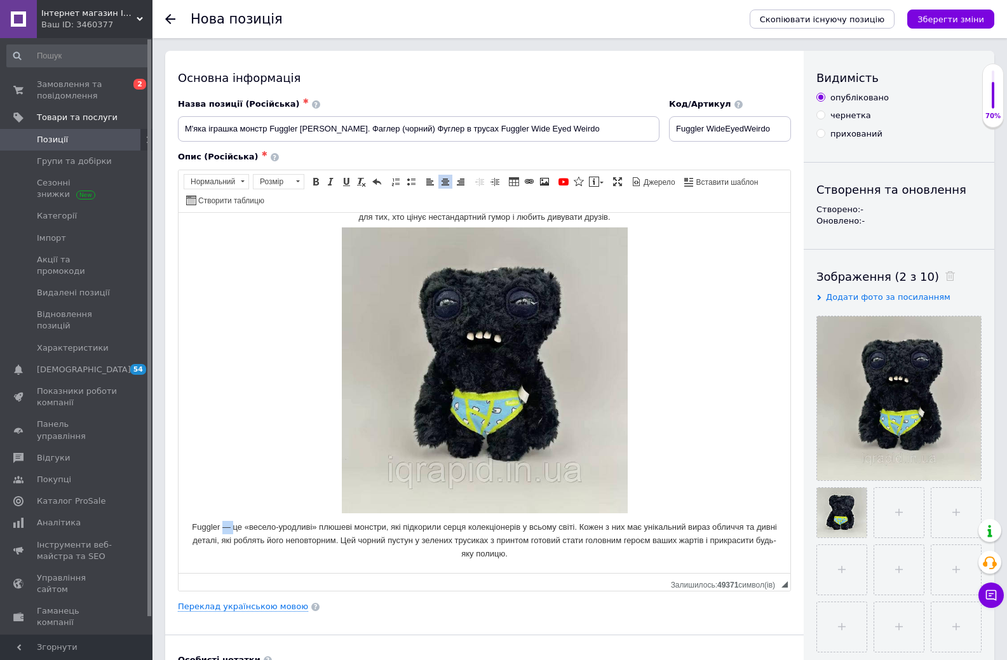
drag, startPoint x: 238, startPoint y: 525, endPoint x: 231, endPoint y: 527, distance: 7.7
click at [231, 527] on p "Мягкая игрушка Фуглер с зубами чорний в трусах / Fuggler Wide Eyed Weirdo Fuggl…" at bounding box center [484, 365] width 586 height 389
click at [548, 556] on p "Мягкая игрушка Фуглер с зубами чорний в трусах / Fuggler Wide Eyed Weirdo Fuggl…" at bounding box center [484, 365] width 586 height 389
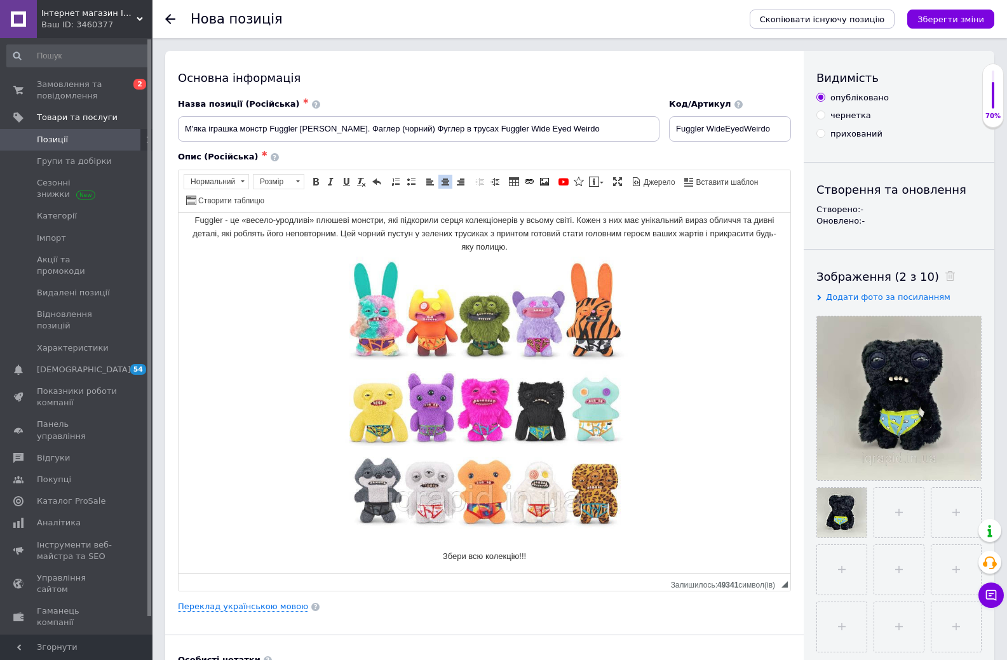
scroll to position [364, 0]
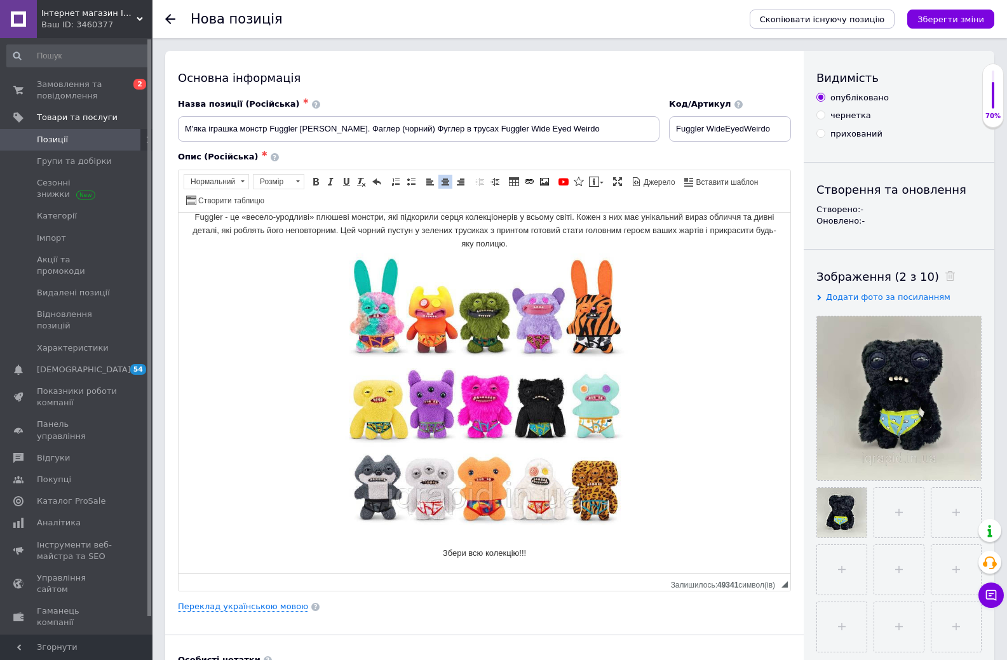
click at [534, 548] on p "Мягкая игрушка Фуглер с зубами чорний в трусах / Fuggler Wide Eyed Weirdo Fuggl…" at bounding box center [484, 210] width 586 height 699
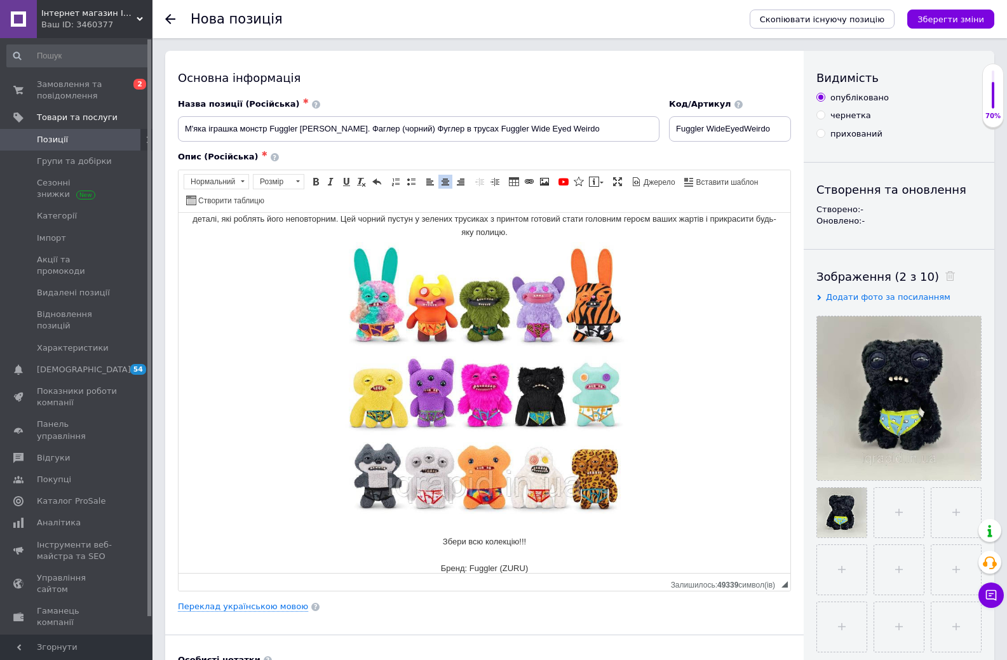
scroll to position [534, 0]
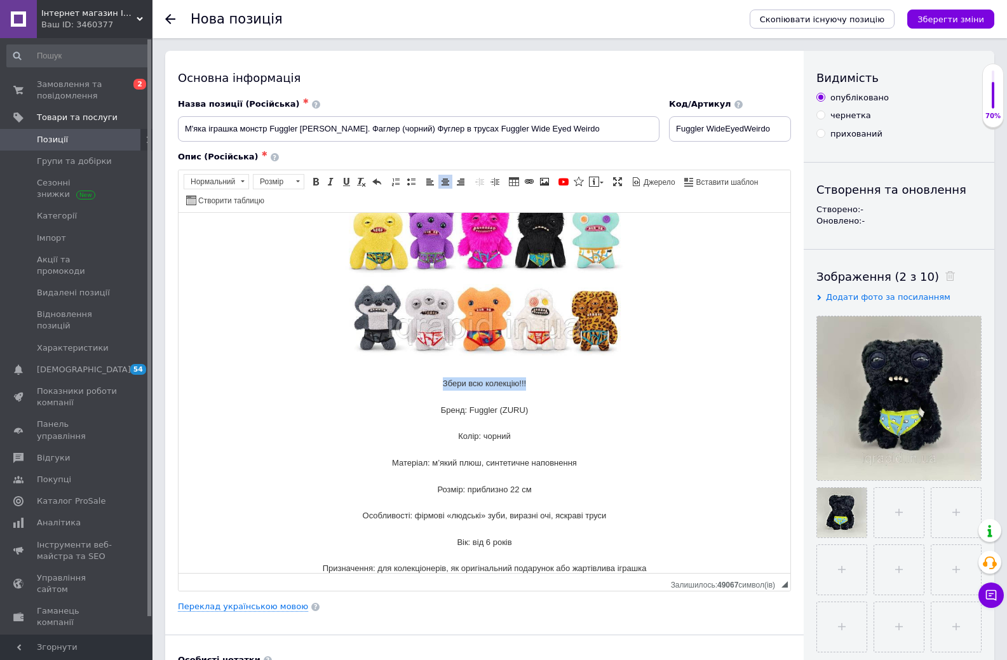
drag, startPoint x: 529, startPoint y: 383, endPoint x: 404, endPoint y: 381, distance: 125.2
click at [404, 381] on p "Мягкая игрушка Фуглер с зубами чорний в трусах / Fuggler Wide Eyed Weirdo Fuggl…" at bounding box center [484, 133] width 586 height 884
drag, startPoint x: 435, startPoint y: 410, endPoint x: 571, endPoint y: 410, distance: 136.6
click at [571, 410] on p "Мягкая игрушка Фуглер с зубами чорний в трусах / Fuggler Wide Eyed Weirdo Fuggl…" at bounding box center [484, 133] width 586 height 884
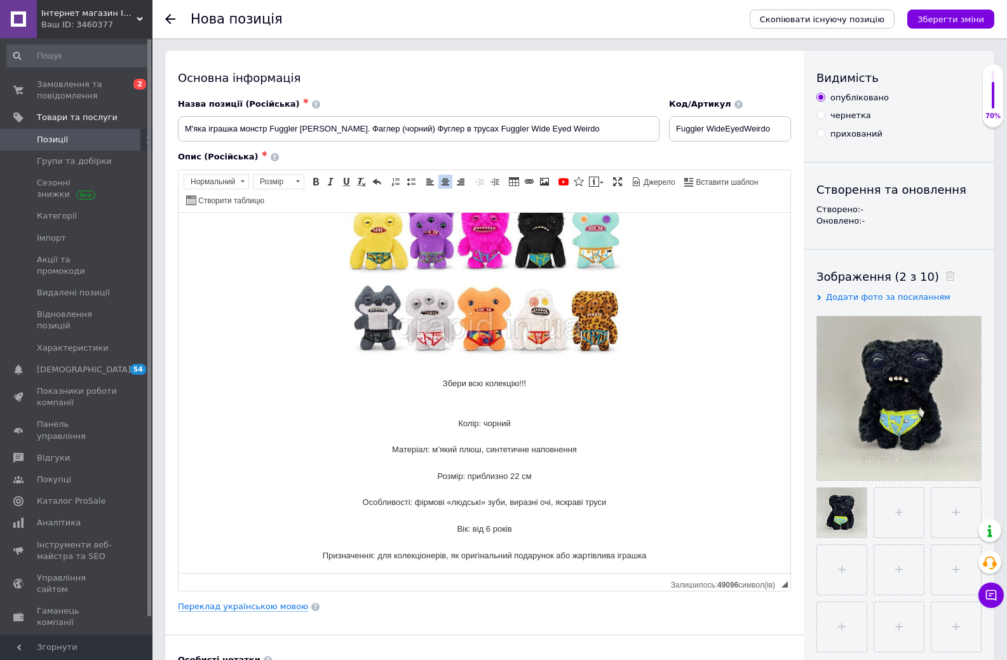
scroll to position [523, 0]
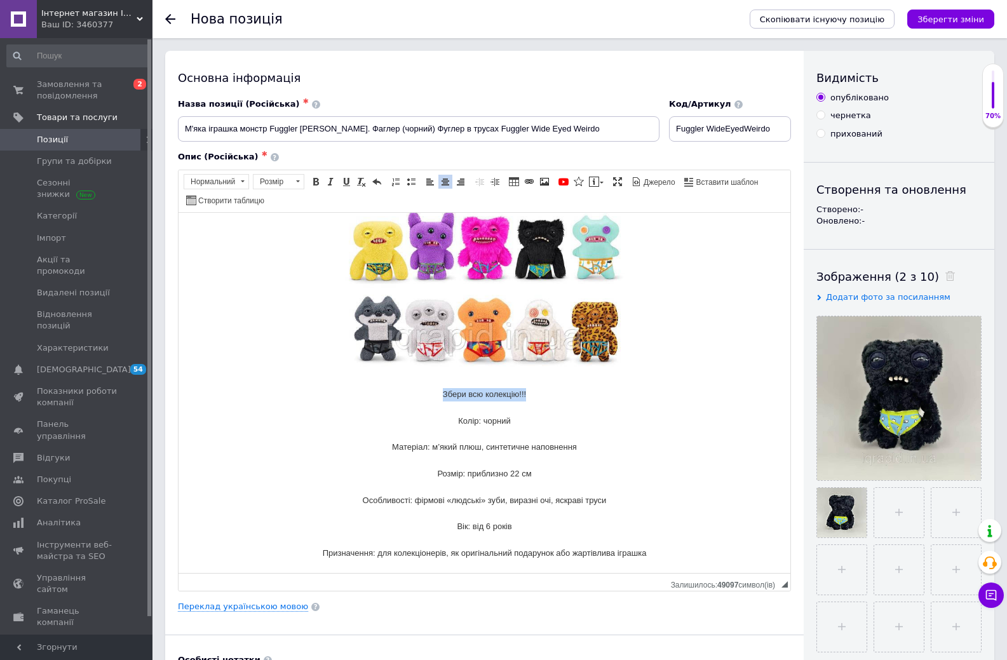
drag, startPoint x: 438, startPoint y: 393, endPoint x: 563, endPoint y: 398, distance: 124.7
click at [563, 398] on p "Мягкая игрушка Фуглер с зубами чорний в трусах / Fuggler Wide Eyed Weirdo Fuggl…" at bounding box center [484, 131] width 586 height 858
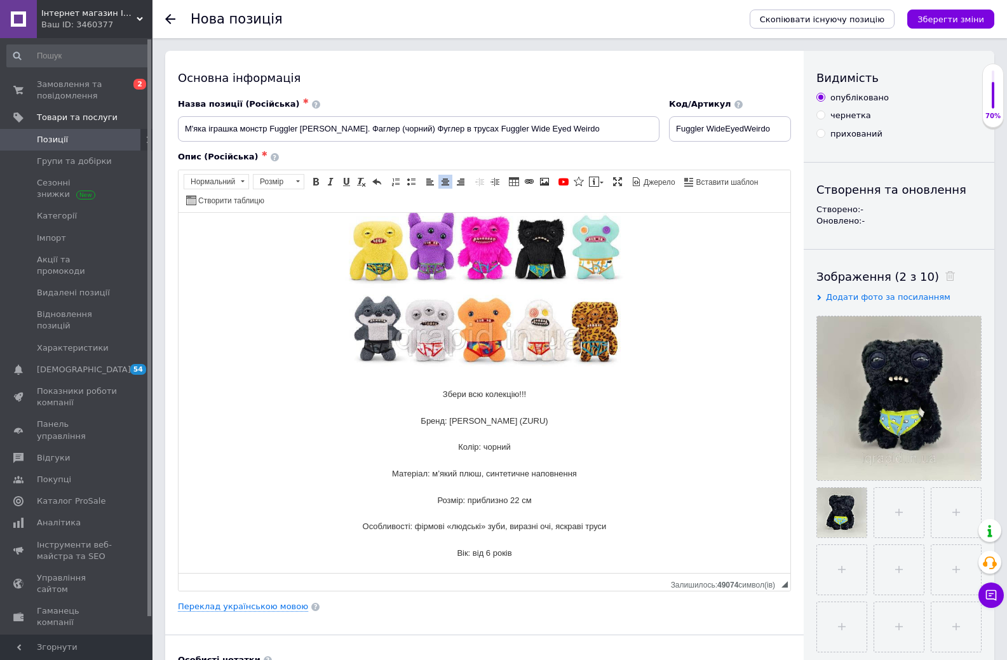
click at [528, 388] on p "Мягкая игрушка Фуглер с зубами чорний в трусах / Fuggler Wide Eyed Weirdo Fuggl…" at bounding box center [484, 144] width 586 height 884
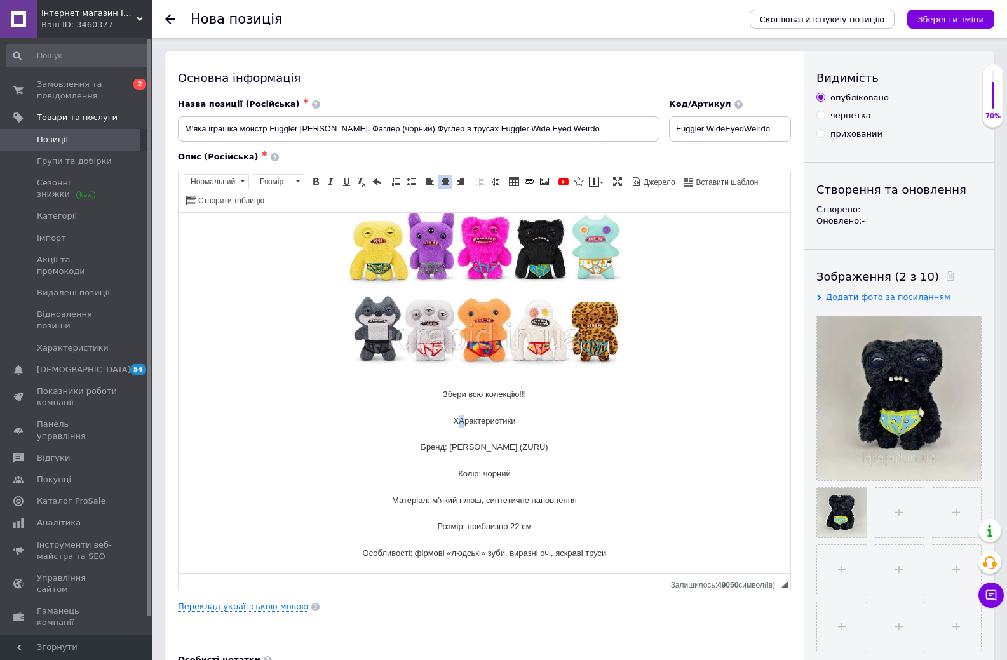
click at [453, 416] on p "Мягкая игрушка Фуглер с зубами чорний в трусах / Fuggler Wide Eyed Weirdo Fuggl…" at bounding box center [484, 157] width 586 height 911
click at [522, 421] on p "Мягкая игрушка Фуглер с зубами чорний в трусах / Fuggler Wide Eyed Weirdo Fuggl…" at bounding box center [484, 157] width 586 height 911
click at [508, 414] on p "Мягкая игрушка Фуглер с зубами чорний в трусах / Fuggler Wide Eyed Weirdo Fuggl…" at bounding box center [484, 157] width 586 height 911
click at [512, 422] on p "Мягкая игрушка Фуглер с зубами чорний в трусах / Fuggler Wide Eyed Weirdo Fuggl…" at bounding box center [484, 157] width 586 height 911
click at [485, 407] on p "Мягкая игрушка Фуглер с зубами чорний в трусах / Fuggler Wide Eyed Weirdo Fuggl…" at bounding box center [484, 157] width 586 height 911
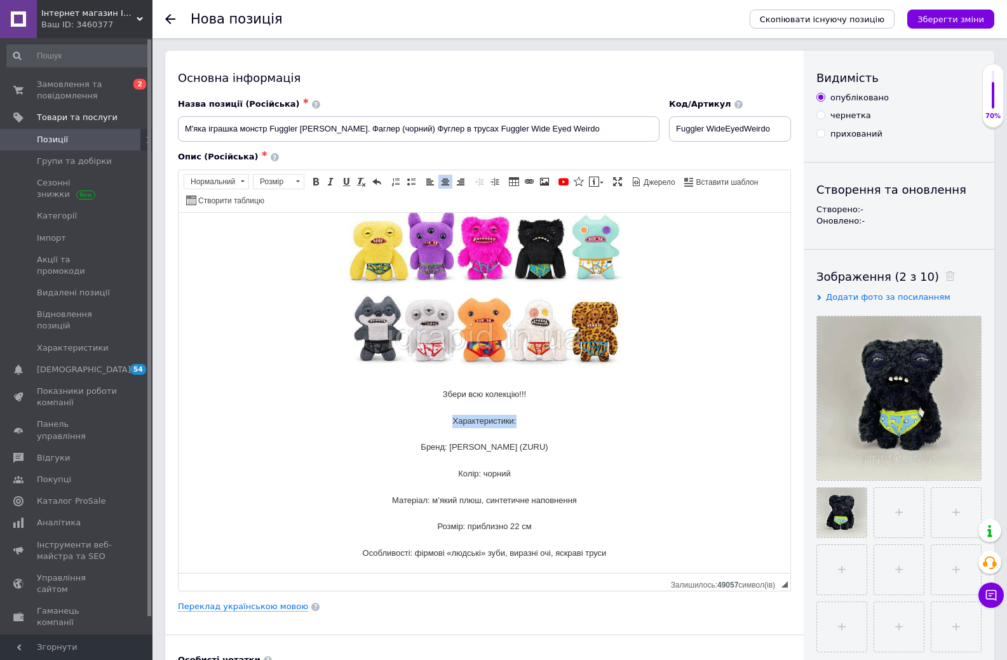
drag, startPoint x: 519, startPoint y: 420, endPoint x: 430, endPoint y: 417, distance: 89.0
click at [430, 417] on p "Мягкая игрушка Фуглер с зубами чорний в трусах / Fuggler Wide Eyed Weirdo Fuggl…" at bounding box center [484, 157] width 586 height 911
drag, startPoint x: 315, startPoint y: 179, endPoint x: 336, endPoint y: 208, distance: 36.3
click at [315, 179] on span at bounding box center [316, 182] width 10 height 10
click at [540, 398] on p "Мягкая игрушка Фуглер с зубами чорний в трусах / Fuggler Wide Eyed Weirdo Fuggl…" at bounding box center [484, 157] width 586 height 911
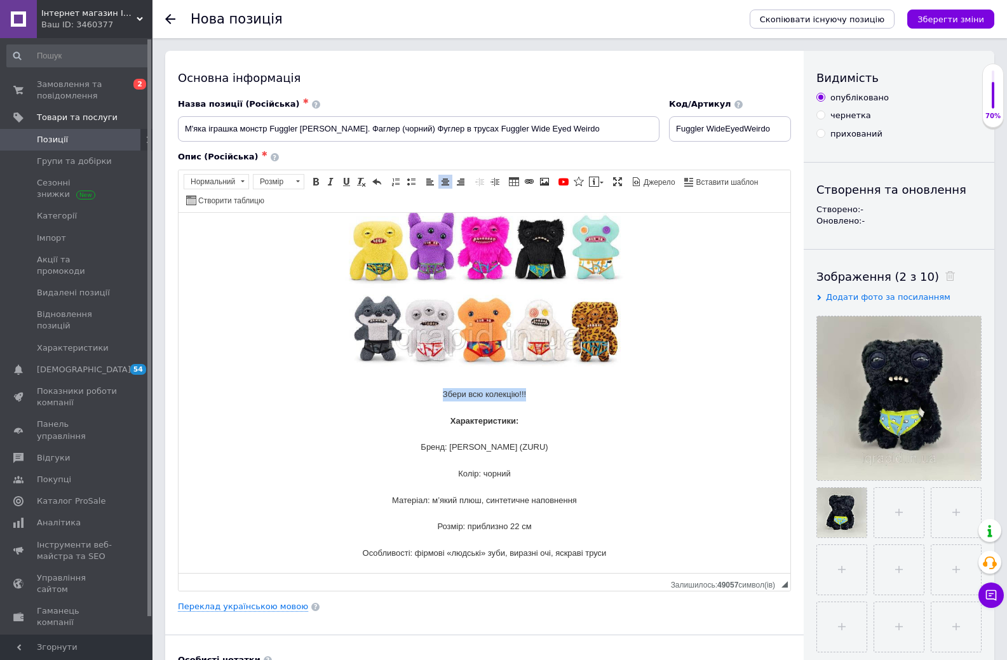
drag, startPoint x: 535, startPoint y: 399, endPoint x: 432, endPoint y: 391, distance: 103.3
click at [432, 391] on p "Мягкая игрушка Фуглер с зубами чорний в трусах / Fuggler Wide Eyed Weirdo Fuggl…" at bounding box center [484, 157] width 586 height 911
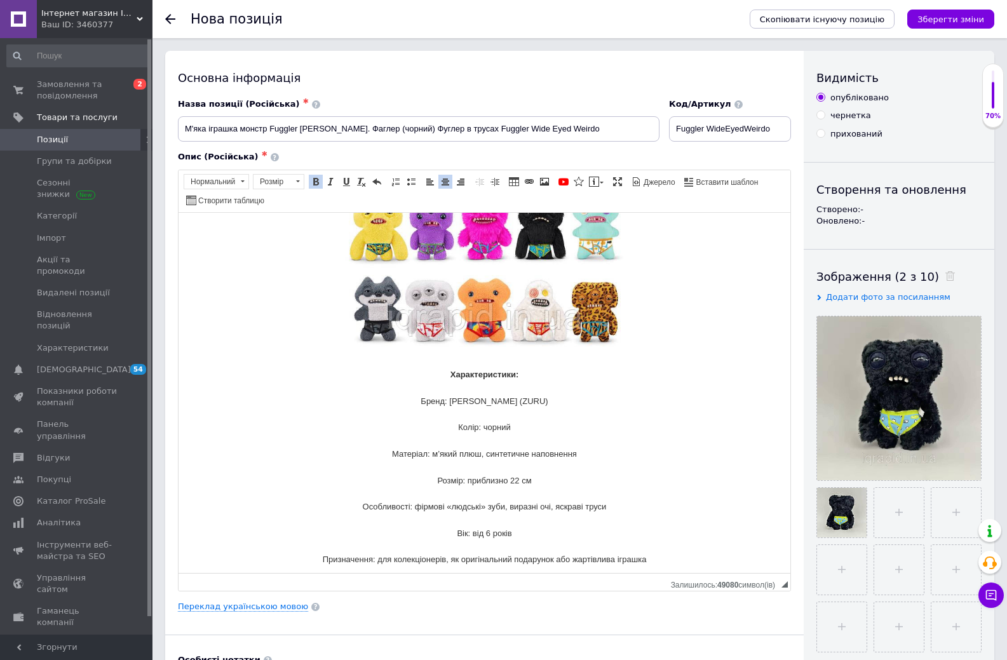
scroll to position [549, 0]
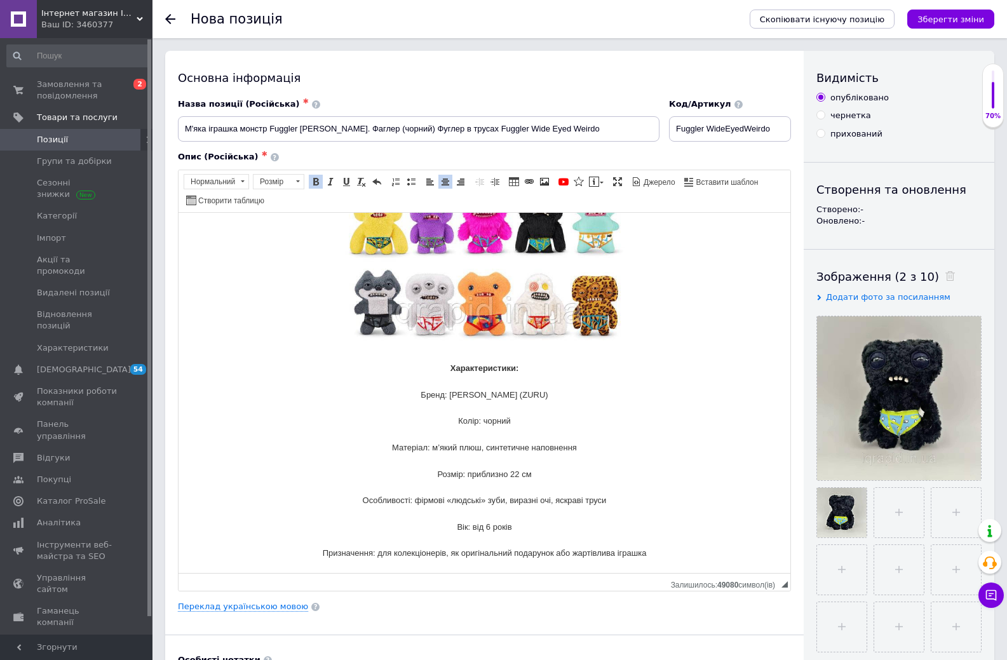
click at [436, 397] on p "Мягкая игрушка Фуглер с зубами чорний в трусах / Fuggler Wide Eyed Weirdo Fuggl…" at bounding box center [484, 118] width 586 height 884
drag, startPoint x: 436, startPoint y: 397, endPoint x: 465, endPoint y: 397, distance: 29.2
click at [465, 397] on p "Мягкая игрушка Фуглер с зубами чорний в трусах / Fuggler Wide Eyed Weirdo Fuggl…" at bounding box center [484, 118] width 586 height 884
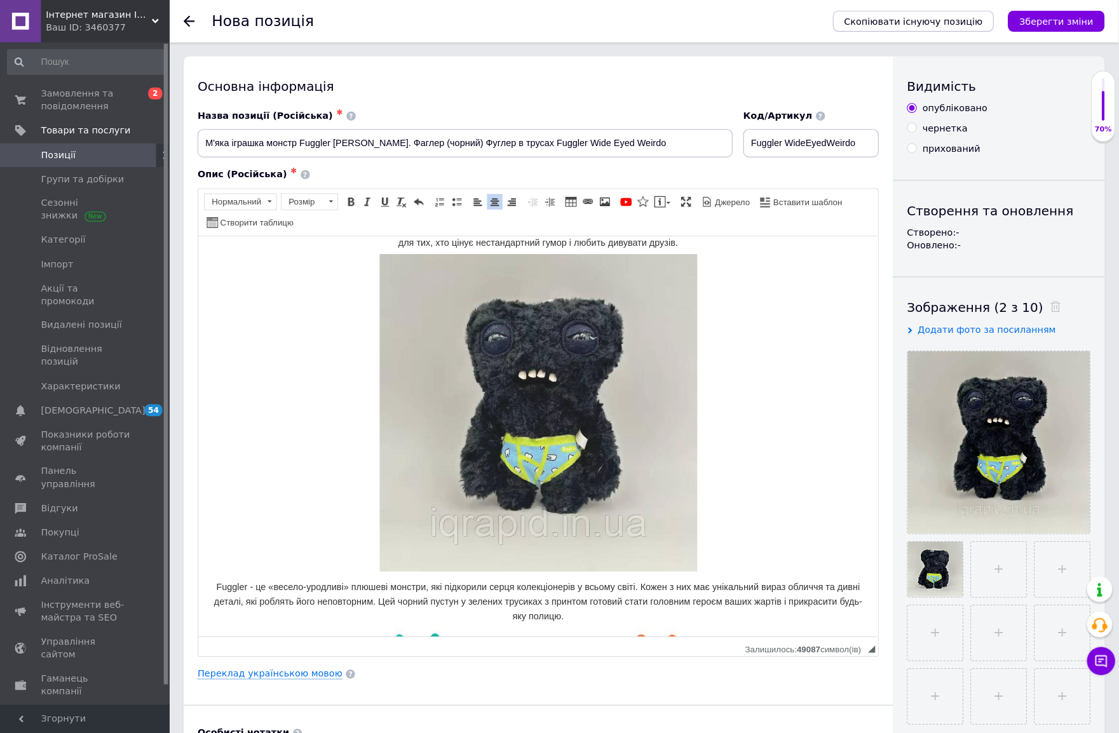
scroll to position [0, 0]
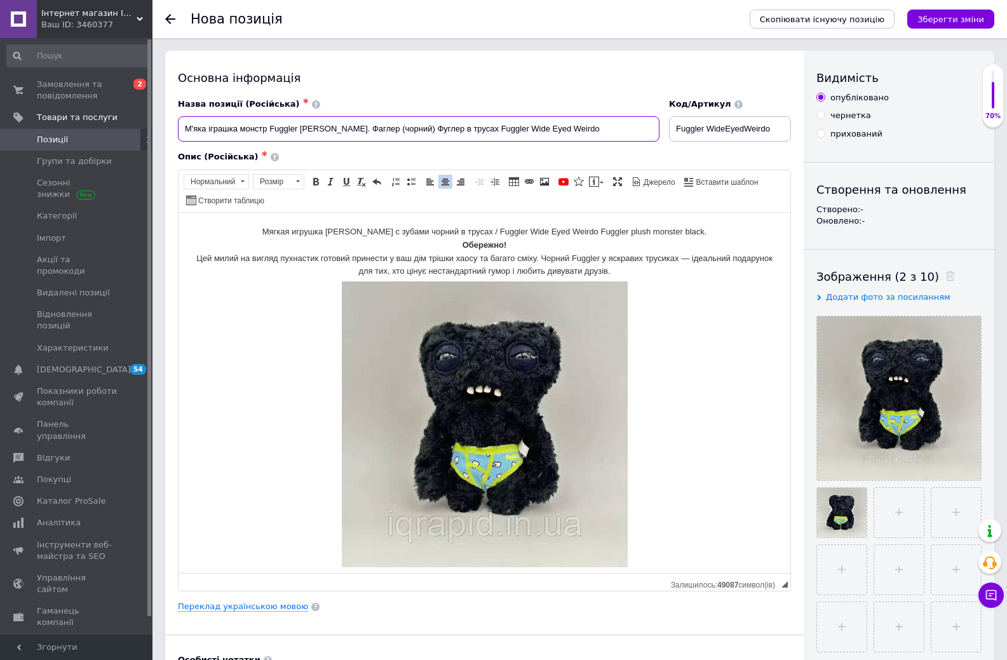
click at [270, 127] on input "М'яка іграшка монстр Fuggler Budgie black. Фаглер (чорний) Фуглер в трусах Fugg…" at bounding box center [419, 128] width 482 height 25
drag, startPoint x: 480, startPoint y: 130, endPoint x: 604, endPoint y: 126, distance: 124.0
click at [604, 126] on input "М'яка іграшка монстр Fuggler Budgie black. Фаглер (чорний) Фуглер в трусах Fugg…" at bounding box center [419, 128] width 482 height 25
click at [281, 226] on p "Мягкая игрушка Фуглер с зубами чорний в трусах / Fuggler Wide Eyed Weirdo Fuggl…" at bounding box center [484, 667] width 586 height 884
drag, startPoint x: 282, startPoint y: 226, endPoint x: 473, endPoint y: 231, distance: 190.7
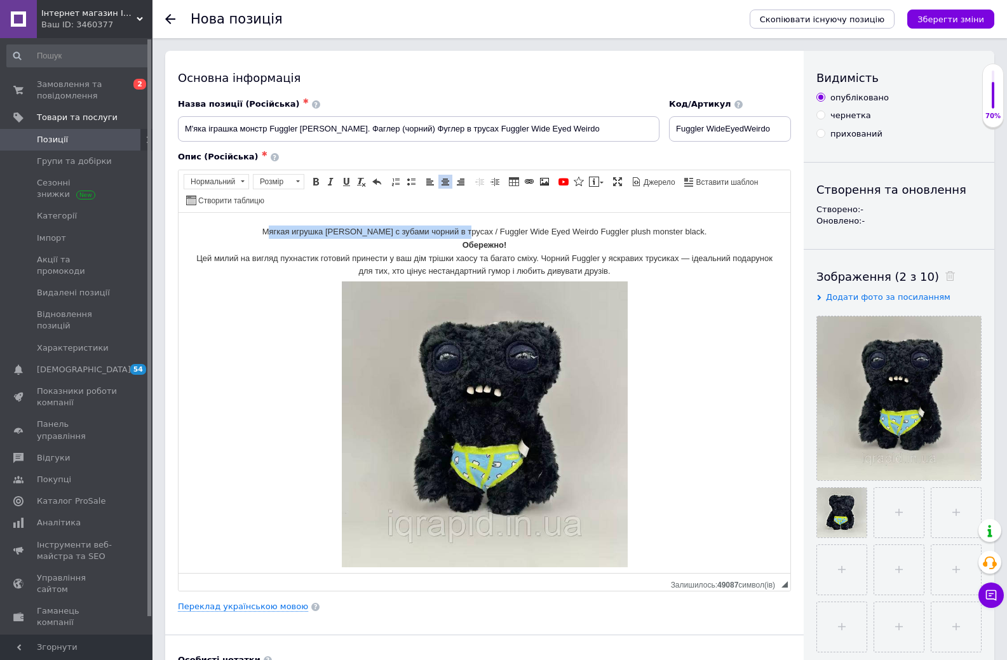
click at [473, 231] on p "Мягкая игрушка Фуглер с зубами чорний в трусах / Fuggler Wide Eyed Weirdo Fuggl…" at bounding box center [484, 667] width 586 height 884
click at [466, 231] on p "Мягкая игрушка Фуглер с зубами чорний в трусах / Fuggler Wide Eyed Weirdo Fuggl…" at bounding box center [484, 667] width 586 height 884
drag, startPoint x: 467, startPoint y: 231, endPoint x: 285, endPoint y: 226, distance: 182.5
click at [273, 217] on html "Мягкая игрушка Фуглер с зубами чорний в трусах / Fuggler Wide Eyed Weirdo Fuggl…" at bounding box center [485, 666] width 612 height 909
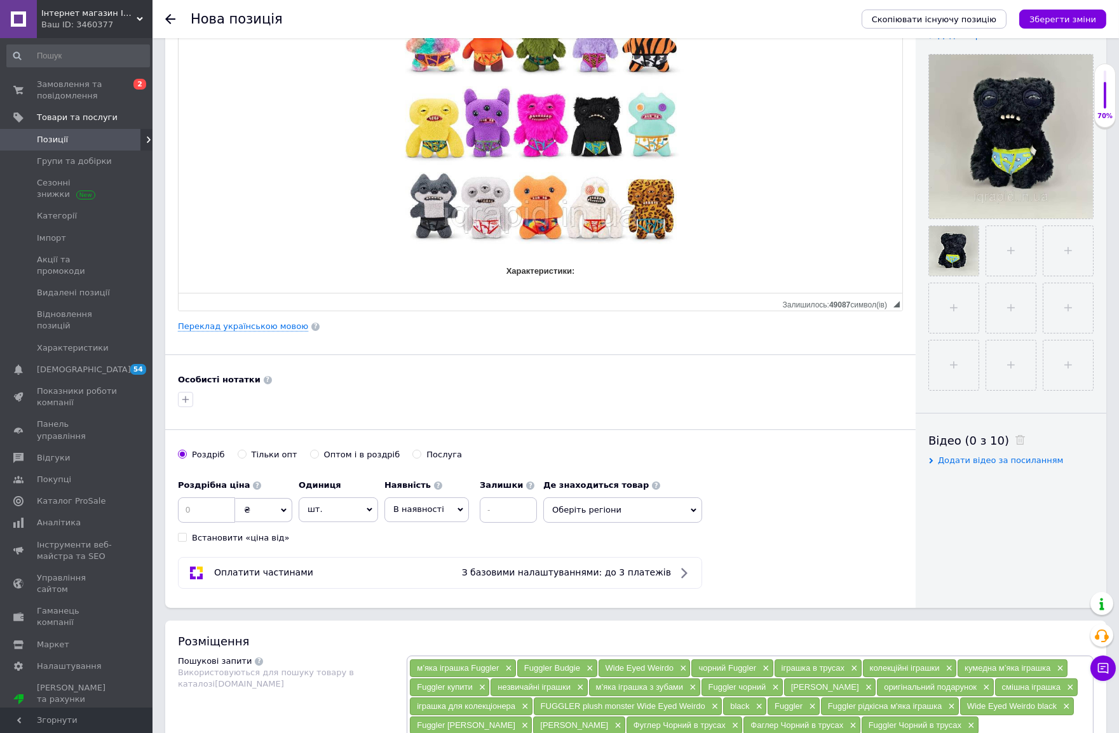
scroll to position [423, 0]
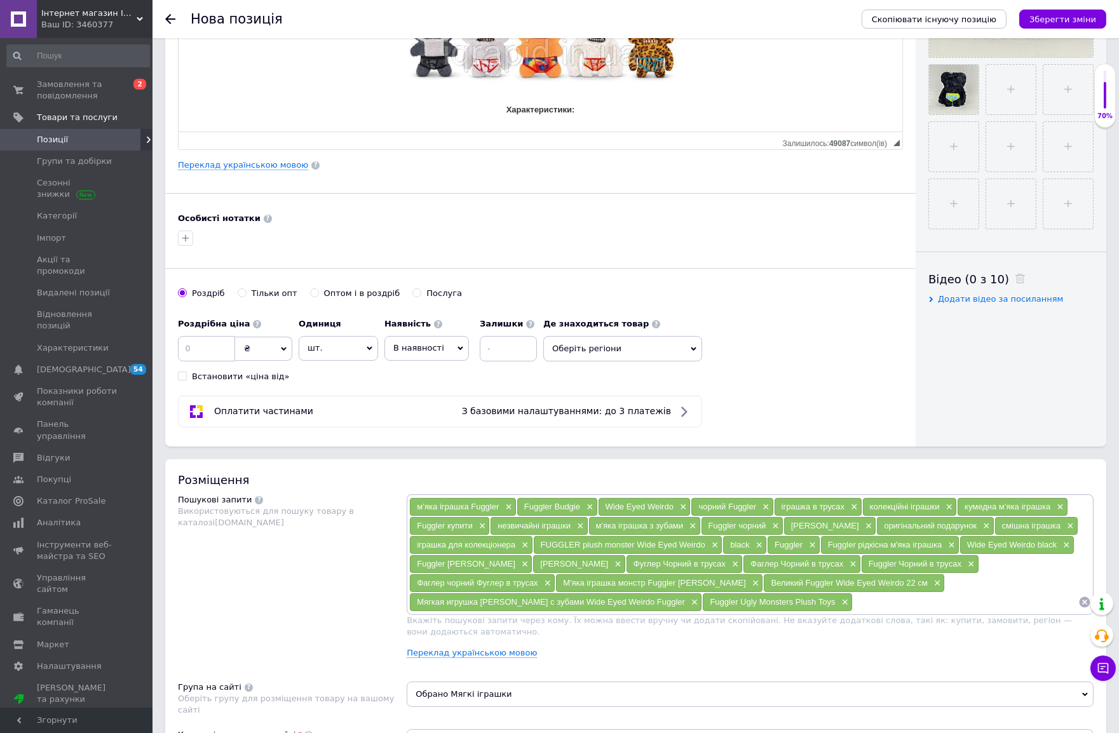
click at [853, 612] on input at bounding box center [966, 602] width 226 height 19
type input "Мягкая игрушка Фуглер с зубами чорний в трусах"
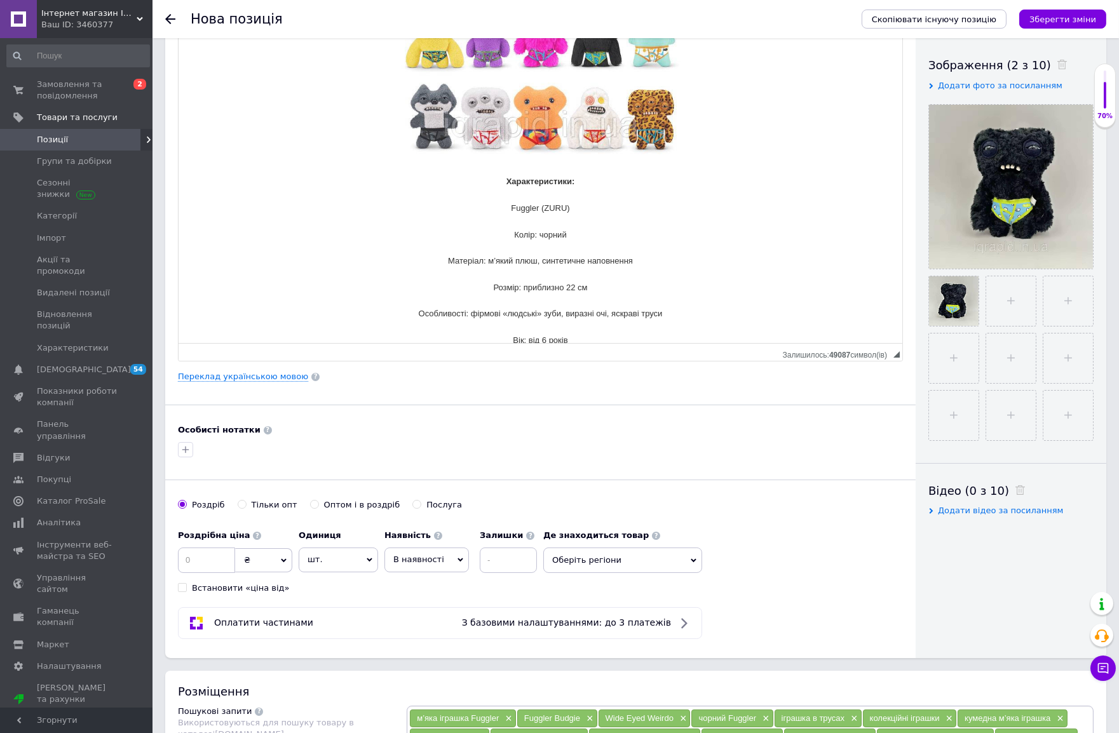
scroll to position [395, 0]
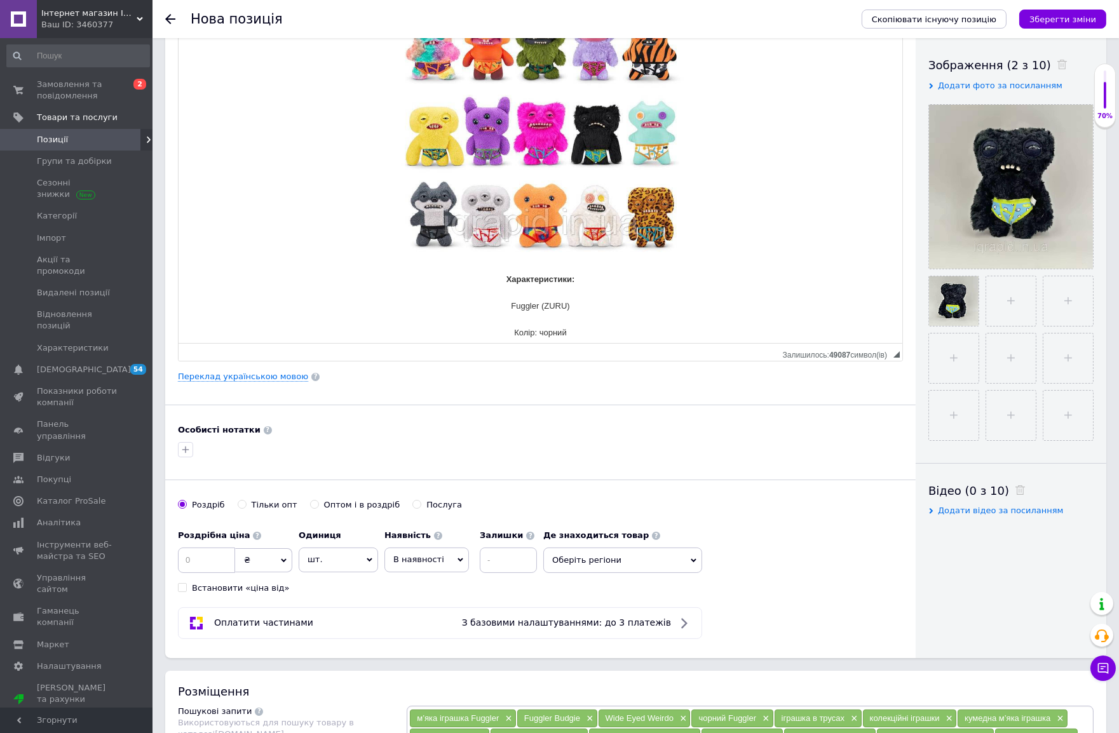
click at [578, 277] on p "Мягкая игрушка Фуглер с зубами чорний в трусах / Fuggler Wide Eyed Weirdo Fuggl…" at bounding box center [540, 36] width 698 height 871
drag, startPoint x: 585, startPoint y: 313, endPoint x: 478, endPoint y: 316, distance: 106.8
click at [478, 316] on p "Мягкая игрушка Фуглер с зубами чорний в трусах / Fuggler Wide Eyed Weirdo Fuggl…" at bounding box center [540, 43] width 698 height 884
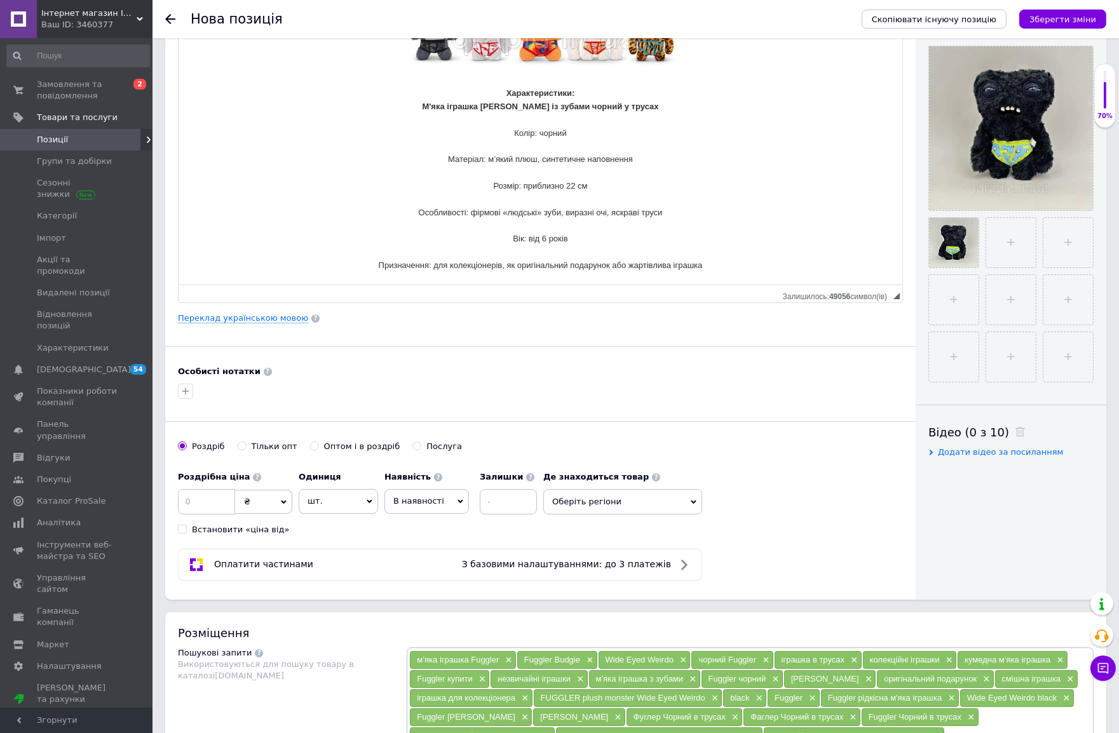
scroll to position [353, 0]
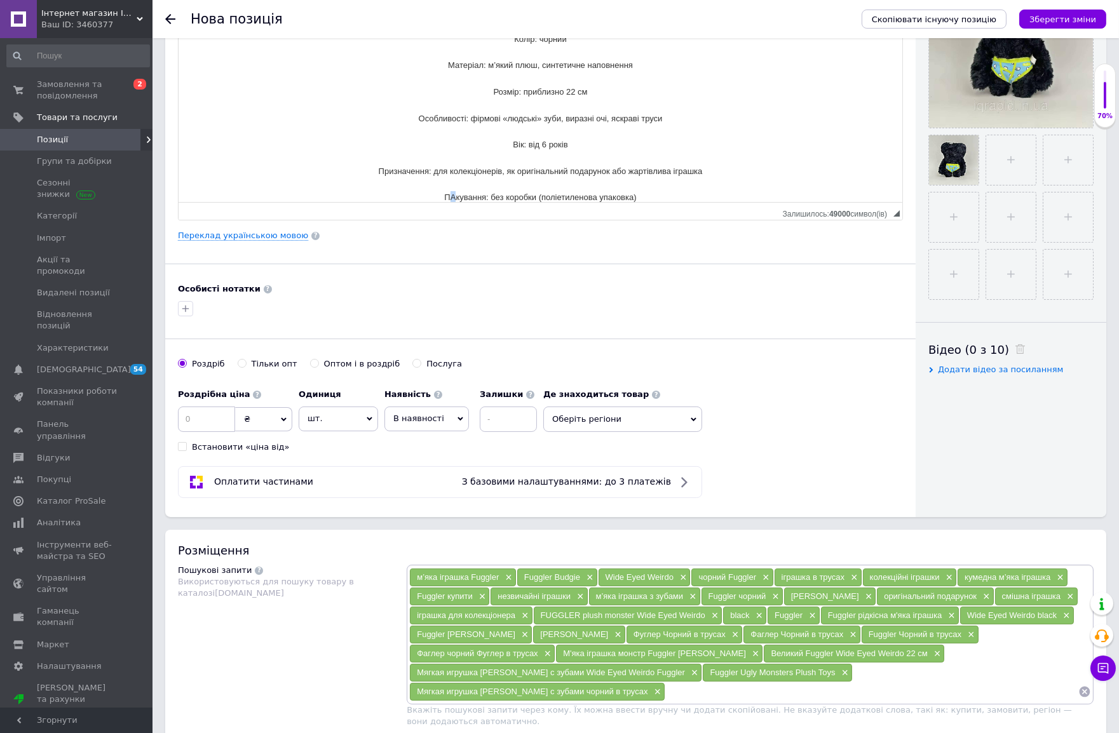
scroll to position [548, 0]
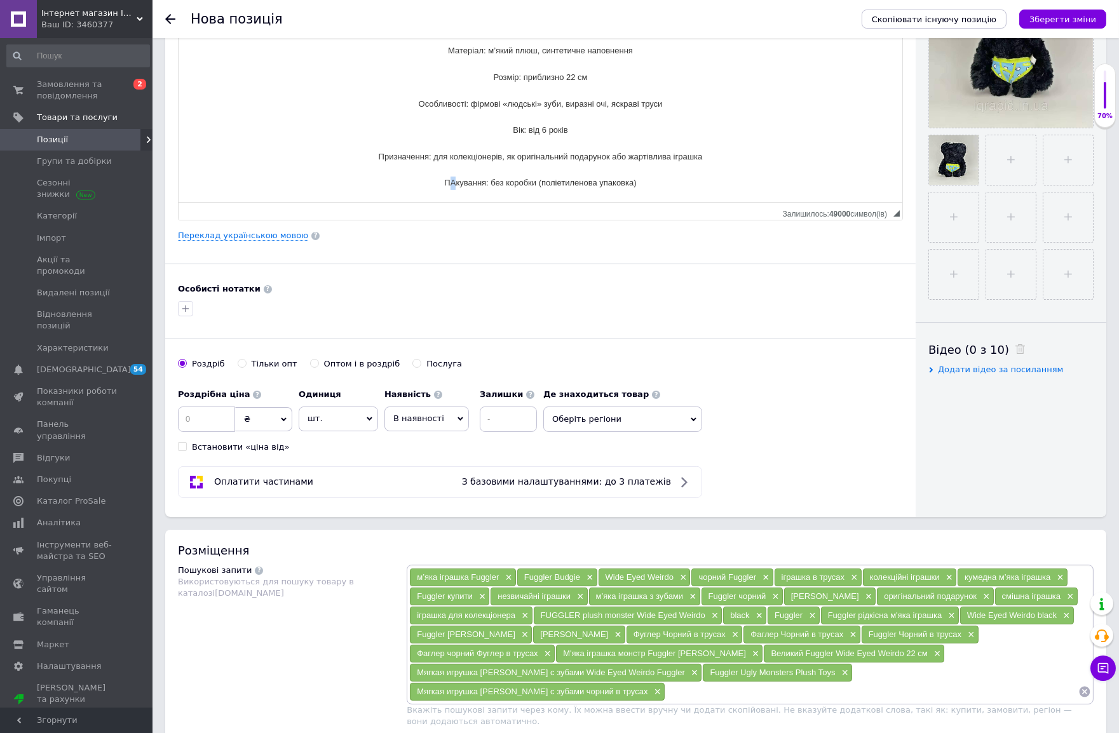
drag, startPoint x: 432, startPoint y: 182, endPoint x: 684, endPoint y: 186, distance: 252.3
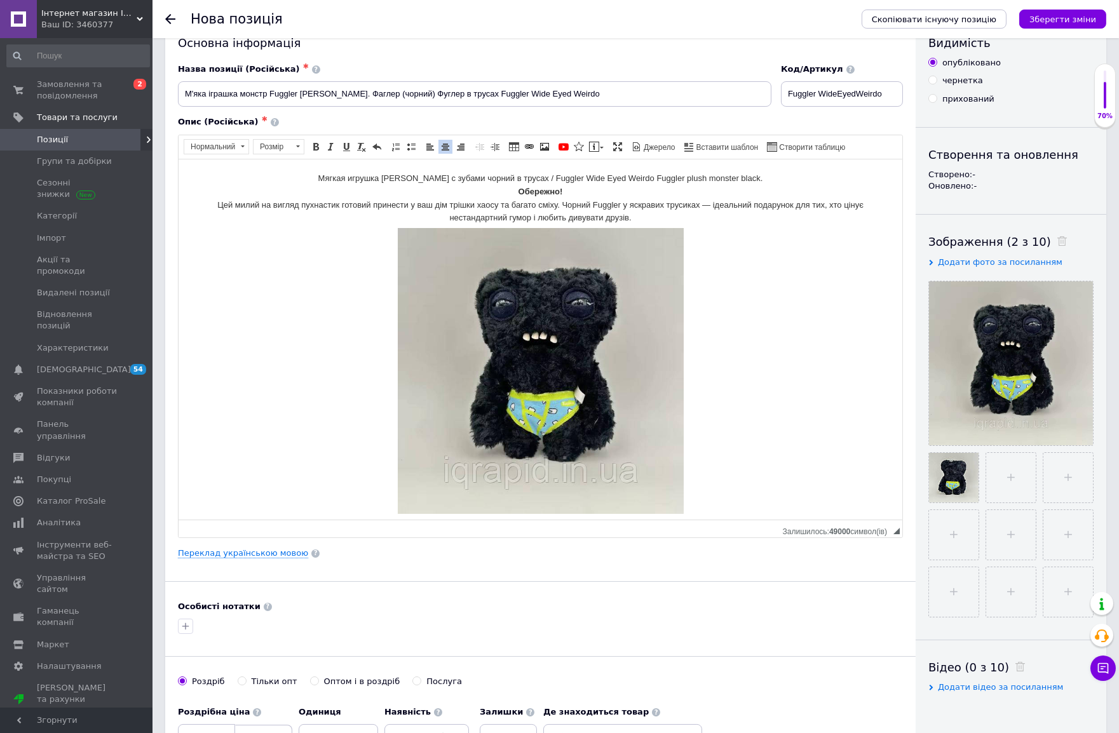
scroll to position [0, 0]
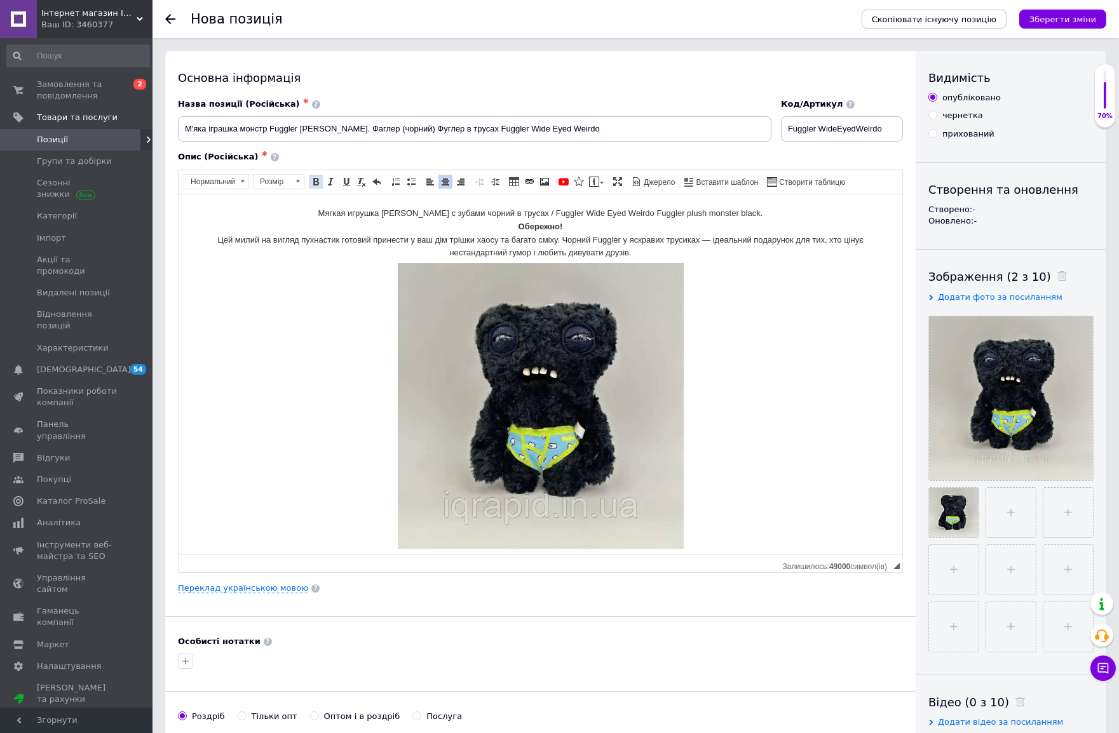
click at [318, 182] on span at bounding box center [316, 182] width 10 height 10
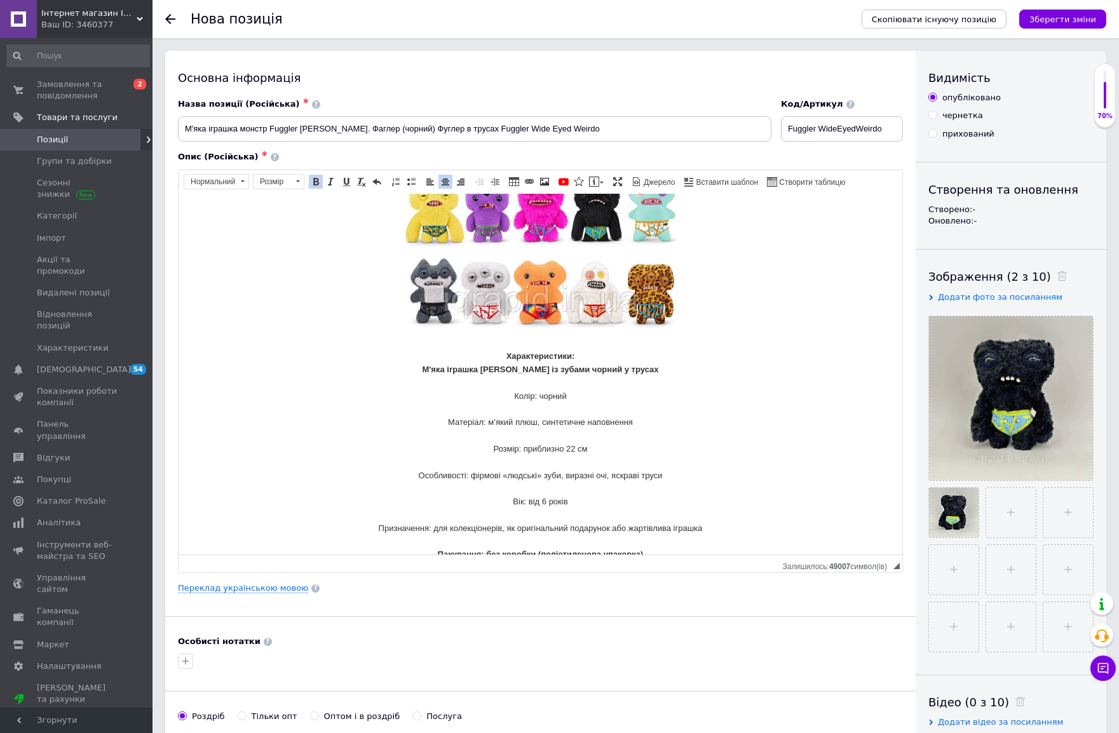
scroll to position [548, 0]
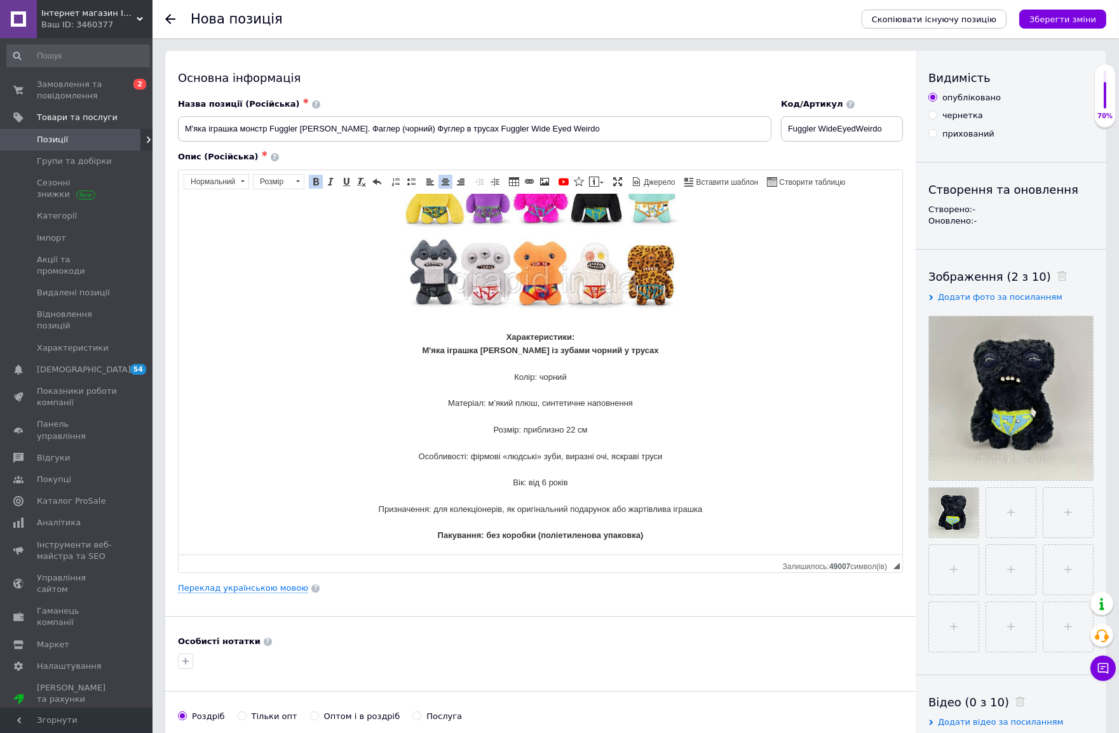
click strong "Пакування: без коробки (поліетиленова упаковка)"
click at [642, 534] on p "Мягкая игрушка Фуглер с зубами чорний в трусах / Fuggler Wide Eyed Weirdo Fuggl…" at bounding box center [540, 100] width 698 height 884
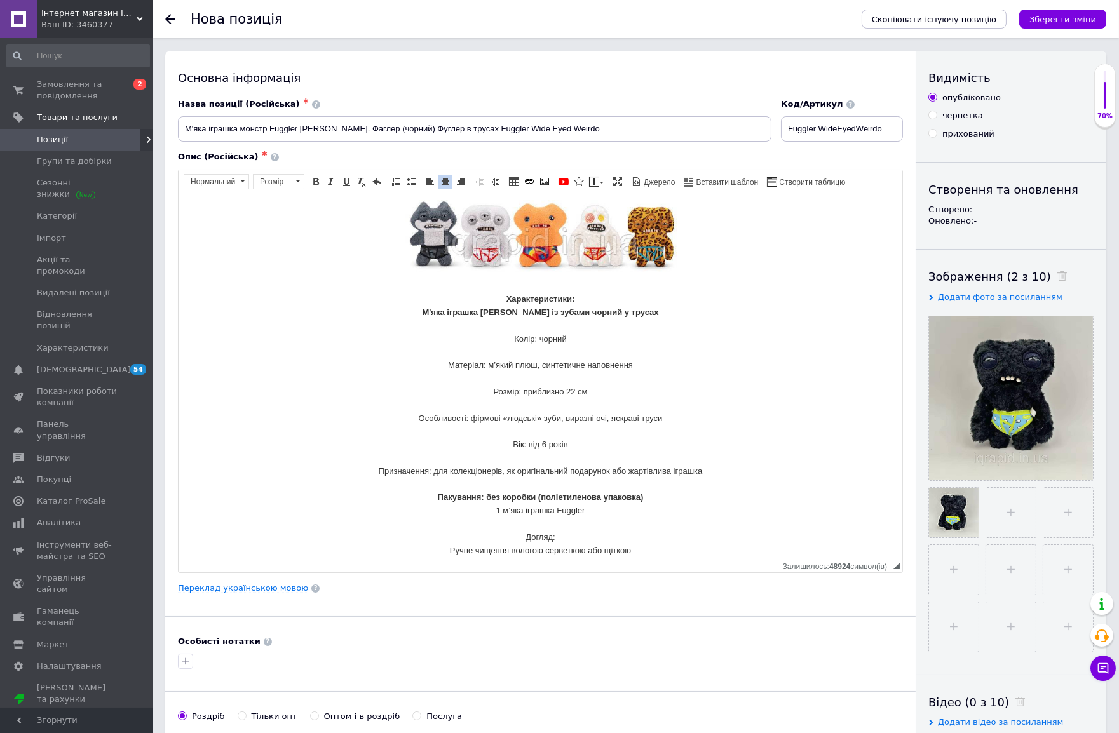
click at [487, 512] on p "Мягкая игрушка Фуглер с зубами чорний в трусах / Fuggler Wide Eyed Weirdo Fuggl…" at bounding box center [540, 88] width 698 height 937
click at [489, 512] on p "Мягкая игрушка Фуглер с зубами чорний в трусах / Fuggler Wide Eyed Weirdo Fuggl…" at bounding box center [540, 88] width 698 height 937
click at [523, 513] on p "Мягкая игрушка Фуглер с зубами чорний в трусах / Fuggler Wide Eyed Weirdo Fuggl…" at bounding box center [540, 95] width 698 height 950
drag, startPoint x: 506, startPoint y: 513, endPoint x: 575, endPoint y: 514, distance: 69.3
click at [575, 514] on p "Мягкая игрушка Фуглер с зубами чорний в трусах / Fuggler Wide Eyed Weirdo Fuggl…" at bounding box center [540, 95] width 698 height 950
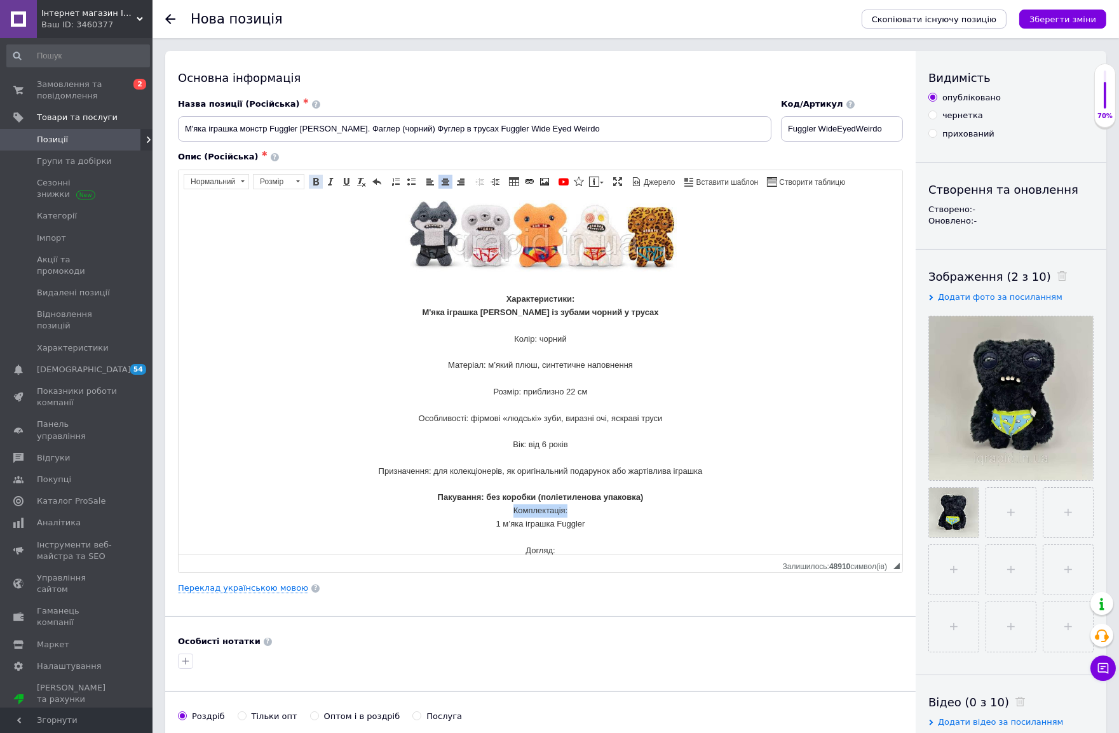
drag, startPoint x: 315, startPoint y: 185, endPoint x: 147, endPoint y: 0, distance: 249.2
click at [315, 185] on span at bounding box center [316, 182] width 10 height 10
drag, startPoint x: 431, startPoint y: 494, endPoint x: 689, endPoint y: 494, distance: 258.0
click at [689, 494] on p "Мягкая игрушка Фуглер с зубами чорний в трусах / Fuggler Wide Eyed Weirdo Fuggl…" at bounding box center [540, 95] width 698 height 950
click at [590, 524] on p "Мягкая игрушка Фуглер с зубами чорний в трусах / Fuggler Wide Eyed Weirdo Fuggl…" at bounding box center [540, 95] width 698 height 950
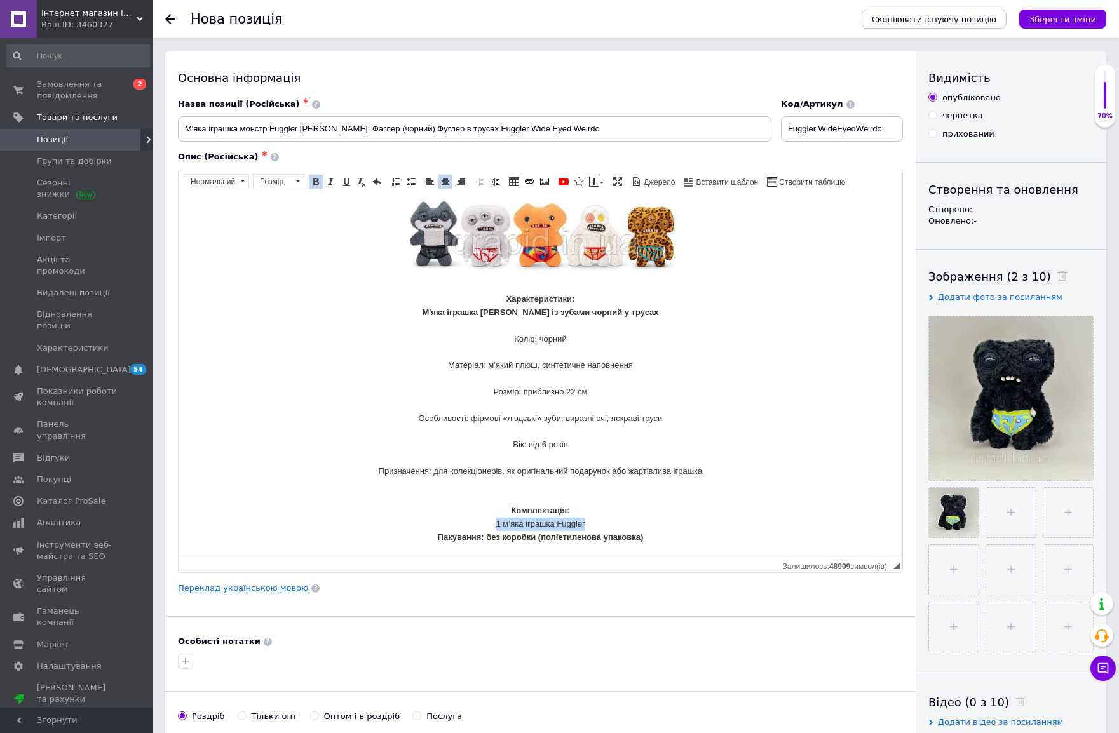
drag, startPoint x: 490, startPoint y: 525, endPoint x: 592, endPoint y: 525, distance: 102.3
click at [592, 525] on p "Мягкая игрушка Фуглер с зубами чорний в трусах / Fuggler Wide Eyed Weirdo Fuggl…" at bounding box center [540, 101] width 698 height 963
click at [316, 179] on span at bounding box center [316, 182] width 10 height 10
click at [484, 520] on p "Мягкая игрушка Фуглер с зубами чорний в трусах / Fuggler Wide Eyed Weirdo Fuggl…" at bounding box center [540, 101] width 698 height 963
click at [538, 489] on p "Мягкая игрушка Фуглер с зубами чорний в трусах / Fuggler Wide Eyed Weirdo Fuggl…" at bounding box center [540, 95] width 698 height 950
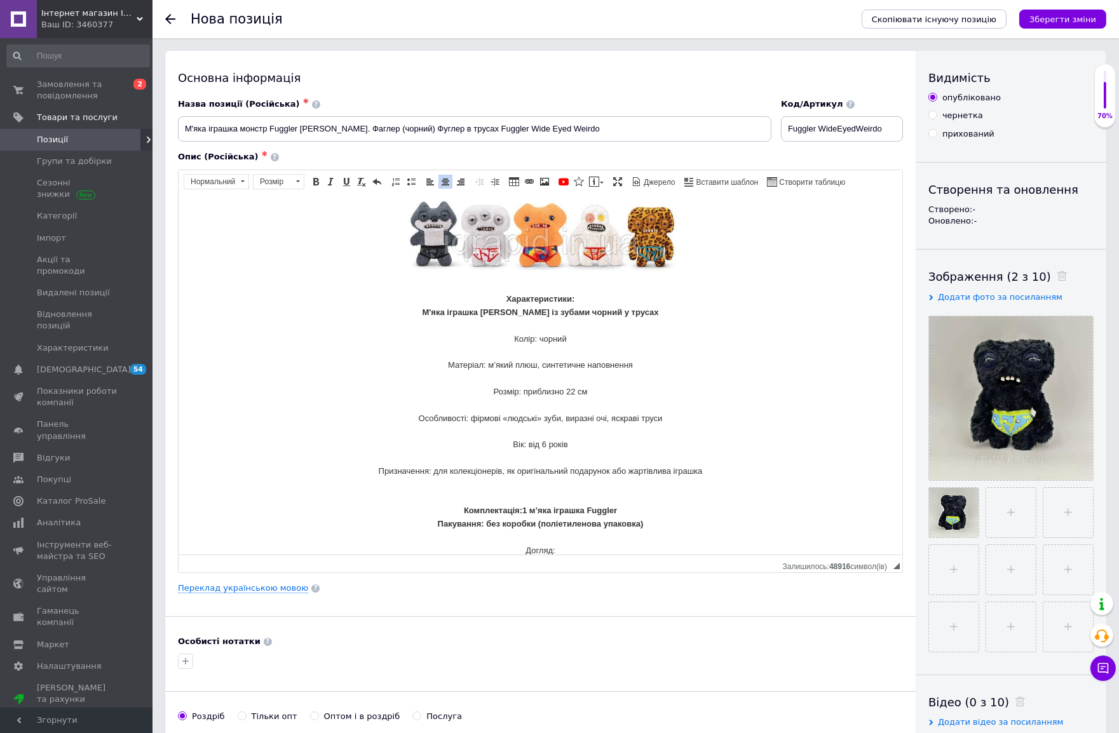
scroll to position [614, 0]
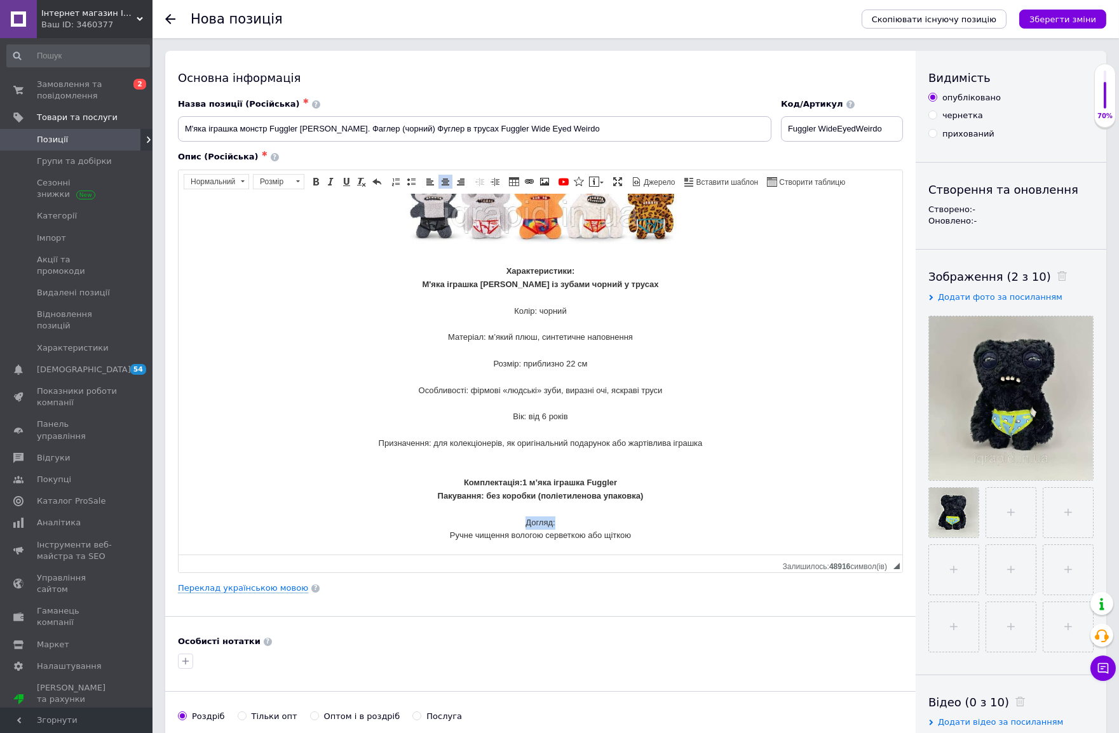
drag, startPoint x: 520, startPoint y: 520, endPoint x: 573, endPoint y: 520, distance: 53.4
click at [573, 520] on p "Мягкая игрушка Фуглер с зубами чорний в трусах / Fuggler Wide Eyed Weirdo Fuggl…" at bounding box center [540, 67] width 698 height 950
click at [315, 178] on span at bounding box center [316, 182] width 10 height 10
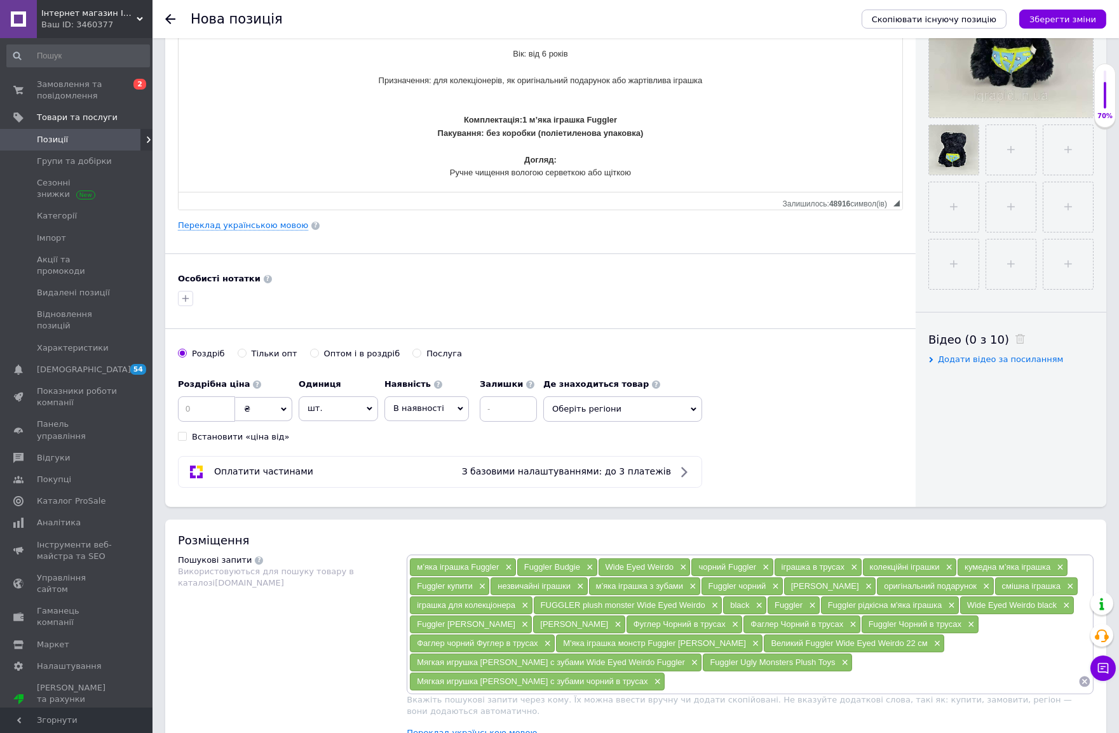
scroll to position [423, 0]
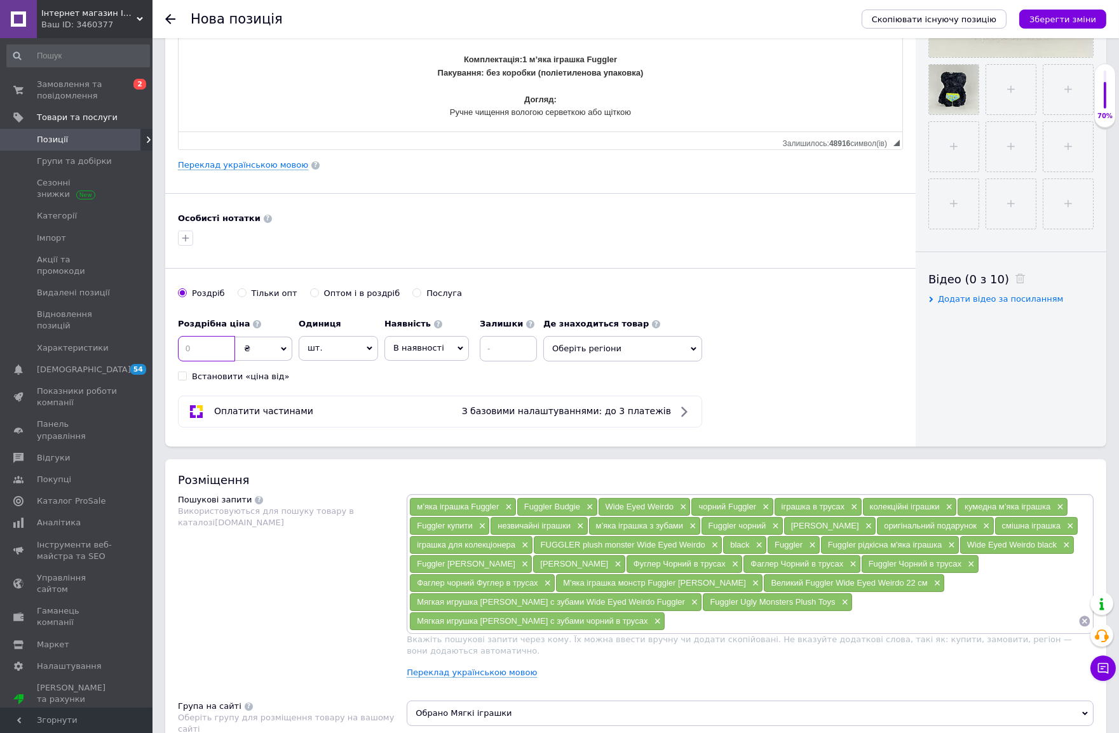
click at [212, 353] on input at bounding box center [206, 348] width 57 height 25
click at [395, 351] on span "В наявності" at bounding box center [418, 348] width 51 height 10
click at [423, 426] on li "Готово до відправки" at bounding box center [426, 427] width 83 height 29
click at [623, 345] on span "Оберіть регіони" at bounding box center [657, 348] width 159 height 25
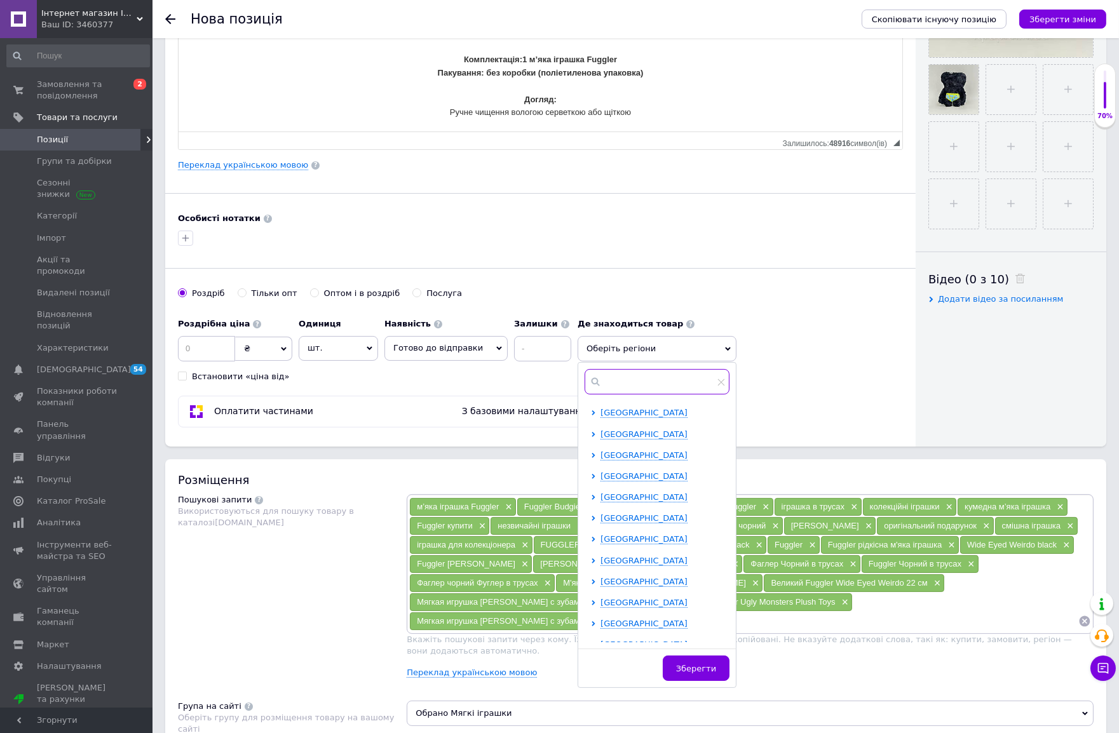
click at [599, 384] on input "text" at bounding box center [657, 381] width 145 height 25
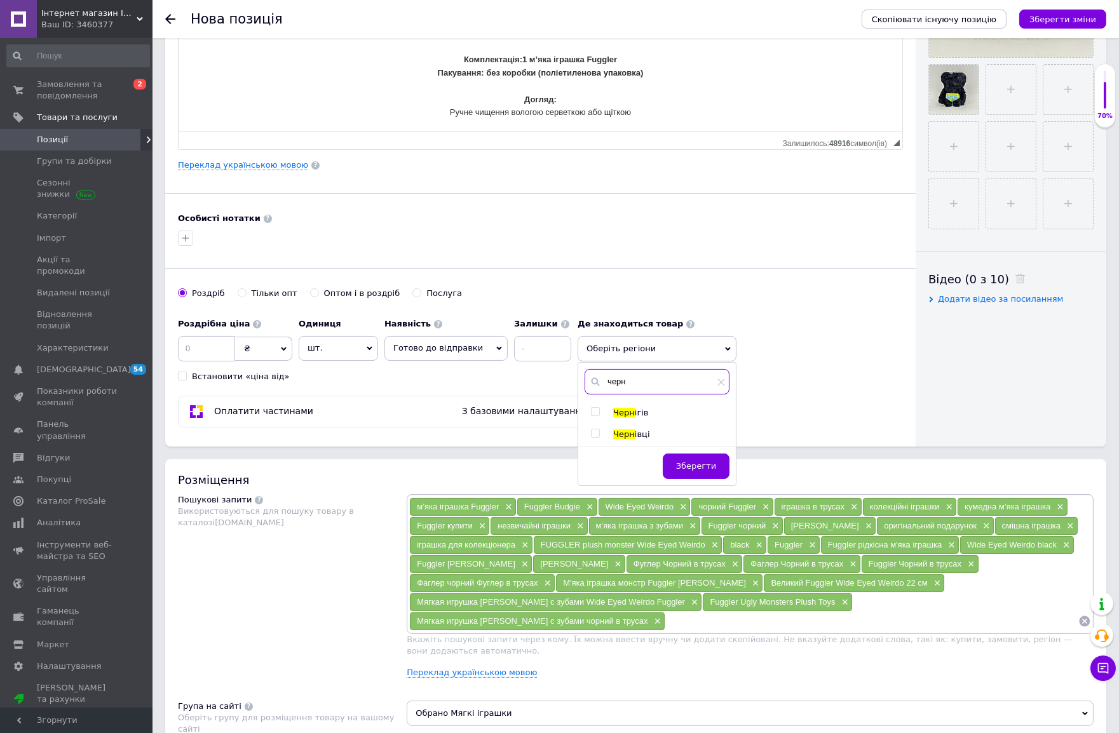
type input "черн"
click at [591, 430] on input "checkbox" at bounding box center [595, 434] width 8 height 8
checkbox input "true"
click at [684, 468] on span "Зберегти" at bounding box center [696, 473] width 40 height 10
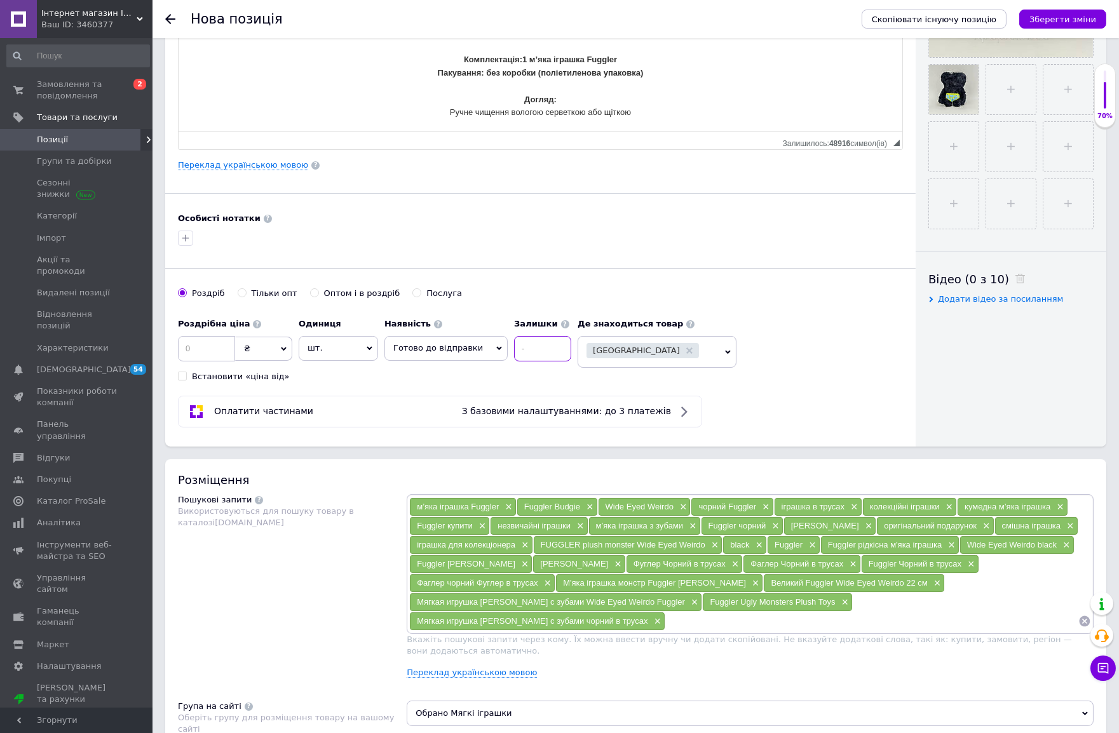
click at [541, 351] on input at bounding box center [542, 348] width 57 height 25
type input "2"
click at [519, 386] on div "Основна інформація Назва позиції (Російська) ✱ М'яка іграшка монстр Fuggler Bud…" at bounding box center [540, 37] width 750 height 819
click at [268, 161] on link "Переклад українською мовою" at bounding box center [243, 165] width 130 height 10
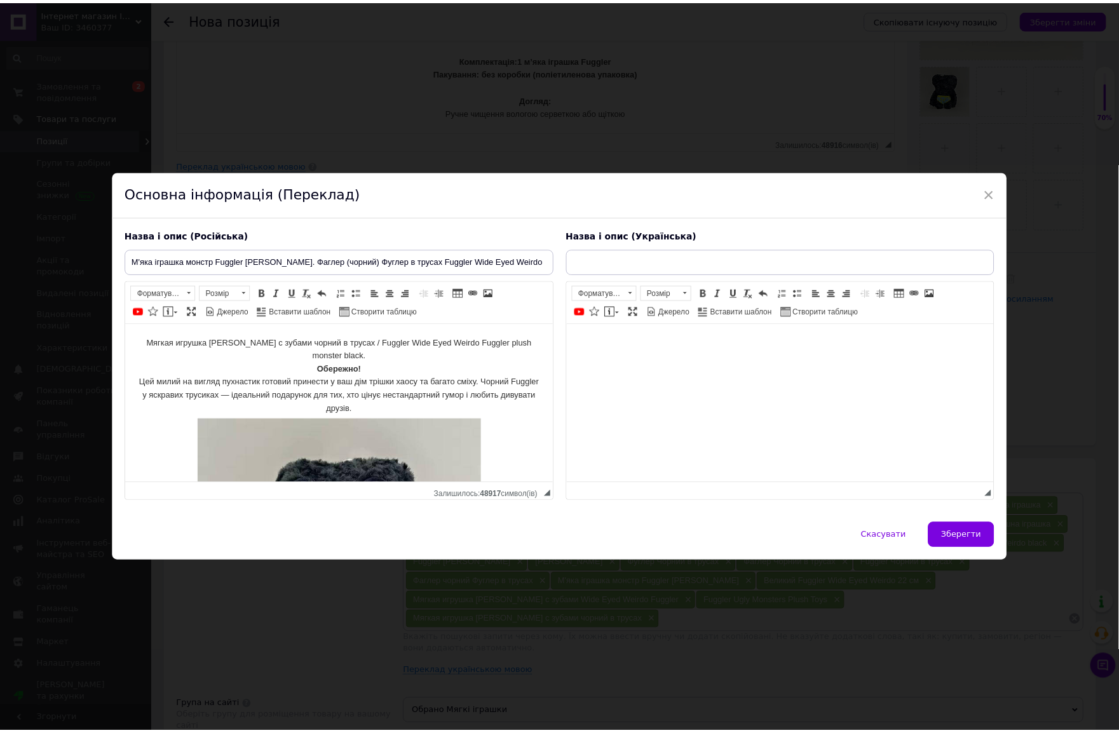
scroll to position [0, 0]
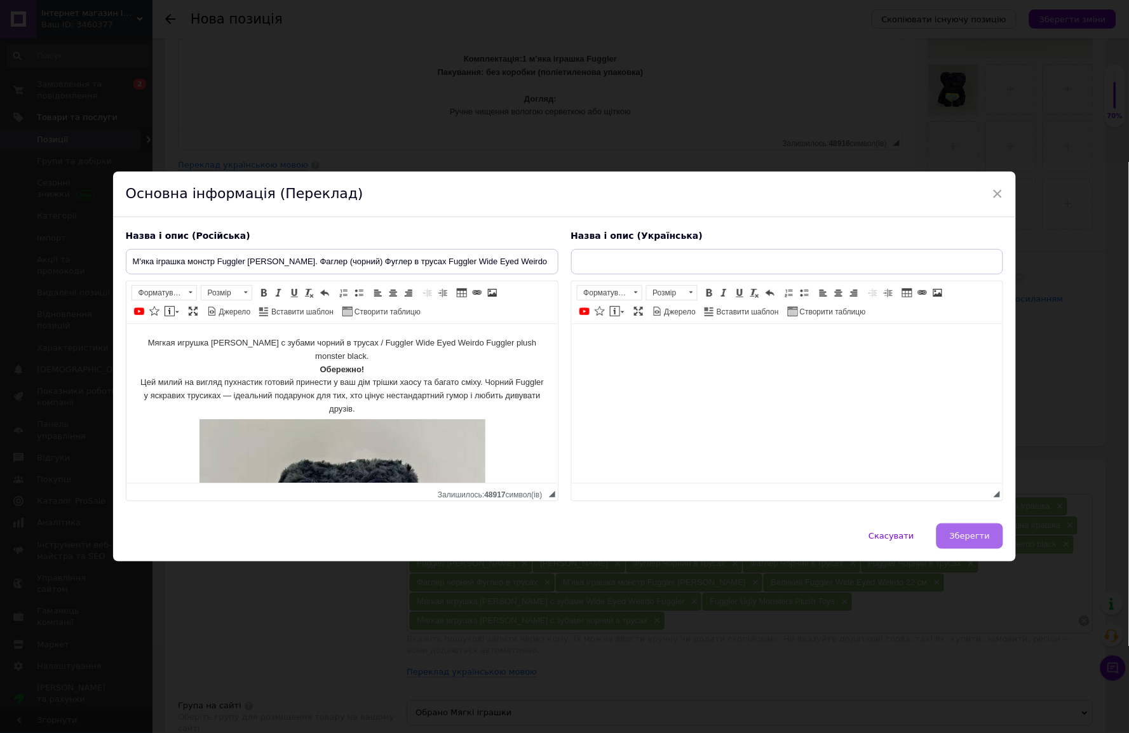
click at [998, 549] on button "Зберегти" at bounding box center [970, 536] width 67 height 25
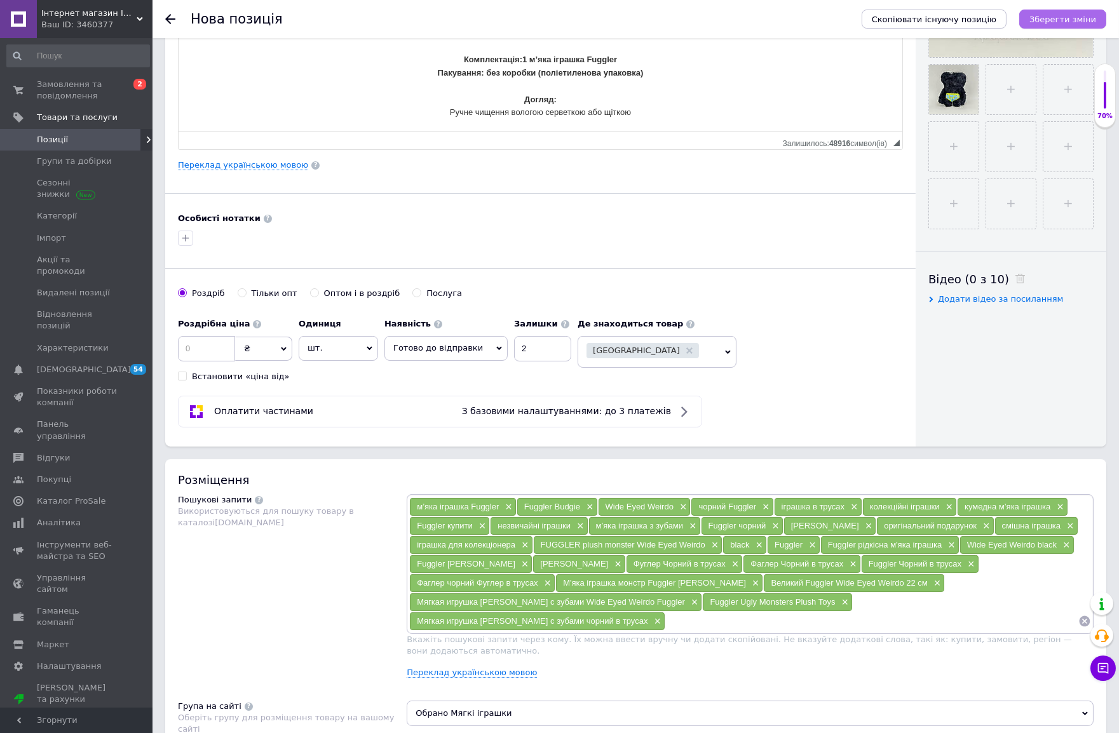
click at [1016, 11] on button "Зберегти зміни" at bounding box center [1062, 19] width 87 height 19
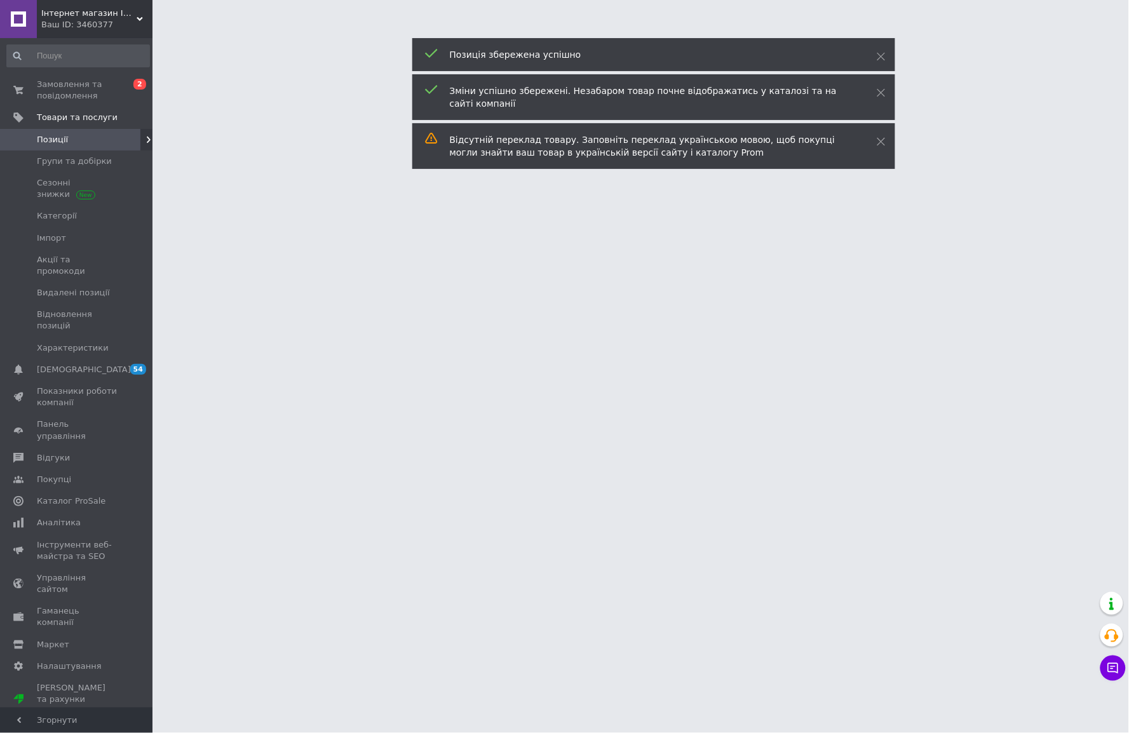
click at [214, 32] on html "Інтернет магазин IQ Rapid Ваш ID: 3460377 Сайт Інтернет магазин IQ Rapid Кабіне…" at bounding box center [564, 16] width 1129 height 32
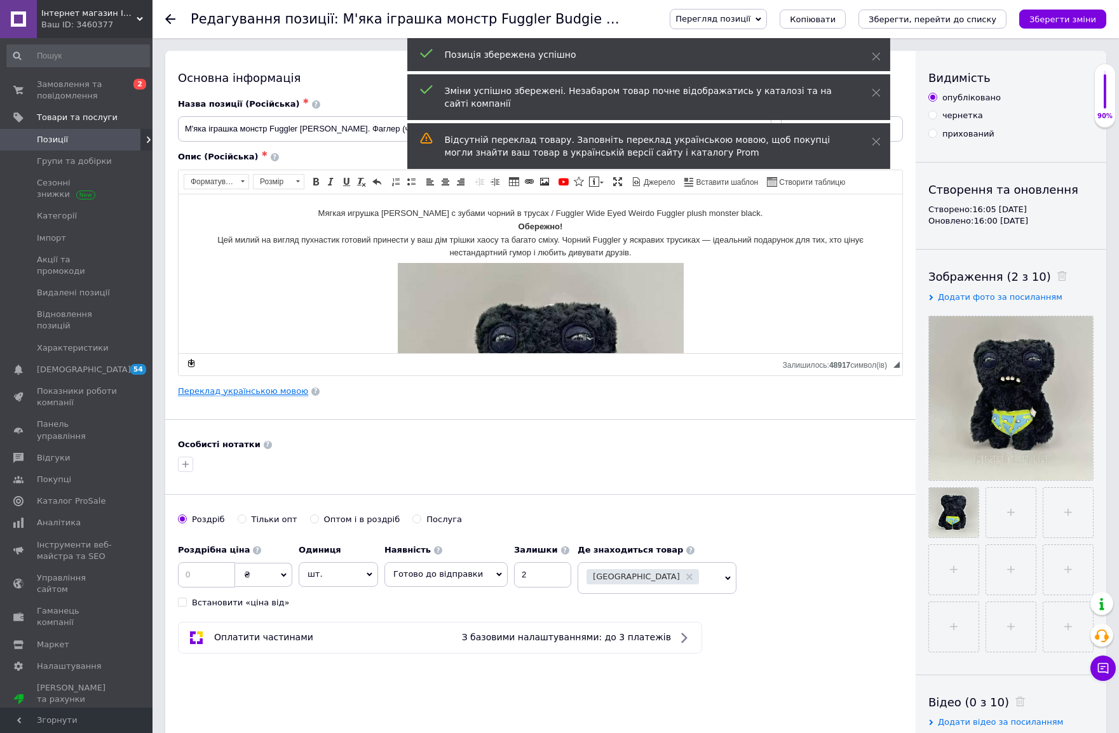
click at [234, 388] on link "Переклад українською мовою" at bounding box center [243, 391] width 130 height 10
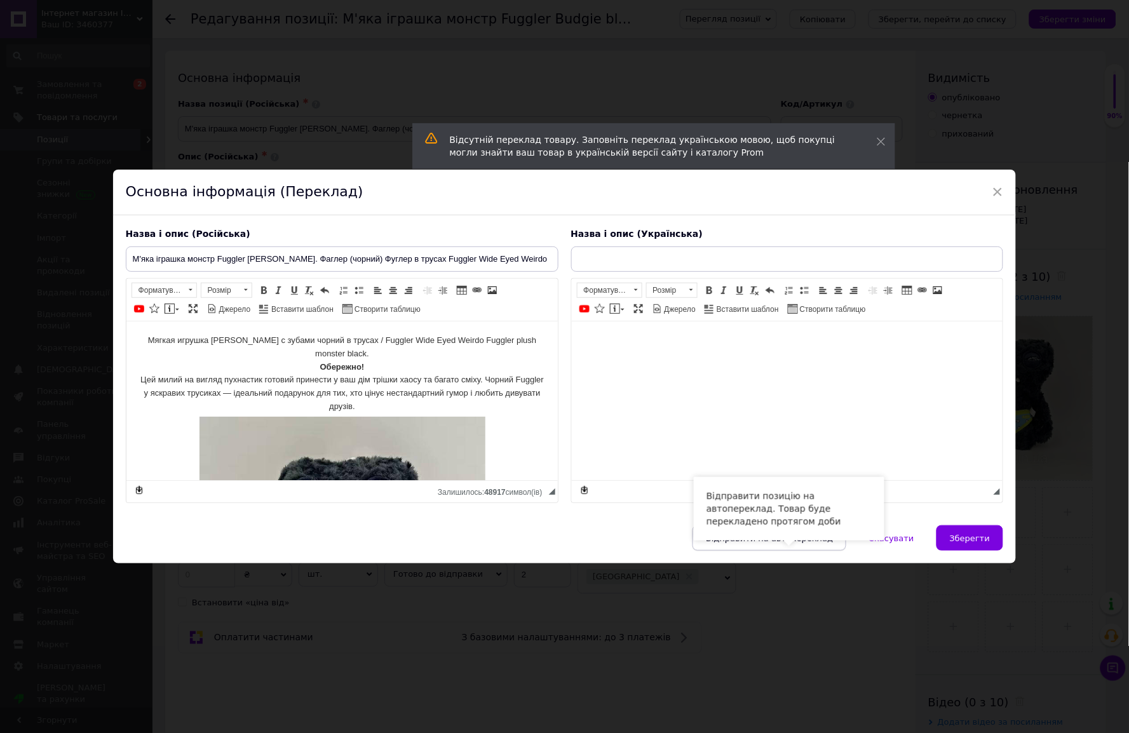
drag, startPoint x: 803, startPoint y: 548, endPoint x: 848, endPoint y: 548, distance: 45.8
click at [804, 543] on span "Відправити на автопереклад" at bounding box center [769, 539] width 127 height 10
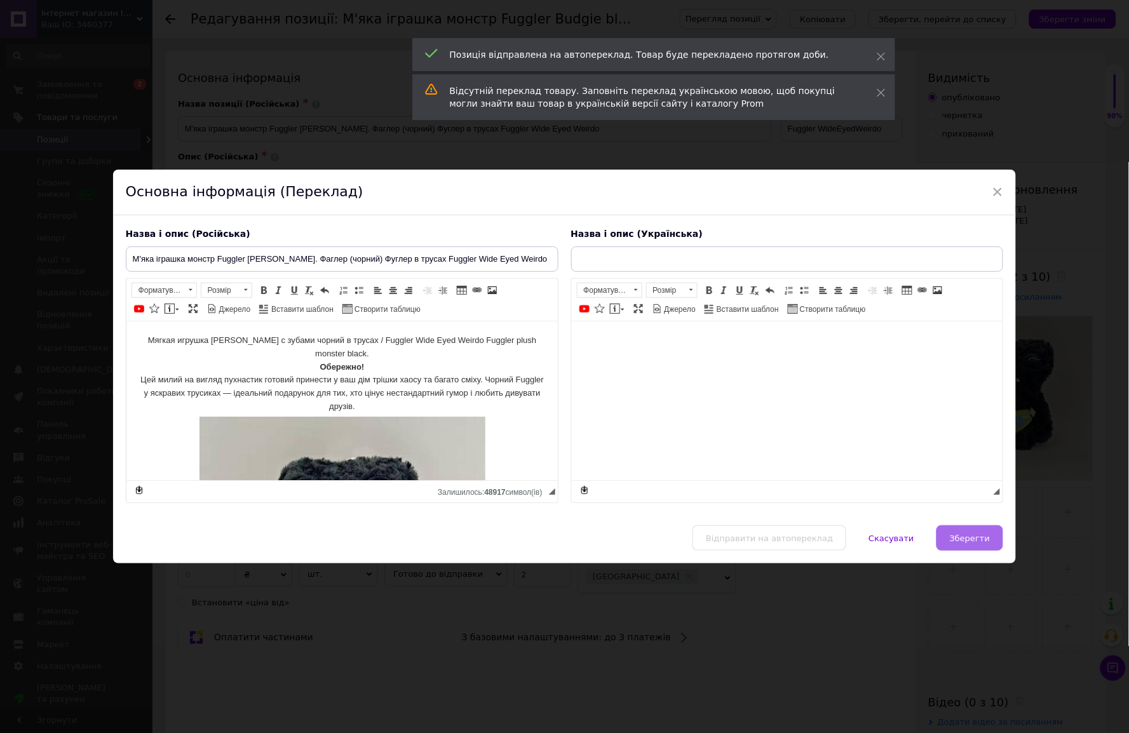
click at [957, 543] on span "Зберегти" at bounding box center [970, 539] width 40 height 10
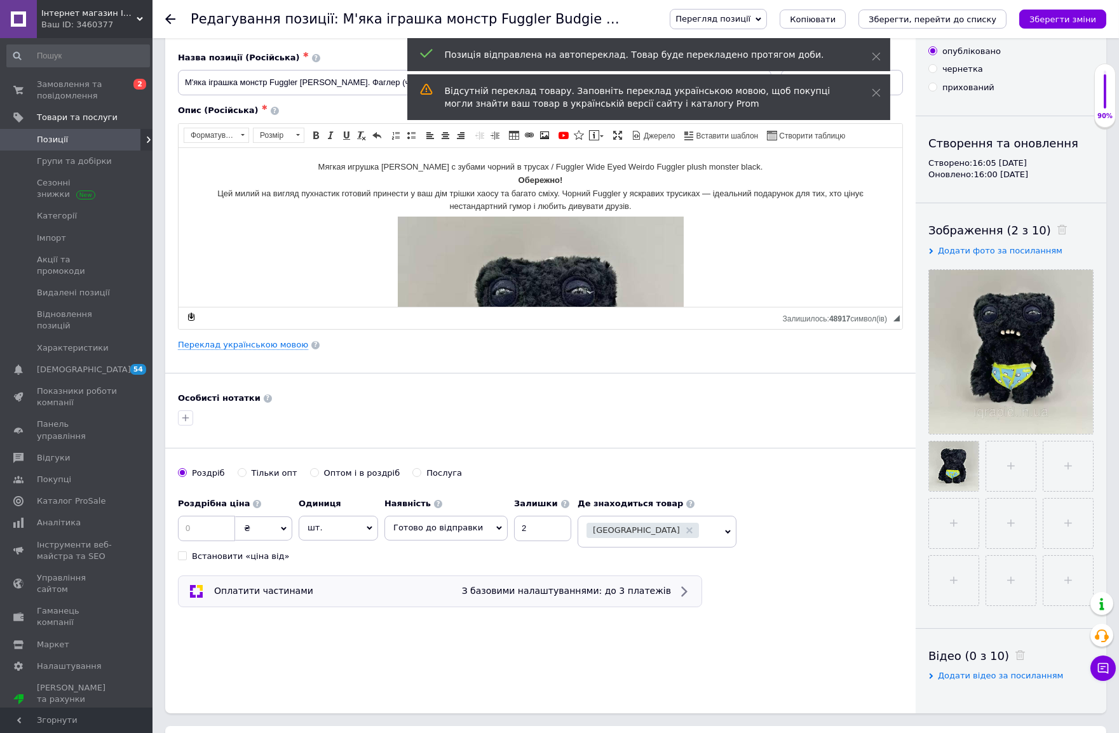
scroll to position [71, 0]
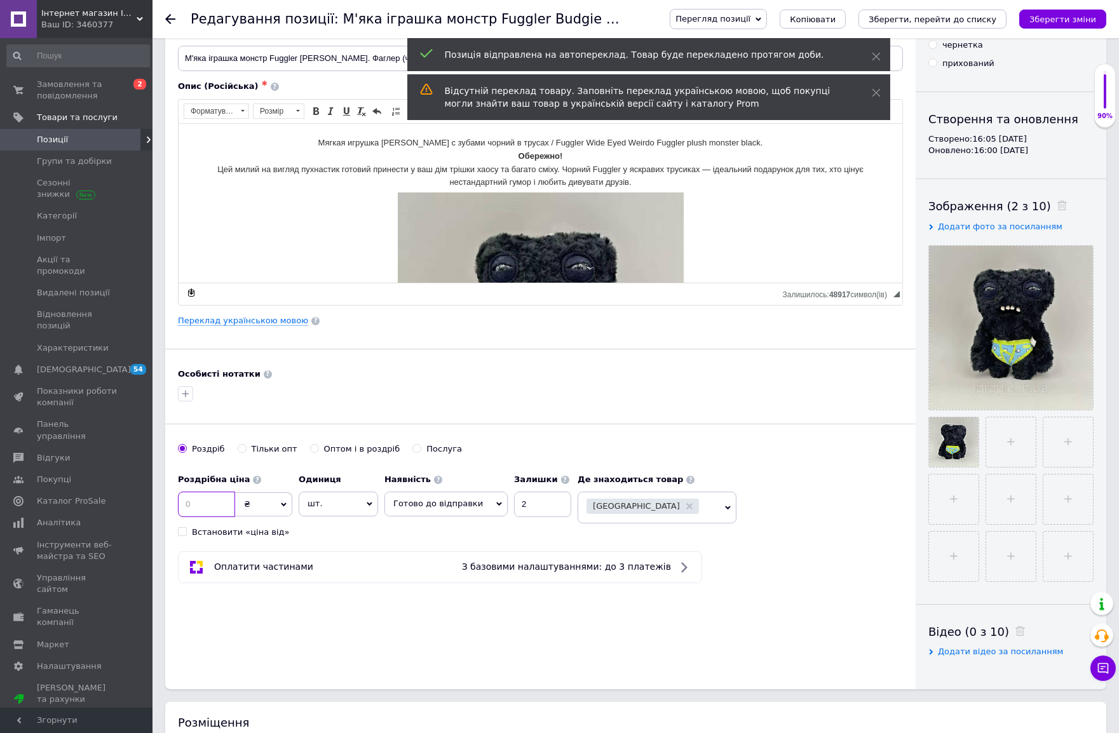
click at [212, 503] on input at bounding box center [206, 504] width 57 height 25
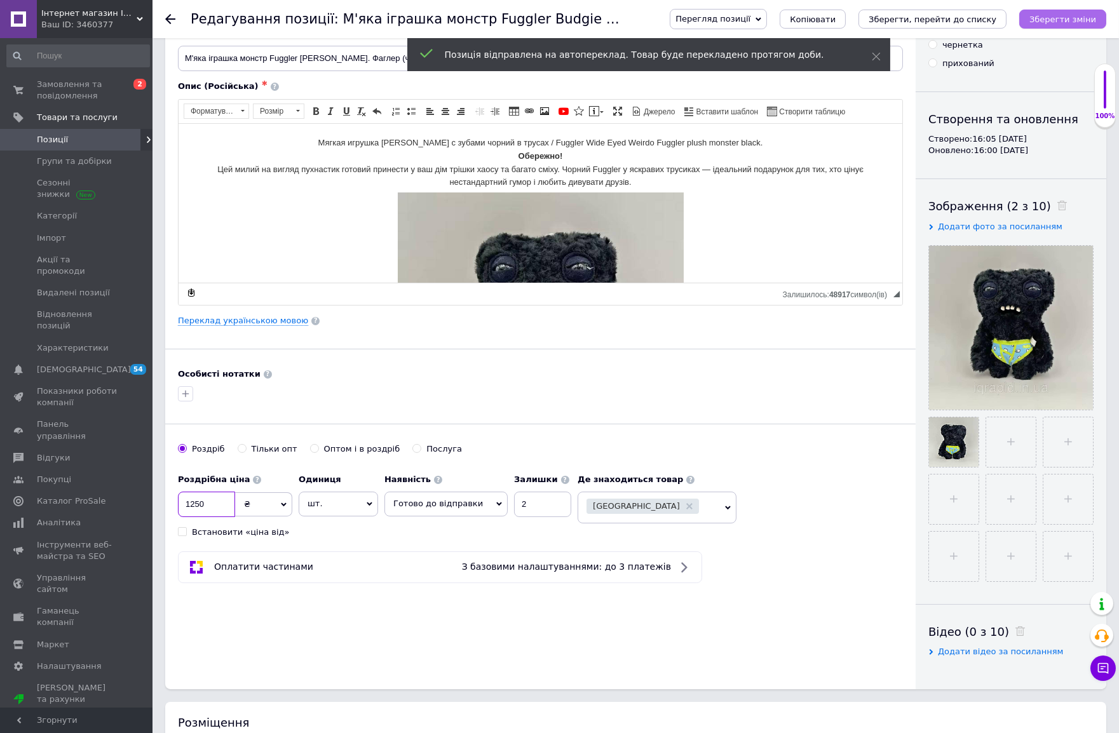
type input "1250"
click at [1016, 20] on icon "Зберегти зміни" at bounding box center [1062, 20] width 67 height 10
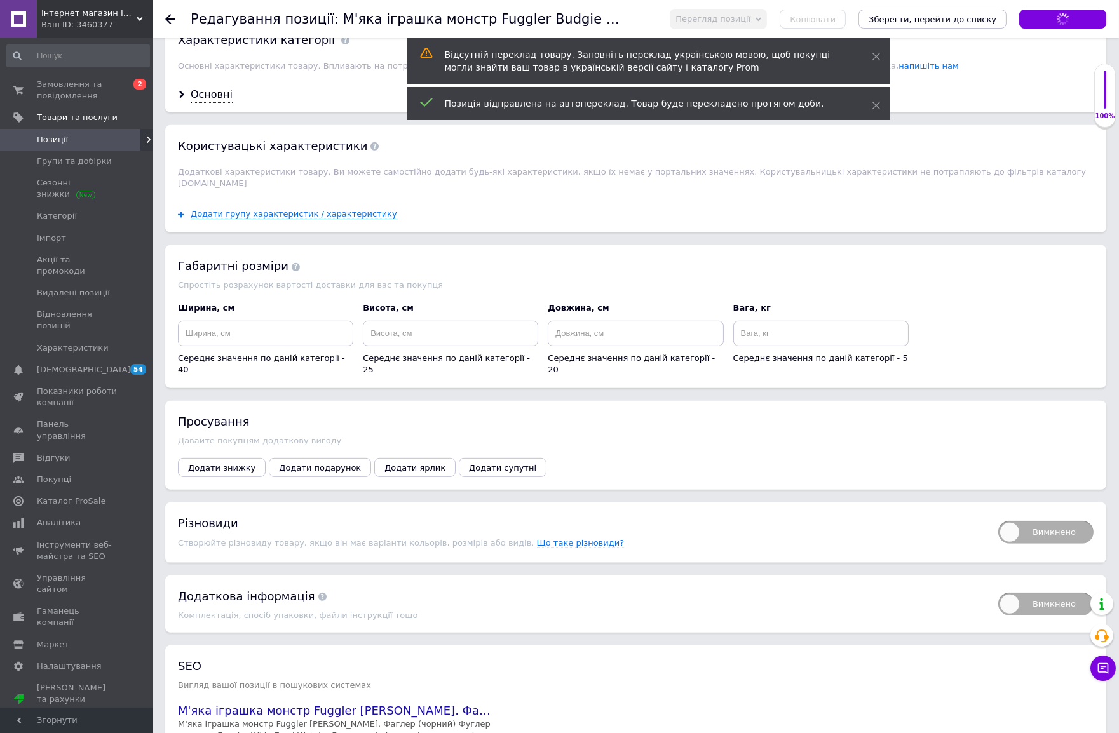
scroll to position [1271, 0]
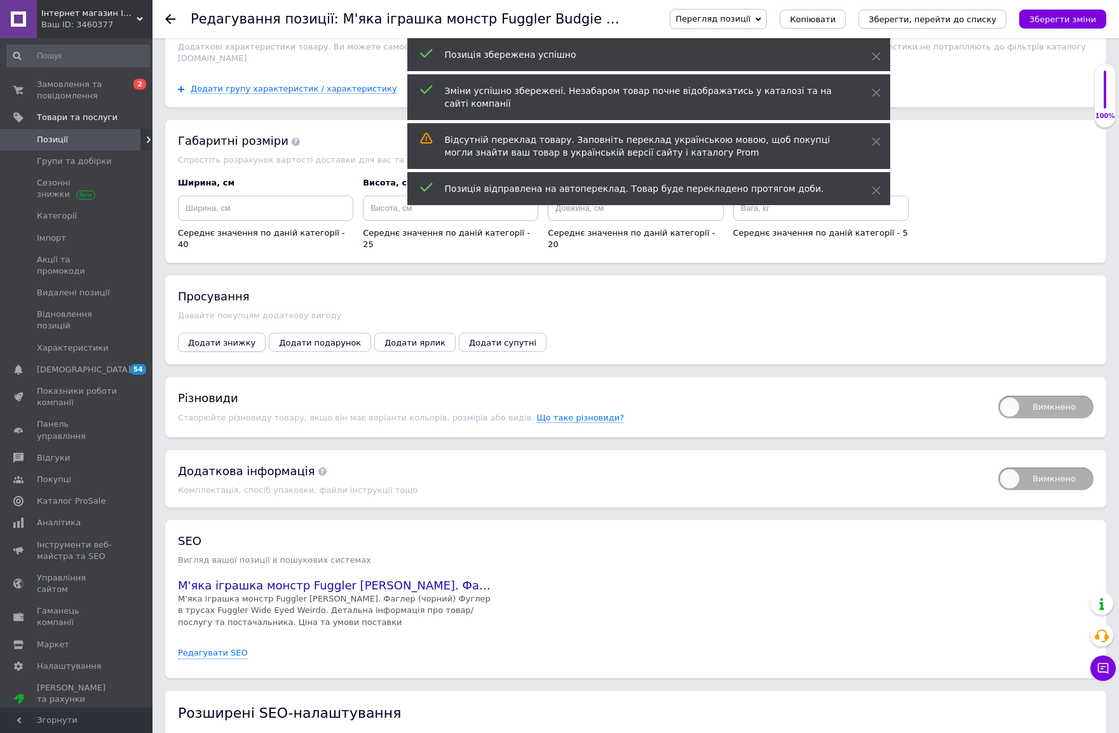
click at [231, 348] on span "Додати знижку" at bounding box center [221, 343] width 67 height 10
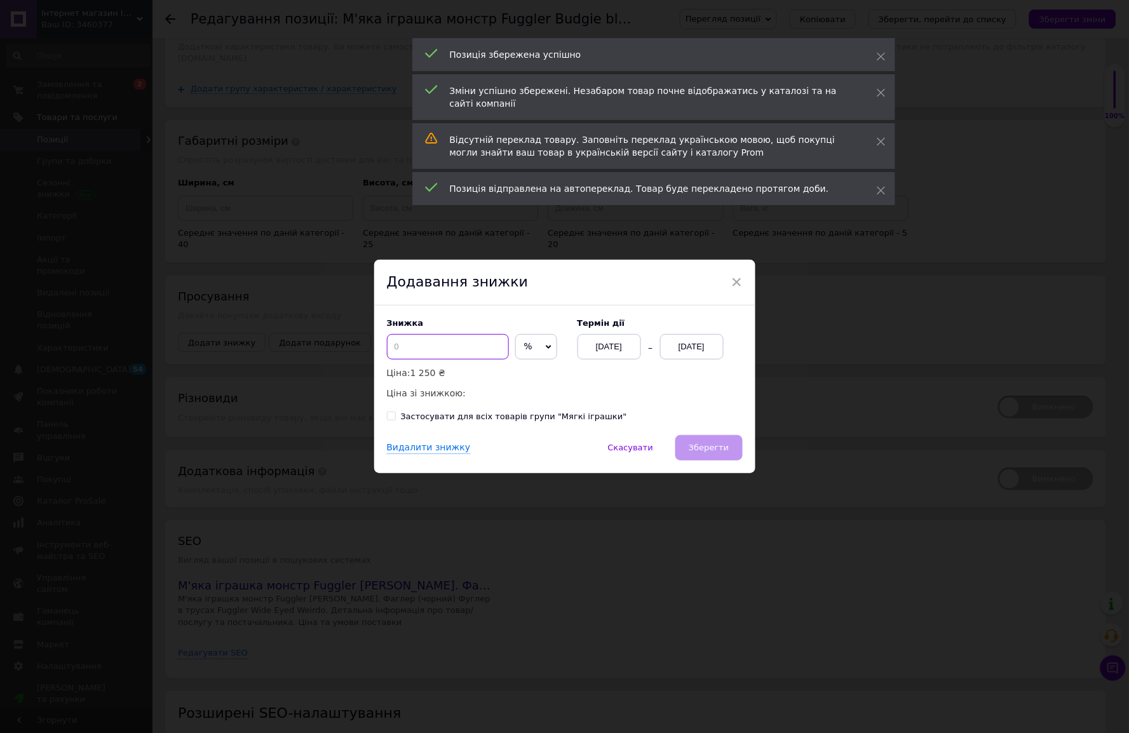
click at [444, 342] on input at bounding box center [448, 346] width 122 height 25
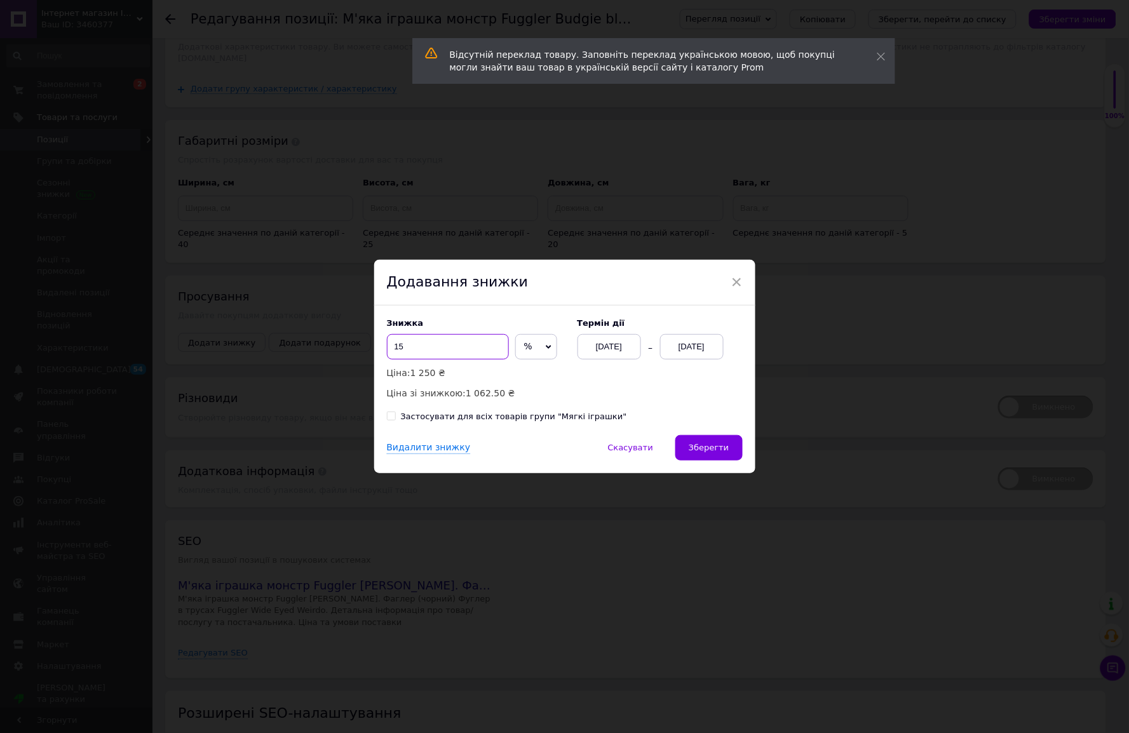
click at [442, 350] on input "15" at bounding box center [448, 346] width 122 height 25
click at [445, 351] on input "18" at bounding box center [448, 346] width 122 height 25
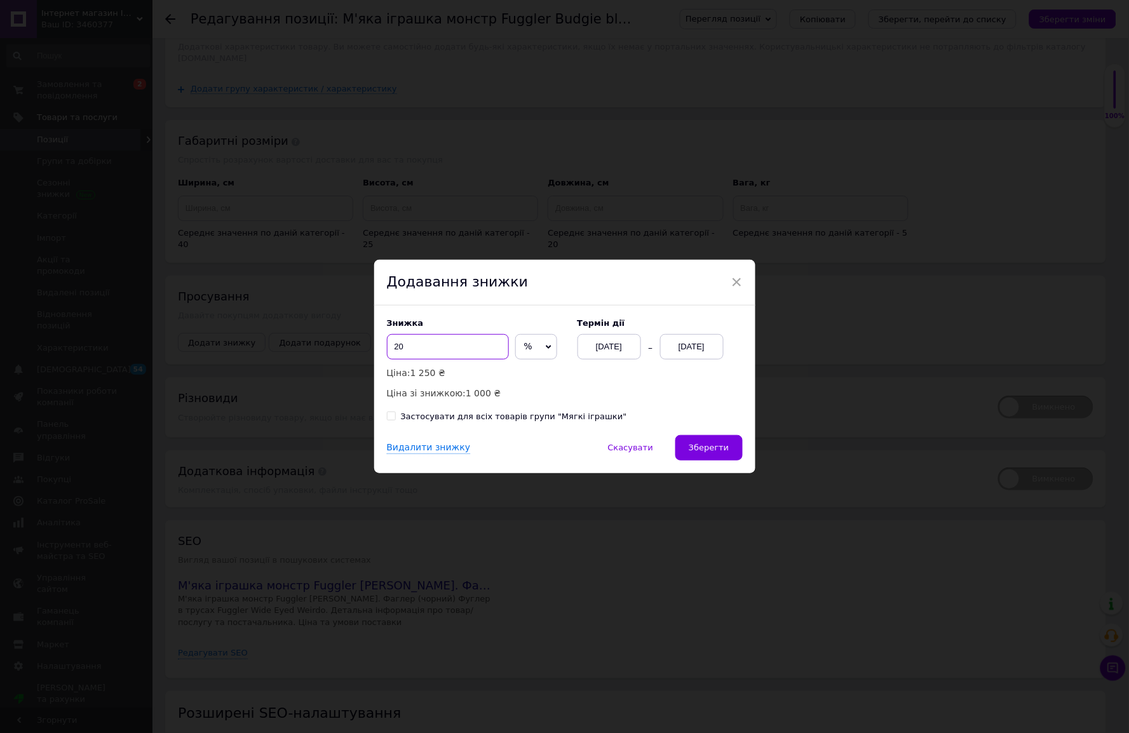
type input "20"
click at [698, 349] on div "12.08.2025" at bounding box center [692, 346] width 64 height 25
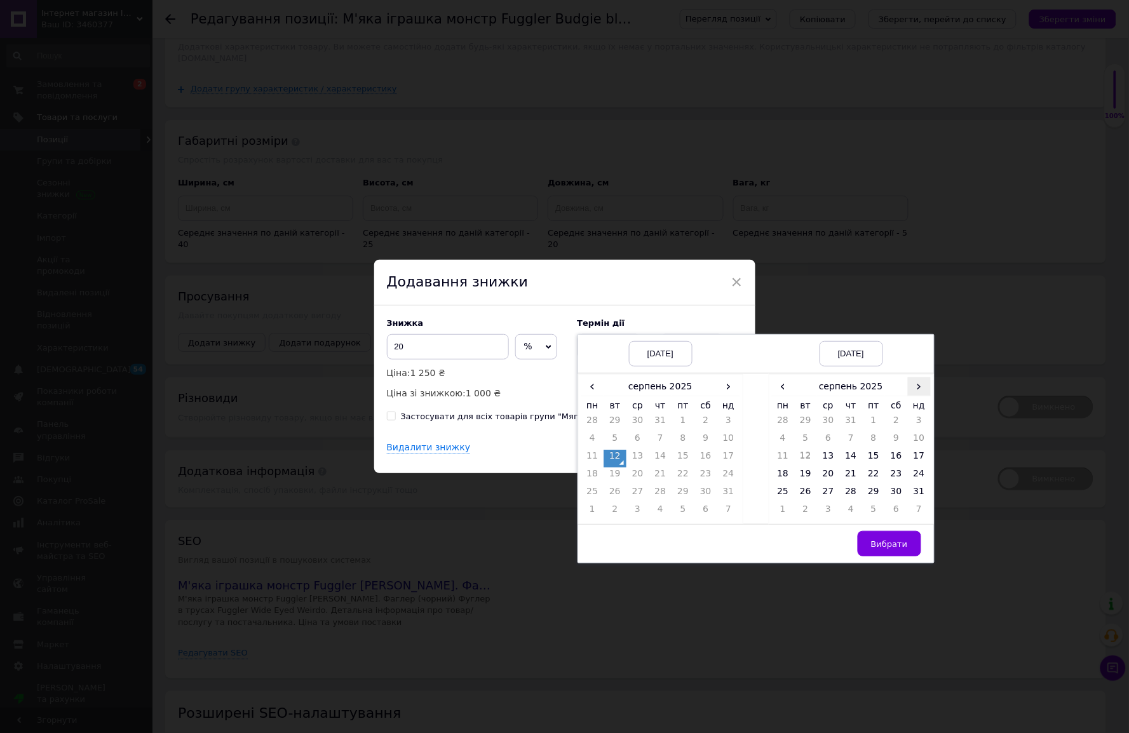
click at [918, 389] on span "›" at bounding box center [919, 386] width 23 height 18
click at [875, 498] on td "26" at bounding box center [873, 494] width 23 height 18
click at [897, 552] on button "Вибрати" at bounding box center [890, 543] width 64 height 25
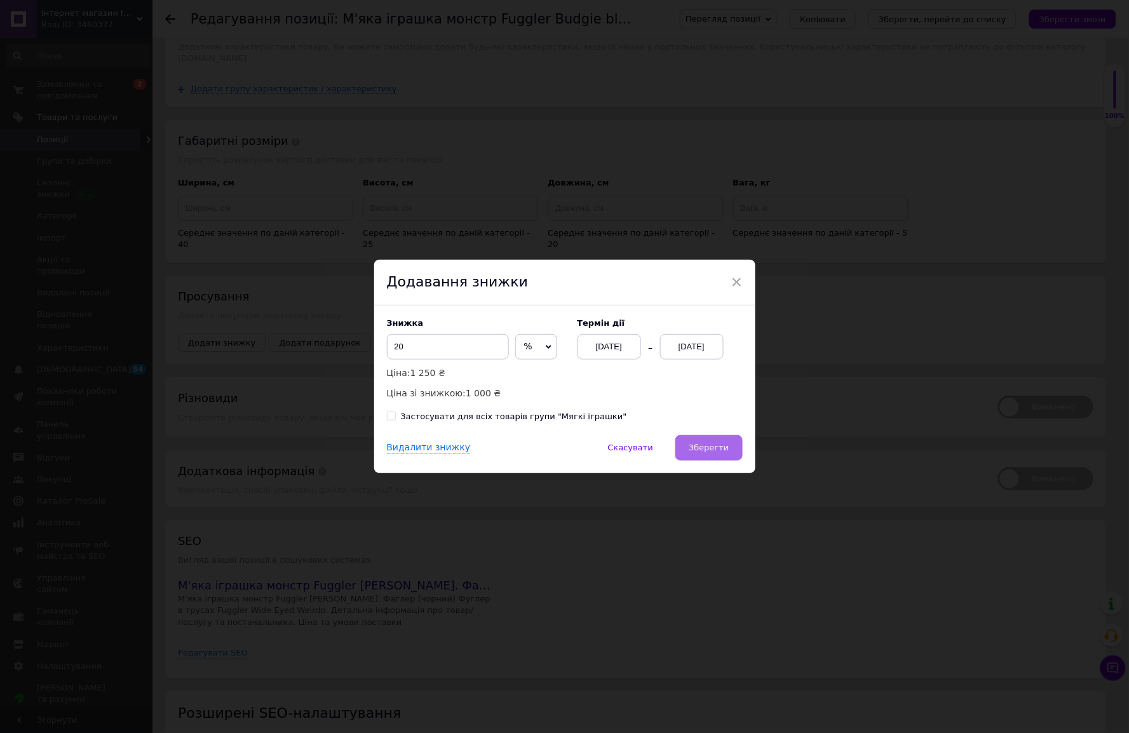
click at [705, 449] on span "Зберегти" at bounding box center [709, 448] width 40 height 10
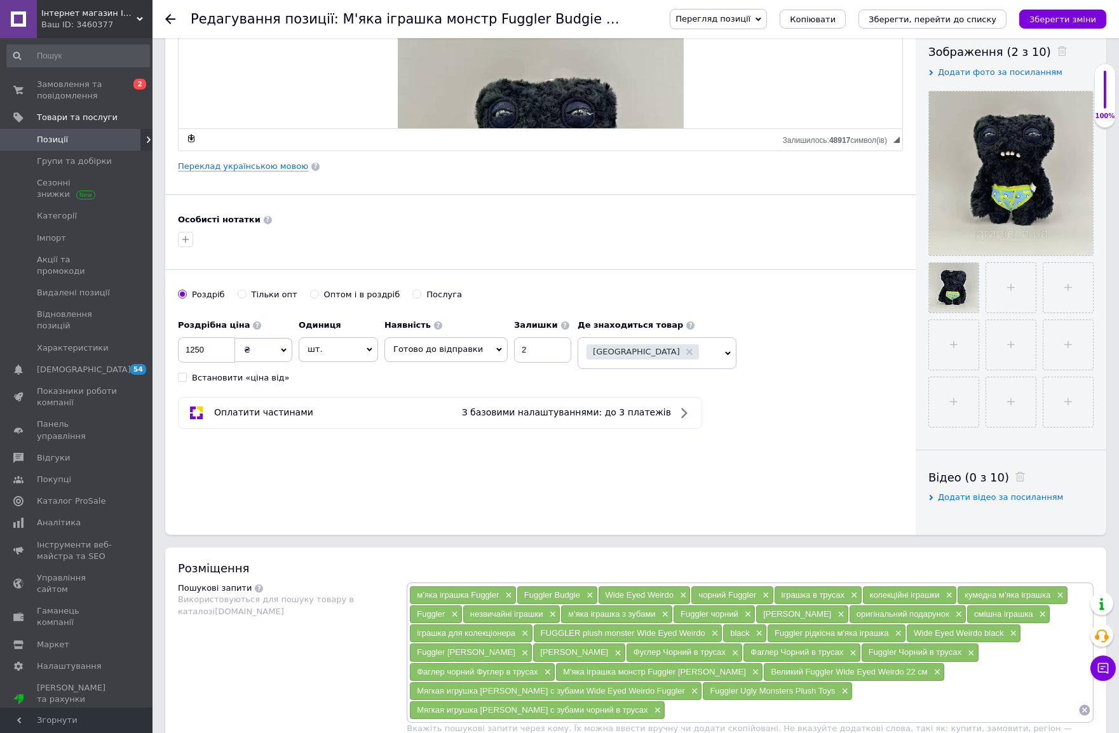
scroll to position [212, 0]
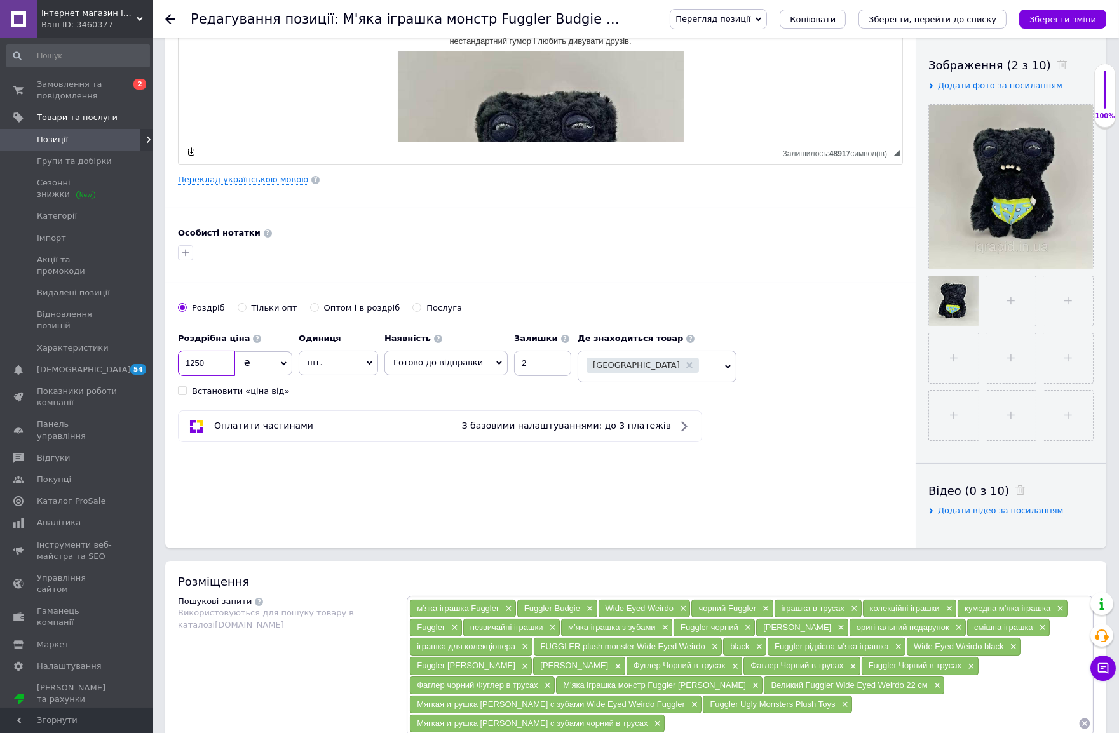
drag, startPoint x: 207, startPoint y: 365, endPoint x: 195, endPoint y: 362, distance: 11.7
click at [195, 362] on input "1250" at bounding box center [206, 363] width 57 height 25
click at [1016, 15] on icon "Зберегти зміни" at bounding box center [1062, 20] width 67 height 10
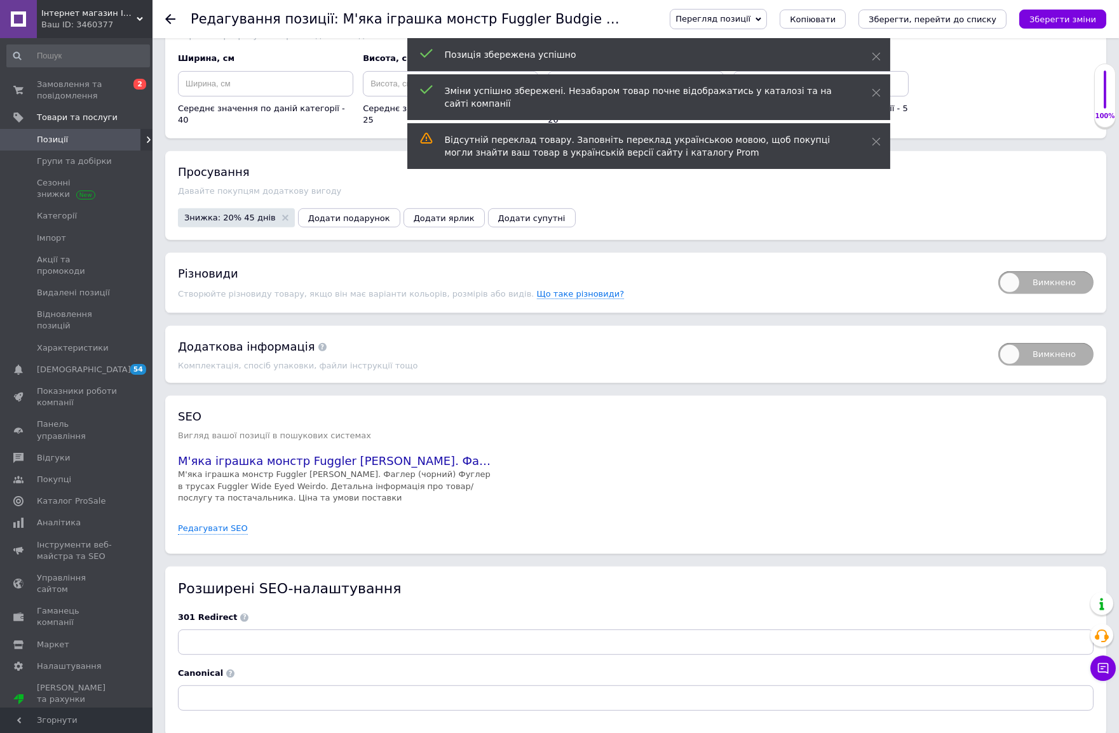
scroll to position [1412, 0]
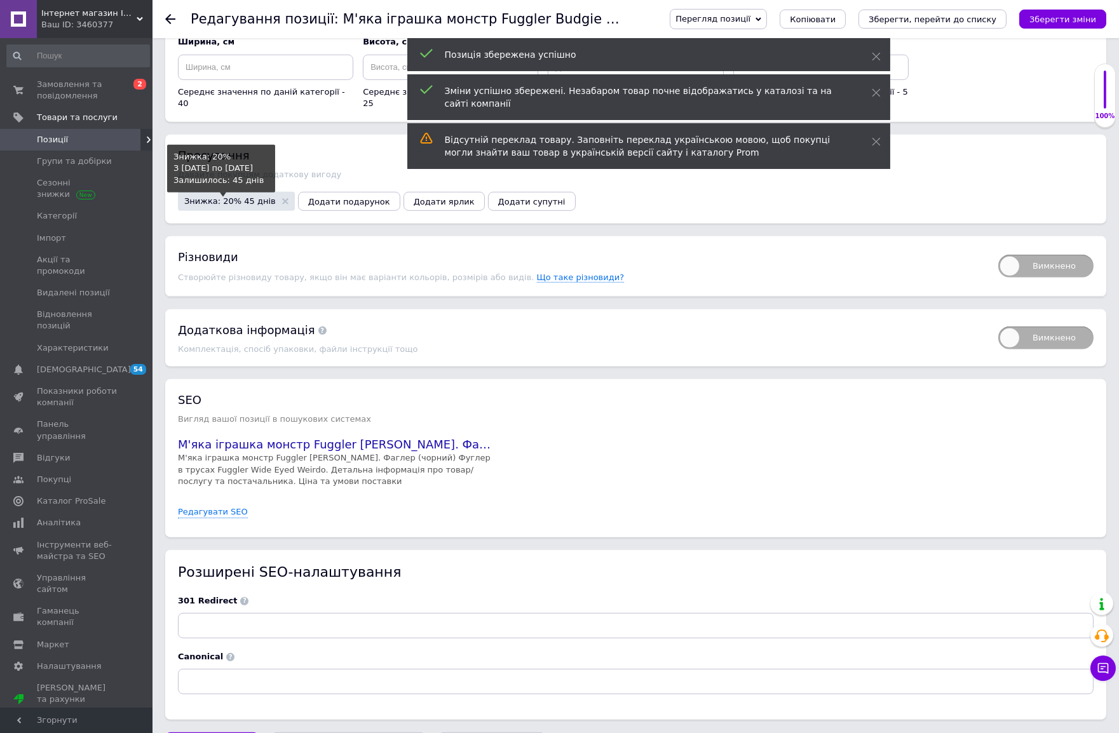
click at [257, 205] on span "Знижка: 20% 45 днів" at bounding box center [230, 201] width 92 height 8
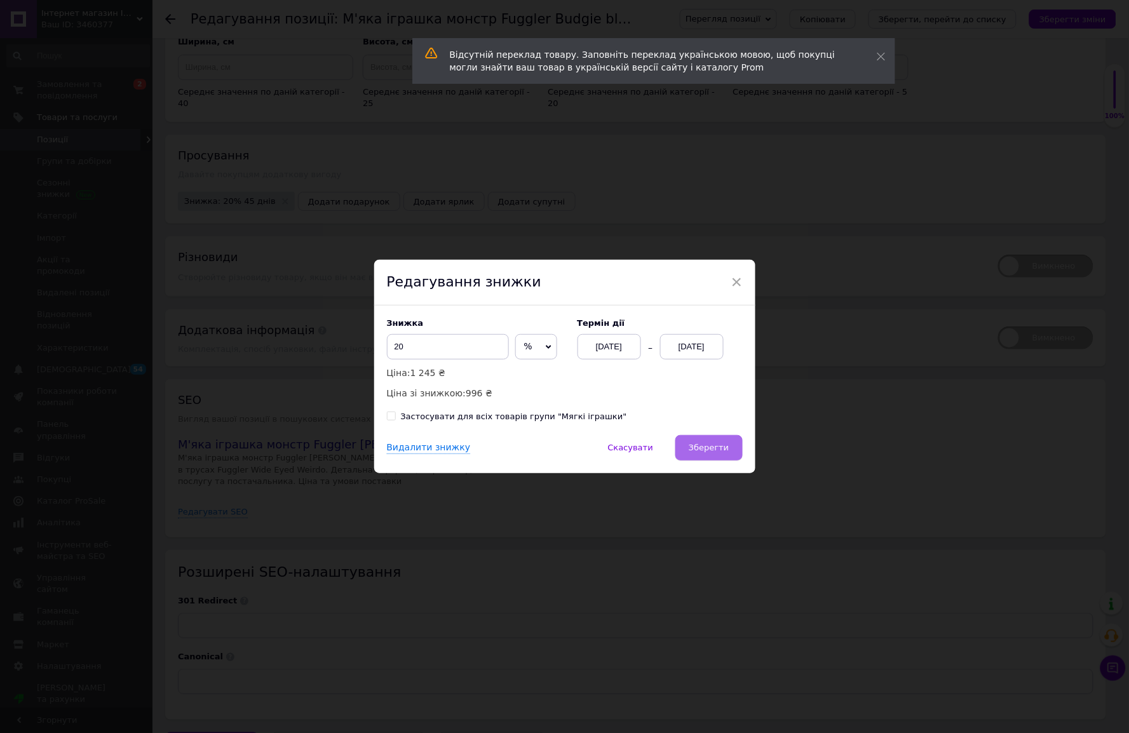
click at [705, 445] on span "Зберегти" at bounding box center [709, 448] width 40 height 10
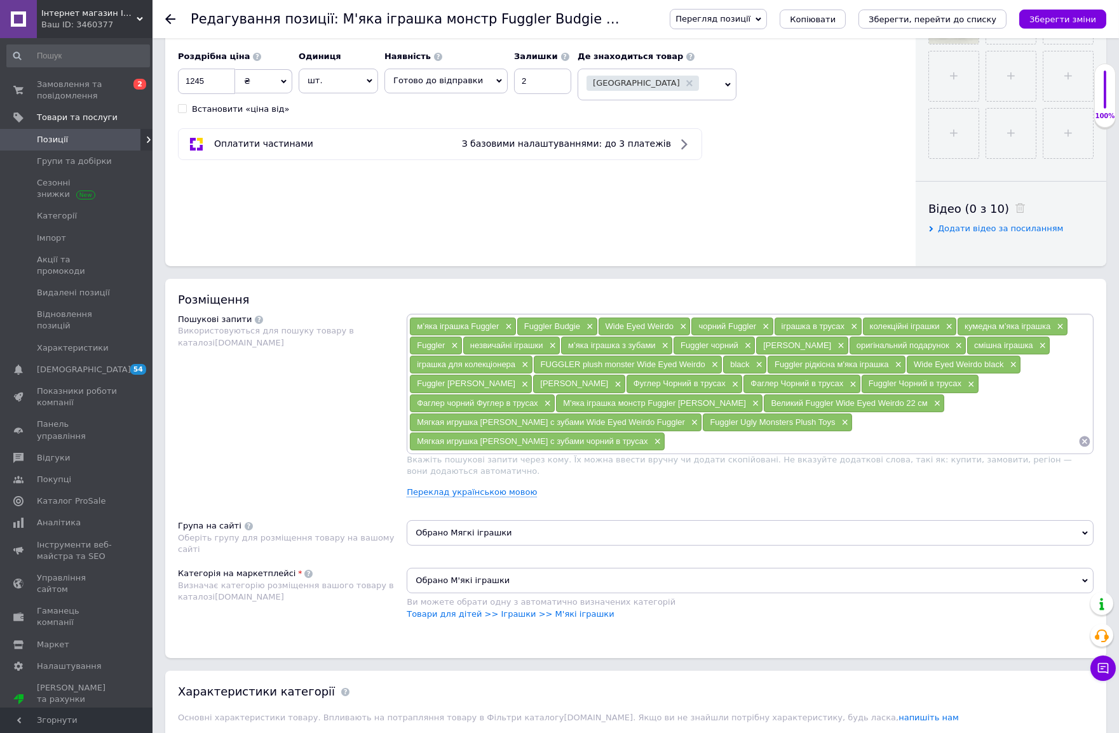
scroll to position [212, 0]
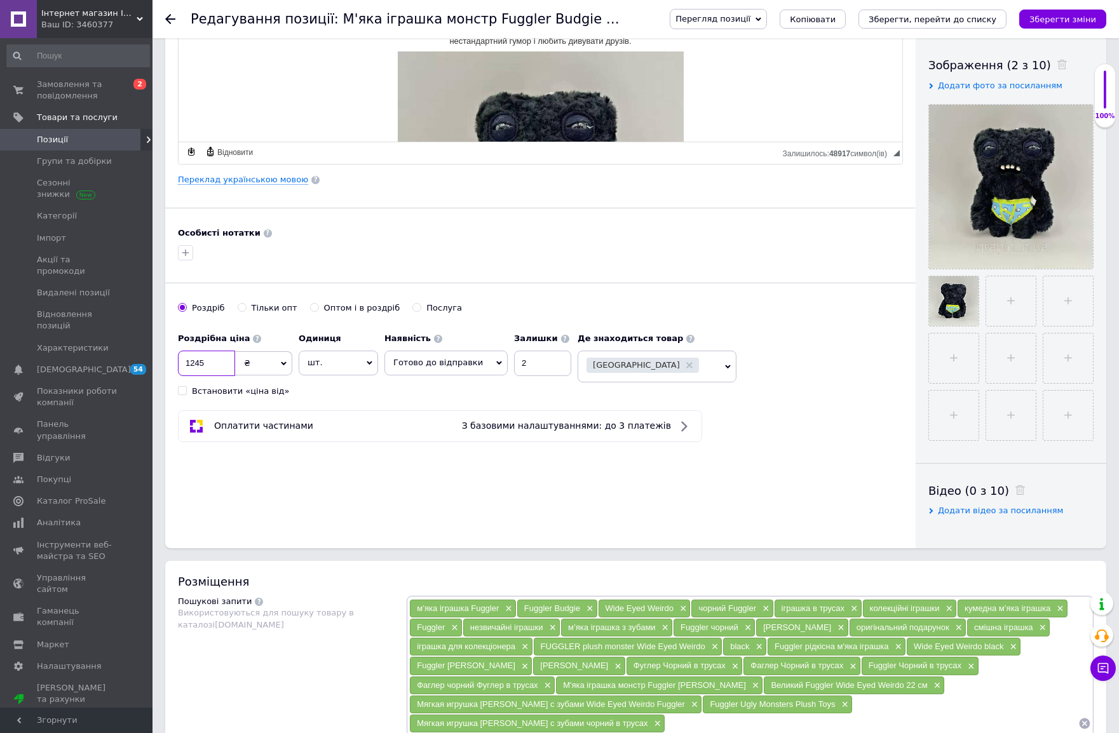
drag, startPoint x: 201, startPoint y: 363, endPoint x: 212, endPoint y: 364, distance: 11.5
click at [212, 364] on input "1245" at bounding box center [206, 363] width 57 height 25
type input "1240"
click at [1016, 17] on icon "Зберегти зміни" at bounding box center [1062, 20] width 67 height 10
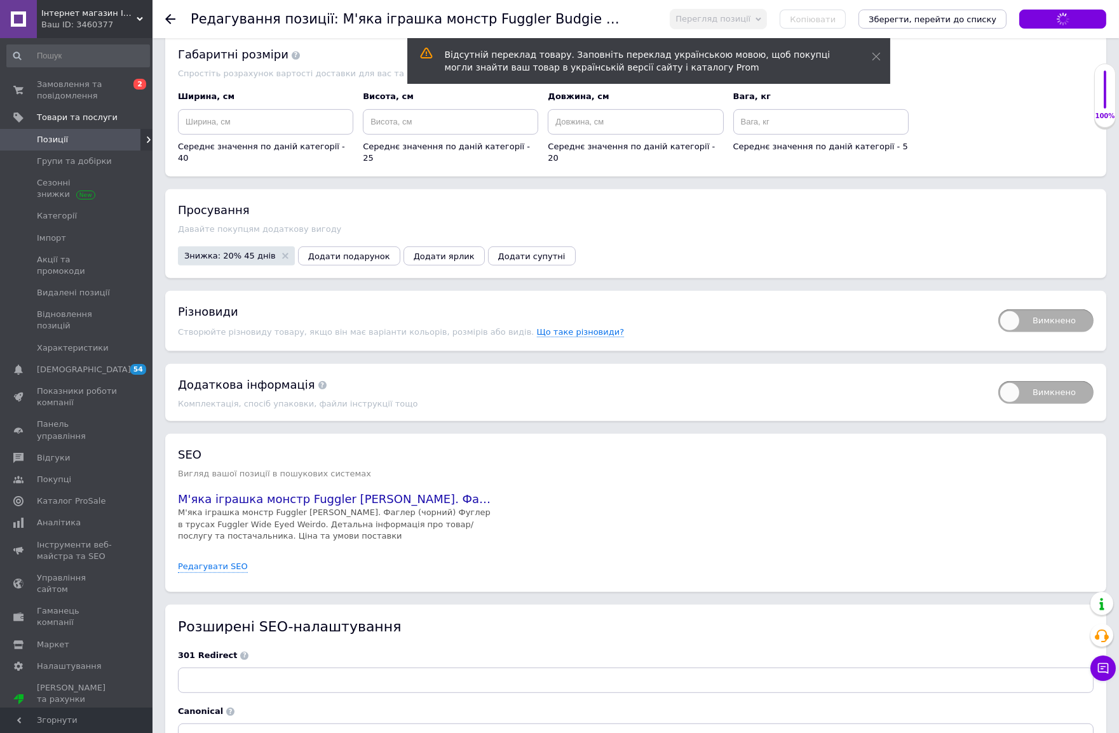
scroll to position [1482, 0]
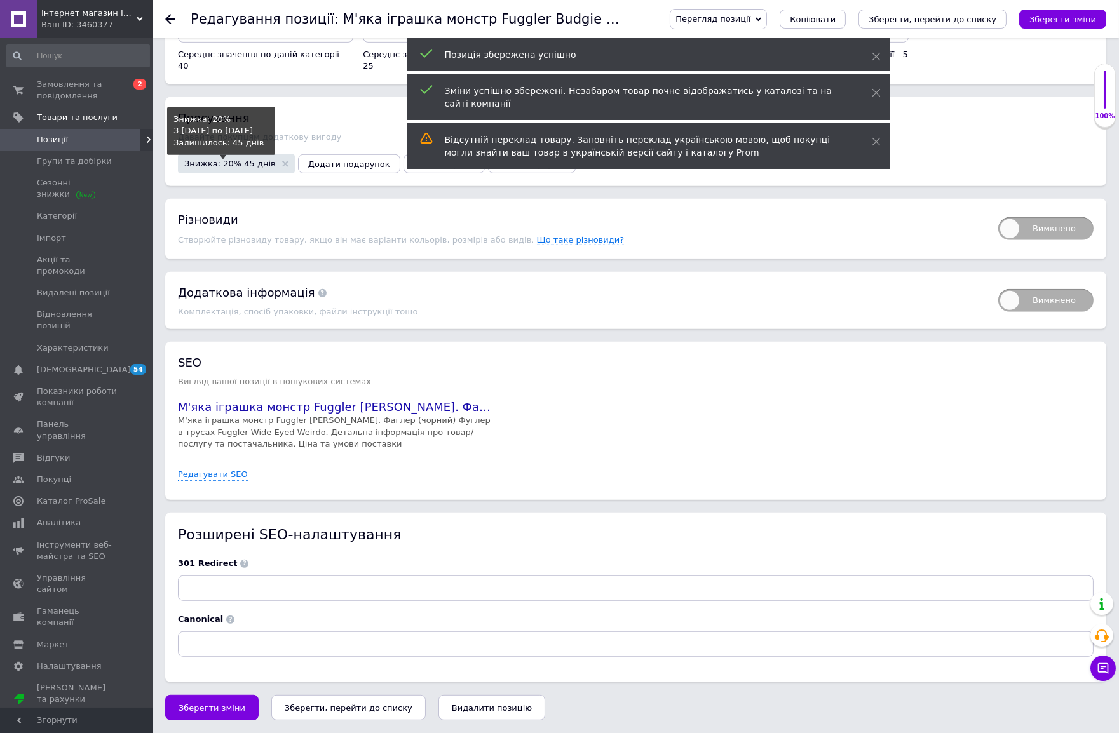
click at [249, 168] on span "Знижка: 20% 45 днів" at bounding box center [230, 163] width 92 height 8
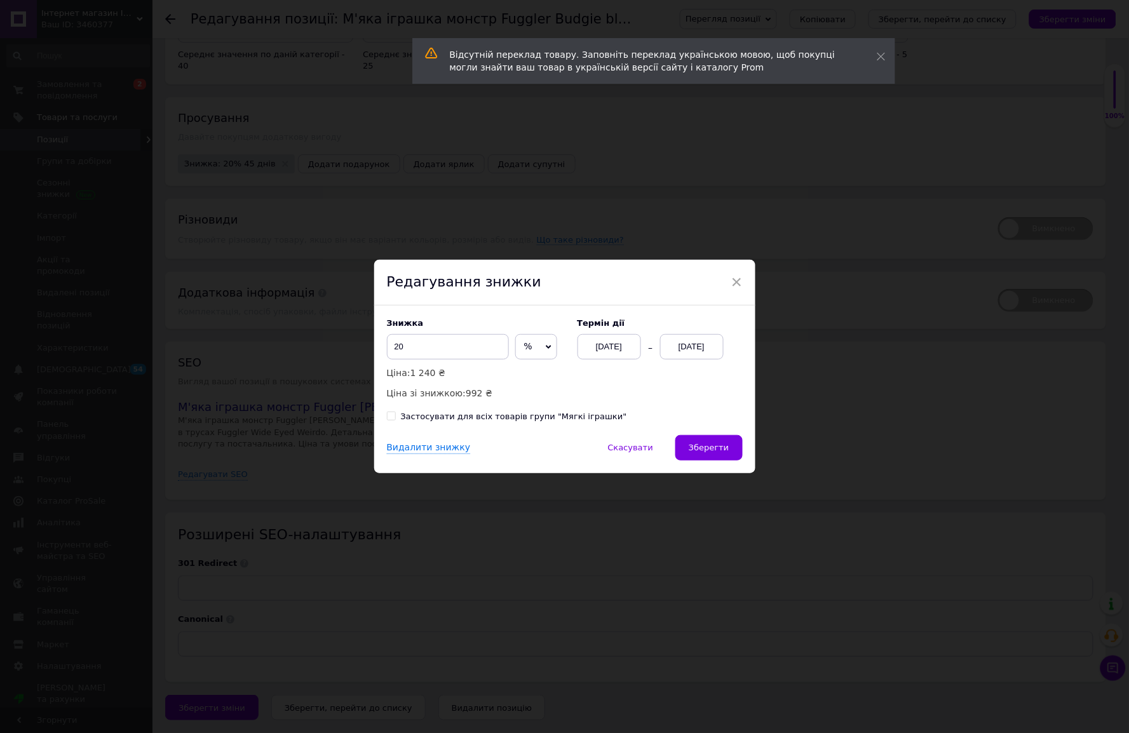
click at [532, 346] on span "%" at bounding box center [536, 346] width 42 height 25
drag, startPoint x: 529, startPoint y: 373, endPoint x: 479, endPoint y: 363, distance: 51.2
click at [528, 373] on li "₴" at bounding box center [536, 374] width 41 height 18
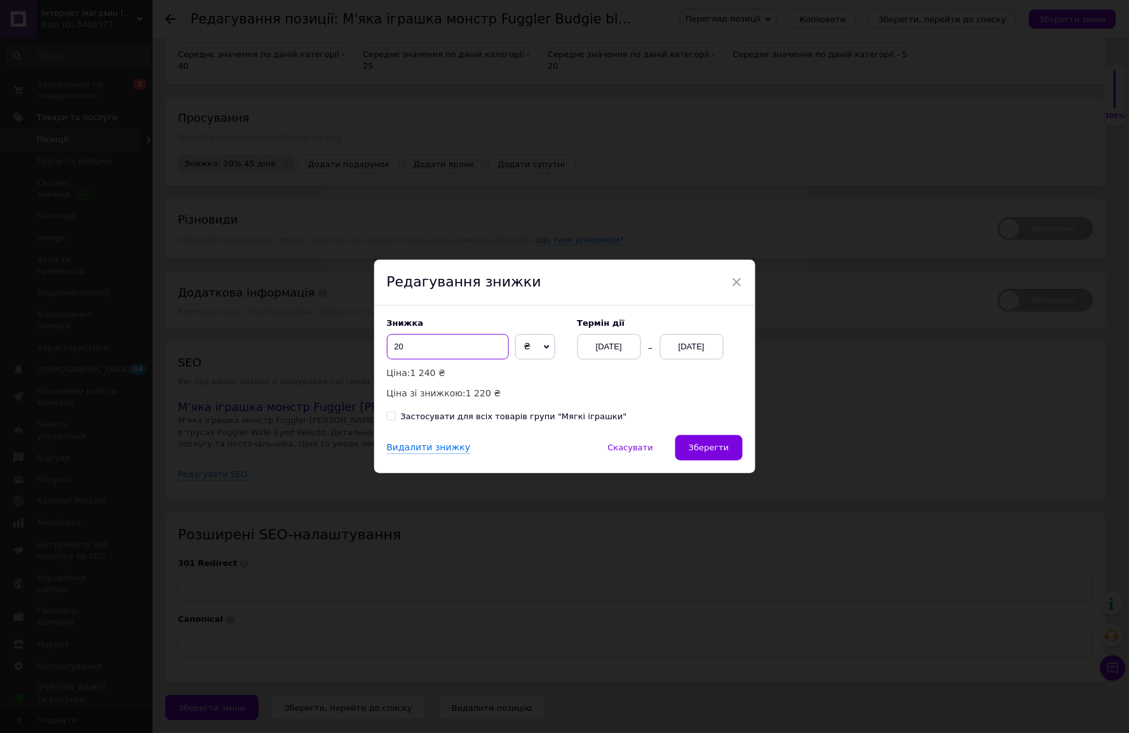
drag, startPoint x: 456, startPoint y: 351, endPoint x: 382, endPoint y: 349, distance: 73.7
click at [382, 349] on div "Знижка 20 ₴ % Ціна: 1 240 ₴ Ціна зі знижкою: 1 220 ₴ Термін дії 12.08.2025 26.0…" at bounding box center [564, 371] width 381 height 130
drag, startPoint x: 410, startPoint y: 344, endPoint x: 400, endPoint y: 343, distance: 10.2
click at [400, 343] on input "200" at bounding box center [448, 346] width 122 height 25
drag, startPoint x: 410, startPoint y: 346, endPoint x: 390, endPoint y: 344, distance: 21.1
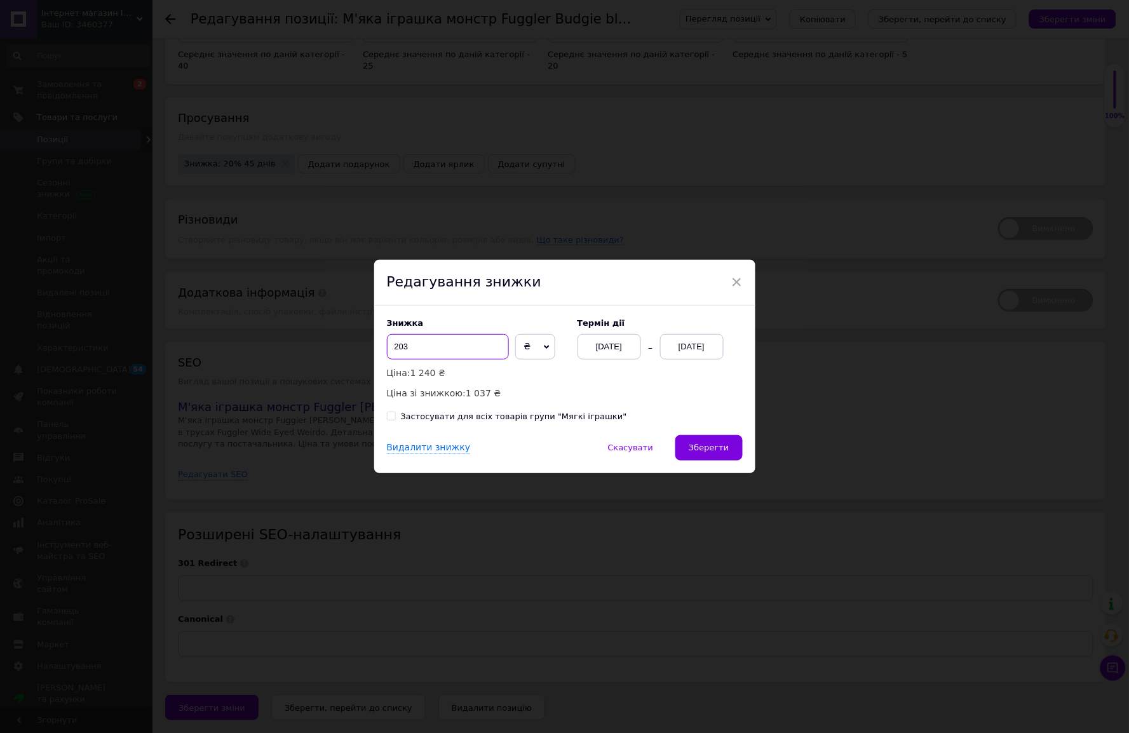
click at [390, 344] on input "203" at bounding box center [448, 346] width 122 height 25
type input "250"
click at [726, 443] on span "Зберегти" at bounding box center [709, 448] width 40 height 10
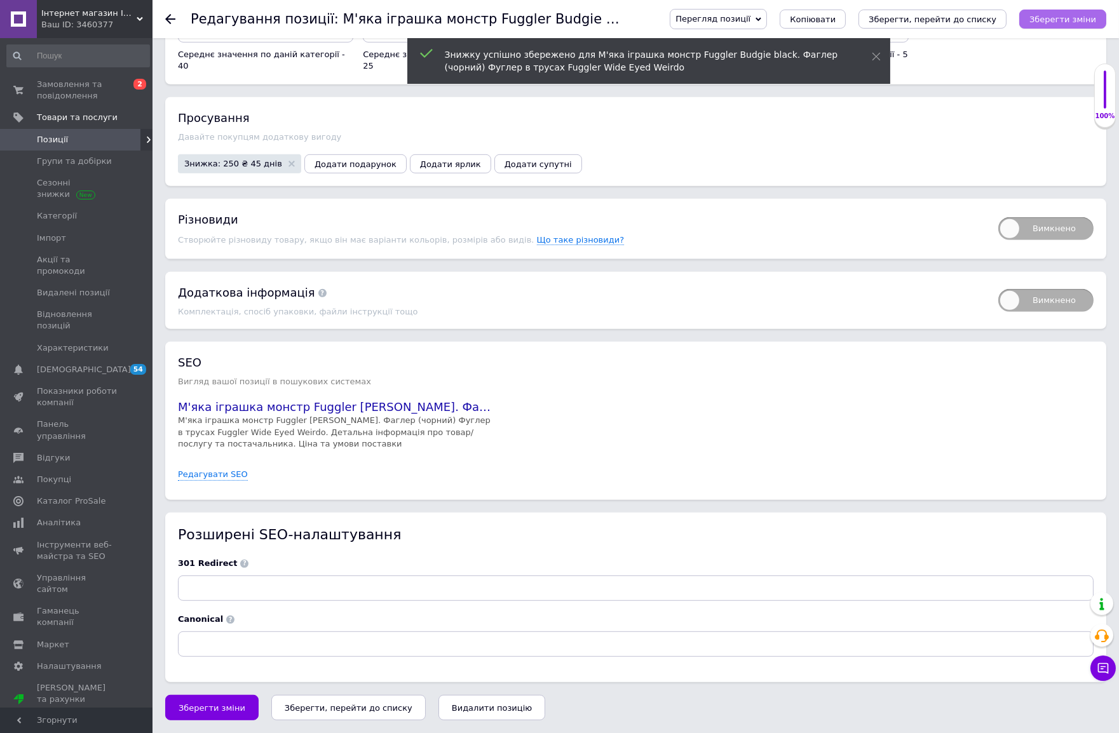
click at [1016, 16] on icon "Зберегти зміни" at bounding box center [1062, 20] width 67 height 10
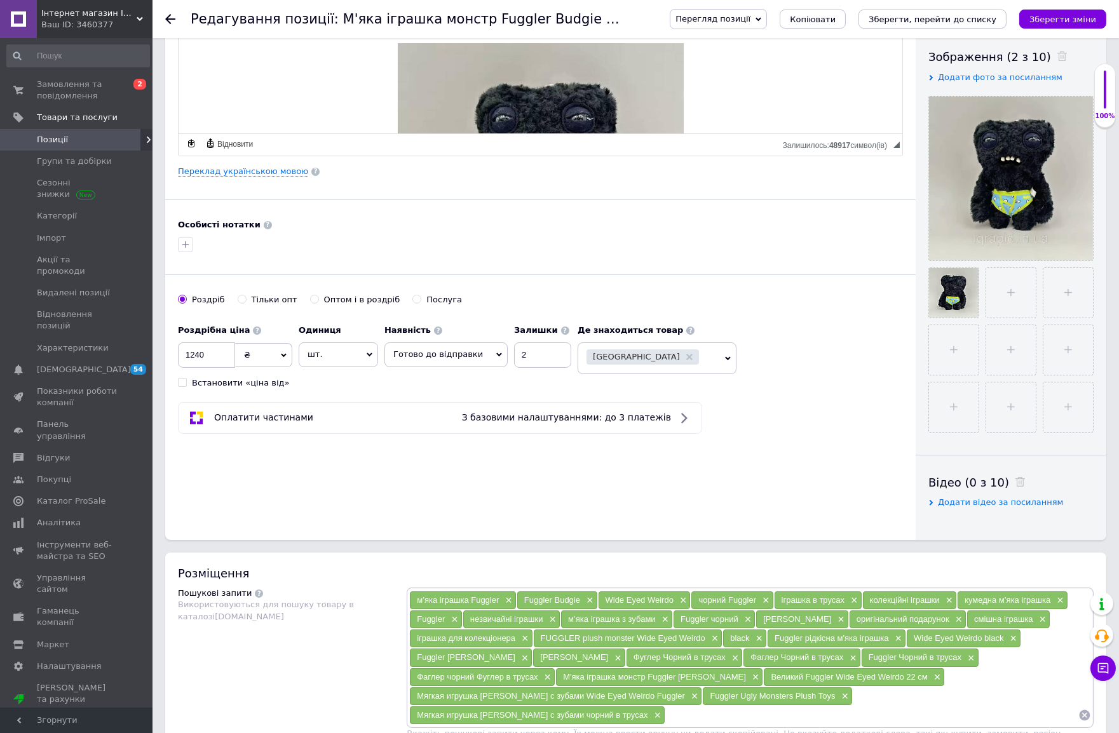
scroll to position [71, 0]
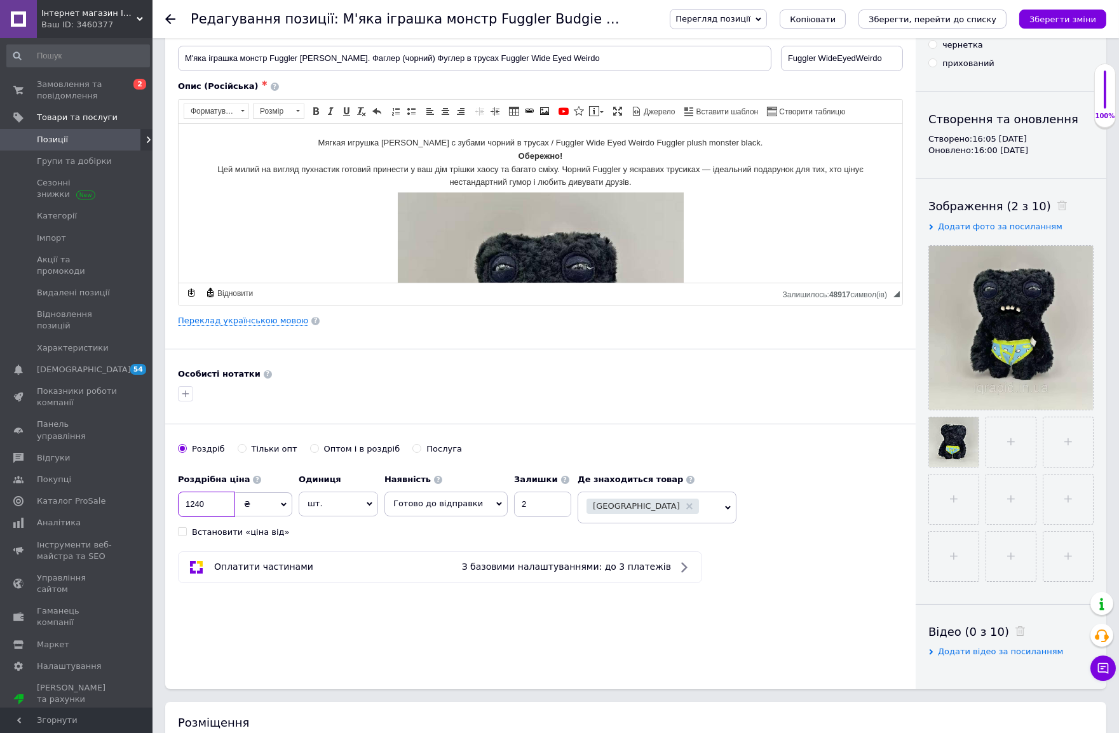
drag, startPoint x: 197, startPoint y: 504, endPoint x: 164, endPoint y: 510, distance: 33.5
type input "1140"
click at [1016, 19] on icon "Зберегти зміни" at bounding box center [1062, 20] width 67 height 10
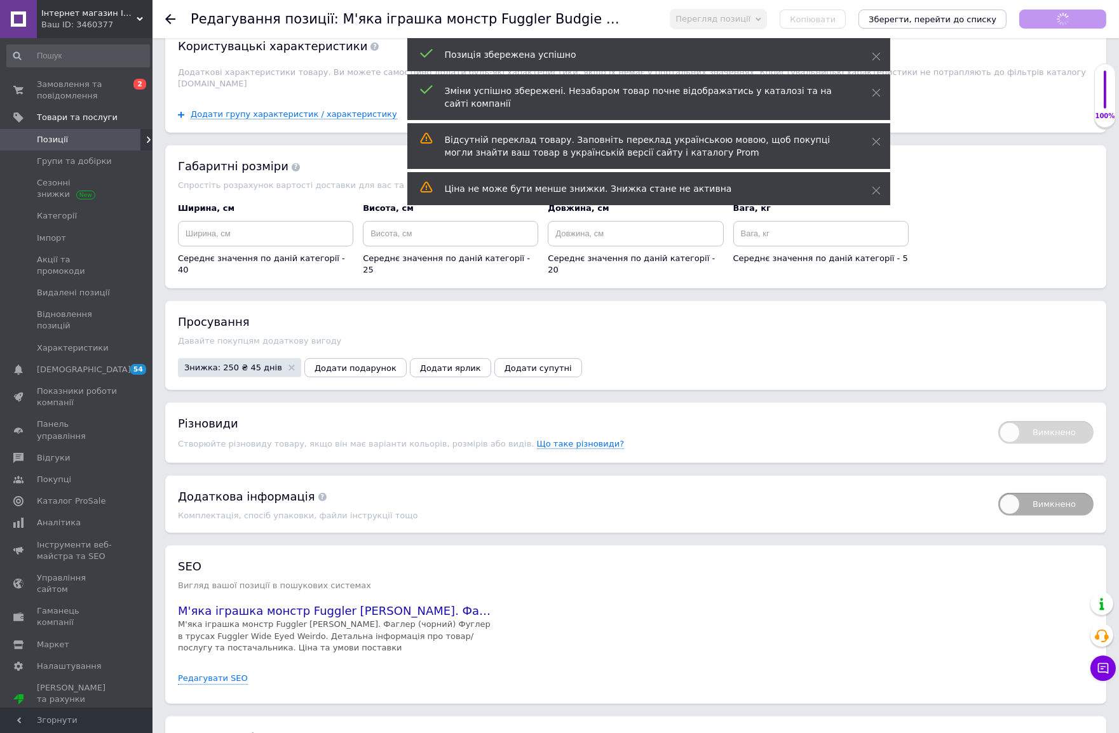
scroll to position [1341, 0]
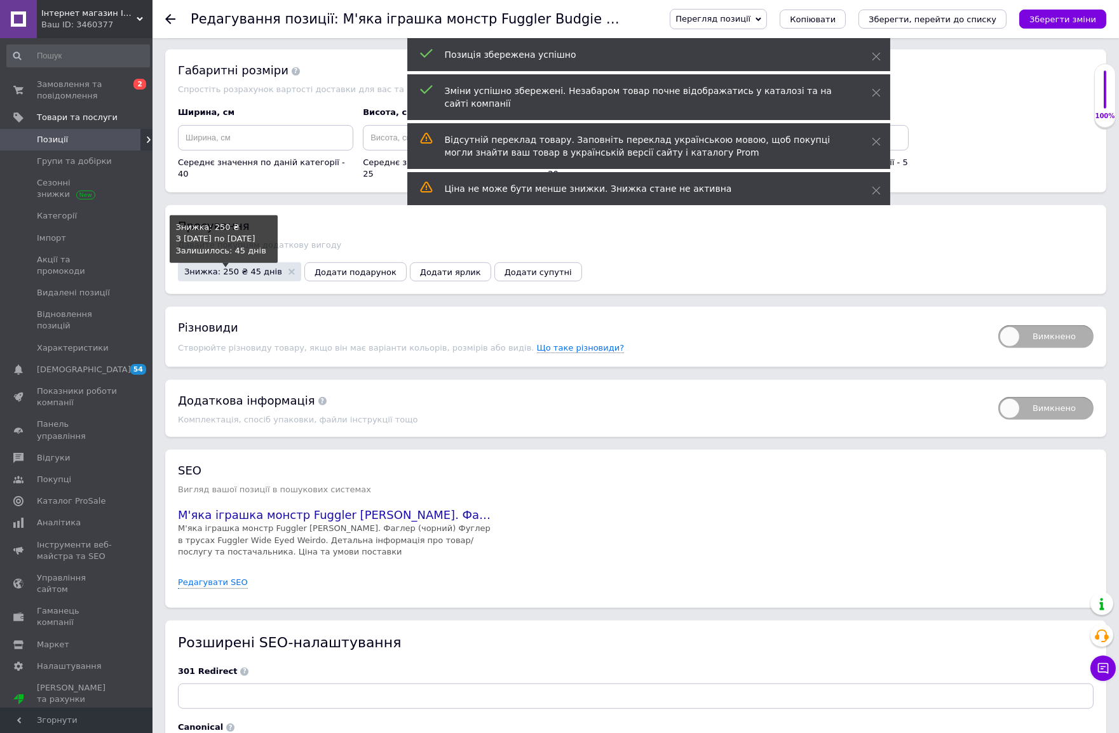
click at [257, 276] on span "Знижка: 250 ₴ 45 днів" at bounding box center [233, 272] width 98 height 8
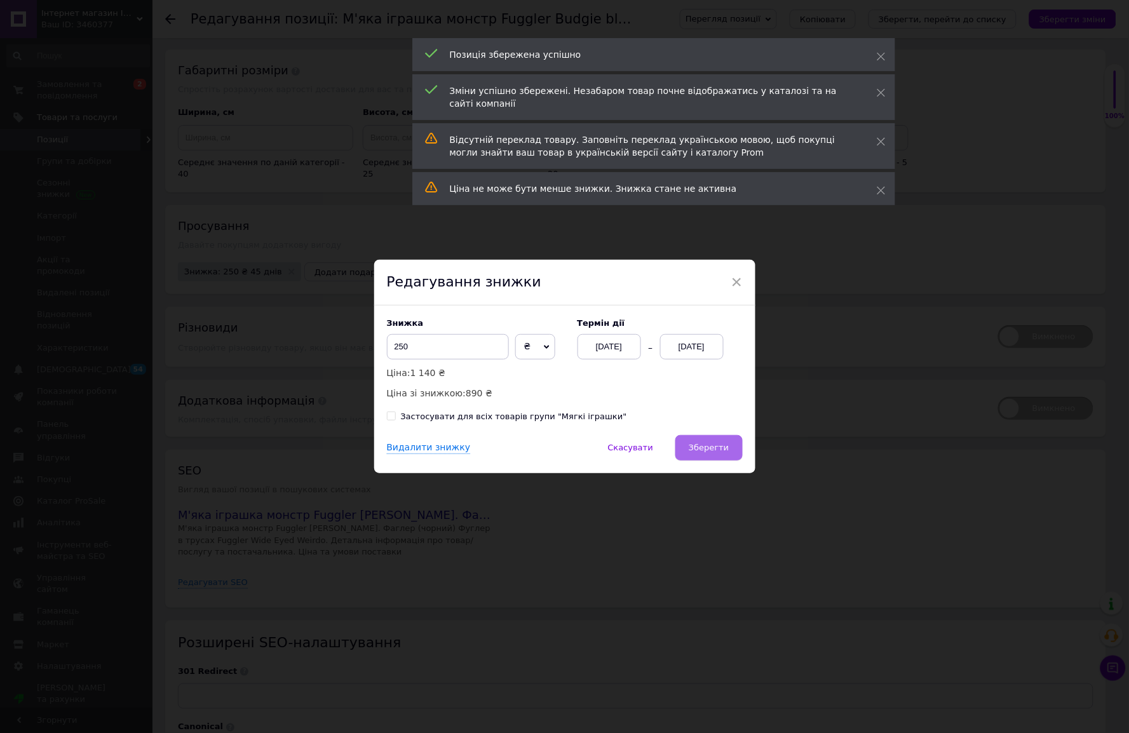
click at [713, 446] on span "Зберегти" at bounding box center [709, 448] width 40 height 10
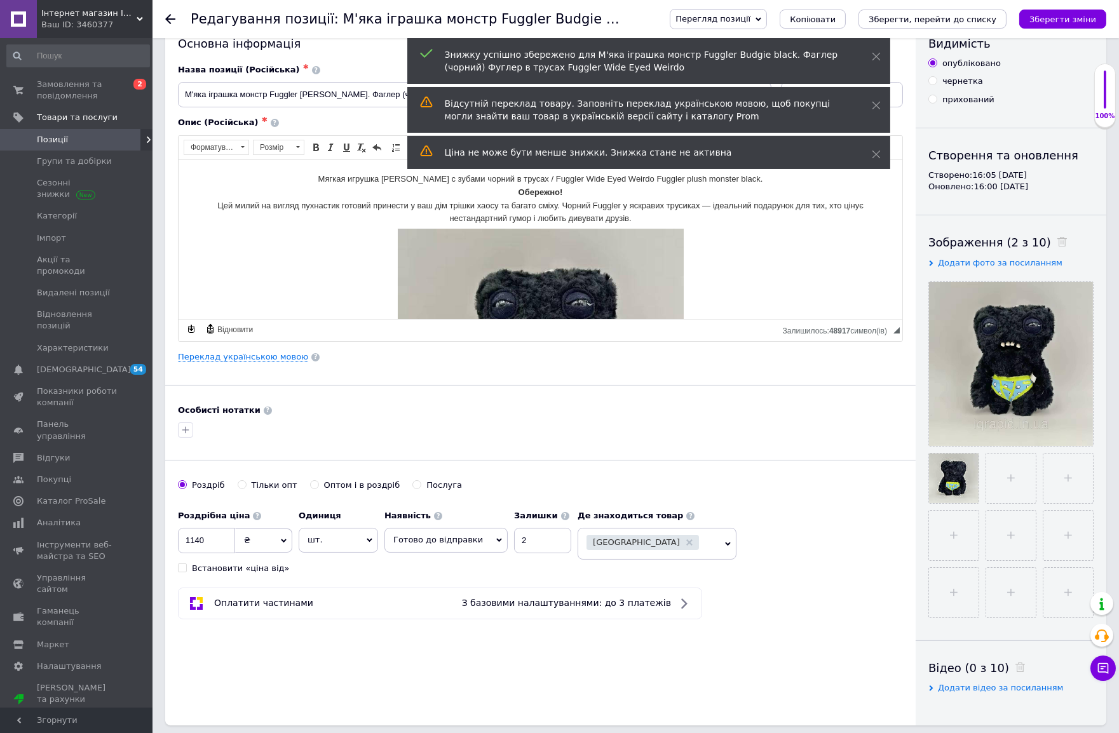
scroll to position [0, 0]
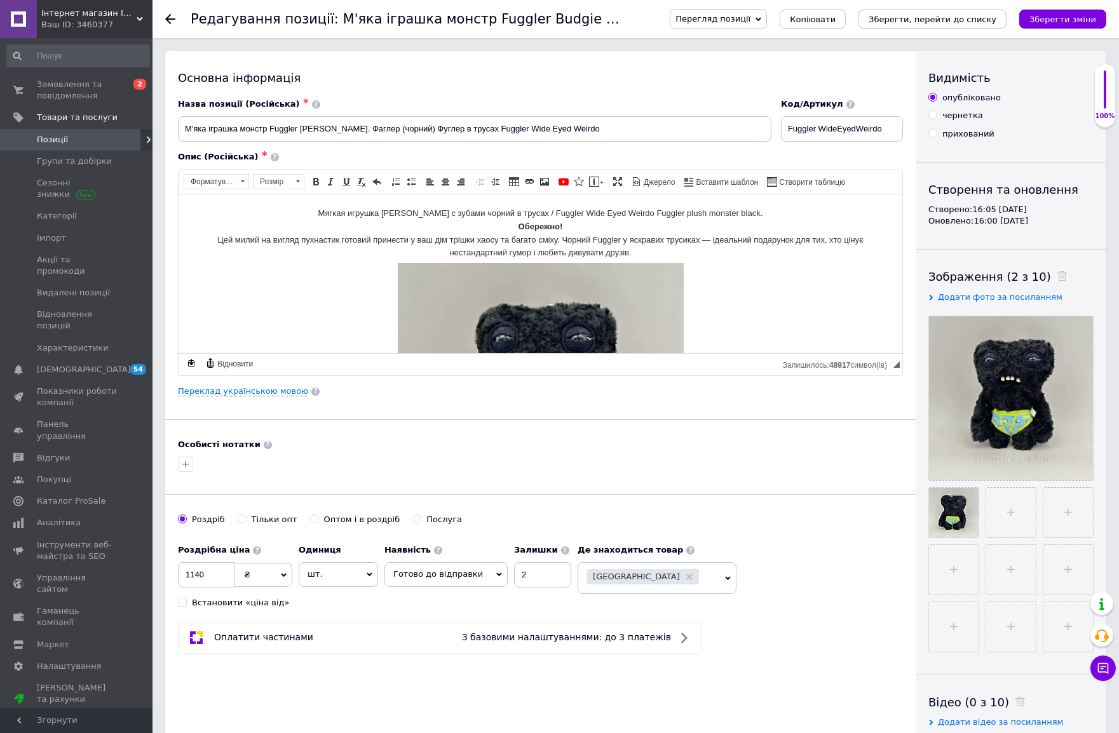
click at [763, 24] on span "Перегляд позиції" at bounding box center [718, 19] width 97 height 20
click at [784, 42] on li "Зберегти та переглянути на сайті" at bounding box center [769, 43] width 199 height 18
click at [55, 90] on span "Замовлення та повідомлення" at bounding box center [77, 90] width 81 height 23
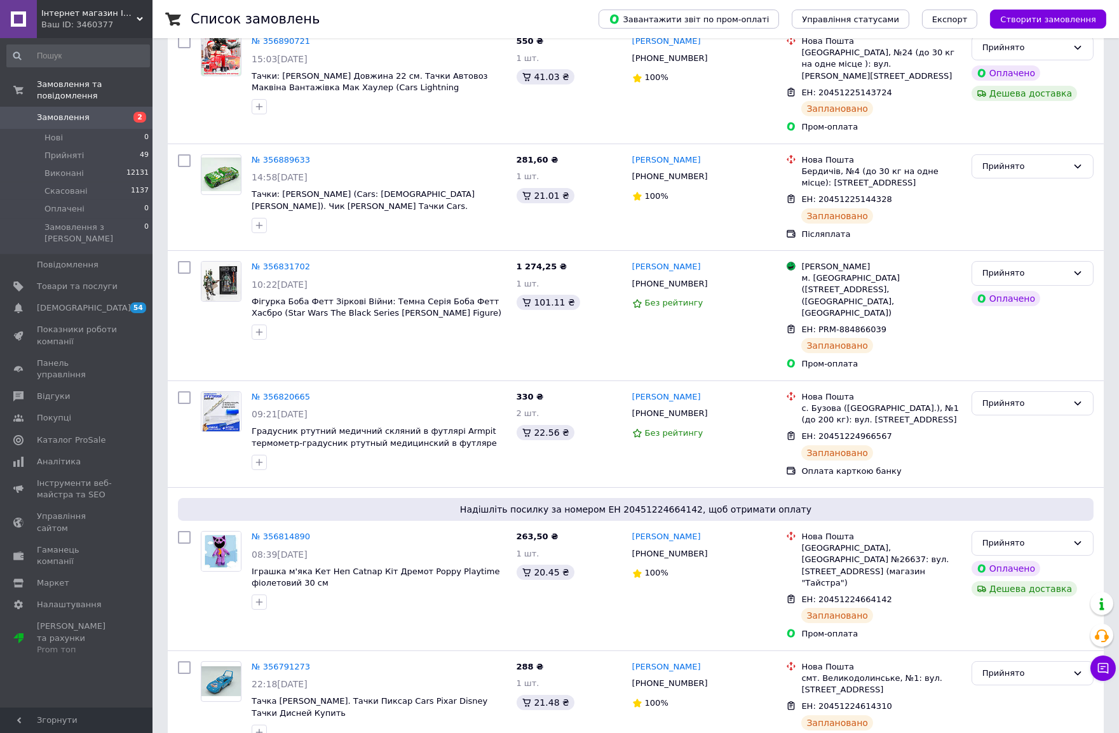
scroll to position [282, 0]
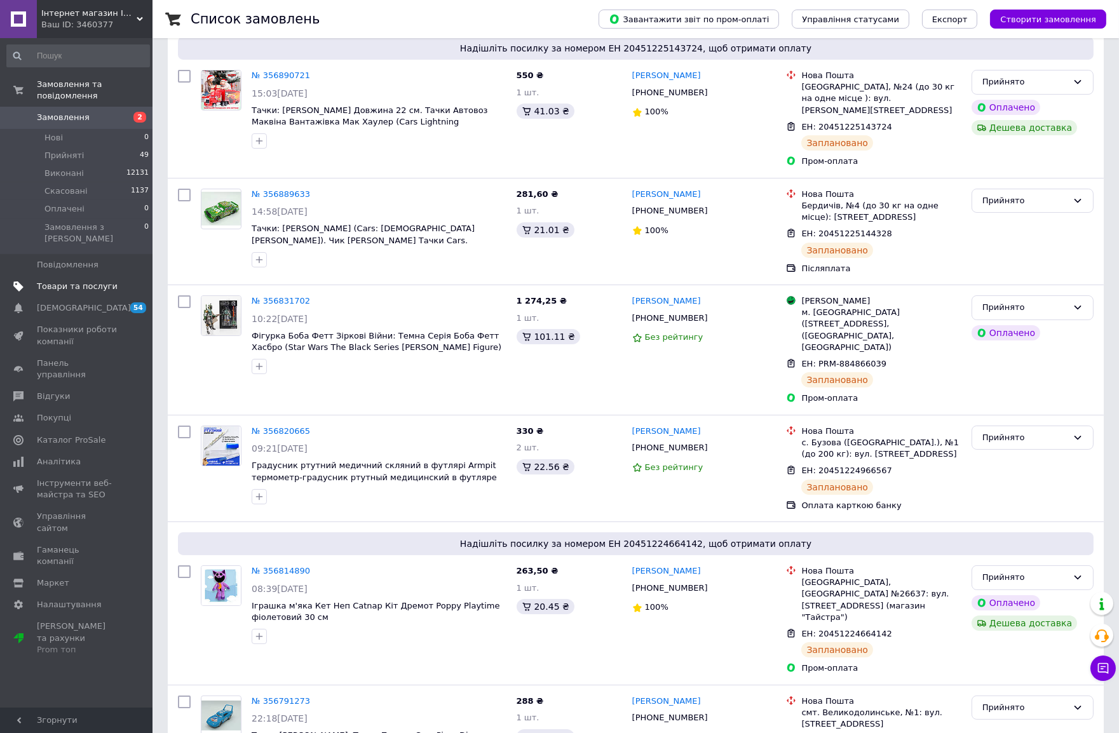
click at [74, 281] on span "Товари та послуги" at bounding box center [77, 286] width 81 height 11
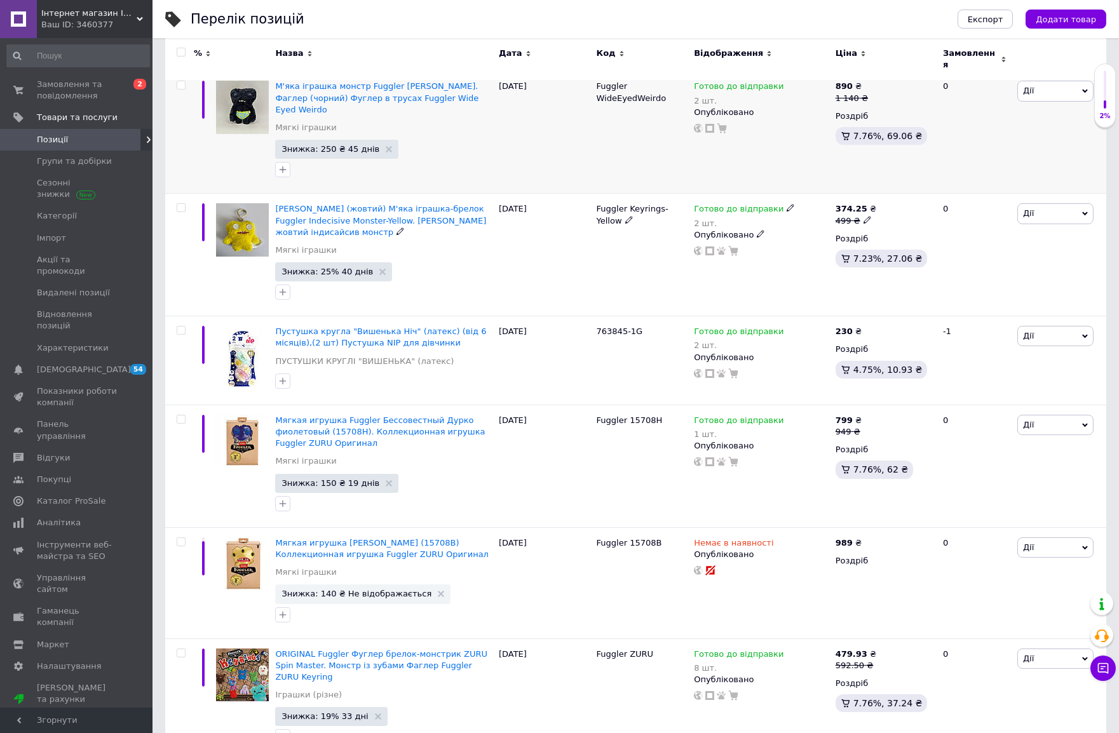
scroll to position [71, 0]
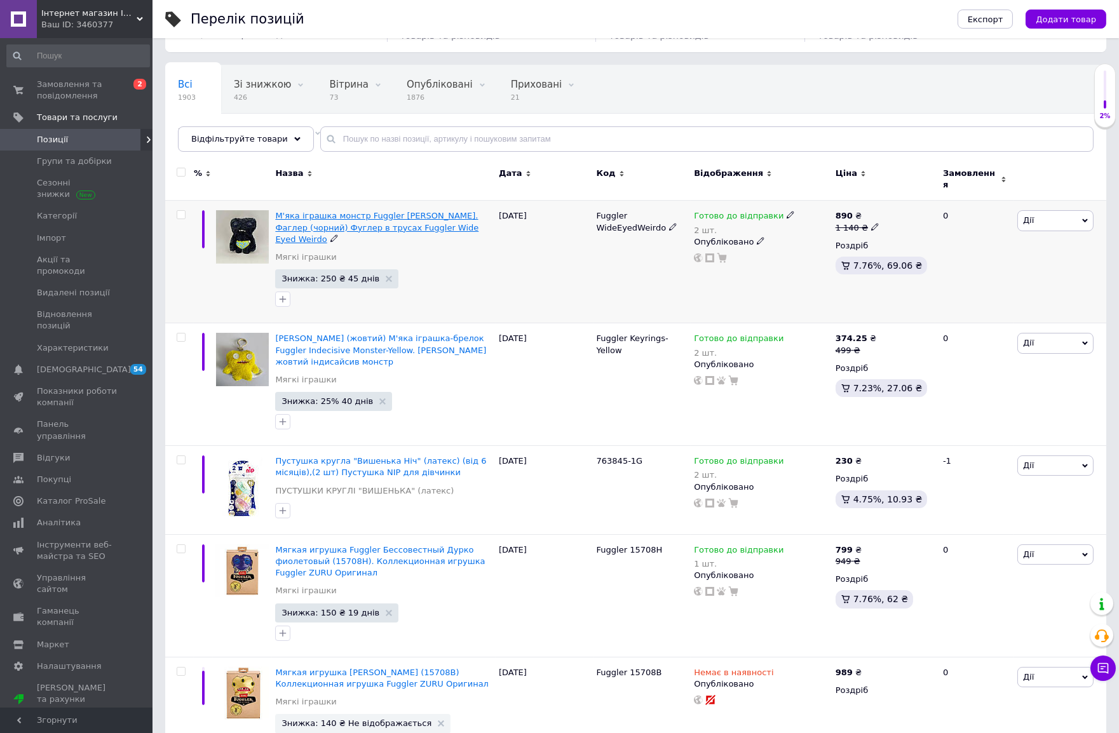
click at [396, 216] on span "М'яка іграшка монстр Fuggler Budgie black. Фаглер (чорний) Фуглер в трусах Fugg…" at bounding box center [376, 227] width 203 height 32
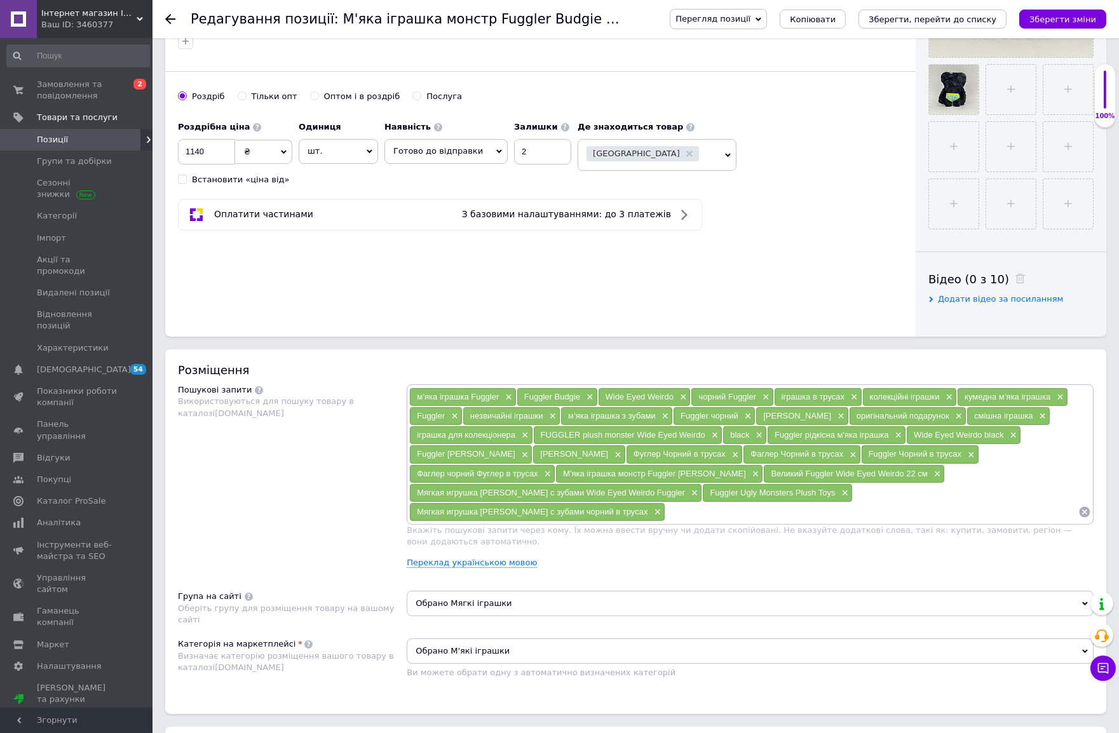
scroll to position [706, 0]
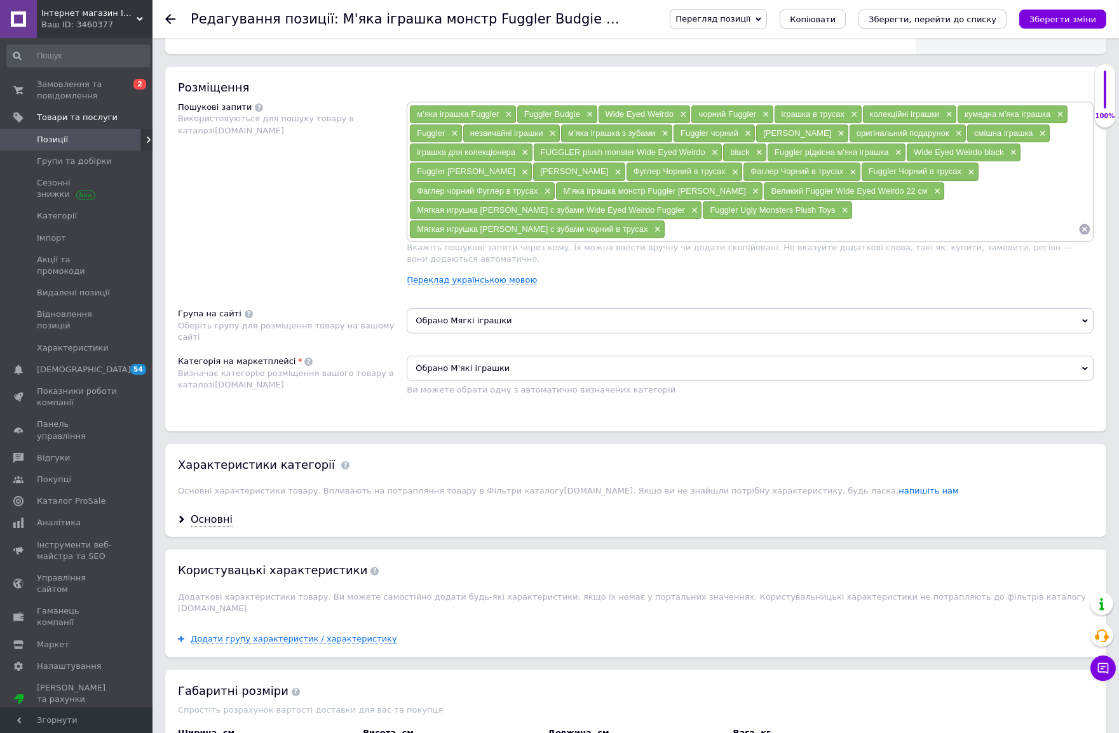
click at [813, 239] on input at bounding box center [871, 229] width 413 height 19
paste input "фаглер чорний в трусах"
type input "фаглер чорний в трусах"
paste input "фаглер чорний в трусах"
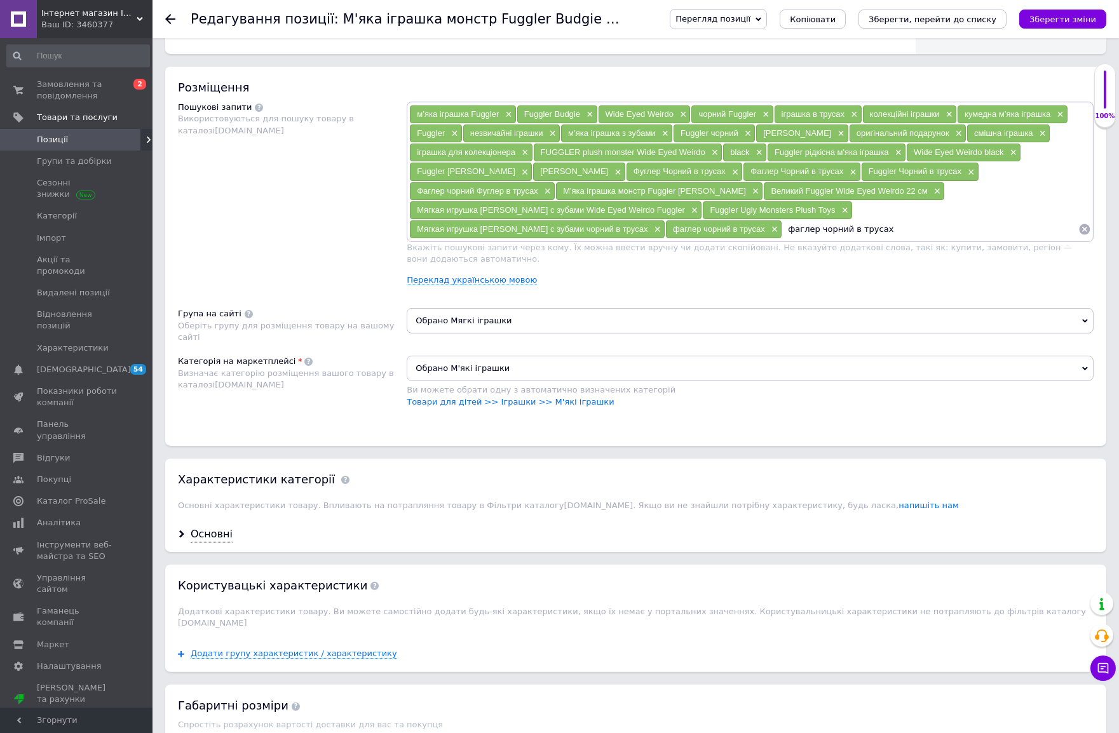
click at [902, 239] on input "фаглер чорний в трусах" at bounding box center [930, 229] width 296 height 19
type input "фуглер чорний в трусах"
paste input "фаглер чорний в трусах"
drag, startPoint x: 444, startPoint y: 345, endPoint x: 410, endPoint y: 344, distance: 33.7
click at [899, 239] on input "фаглер чорний в трусах" at bounding box center [988, 229] width 179 height 19
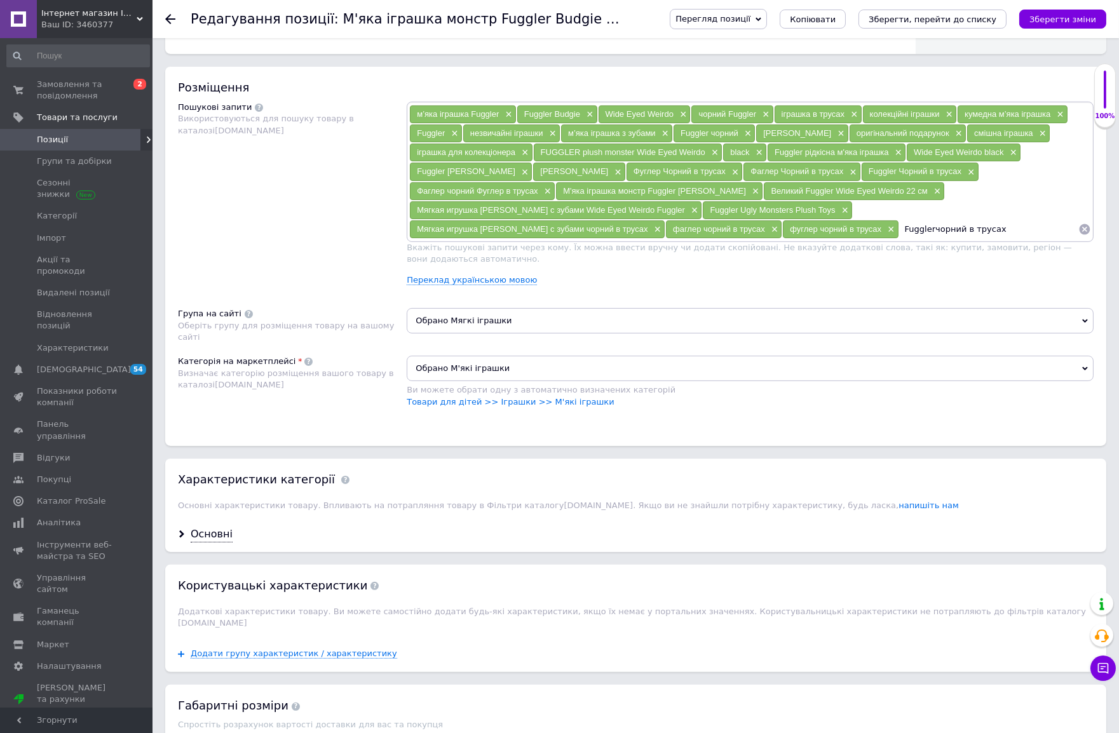
type input "Fuggler чорний в трусах"
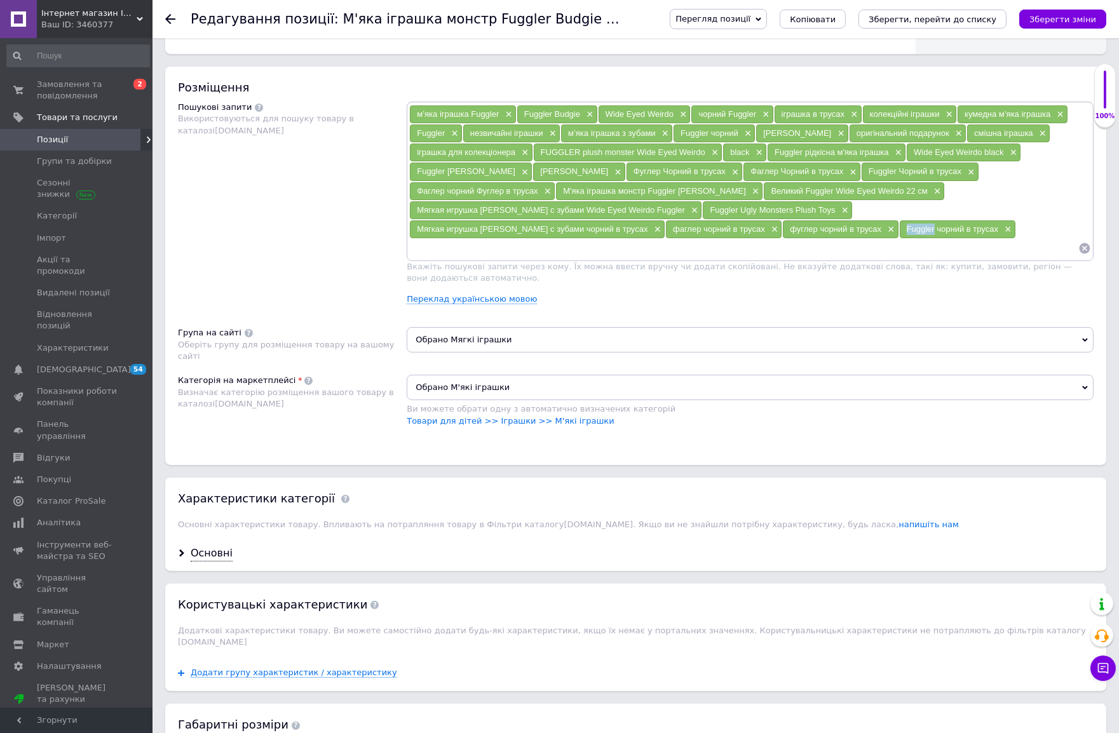
drag, startPoint x: 417, startPoint y: 343, endPoint x: 445, endPoint y: 350, distance: 28.8
click at [907, 234] on span "Fuggler чорний в трусах" at bounding box center [953, 229] width 92 height 10
click at [545, 258] on input at bounding box center [743, 248] width 669 height 19
paste input "Fuggler"
click at [588, 258] on input "Fuggler фаглер фуглер" at bounding box center [743, 248] width 669 height 19
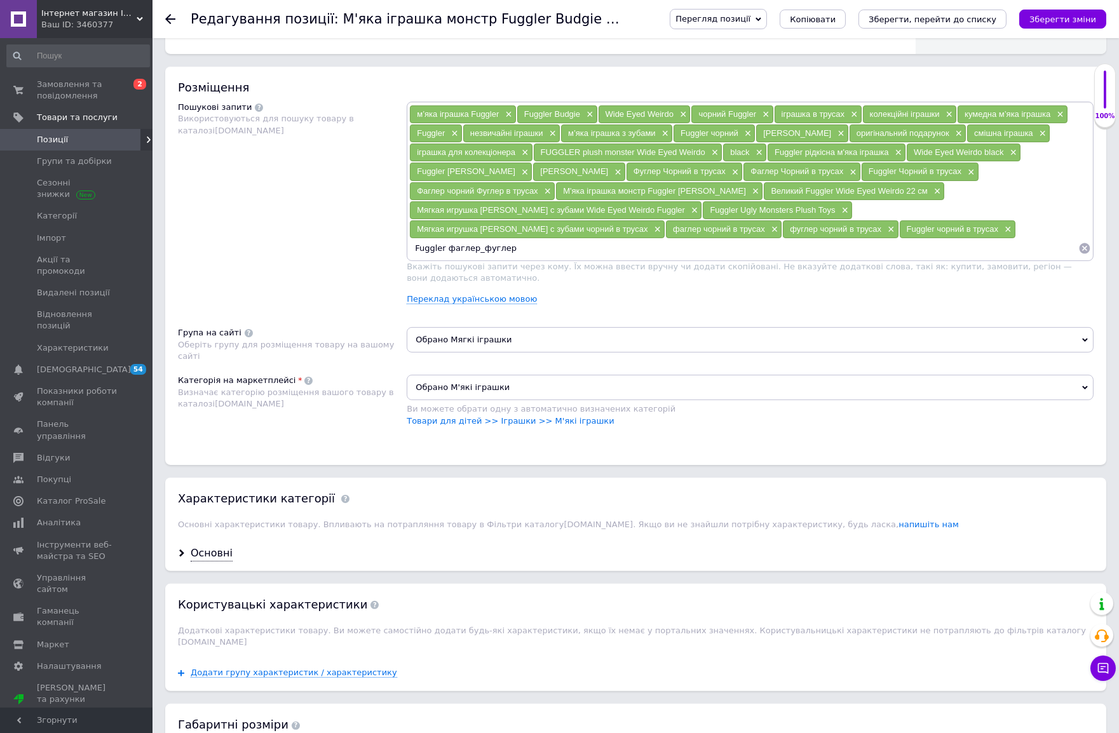
click at [562, 258] on input "Fuggler фаглер_фуглер" at bounding box center [743, 248] width 669 height 19
type input "Fuggler_фаглер_фуглер"
click at [1016, 18] on icon "Зберегти зміни" at bounding box center [1062, 20] width 67 height 10
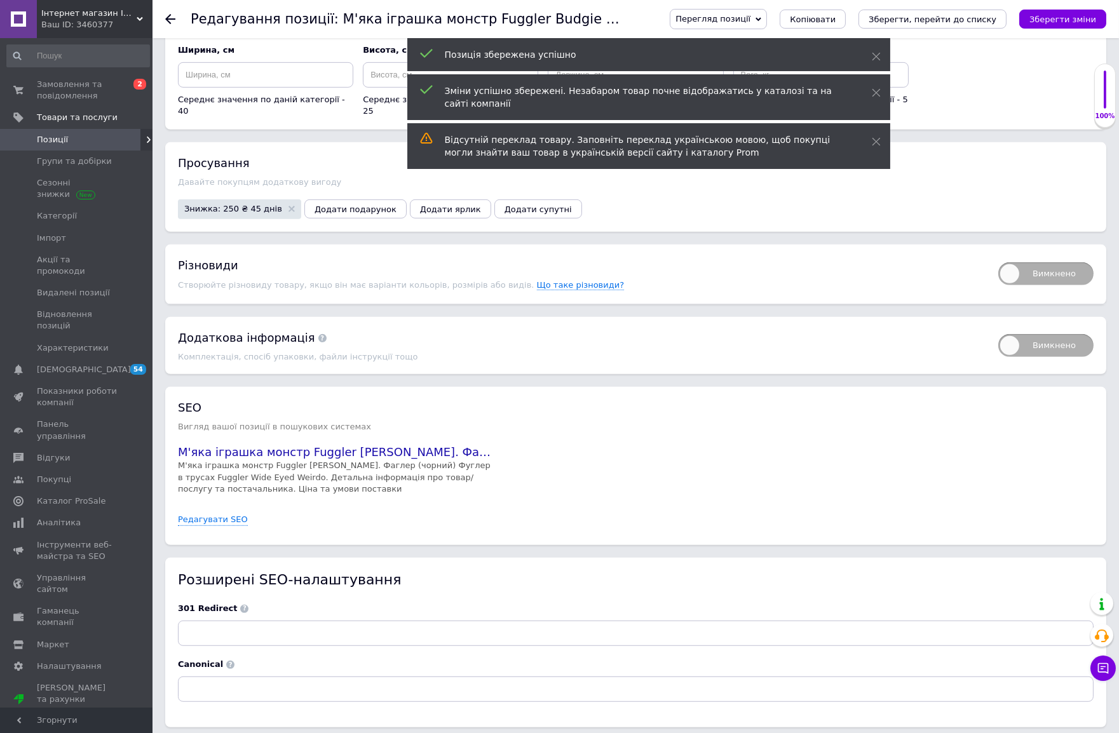
scroll to position [1270, 0]
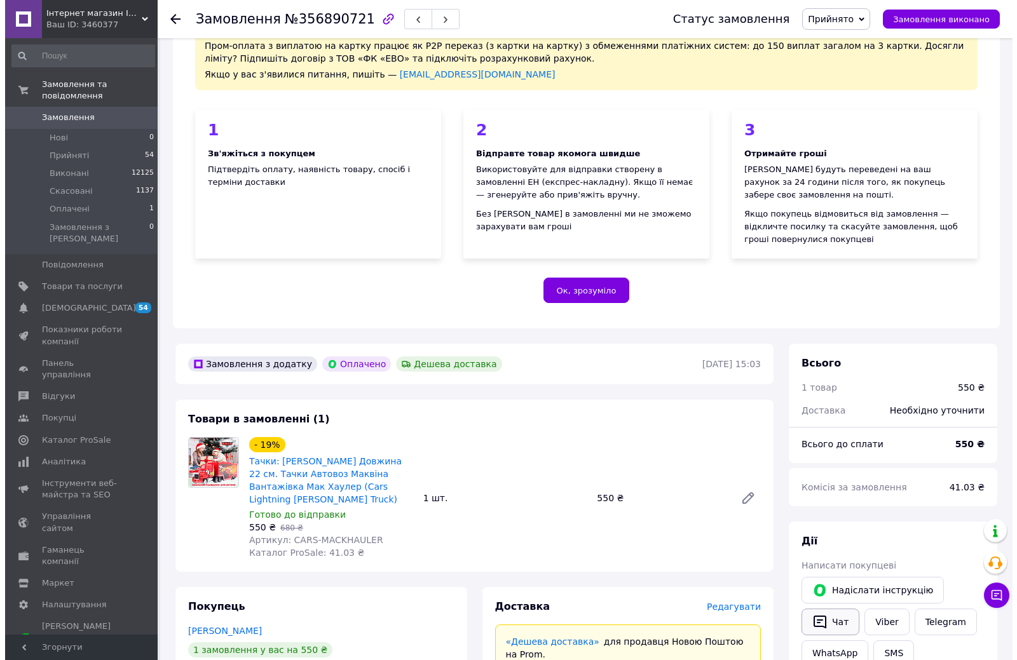
scroll to position [381, 0]
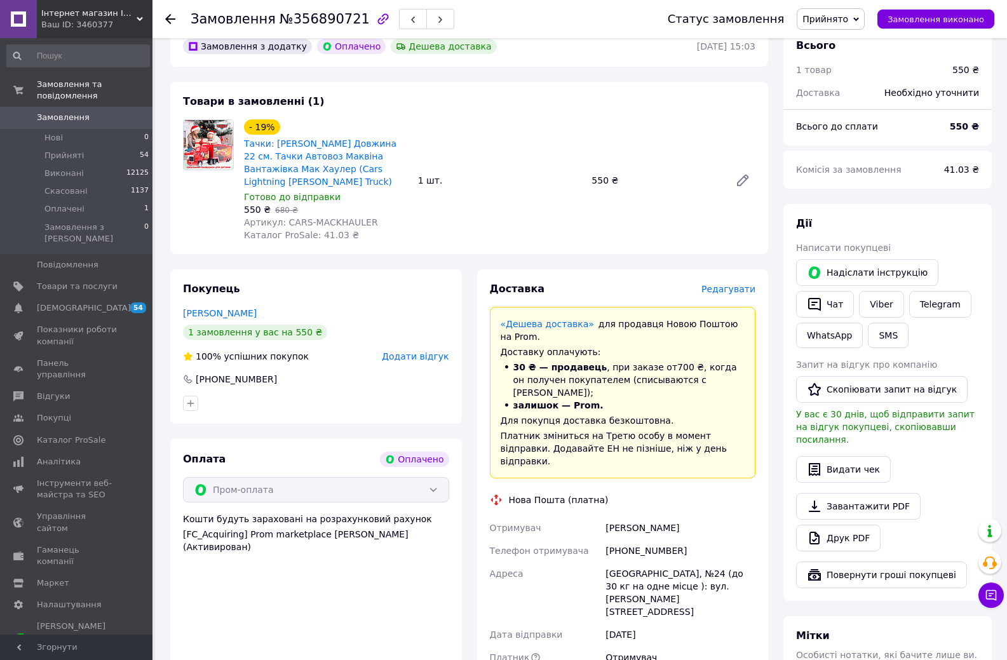
click at [738, 284] on span "Редагувати" at bounding box center [729, 289] width 54 height 10
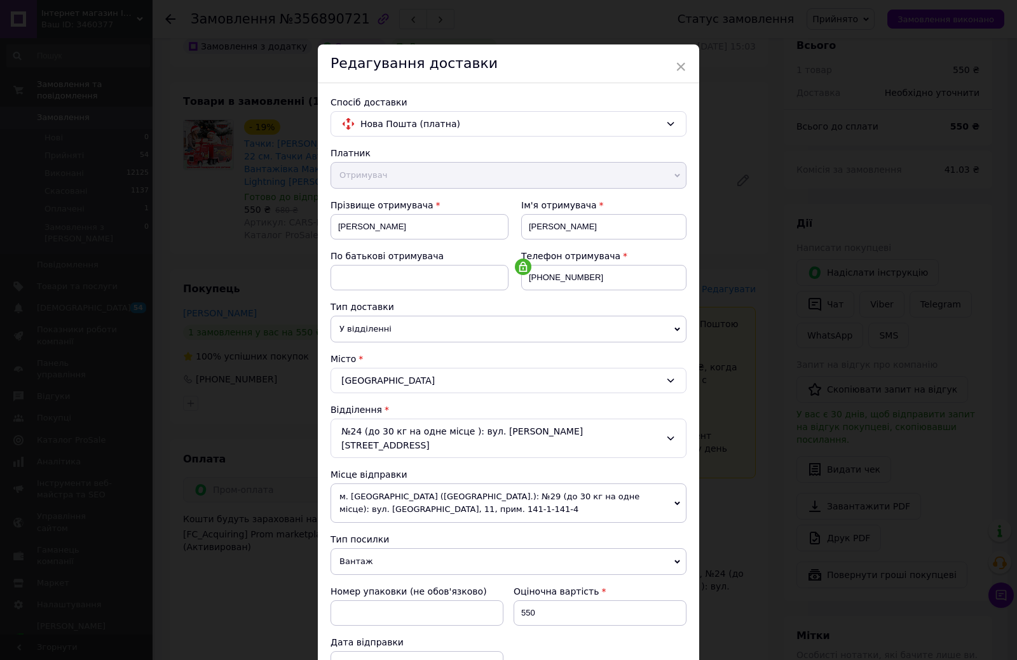
click at [677, 64] on span "×" at bounding box center [680, 67] width 11 height 22
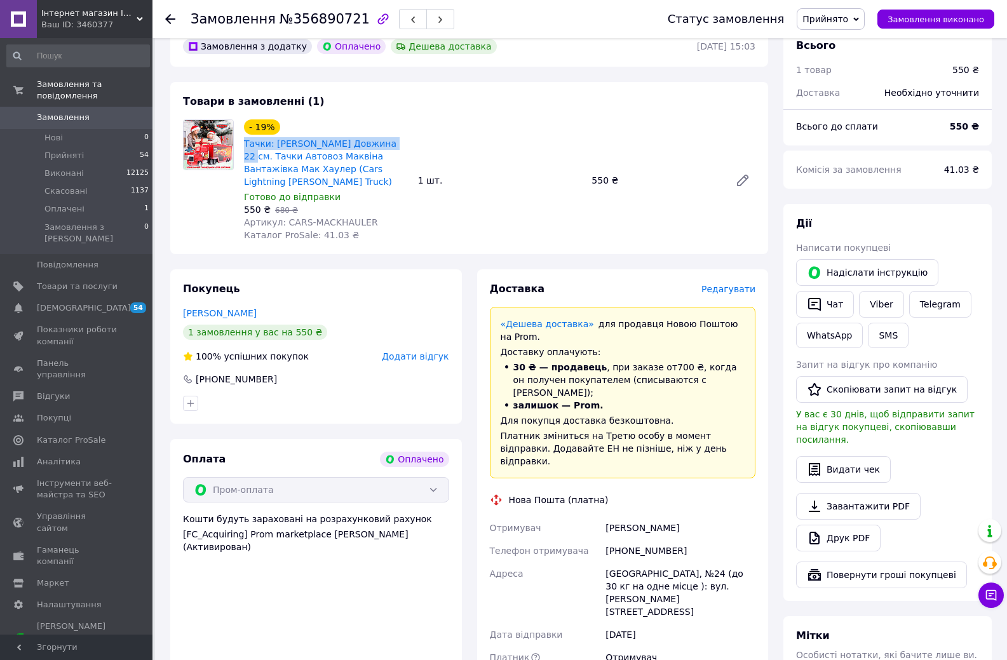
drag, startPoint x: 241, startPoint y: 130, endPoint x: 391, endPoint y: 124, distance: 150.1
click at [391, 124] on div "- 19% Тачки: Трейлер Мак Довжина 22 см. Тачки Автовоз Маквіна Вантажівка Мак Ха…" at bounding box center [326, 180] width 174 height 127
copy link "Тачки: Трейлер Мак Довжина 22 см"
click at [726, 284] on span "Редагувати" at bounding box center [729, 289] width 54 height 10
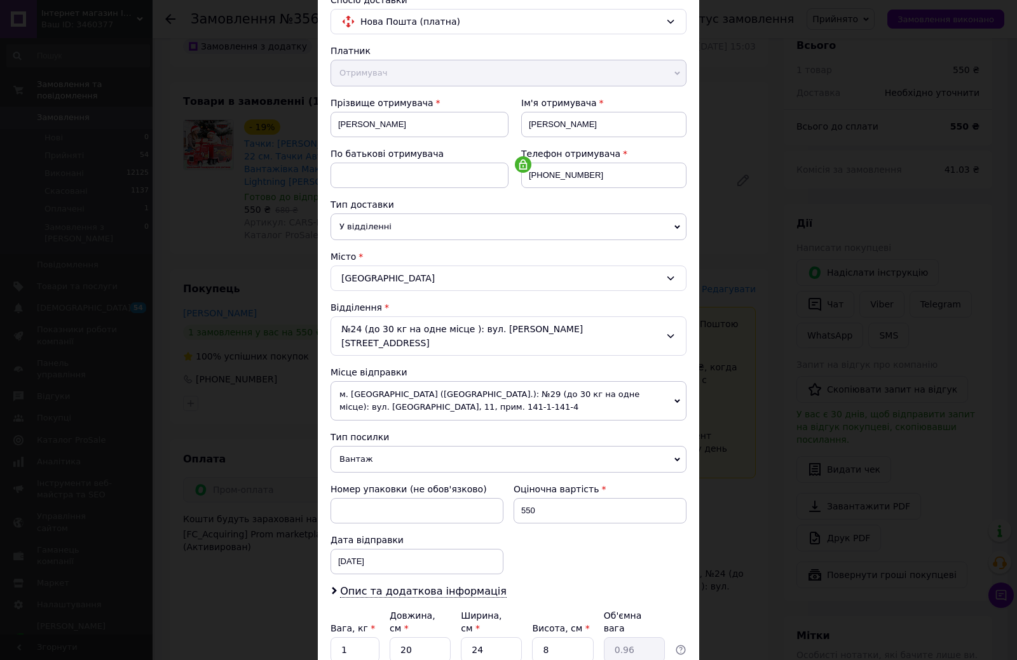
scroll to position [196, 0]
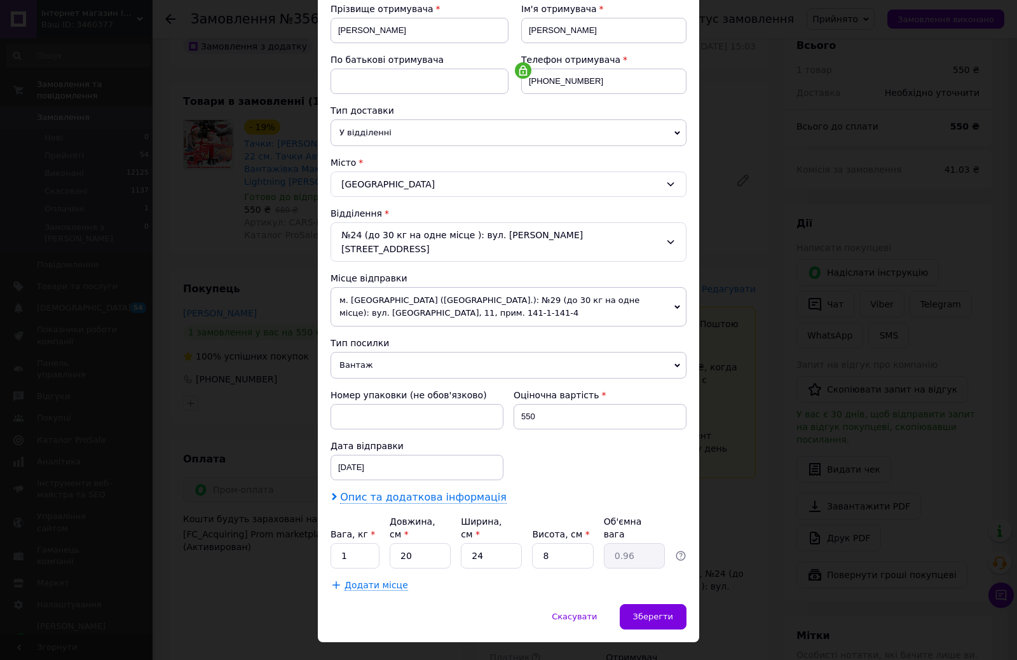
click at [398, 491] on span "Опис та додаткова інформація" at bounding box center [423, 497] width 166 height 13
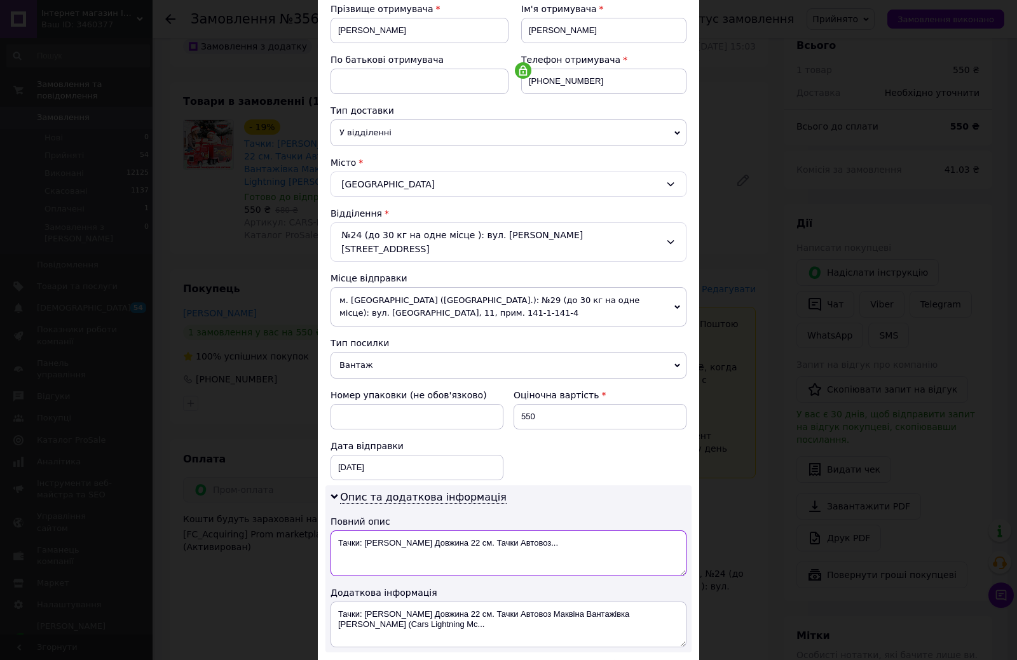
drag, startPoint x: 474, startPoint y: 532, endPoint x: 583, endPoint y: 529, distance: 109.3
click at [583, 531] on textarea "Тачки: Трейлер Мак Довжина 22 см. Тачки Автовоз..." at bounding box center [508, 554] width 356 height 46
type textarea "Тачки: Трейлер Мак Довжина 22 см."
drag, startPoint x: 567, startPoint y: 599, endPoint x: 635, endPoint y: 619, distance: 71.4
click at [635, 619] on textarea "Тачки: Трейлер Мак Довжина 22 см. Тачки Автовоз Маквіна Вантажівка Мак Хаулер (…" at bounding box center [508, 625] width 356 height 46
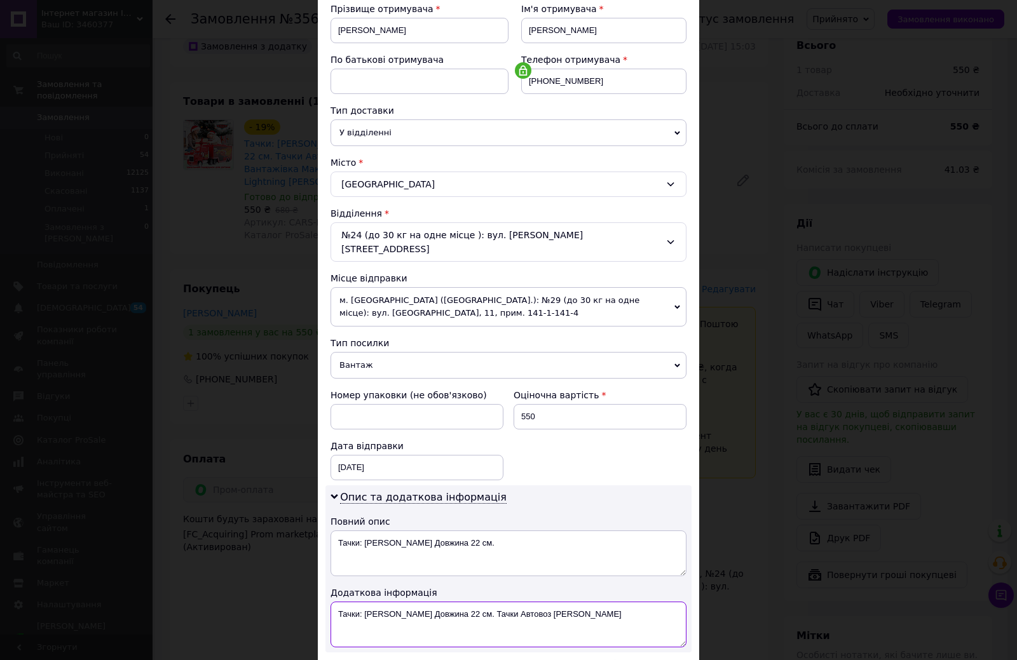
drag, startPoint x: 502, startPoint y: 600, endPoint x: 476, endPoint y: 599, distance: 26.1
click at [476, 602] on textarea "Тачки: Трейлер Мак Довжина 22 см. Тачки Автовоз Маквіна" at bounding box center [508, 625] width 356 height 46
click at [557, 602] on textarea "Тачки: Трейлер Мак Довжина 22 см. Автовоз Маквіна" at bounding box center [508, 625] width 356 height 46
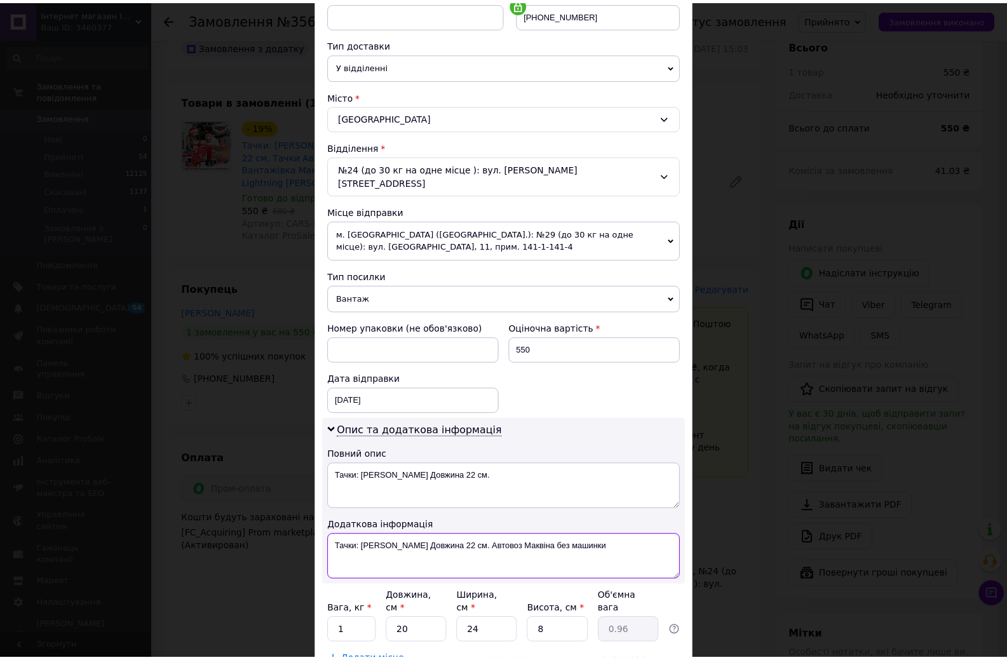
scroll to position [339, 0]
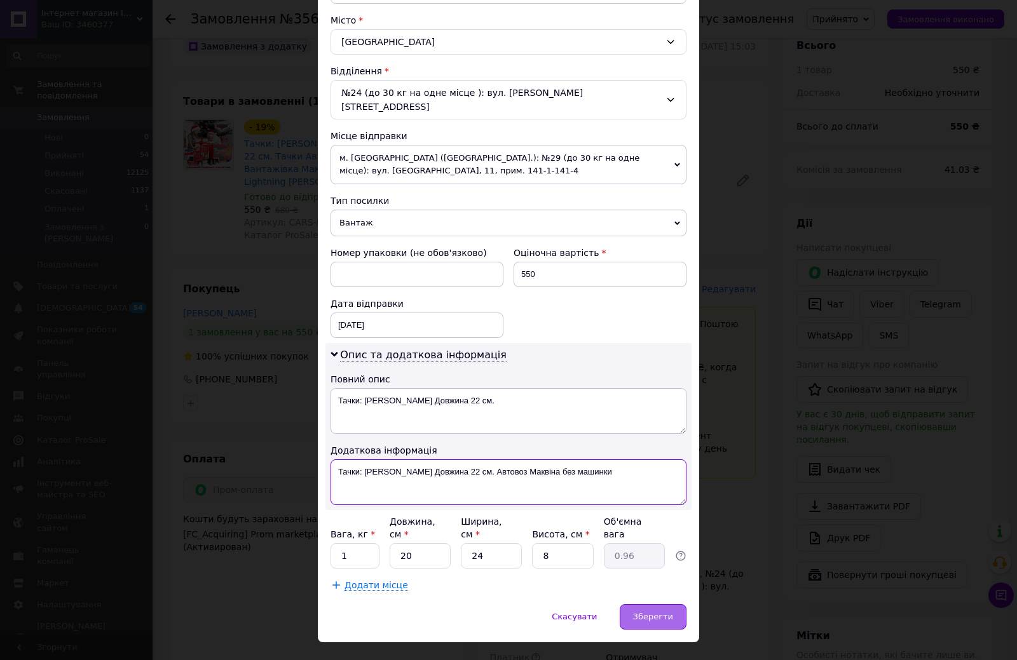
type textarea "Тачки: Трейлер Мак Довжина 22 см. Автовоз Маквіна без машинки"
click at [647, 612] on span "Зберегти" at bounding box center [653, 617] width 40 height 10
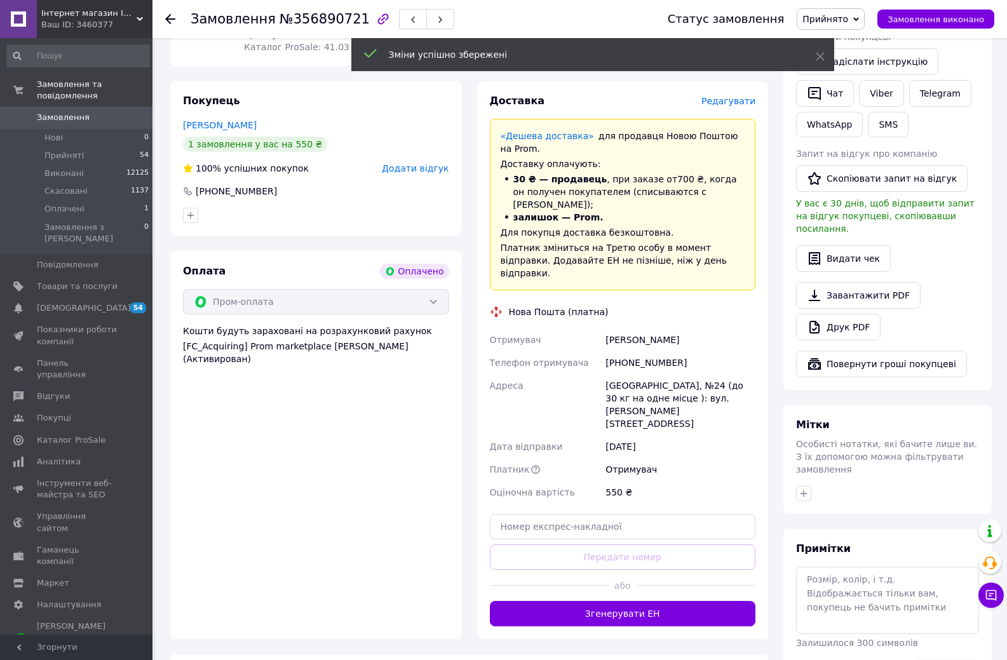
scroll to position [699, 0]
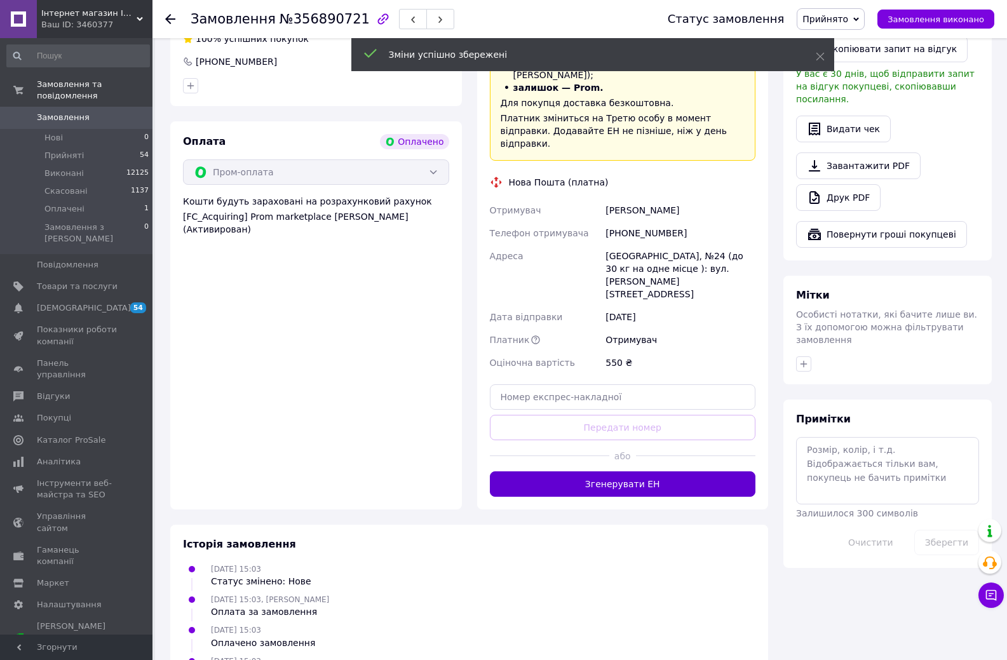
click at [633, 471] on button "Згенерувати ЕН" at bounding box center [623, 483] width 266 height 25
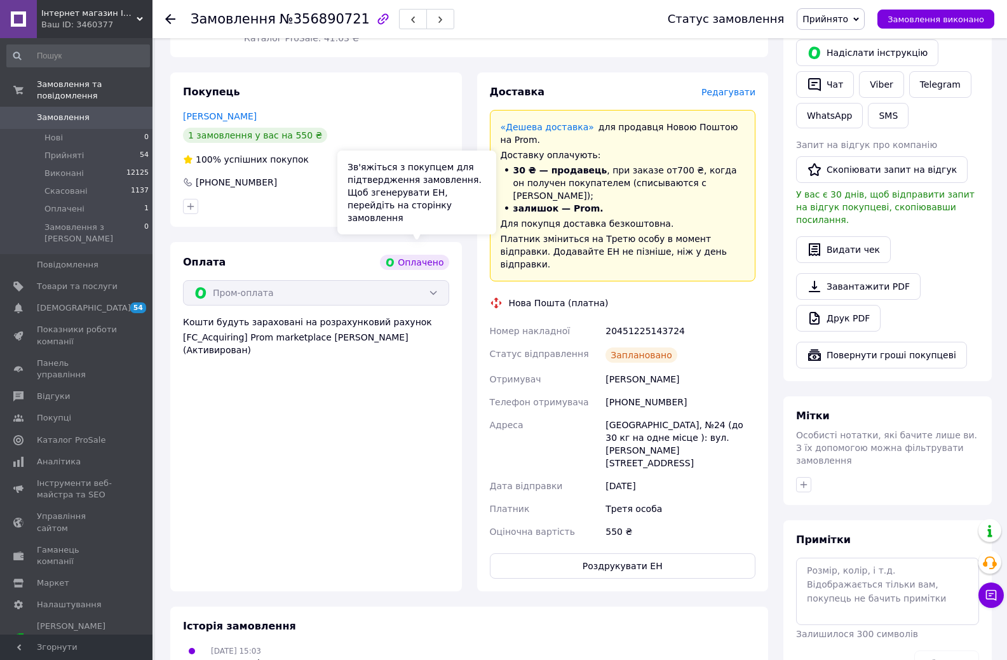
scroll to position [445, 0]
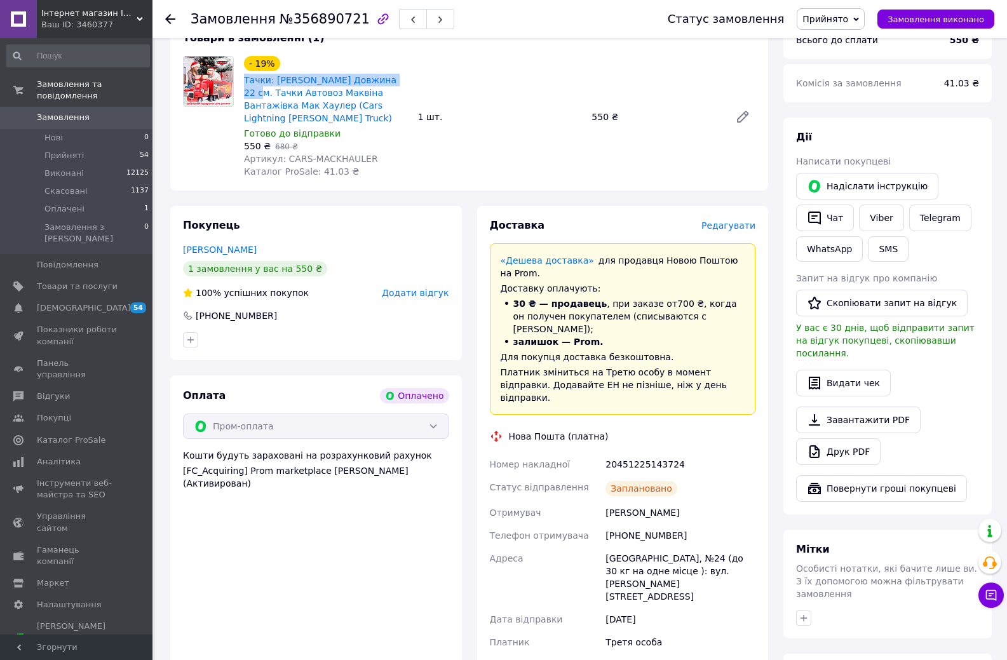
drag, startPoint x: 242, startPoint y: 67, endPoint x: 402, endPoint y: 67, distance: 159.5
click at [402, 67] on div "- 19% Тачки: Трейлер Мак Довжина 22 см. Тачки Автовоз Маквіна Вантажівка Мак Ха…" at bounding box center [326, 116] width 174 height 127
copy link "Тачки: Трейлер Мак Довжина 22 см."
click at [830, 205] on button "Чат" at bounding box center [825, 218] width 58 height 27
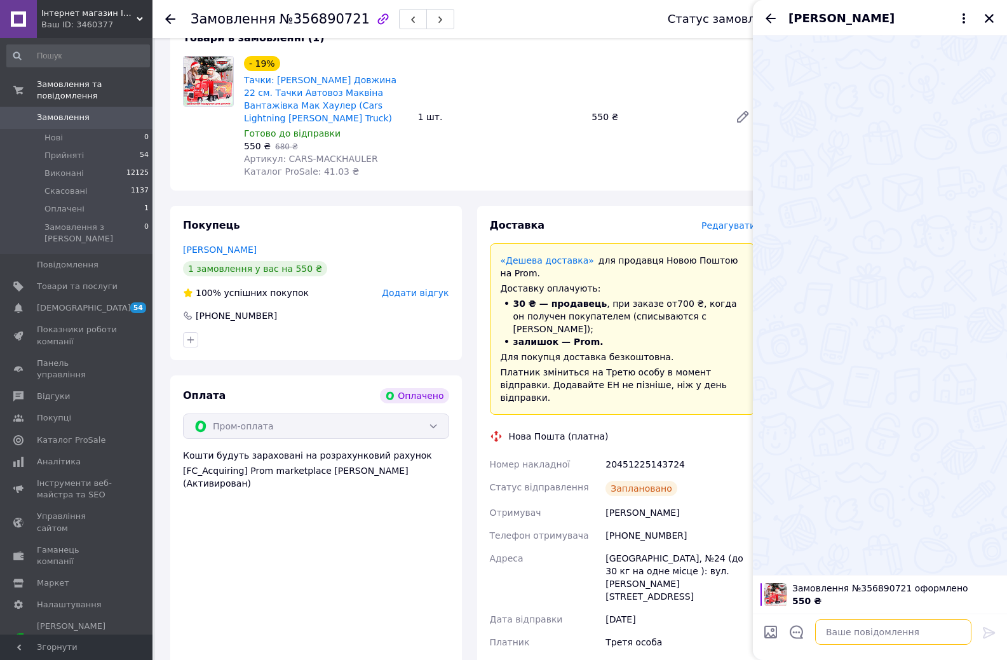
click at [859, 632] on textarea at bounding box center [893, 632] width 156 height 25
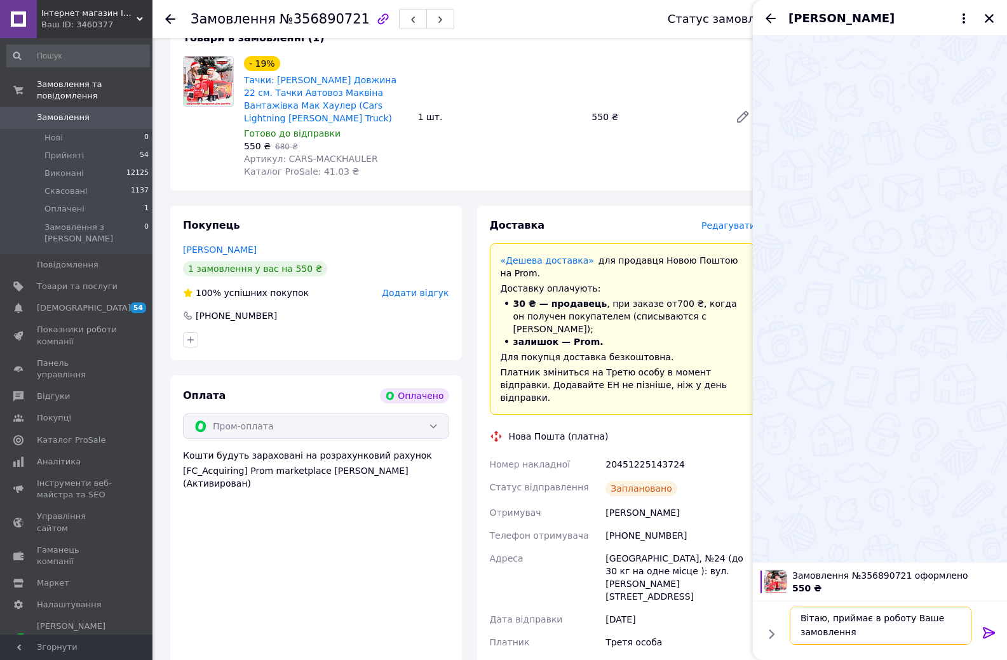
paste textarea "Тачки: Трейлер Мак Довжина 22 см."
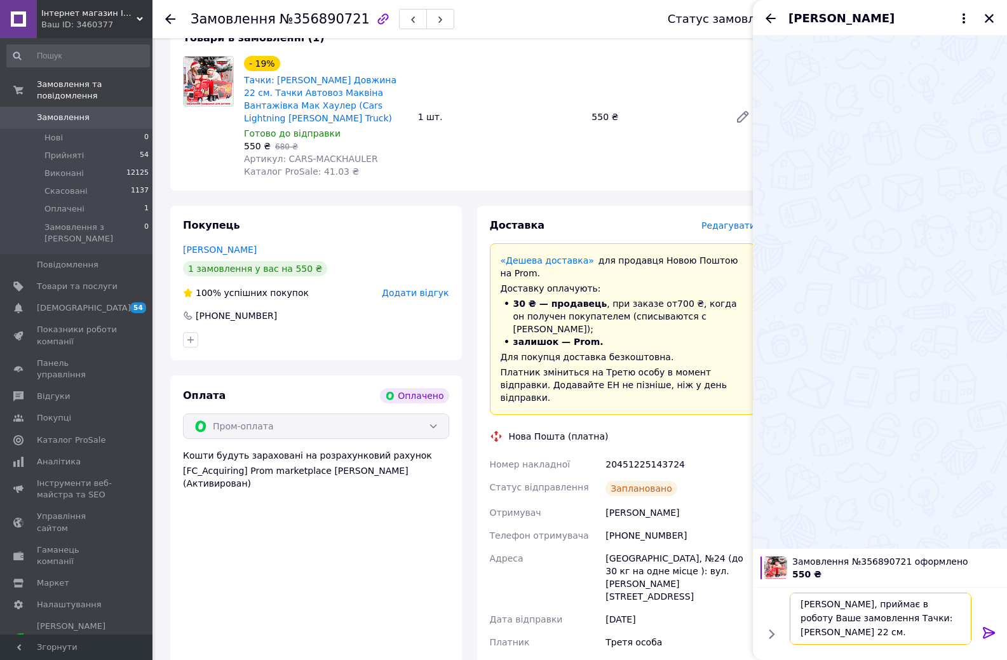
drag, startPoint x: 853, startPoint y: 618, endPoint x: 879, endPoint y: 621, distance: 26.3
click at [879, 621] on textarea "Вітаю, приймає в роботу Ваше замовлення Тачки: Трейлер Мак Довжина 22 см." at bounding box center [881, 619] width 182 height 52
click at [908, 619] on textarea "Вітаю, приймає в роботу Ваше замовлення Трейлер Мак Довжина 22 см." at bounding box center [881, 619] width 182 height 52
click at [901, 632] on textarea "Вітаю, приймає в роботу Ваше замовлення Трейлер Мак автовоз Маквіна (довжина 22…" at bounding box center [881, 619] width 182 height 52
click at [910, 628] on textarea "Вітаю, приймає в роботу Ваше замовлення Трейлер Мак автовоз Маквіна (довжина 22…" at bounding box center [881, 619] width 182 height 52
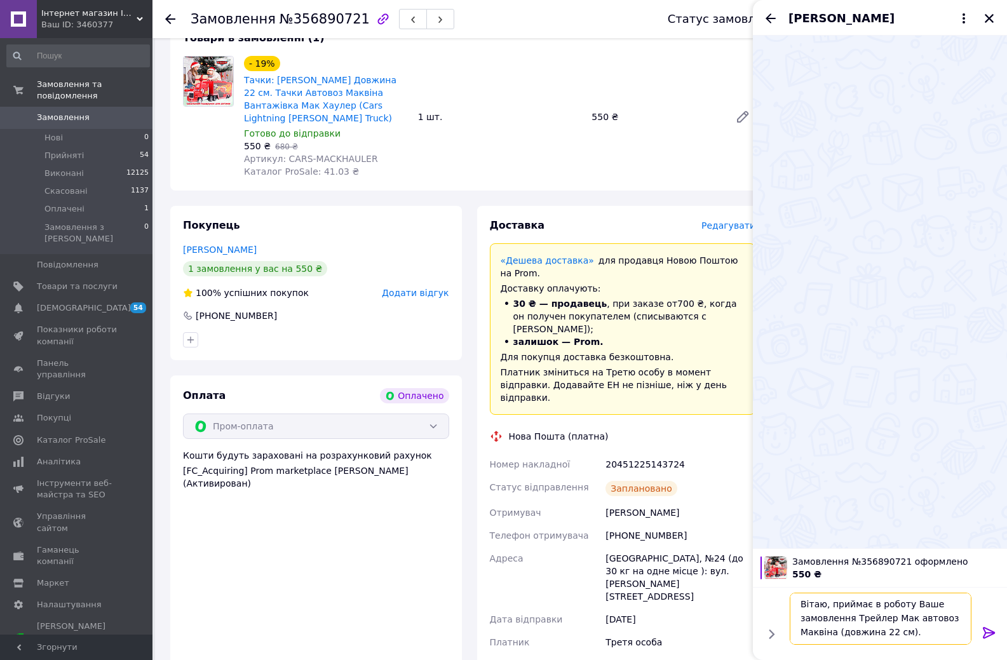
click at [835, 633] on textarea "Вітаю, приймає в роботу Ваше замовлення Трейлер Мак автовоз Маквіна (довжина 22…" at bounding box center [881, 619] width 182 height 52
click at [923, 636] on textarea "Вітаю, приймає в роботу Ваше замовлення Трейлер Мак автовоз Маквіна червоний (д…" at bounding box center [881, 619] width 182 height 52
click at [922, 633] on textarea "Вітаю, приймає в роботу Ваше замовлення Трейлер Мак автовоз Маквіна червоний (д…" at bounding box center [881, 619] width 182 height 52
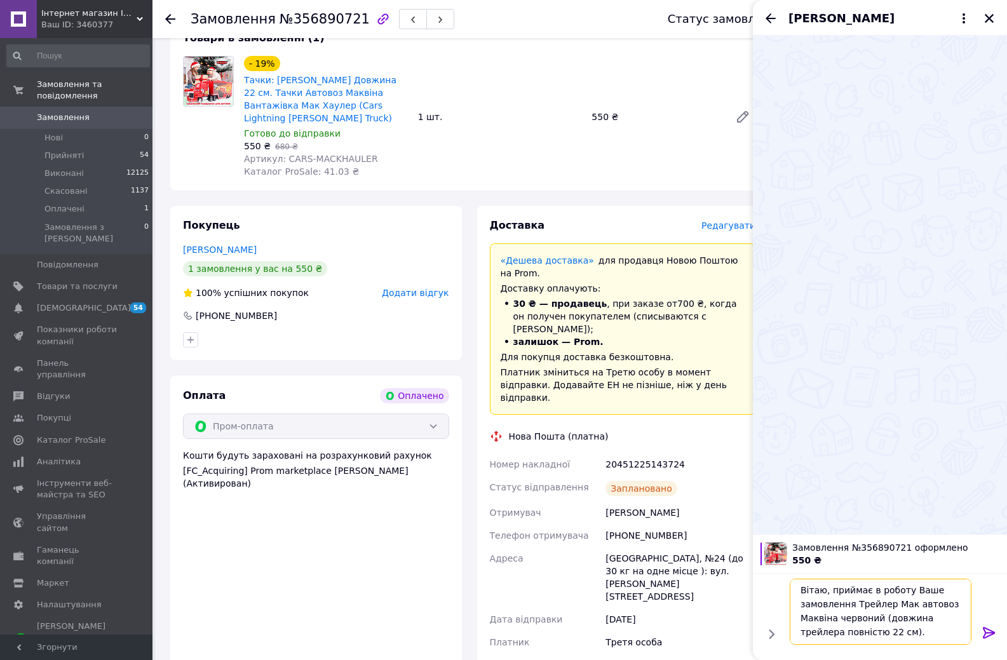
click at [883, 634] on textarea "Вітаю, приймає в роботу Ваше замовлення Трейлер Мак автовоз Маквіна червоний (д…" at bounding box center [881, 612] width 182 height 66
drag, startPoint x: 907, startPoint y: 604, endPoint x: 843, endPoint y: 623, distance: 67.4
click at [840, 623] on textarea "Вітаю, приймає в роботу Ваше замовлення Трейлер Мак автовоз Маквіна червоний (д…" at bounding box center [881, 612] width 182 height 66
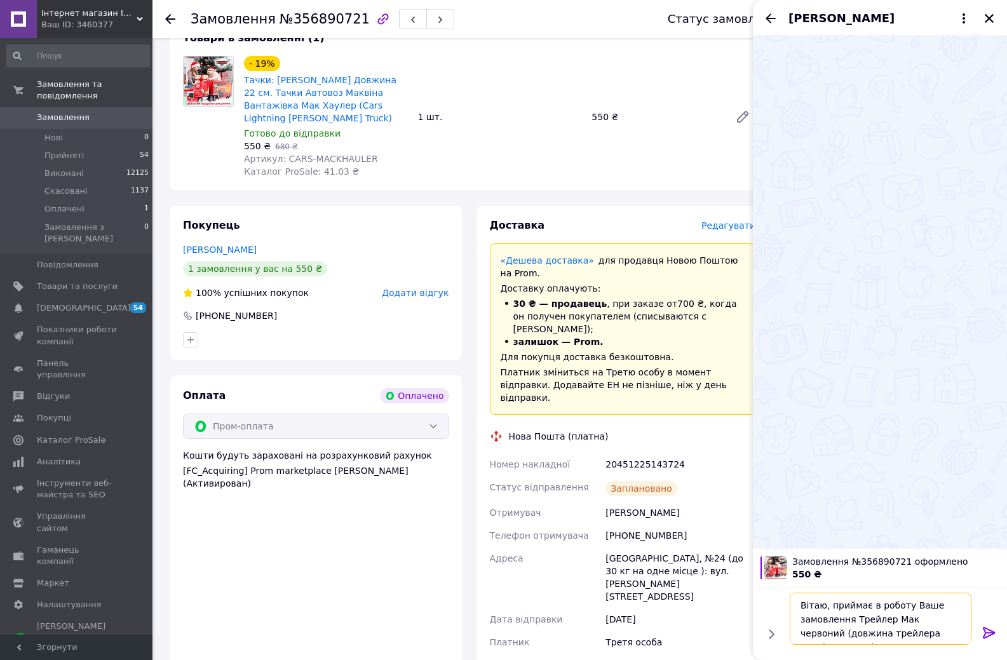
click at [955, 634] on textarea "Вітаю, приймає в роботу Ваше замовлення Трейлер Мак червоний (довжина трейлера …" at bounding box center [881, 619] width 182 height 52
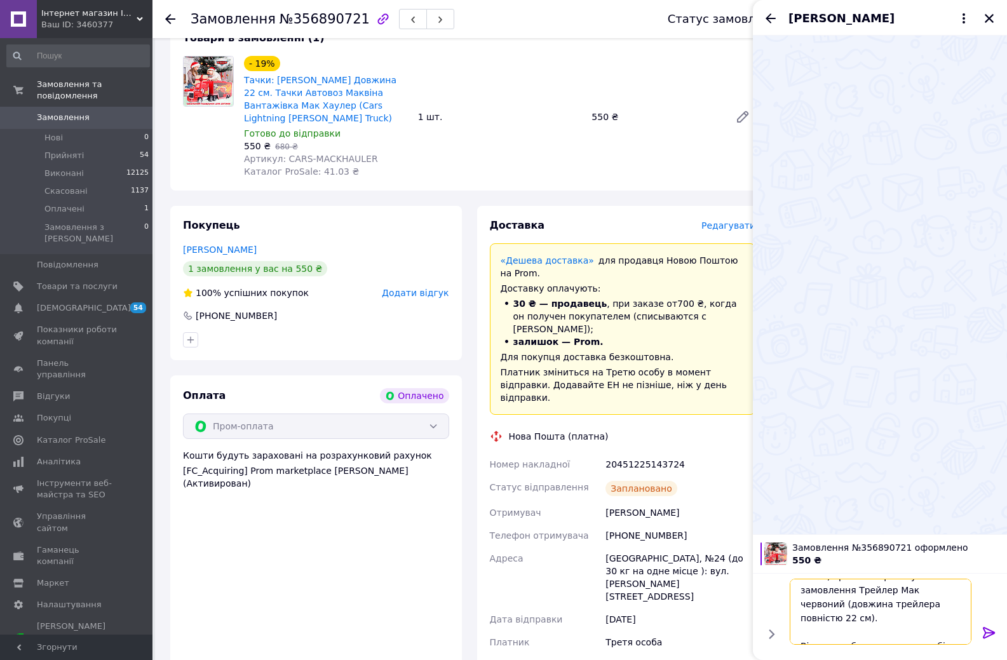
click at [844, 631] on textarea "Вітаю, приймає в роботу Ваше замовлення Трейлер Мак червоний (довжина трейлера …" at bounding box center [881, 612] width 182 height 66
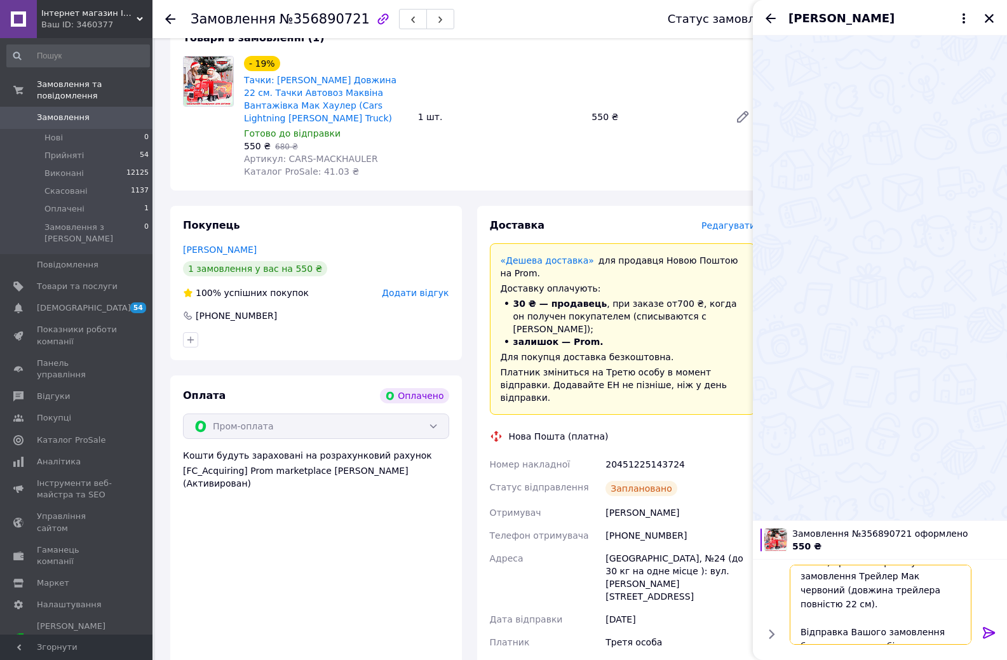
click at [813, 628] on textarea "Вітаю, приймає в роботу Ваше замовлення Трейлер Мак червоний (довжина трейлера …" at bounding box center [881, 605] width 182 height 80
click at [890, 635] on textarea "Вітаю, приймає в роботу Ваше замовлення Трейлер Мак червоний (довжина трейлера …" at bounding box center [881, 605] width 182 height 80
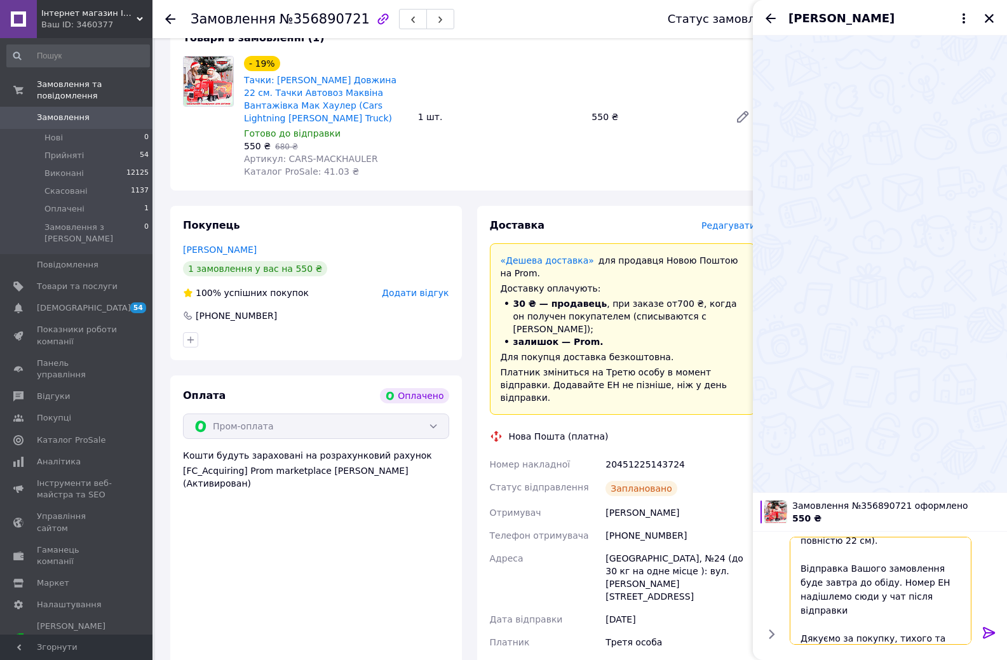
scroll to position [43, 0]
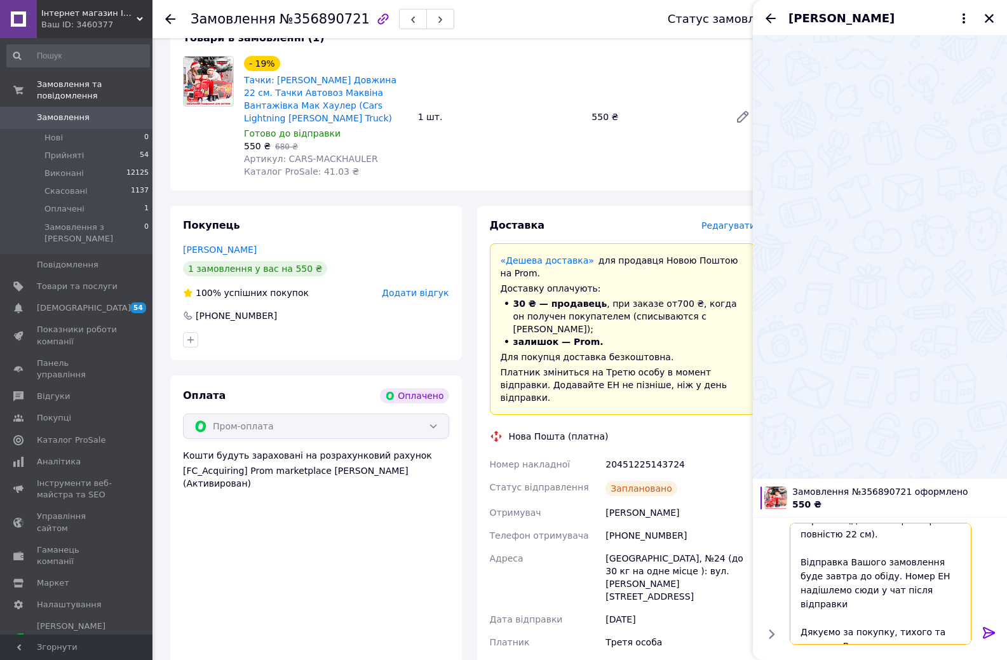
type textarea "Вітаю, приймає в роботу Ваше замовлення Трейлер Мак червоний (довжина трейлера …"
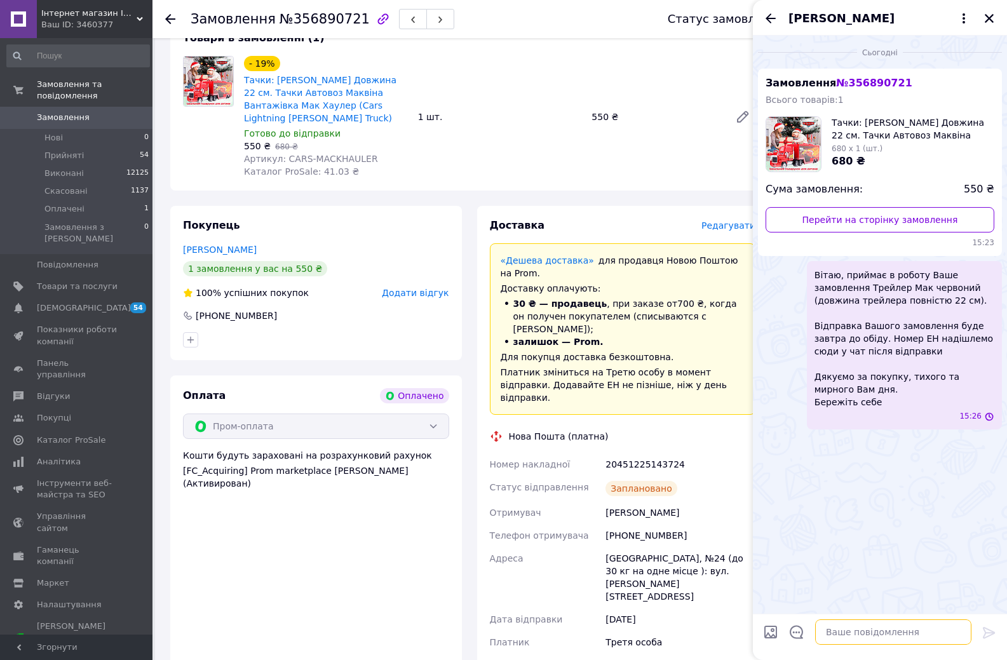
scroll to position [0, 0]
click at [70, 107] on link "Замовлення 0" at bounding box center [78, 118] width 156 height 22
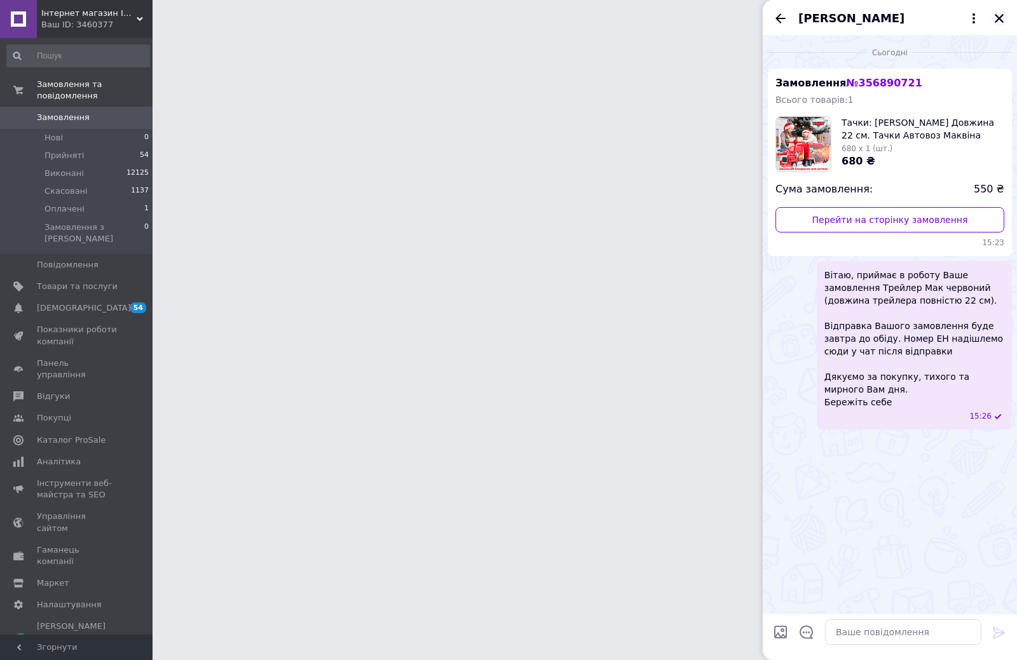
click at [1001, 15] on icon "Закрити" at bounding box center [998, 18] width 11 height 11
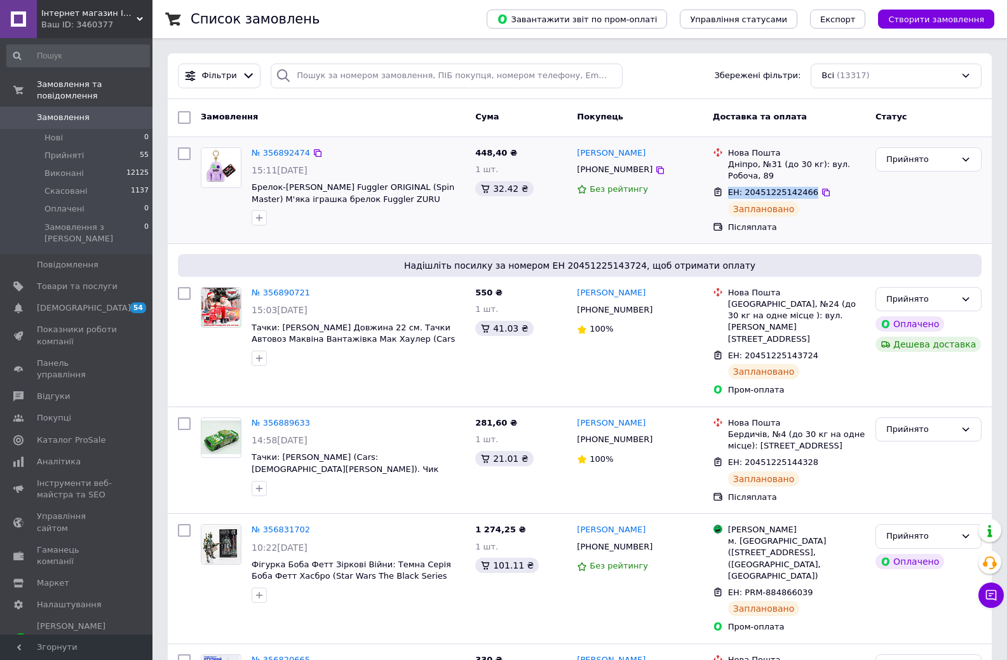
drag, startPoint x: 804, startPoint y: 191, endPoint x: 712, endPoint y: 195, distance: 91.6
click at [712, 195] on div "ЕН: 20451225142466 Заплановано" at bounding box center [789, 201] width 158 height 35
copy span "ЕН: 20451225142466"
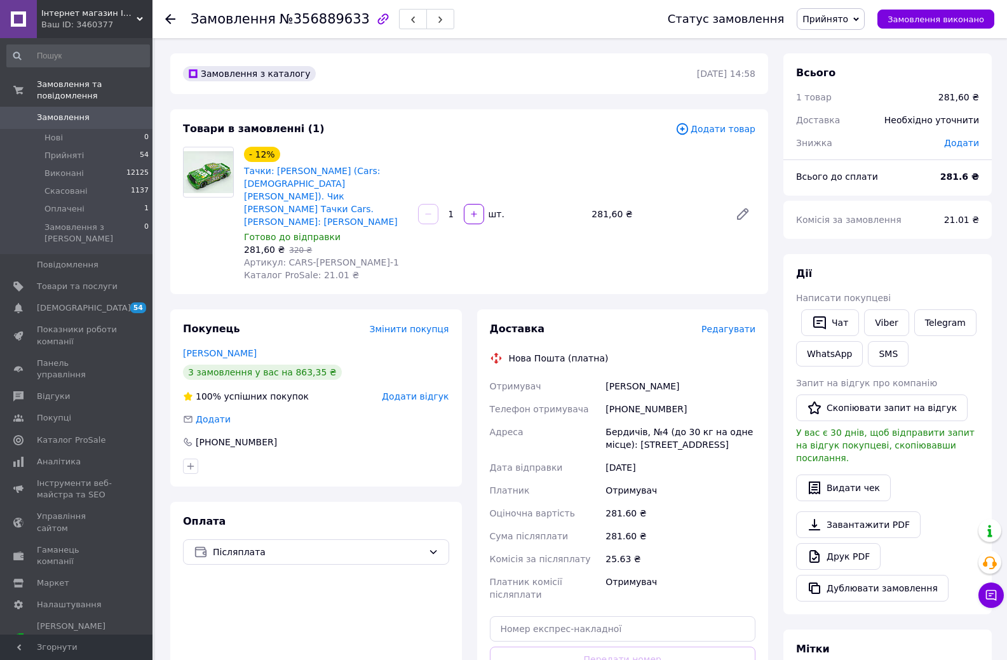
click at [735, 324] on span "Редагувати" at bounding box center [729, 329] width 54 height 10
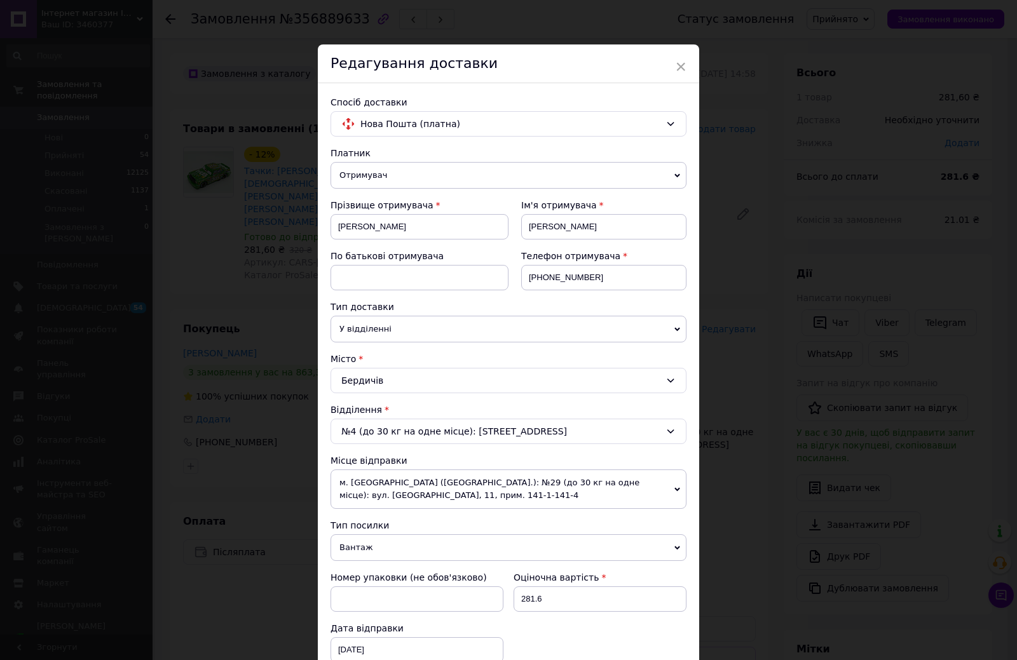
scroll to position [318, 0]
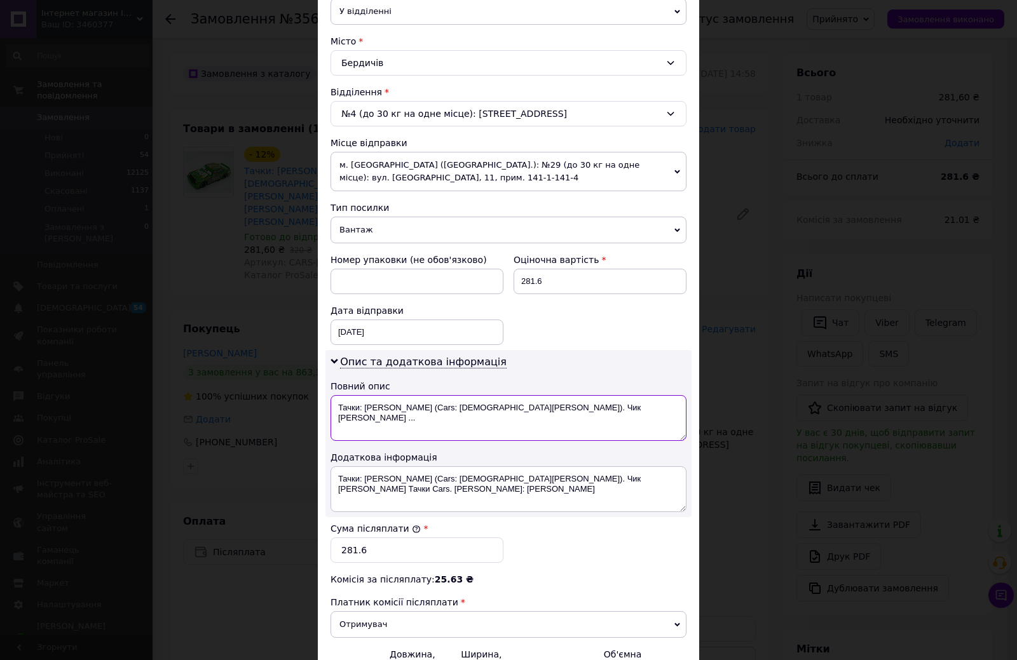
drag, startPoint x: 481, startPoint y: 405, endPoint x: 557, endPoint y: 405, distance: 76.3
click at [557, 405] on textarea "Тачки: Чіко Хікс (Cars: CHICK HICKS). Чик Хикс ..." at bounding box center [508, 418] width 356 height 46
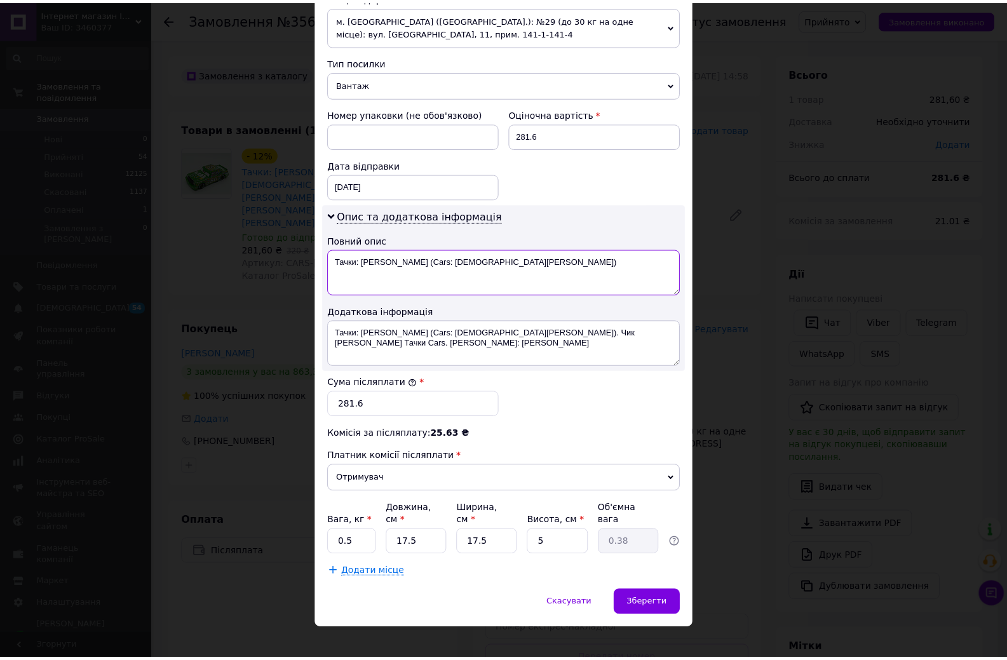
scroll to position [464, 0]
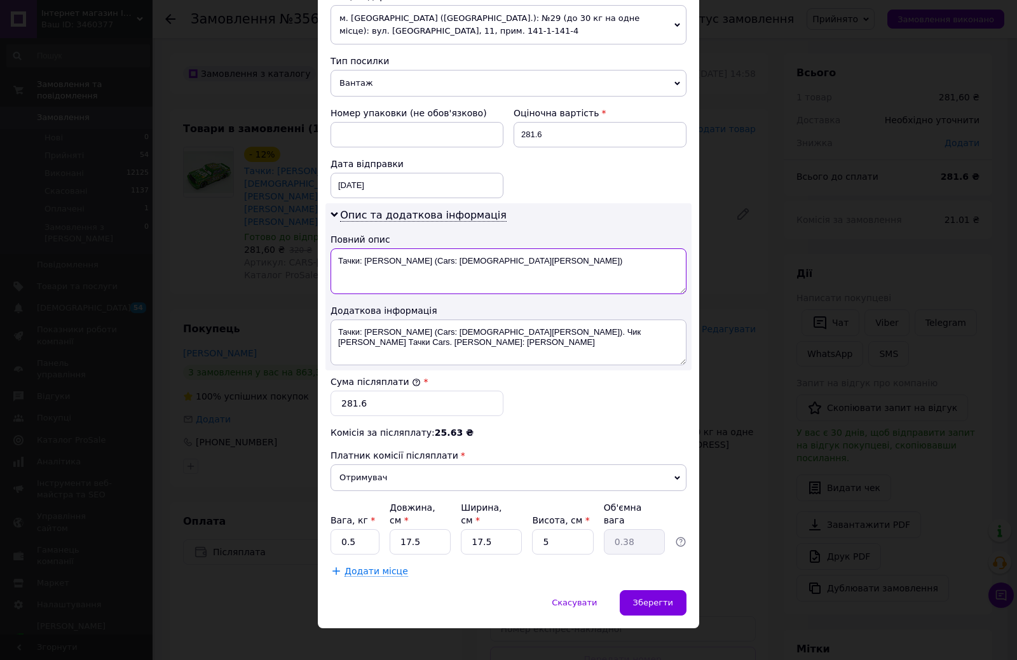
type textarea "Тачки: Чіко Хікс (Cars: CHICK HICKS)"
click at [494, 532] on input "17.5" at bounding box center [491, 541] width 61 height 25
type input "1"
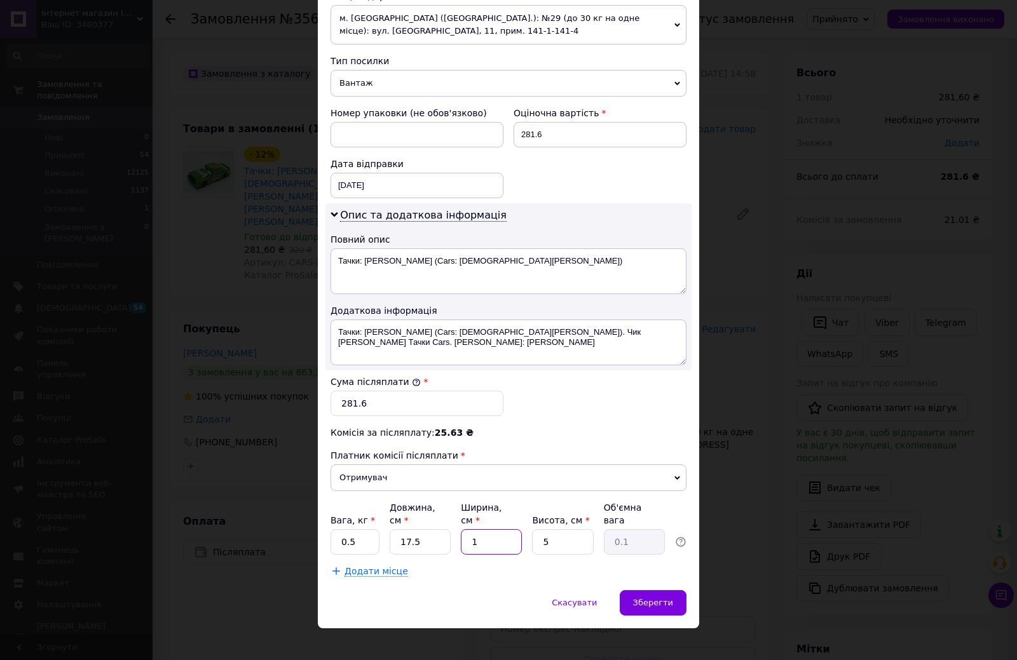
type input "0.1"
type input "15"
type input "0.33"
type input "15"
click at [408, 529] on input "17.5" at bounding box center [420, 541] width 61 height 25
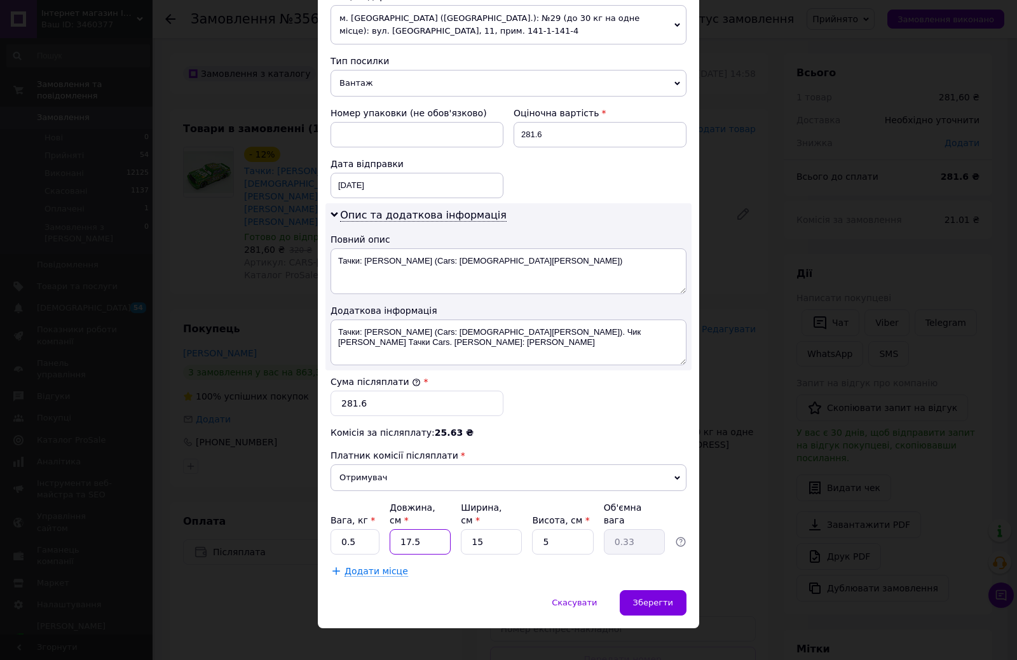
click at [408, 529] on input "17.5" at bounding box center [420, 541] width 61 height 25
type input "1"
type input "0.1"
type input "12"
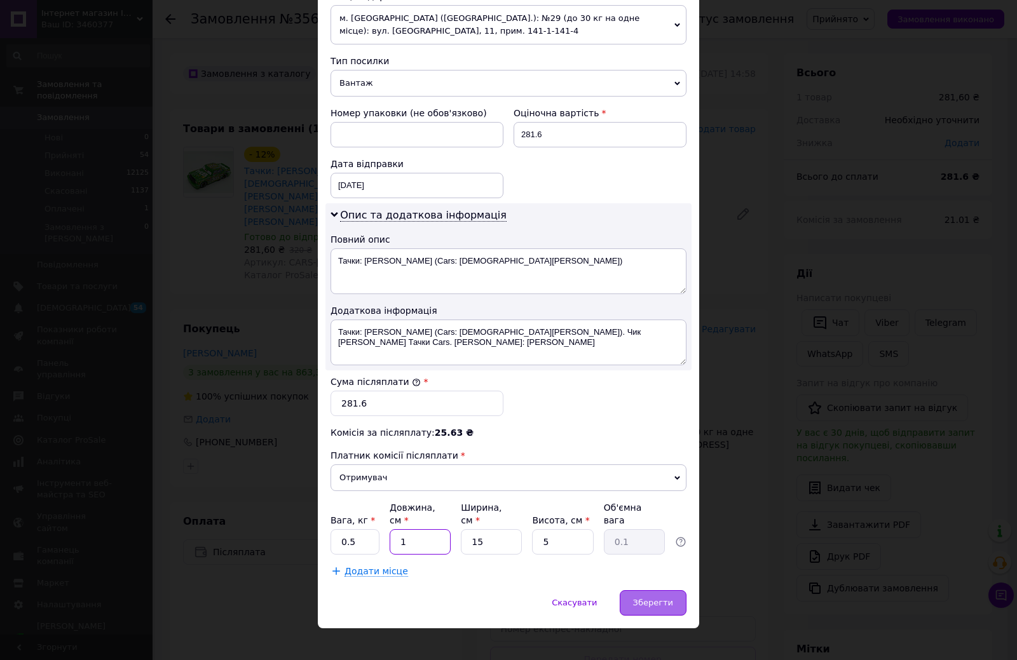
type input "0.23"
type input "12"
click at [660, 598] on span "Зберегти" at bounding box center [653, 603] width 40 height 10
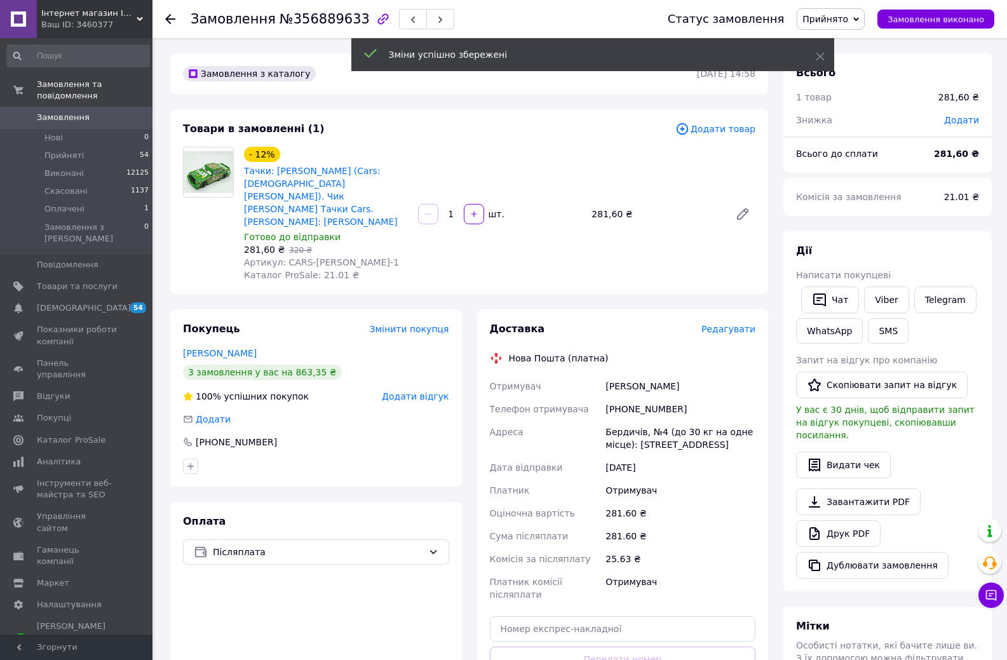
scroll to position [64, 0]
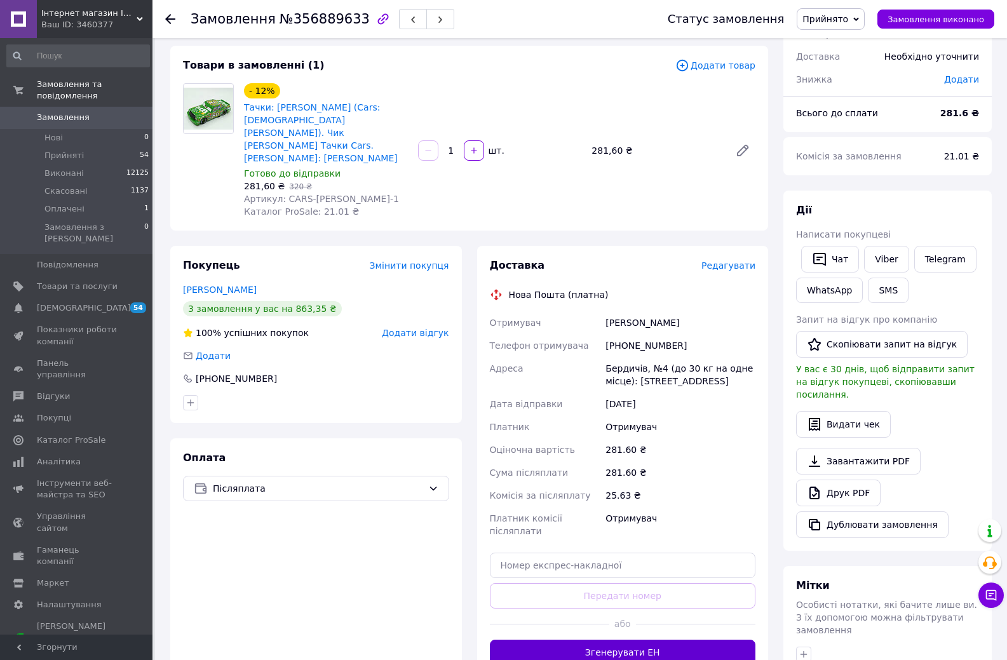
click at [621, 640] on button "Згенерувати ЕН" at bounding box center [623, 652] width 266 height 25
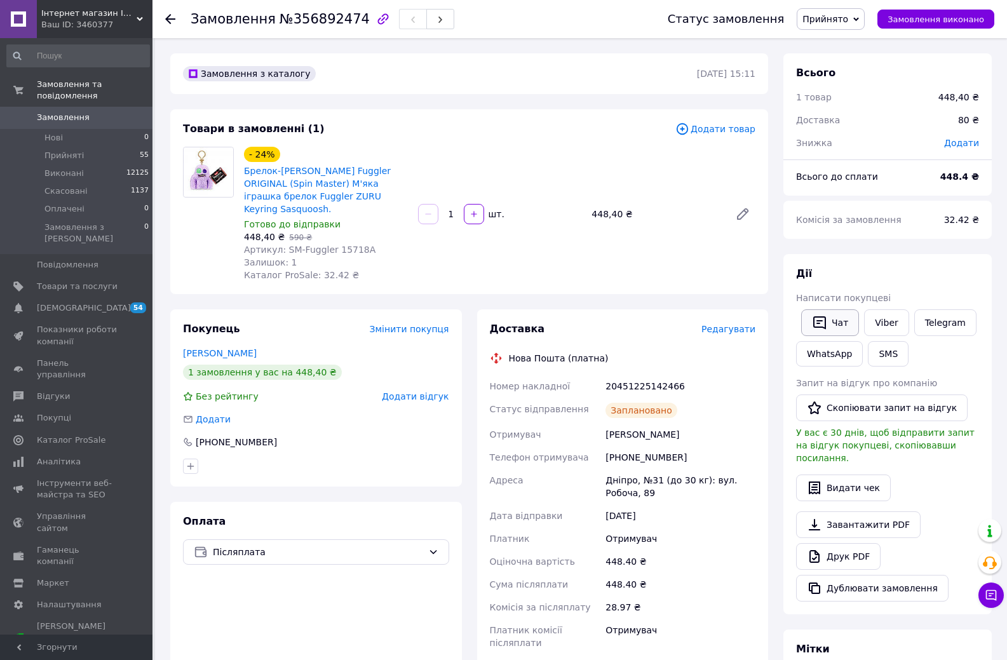
click at [840, 325] on button "Чат" at bounding box center [830, 322] width 58 height 27
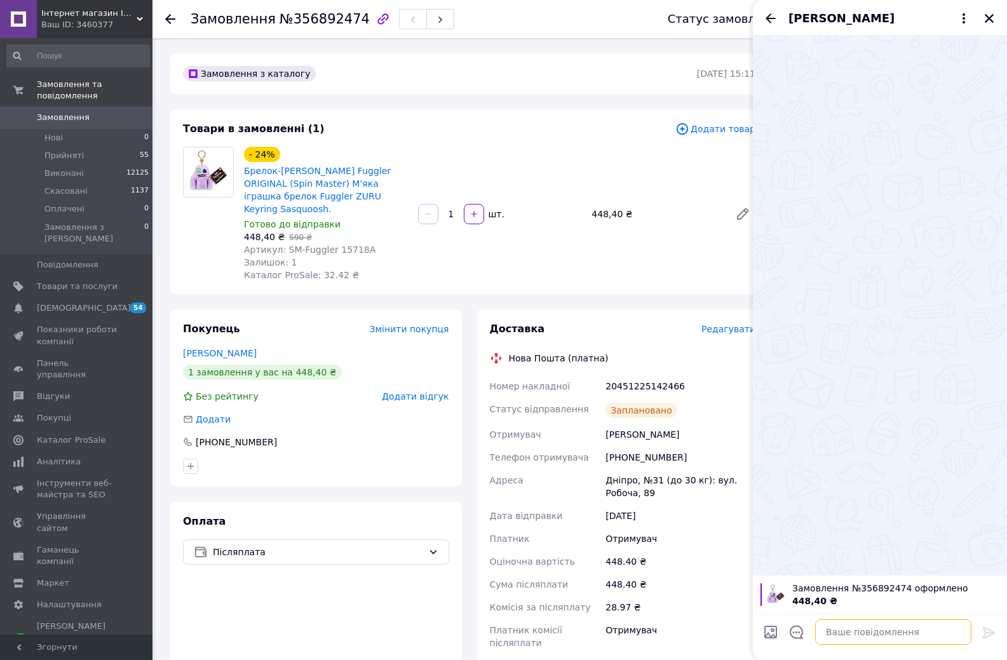
drag, startPoint x: 858, startPoint y: 634, endPoint x: 857, endPoint y: 620, distance: 14.0
click at [860, 633] on textarea at bounding box center [893, 632] width 156 height 25
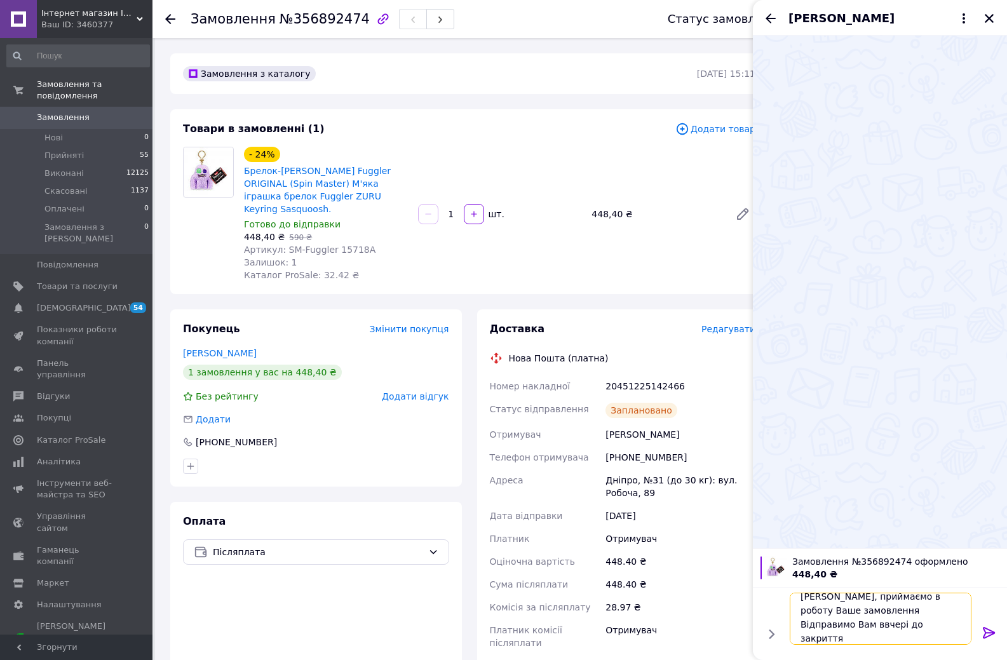
scroll to position [23, 0]
paste textarea "ЕН: 20451225142466"
type textarea "Вітаю, приймаємо в роботу Ваше замовлення Відправимо Вам ввчері до закриття ЕН:…"
click at [987, 635] on icon at bounding box center [989, 632] width 15 height 15
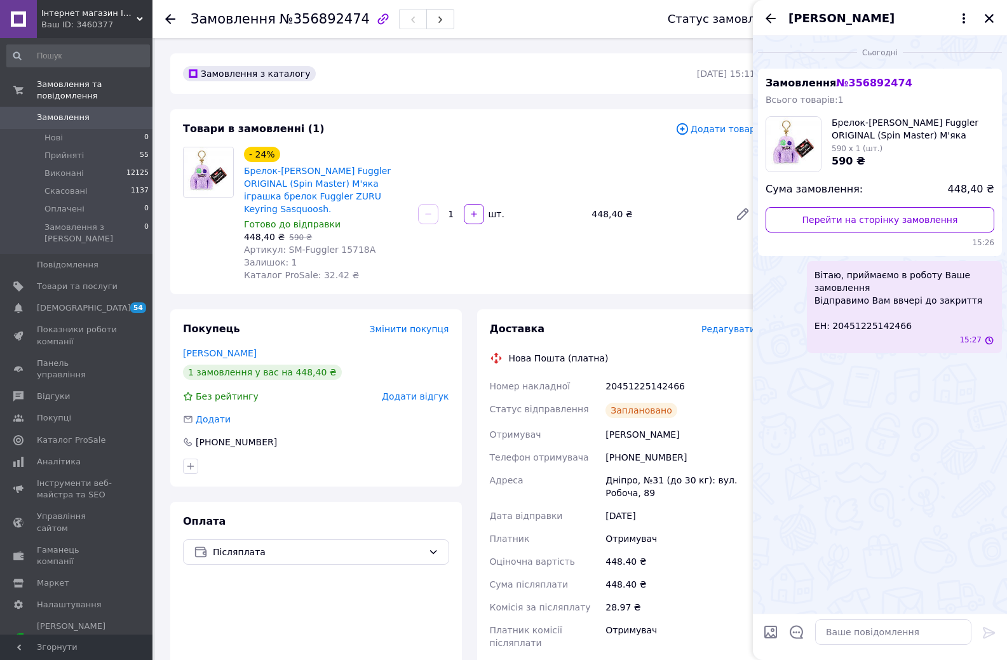
scroll to position [0, 0]
click at [59, 112] on span "Замовлення" at bounding box center [63, 117] width 53 height 11
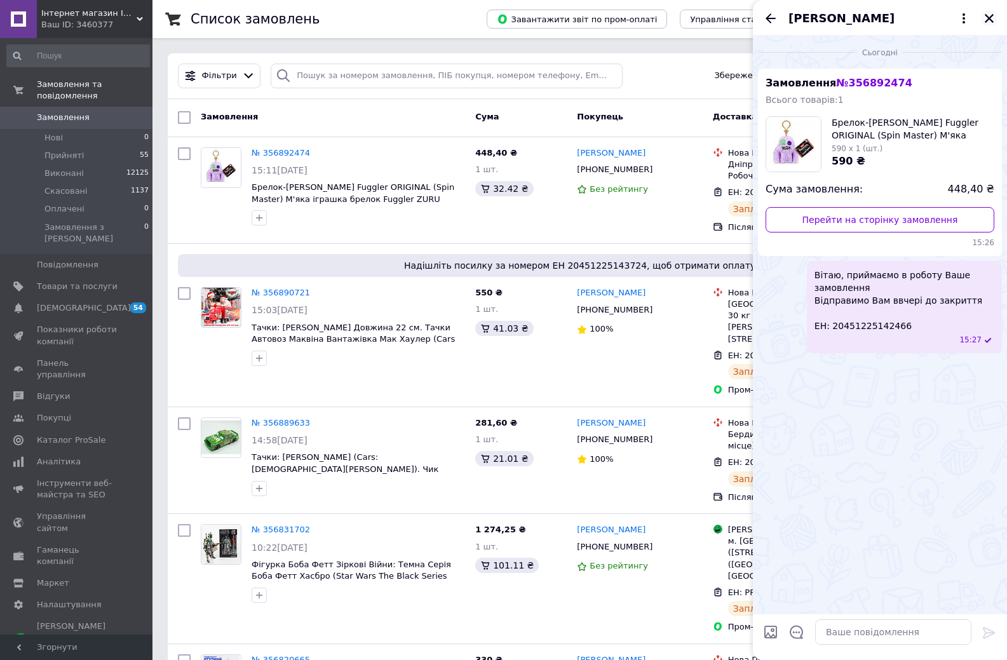
click at [993, 20] on icon "Закрити" at bounding box center [989, 18] width 11 height 11
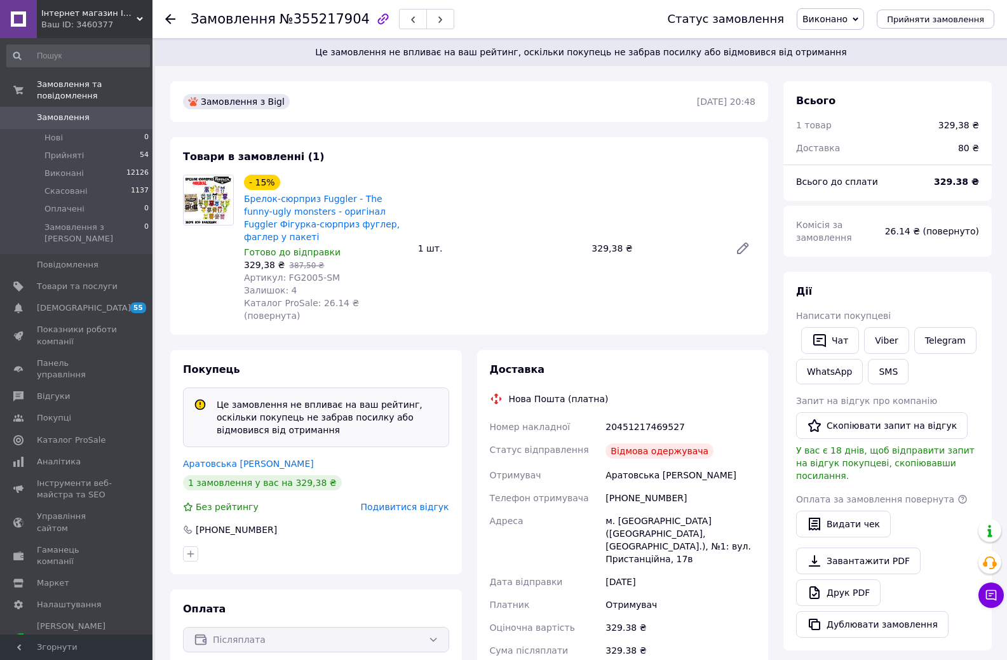
click at [385, 502] on span "Подивитися відгук" at bounding box center [405, 507] width 88 height 10
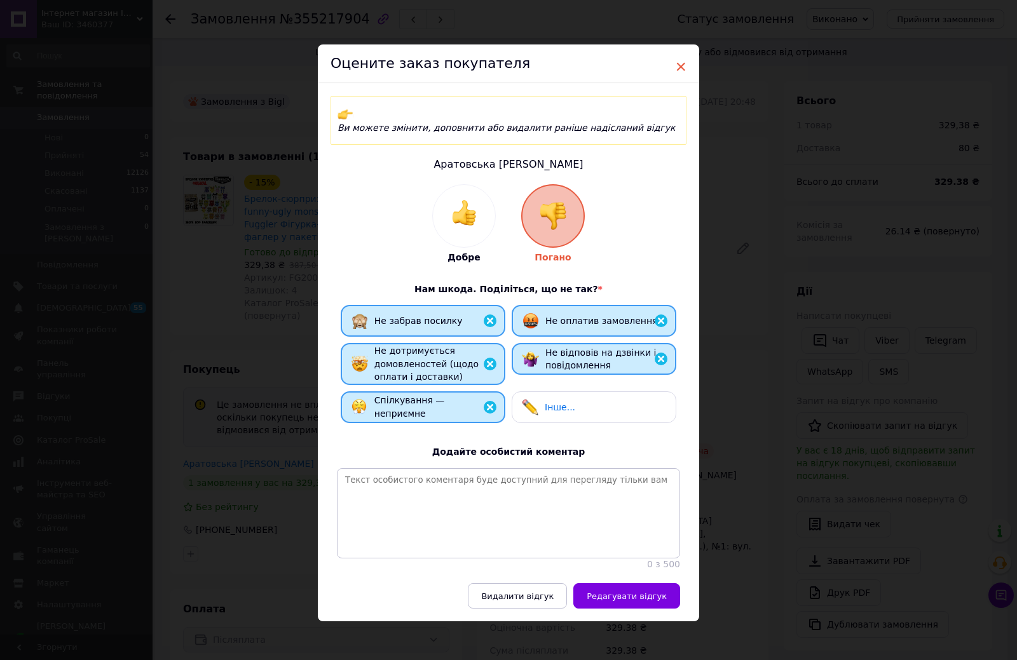
click at [680, 66] on span "×" at bounding box center [680, 67] width 11 height 22
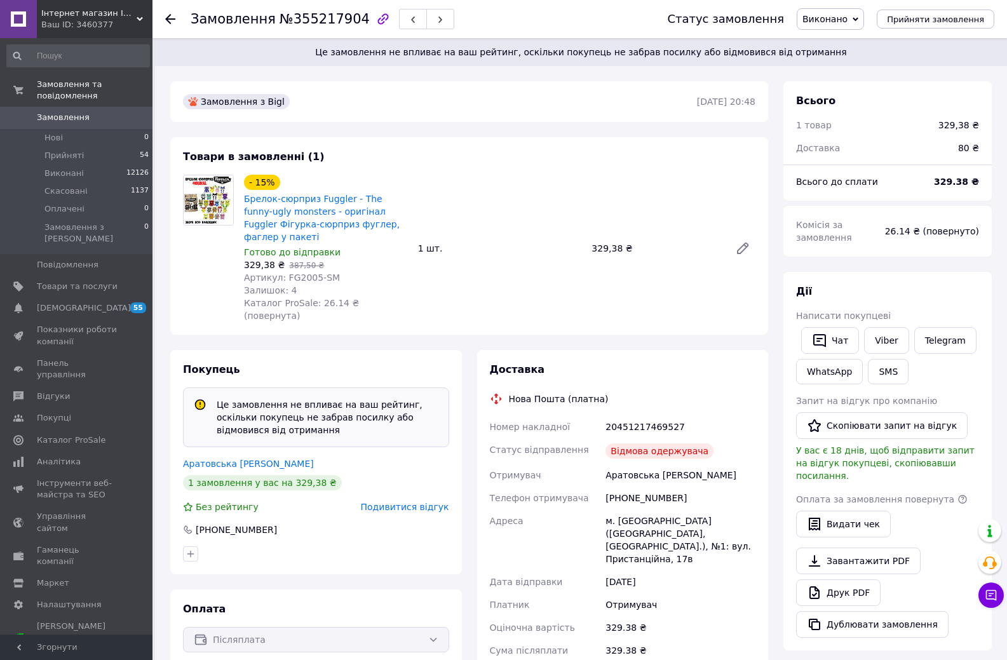
click at [405, 502] on span "Подивитися відгук" at bounding box center [405, 507] width 88 height 10
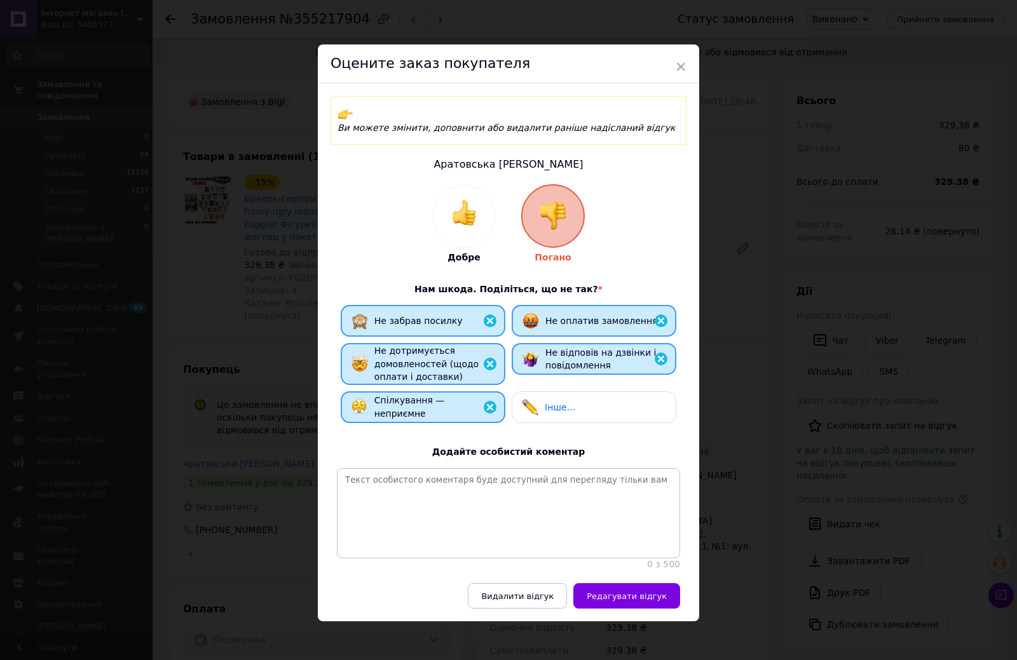
click at [555, 401] on div "Інше..." at bounding box center [548, 407] width 53 height 17
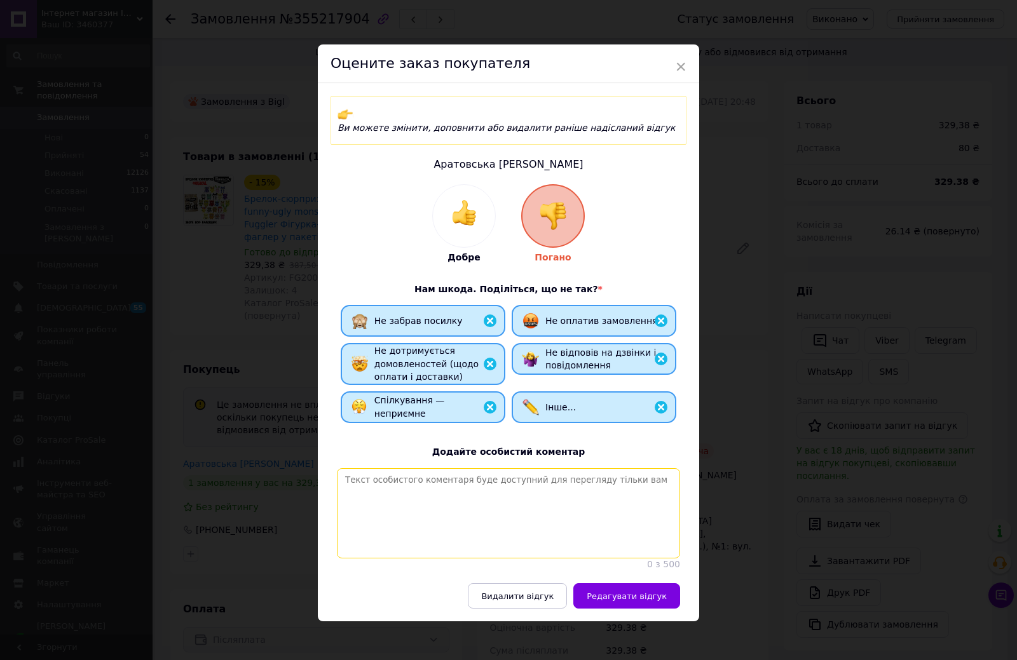
click at [500, 468] on textarea at bounding box center [508, 513] width 343 height 90
type textarea "[PERSON_NAME]"
type textarea "Посилка була"
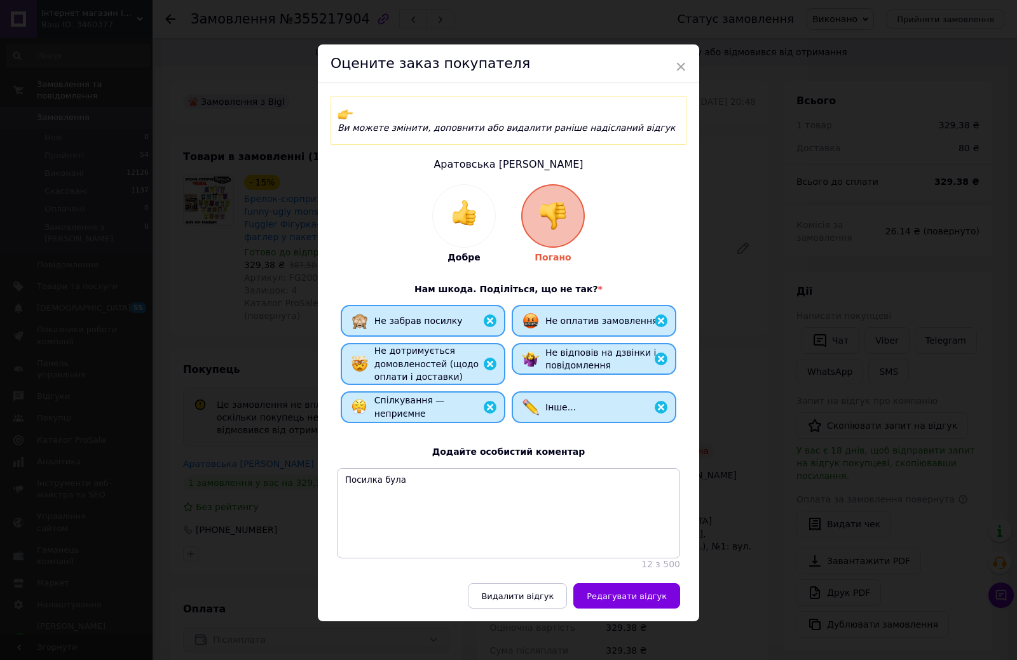
click at [671, 65] on div "Оцените заказ покупателя" at bounding box center [508, 63] width 381 height 39
click at [676, 63] on span "×" at bounding box center [680, 67] width 11 height 22
